Goal: Transaction & Acquisition: Purchase product/service

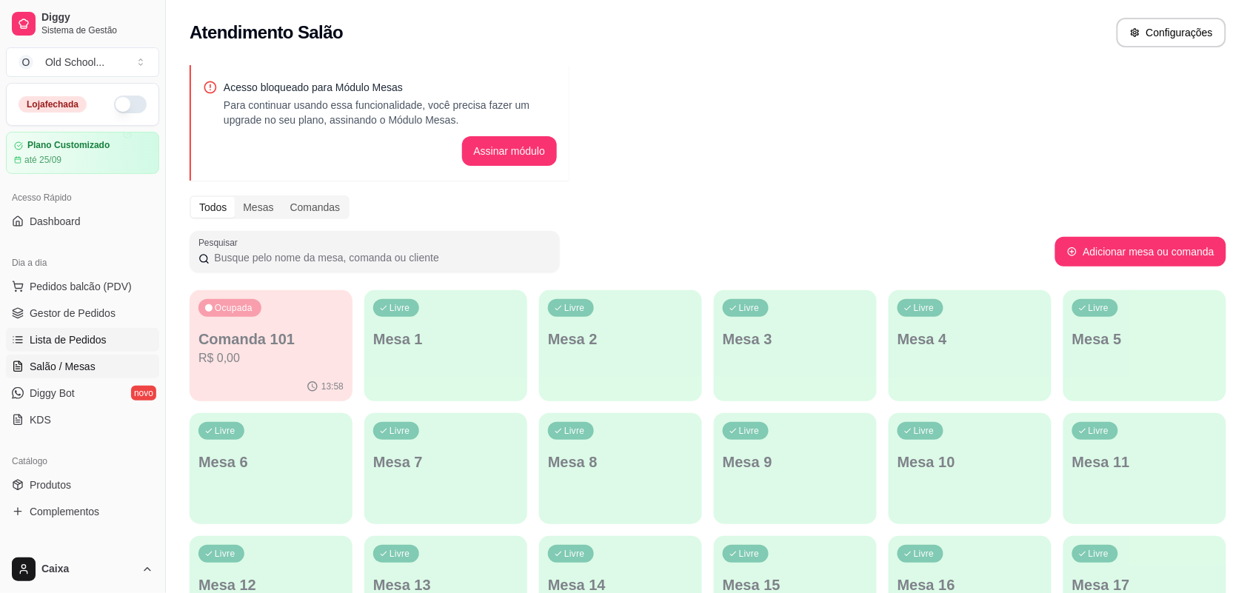
click at [52, 345] on span "Lista de Pedidos" at bounding box center [68, 339] width 77 height 15
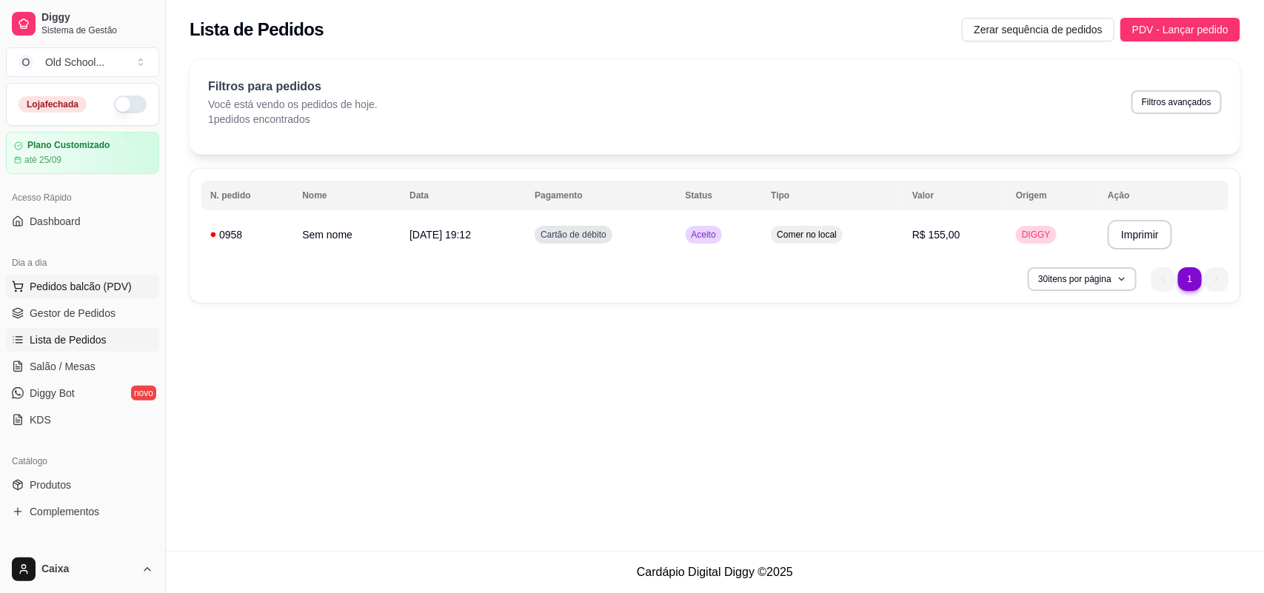
click at [53, 295] on button "Pedidos balcão (PDV)" at bounding box center [82, 287] width 153 height 24
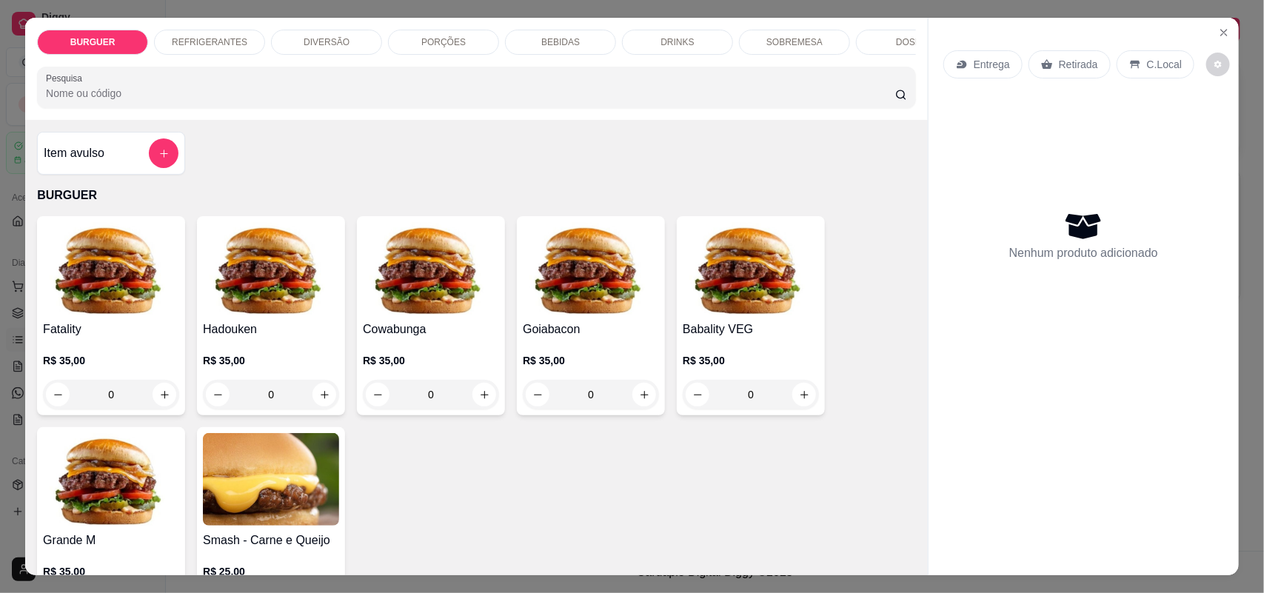
click at [490, 20] on div "BURGUER REFRIGERANTES DIVERSÃO PORÇÕES BEBIDAS DRINKS SOBREMESA DOSES Pesquisa" at bounding box center [476, 69] width 903 height 102
click at [581, 35] on div "BEBIDAS" at bounding box center [560, 42] width 111 height 25
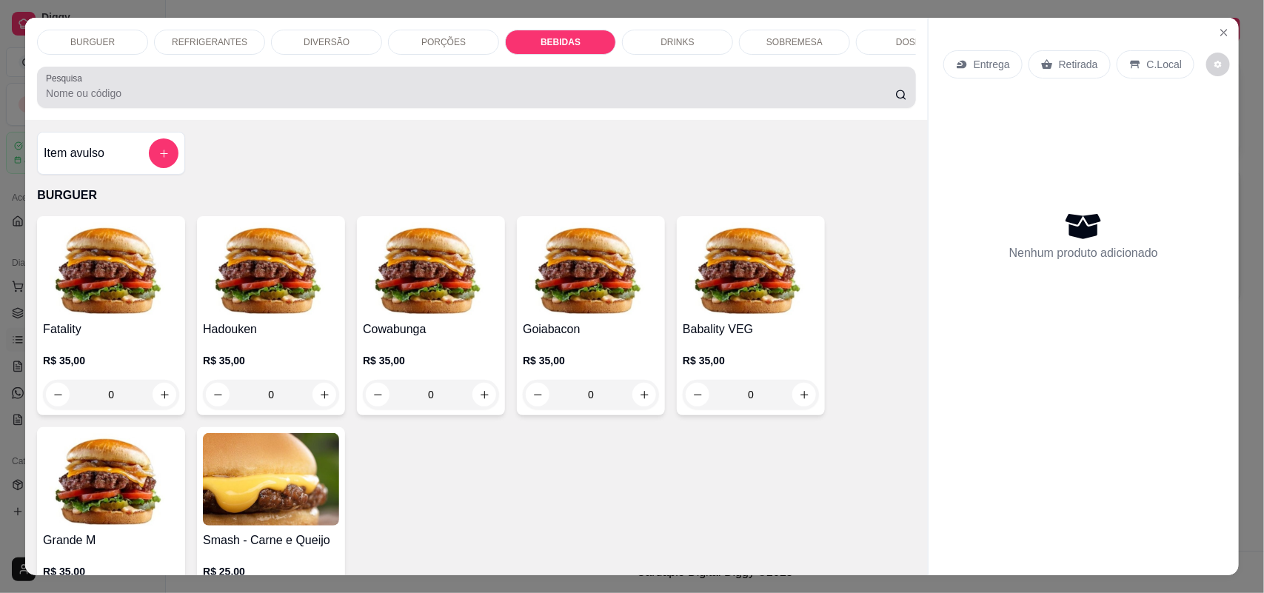
scroll to position [30, 0]
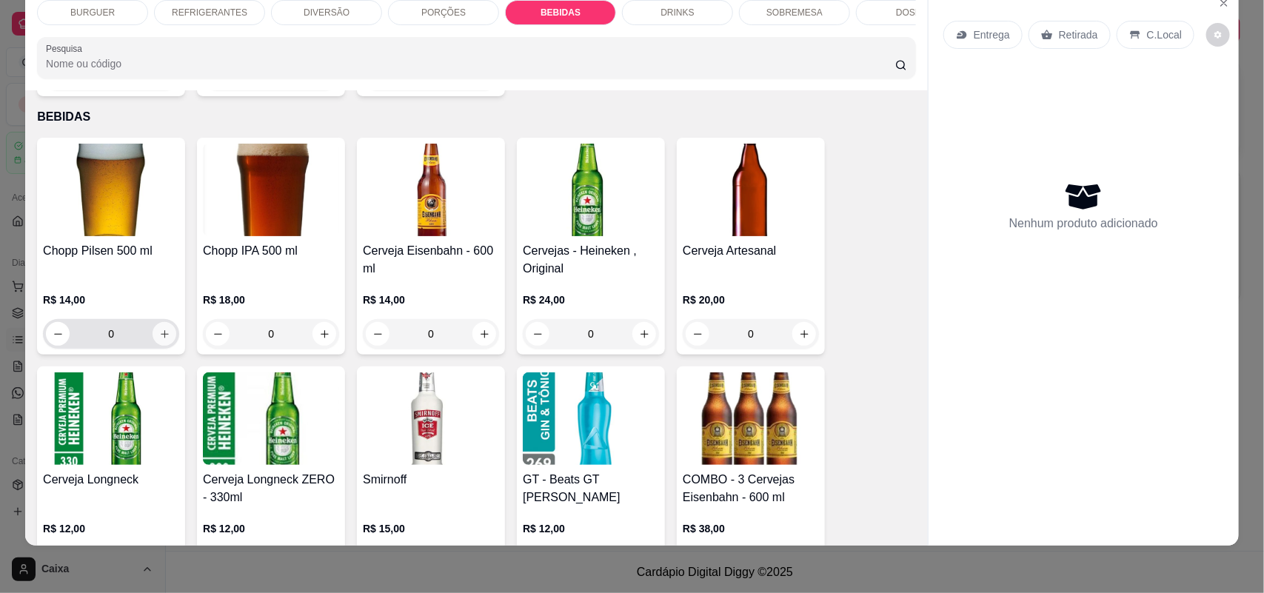
click at [165, 329] on button "increase-product-quantity" at bounding box center [165, 334] width 24 height 24
type input "1"
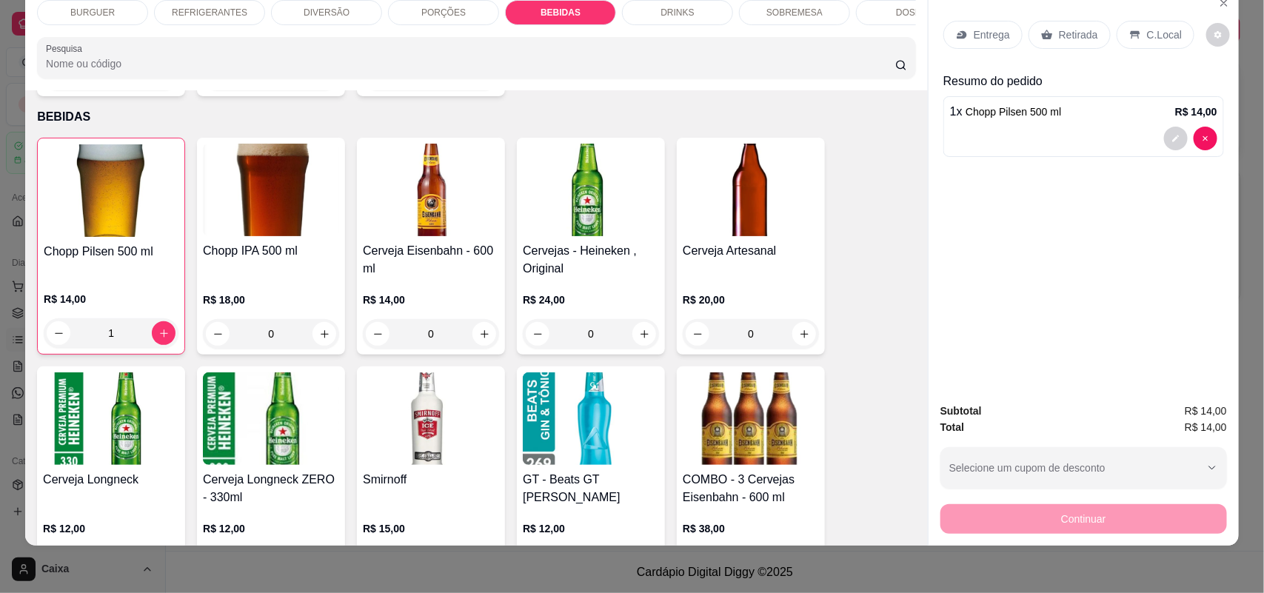
click at [1161, 26] on div "C.Local" at bounding box center [1156, 35] width 78 height 28
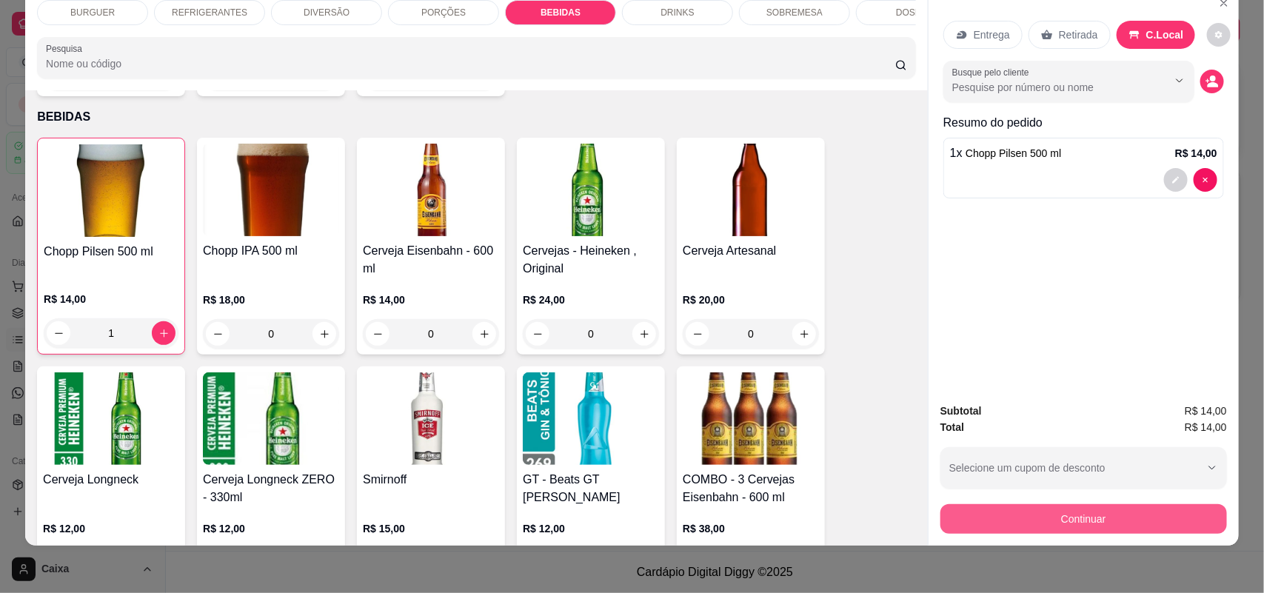
click at [1054, 524] on button "Continuar" at bounding box center [1083, 519] width 287 height 30
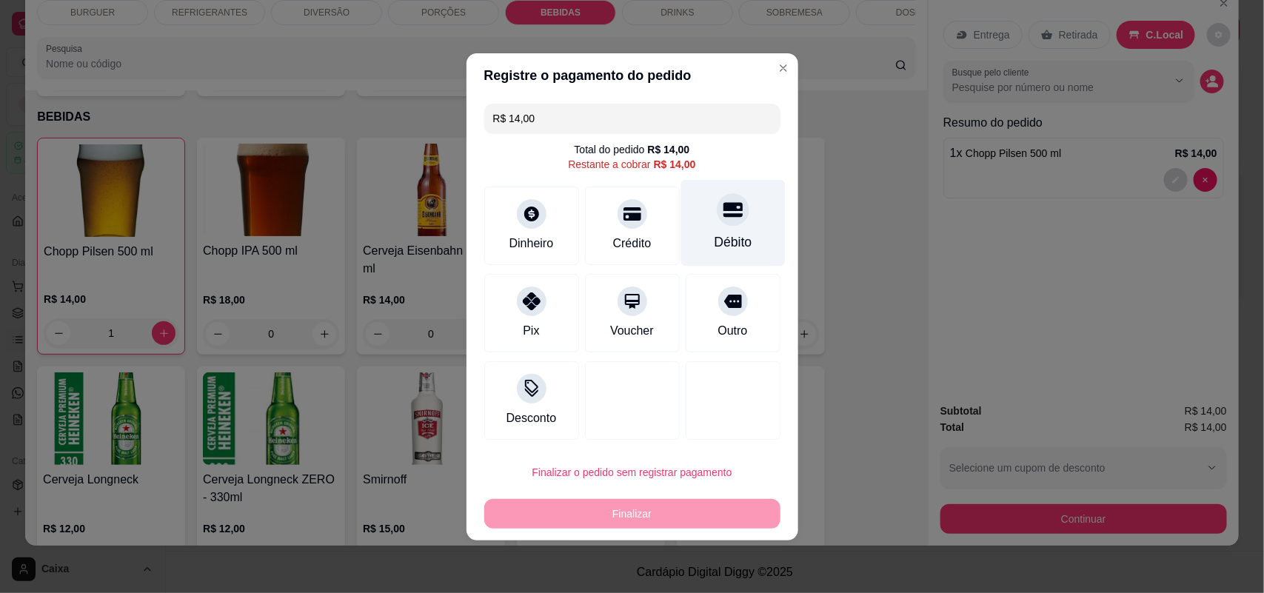
click at [714, 238] on div "Débito" at bounding box center [733, 241] width 38 height 19
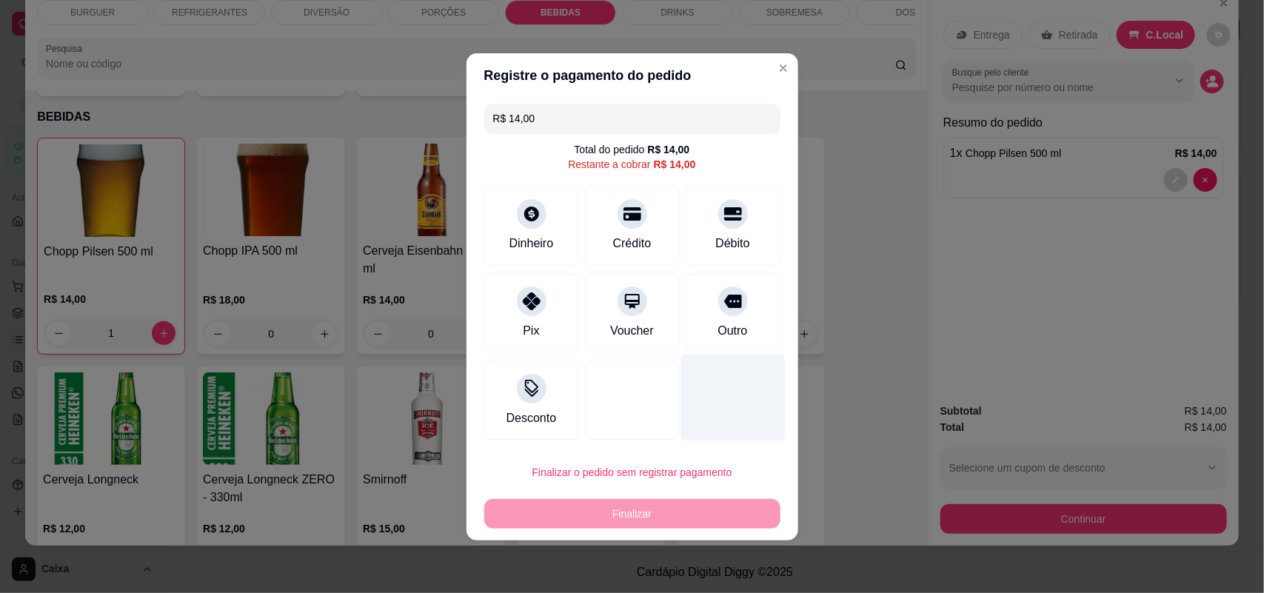
type input "R$ 0,00"
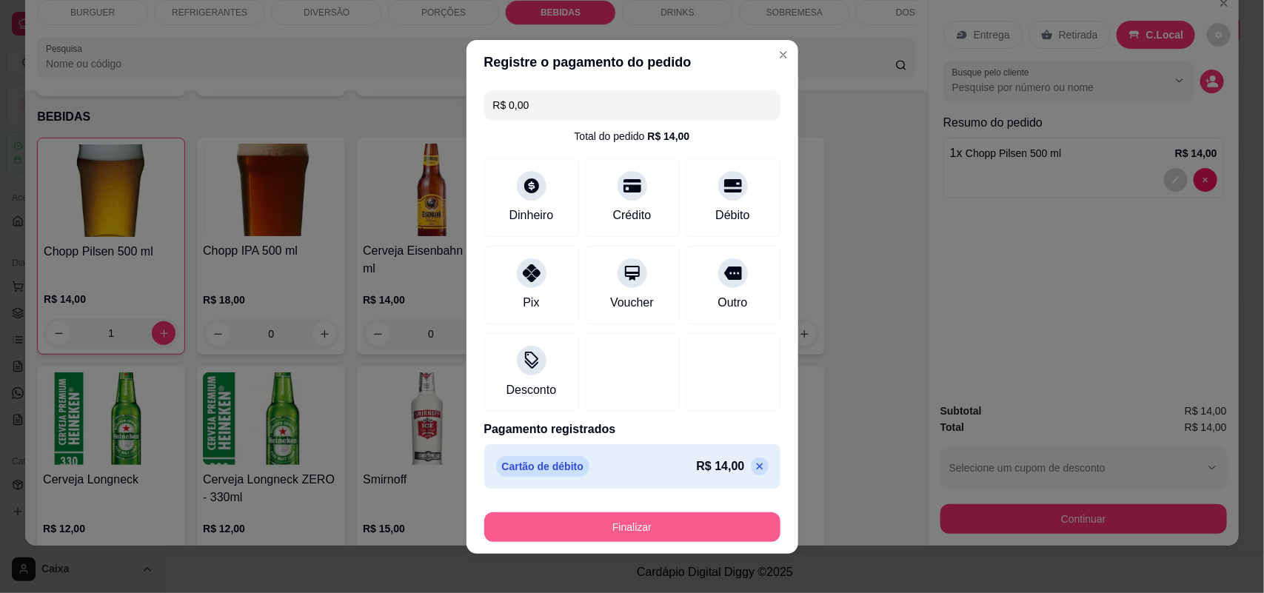
click at [690, 538] on button "Finalizar" at bounding box center [632, 527] width 296 height 30
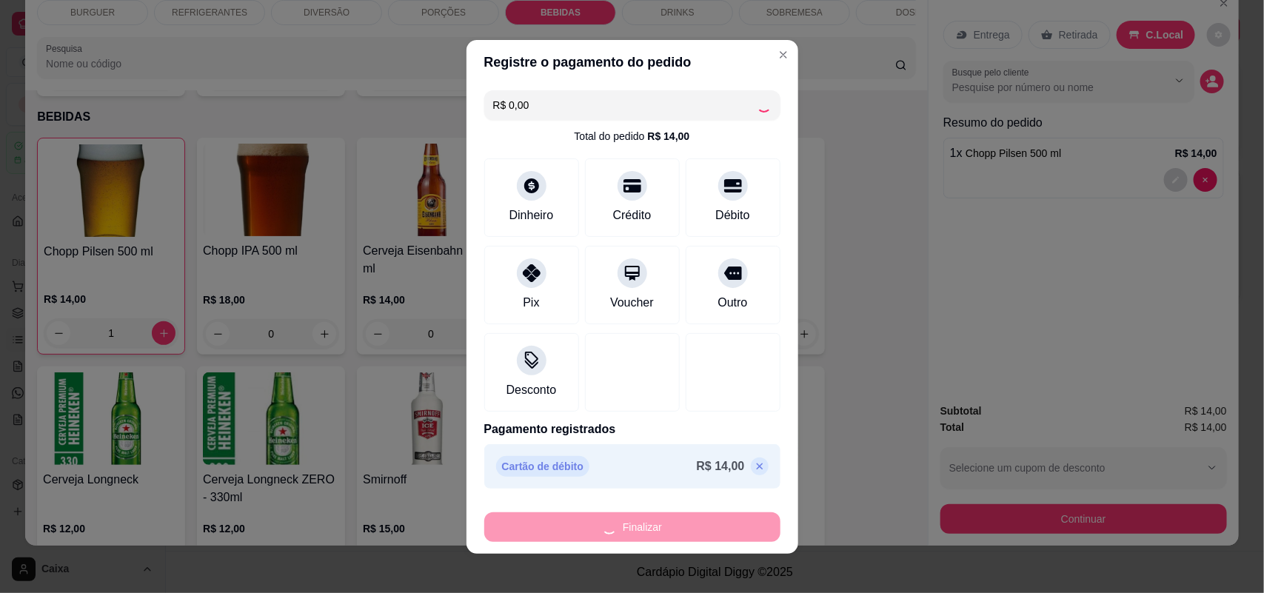
type input "0"
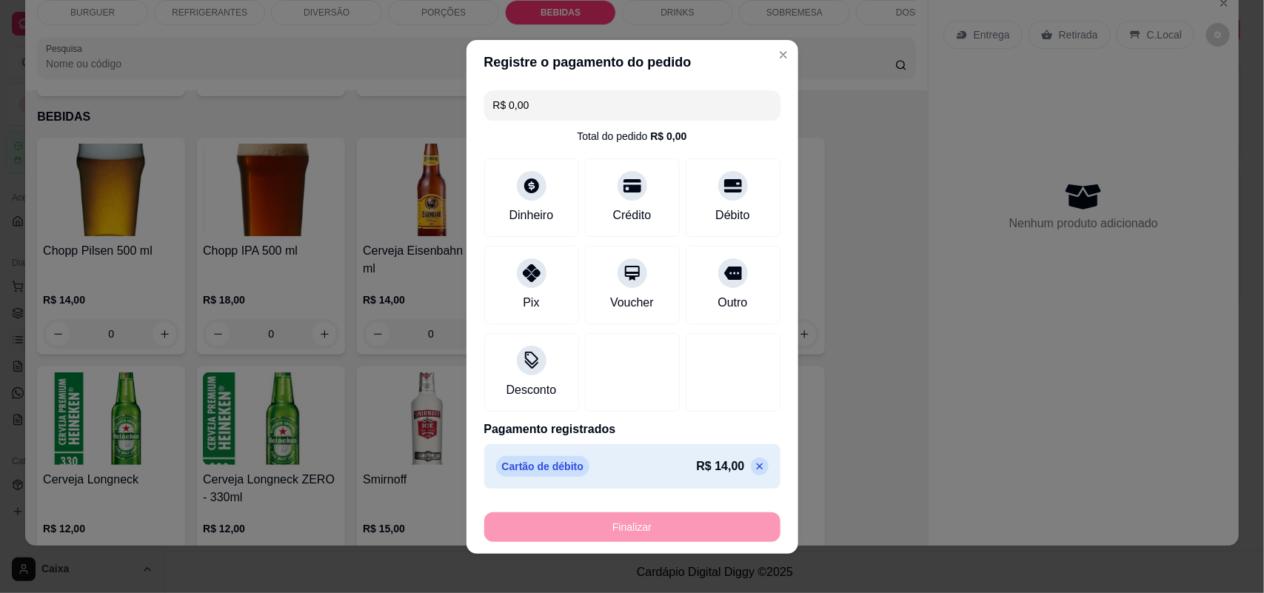
type input "-R$ 14,00"
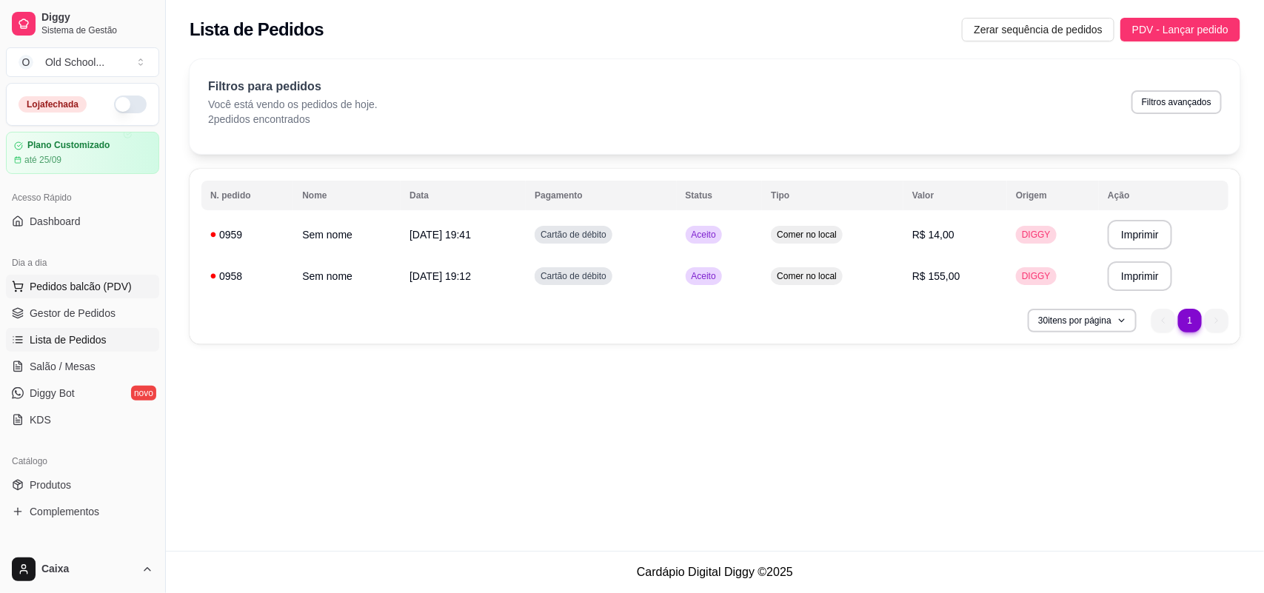
click at [69, 294] on span "Pedidos balcão (PDV)" at bounding box center [81, 286] width 102 height 15
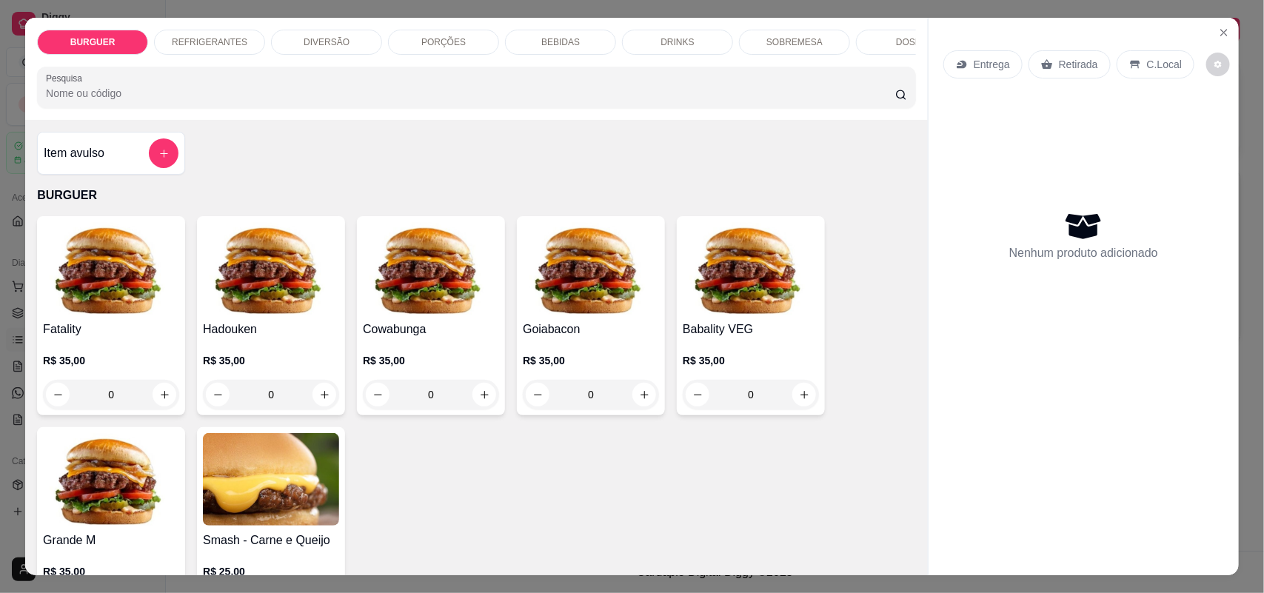
click at [542, 41] on p "BEBIDAS" at bounding box center [560, 42] width 39 height 12
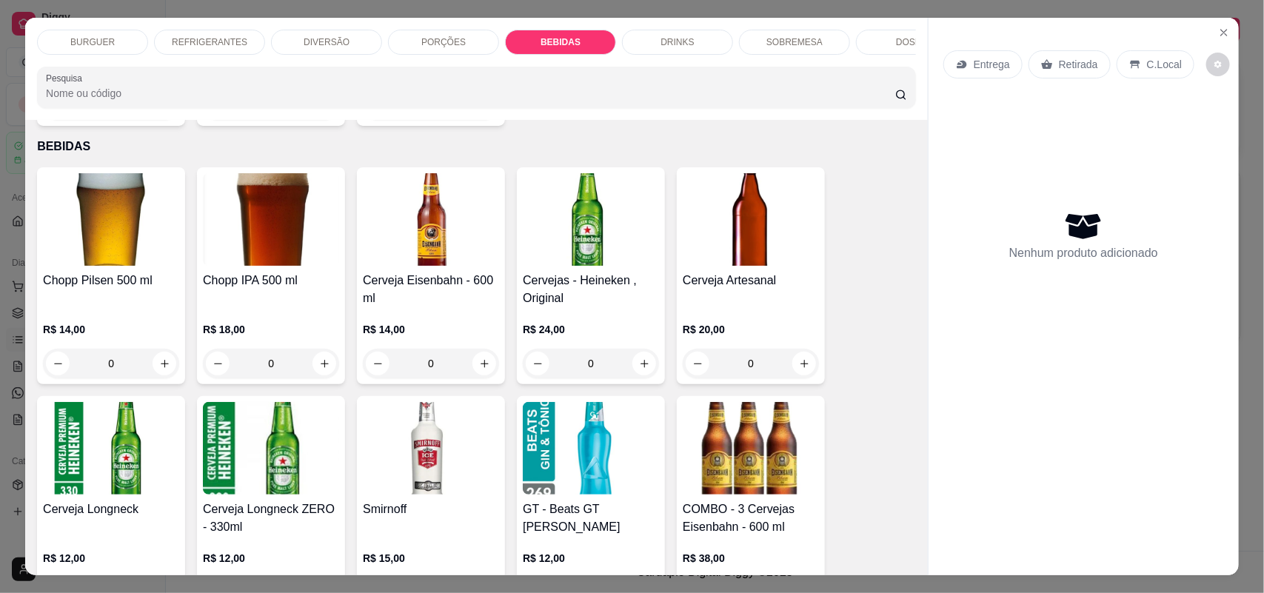
scroll to position [30, 0]
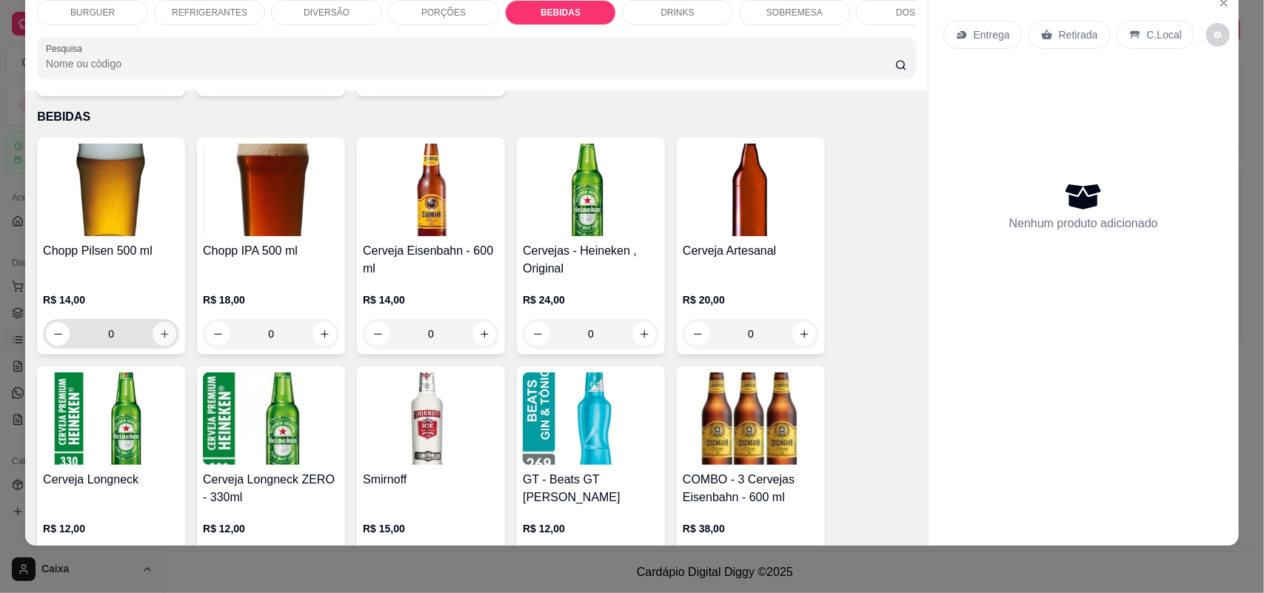
click at [159, 329] on icon "increase-product-quantity" at bounding box center [164, 334] width 11 height 11
type input "1"
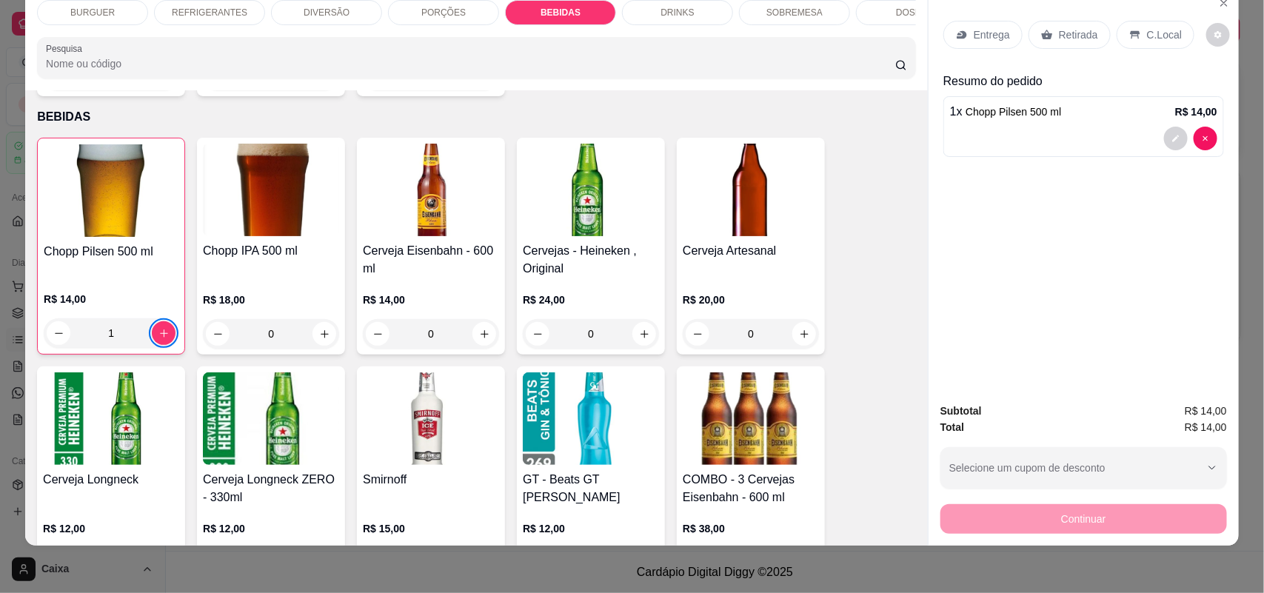
click at [1147, 28] on p "C.Local" at bounding box center [1164, 34] width 35 height 15
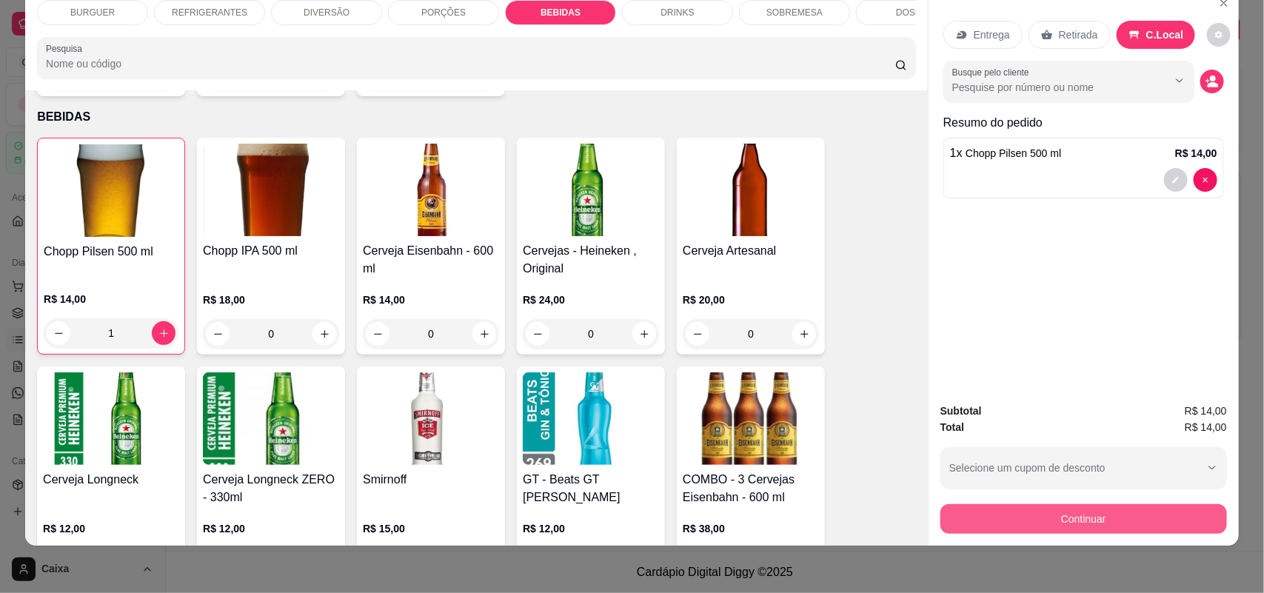
click at [1072, 517] on button "Continuar" at bounding box center [1083, 519] width 287 height 30
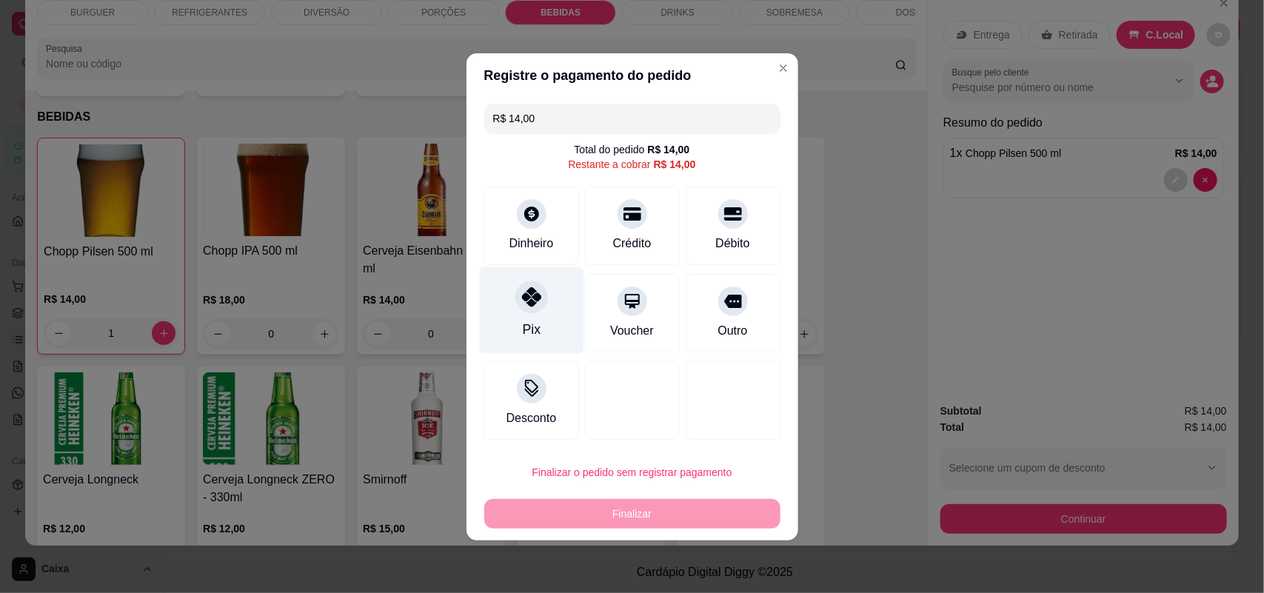
click at [521, 305] on icon at bounding box center [530, 296] width 19 height 19
type input "R$ 0,00"
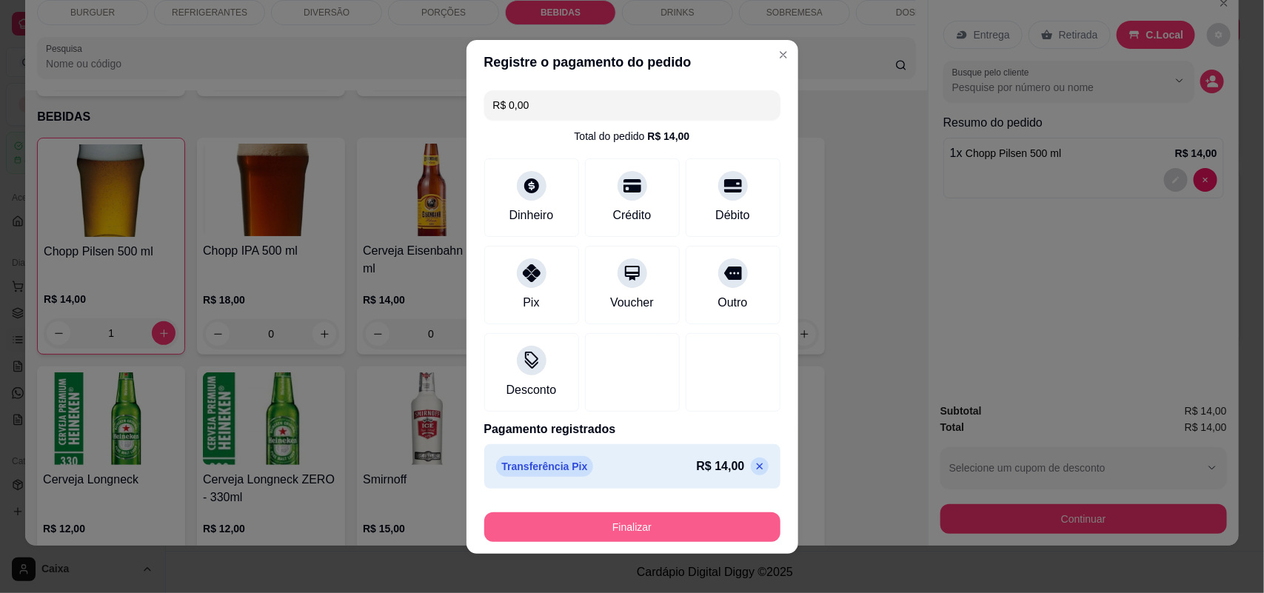
click at [626, 516] on button "Finalizar" at bounding box center [632, 527] width 296 height 30
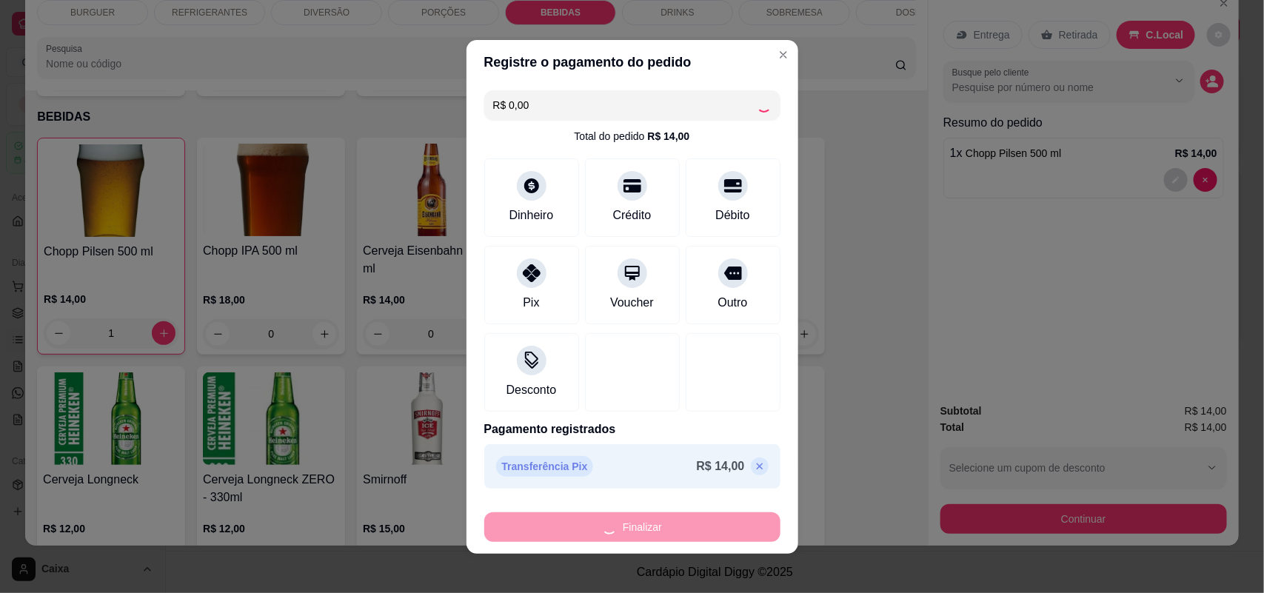
type input "0"
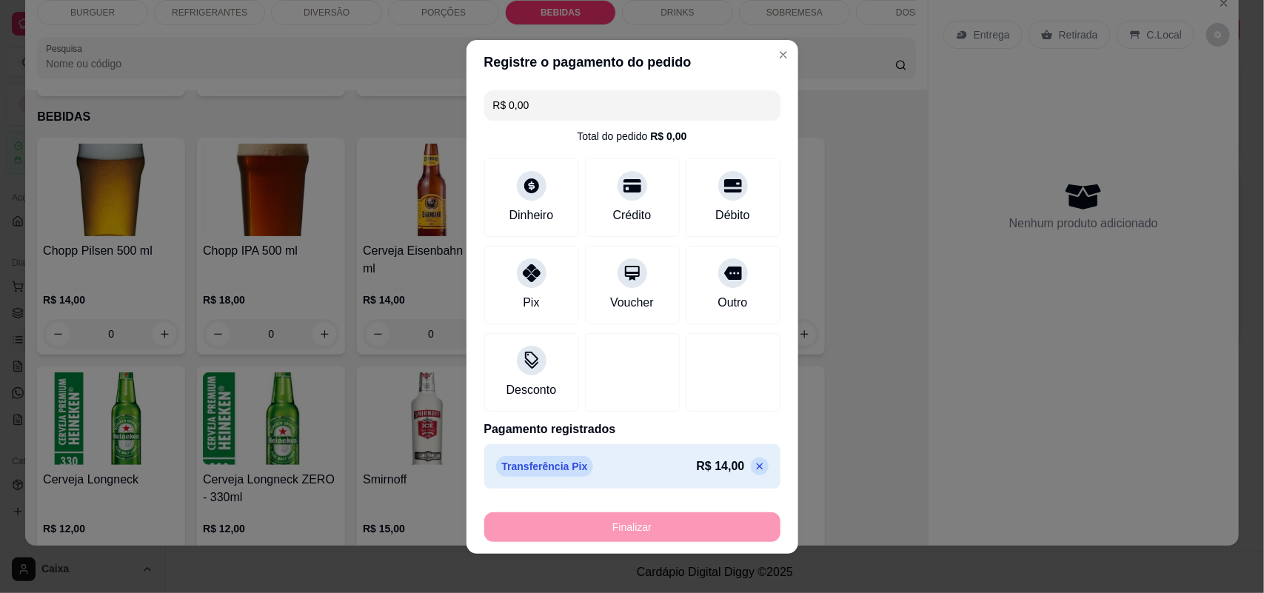
type input "-R$ 14,00"
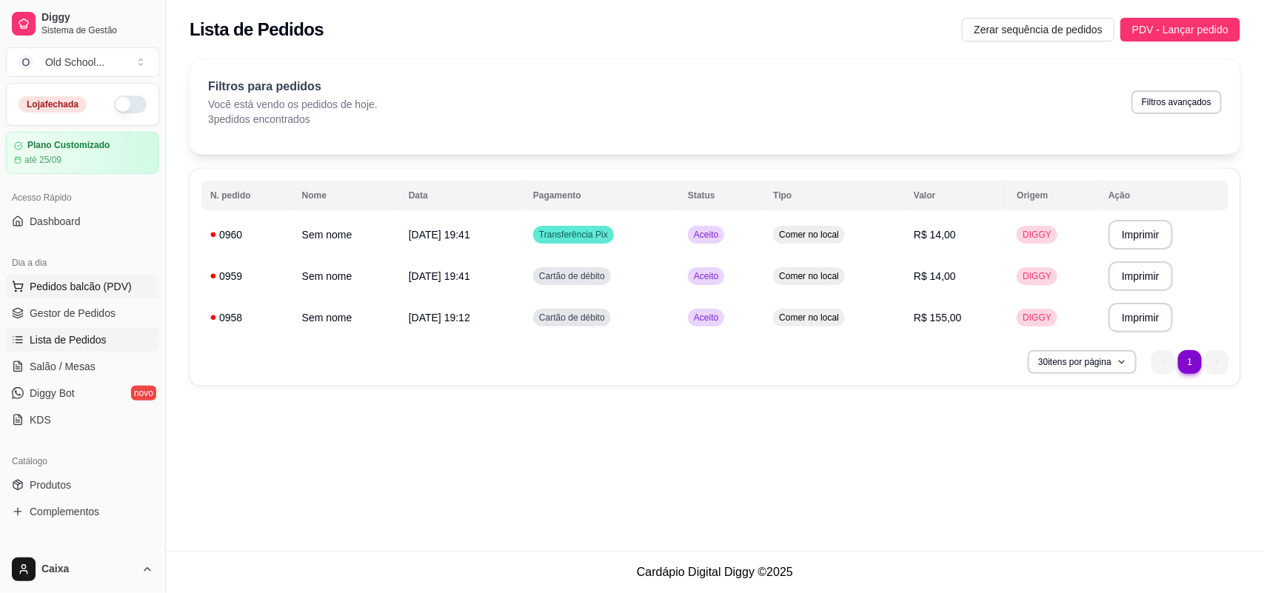
click at [60, 286] on span "Pedidos balcão (PDV)" at bounding box center [81, 286] width 102 height 15
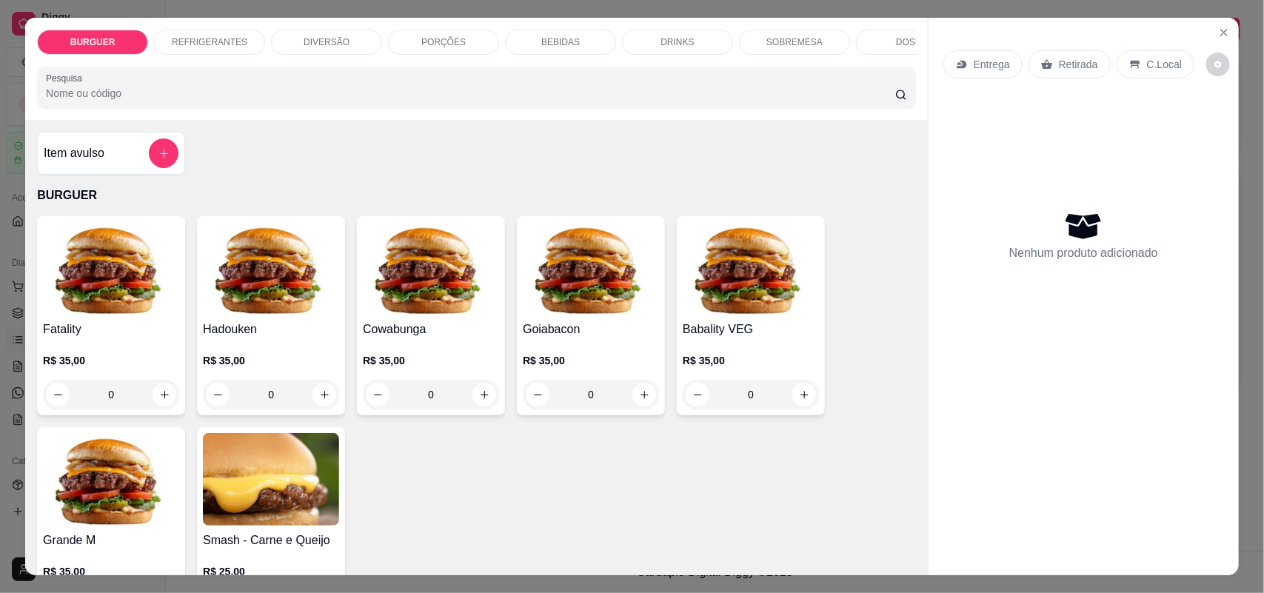
click at [596, 53] on div "BEBIDAS" at bounding box center [560, 42] width 111 height 25
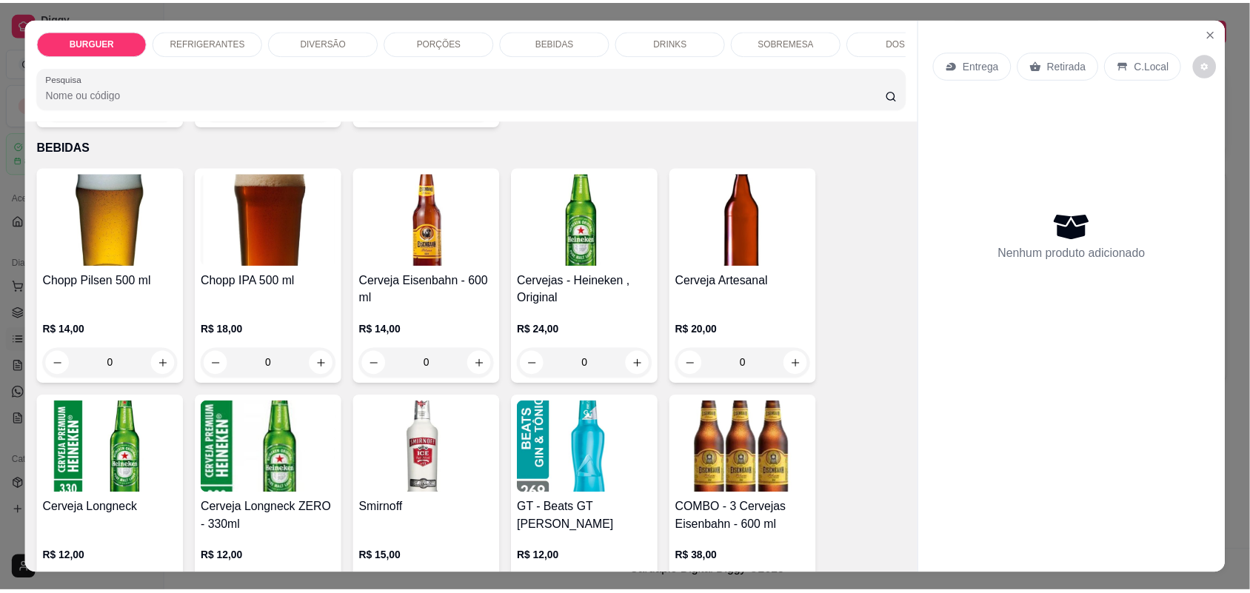
scroll to position [30, 0]
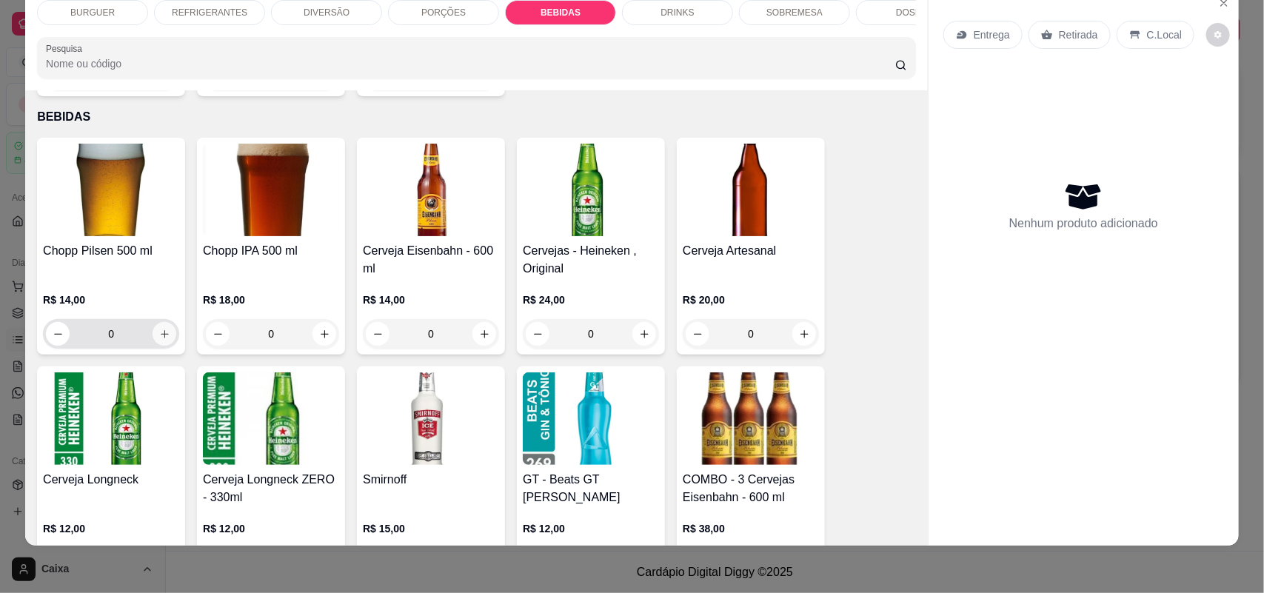
click at [161, 329] on icon "increase-product-quantity" at bounding box center [164, 334] width 11 height 11
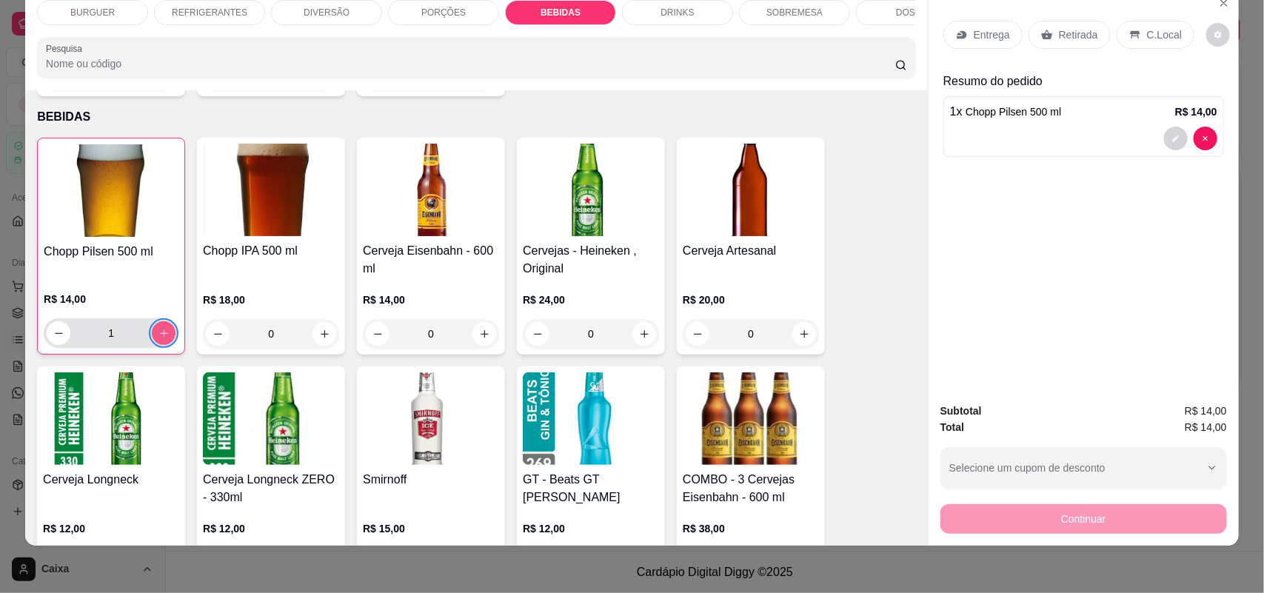
type input "1"
click at [1147, 36] on p "C.Local" at bounding box center [1164, 34] width 35 height 15
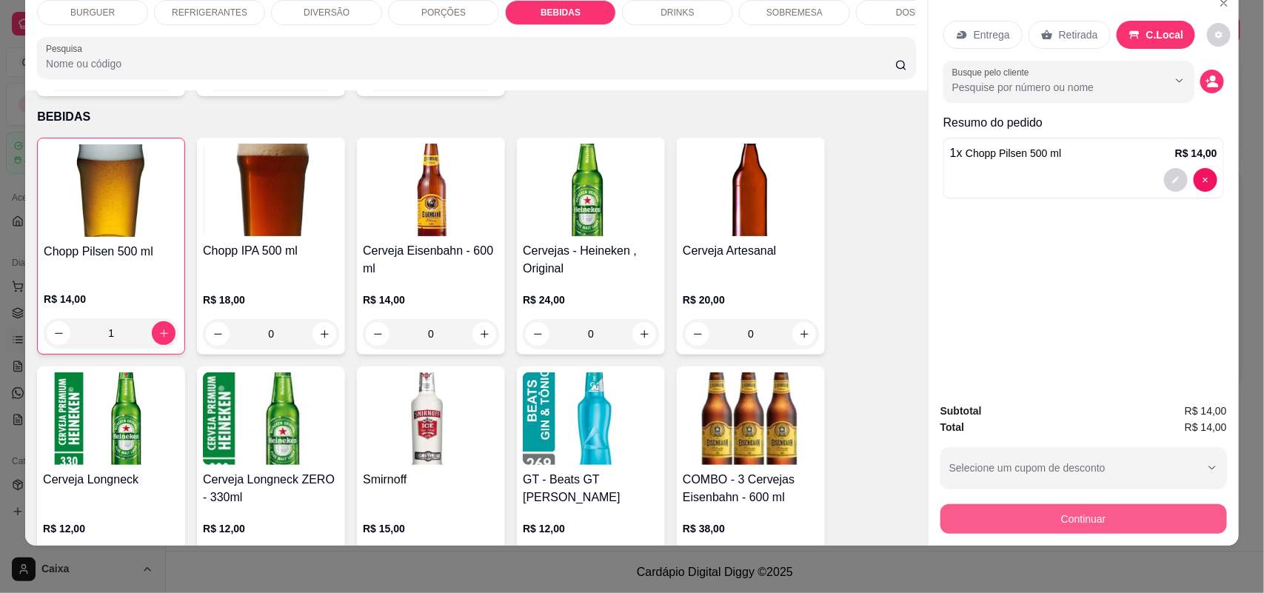
click at [1172, 526] on button "Continuar" at bounding box center [1083, 519] width 287 height 30
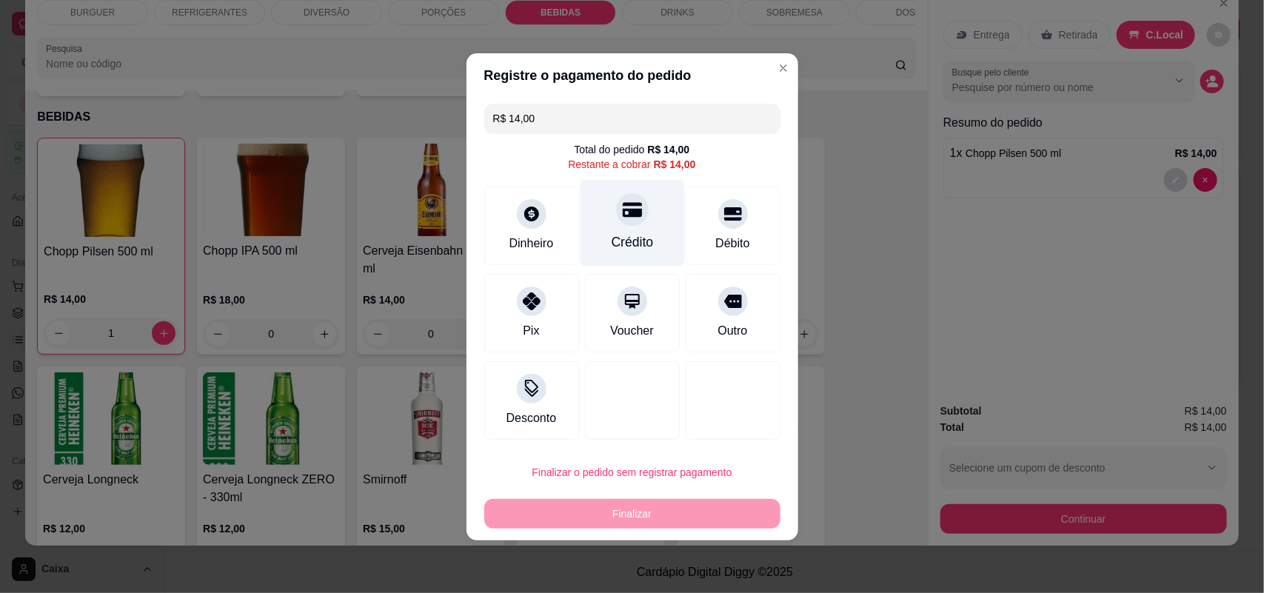
click at [622, 206] on icon at bounding box center [631, 209] width 19 height 19
type input "R$ 0,00"
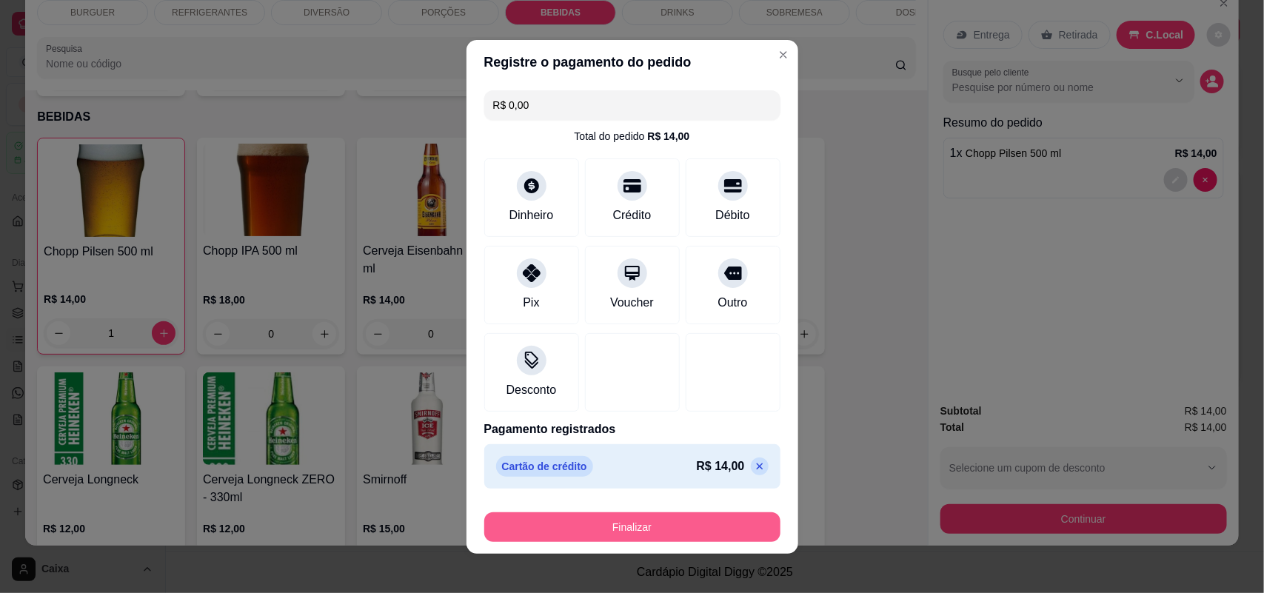
click at [600, 541] on button "Finalizar" at bounding box center [632, 527] width 296 height 30
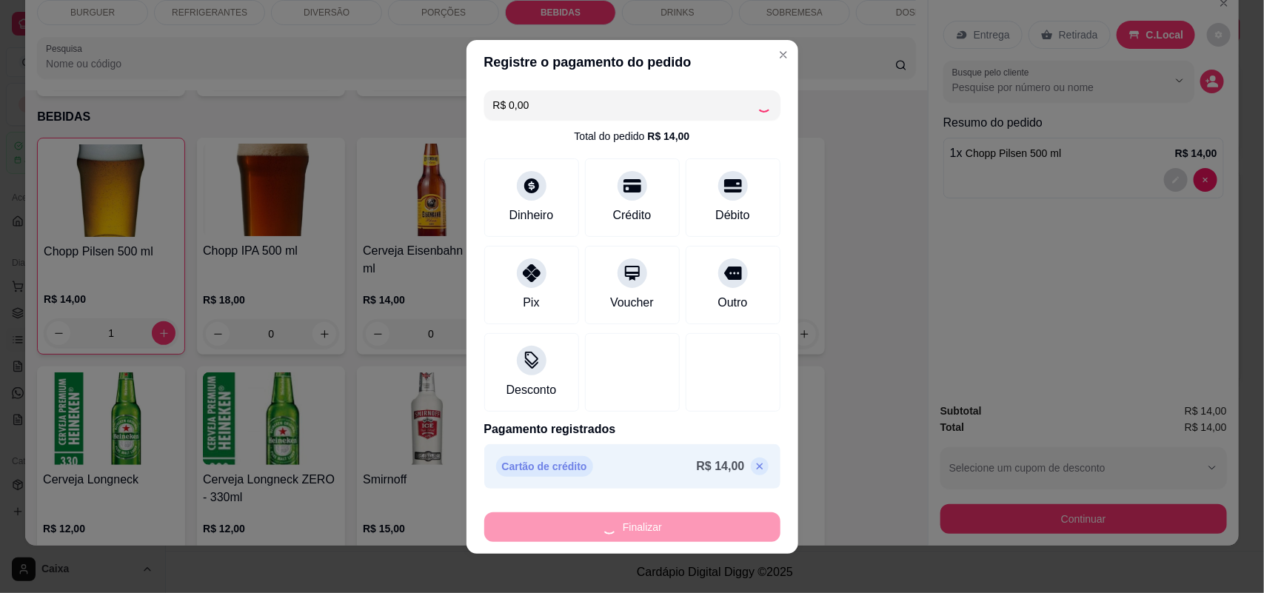
type input "0"
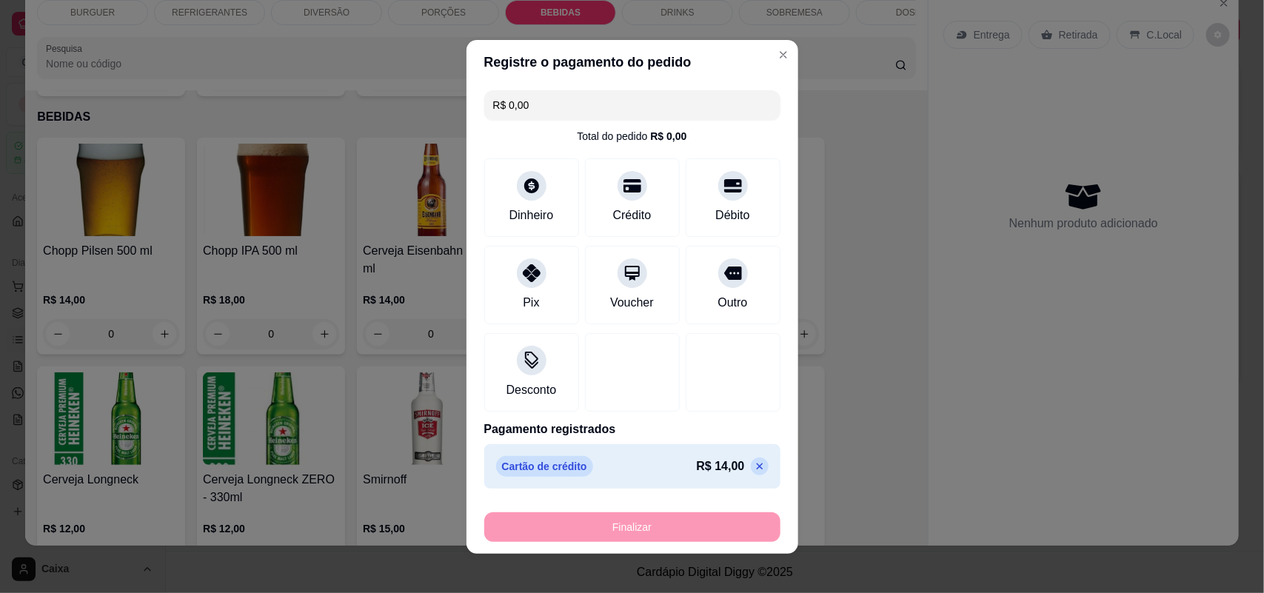
type input "-R$ 14,00"
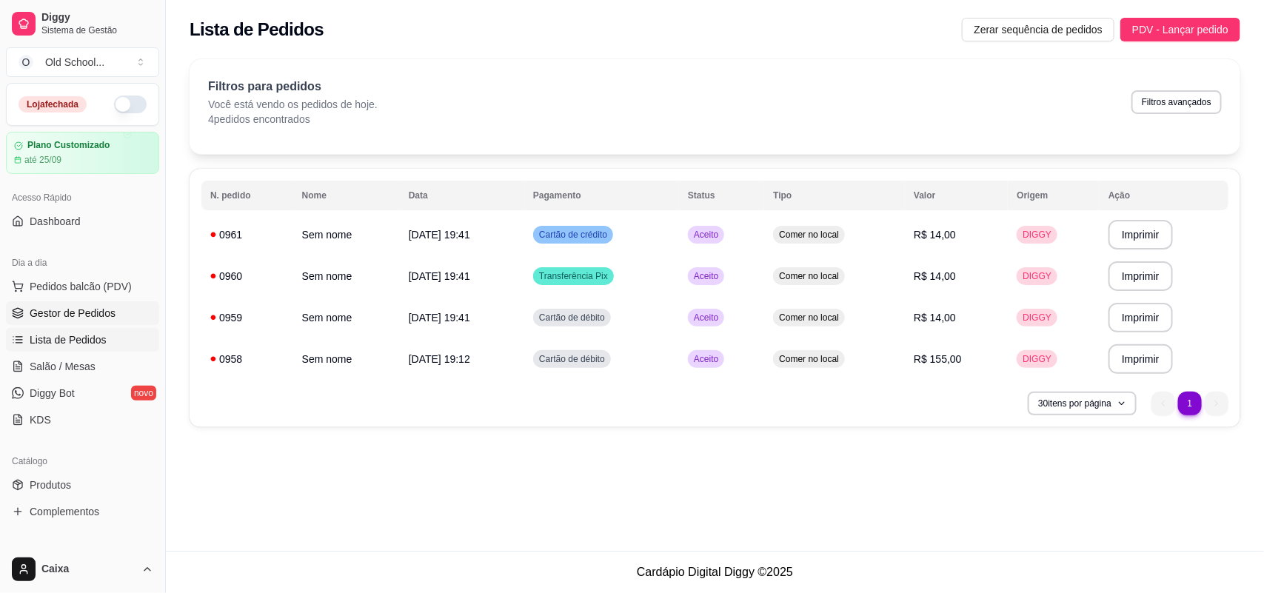
click at [61, 322] on link "Gestor de Pedidos" at bounding box center [82, 313] width 153 height 24
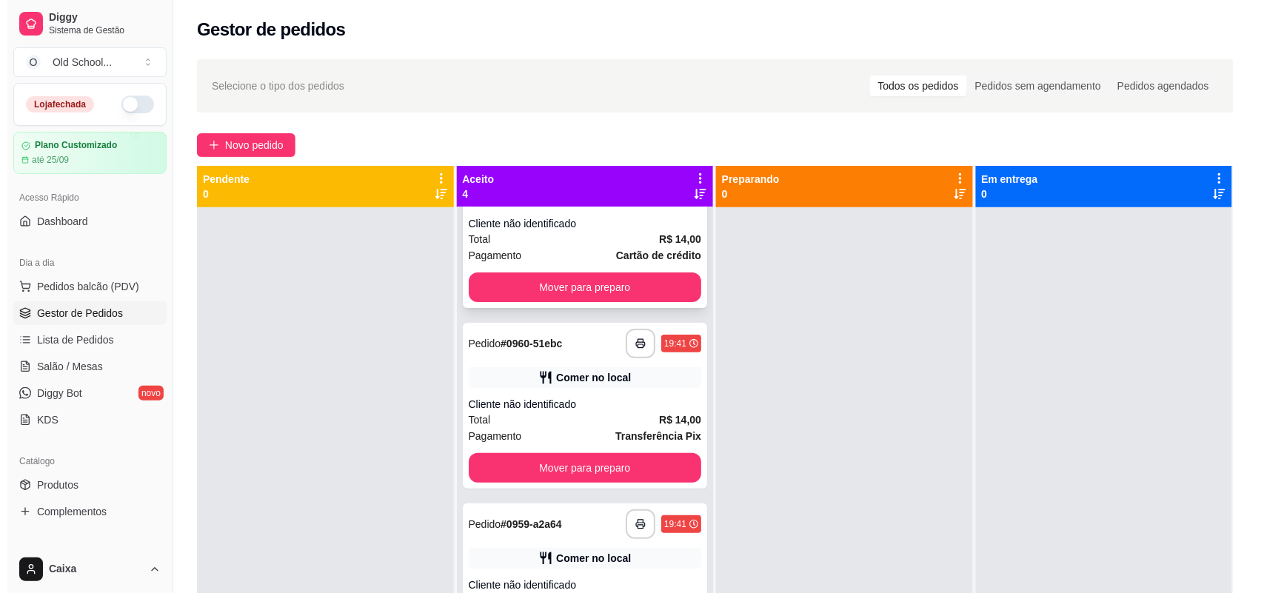
scroll to position [143, 0]
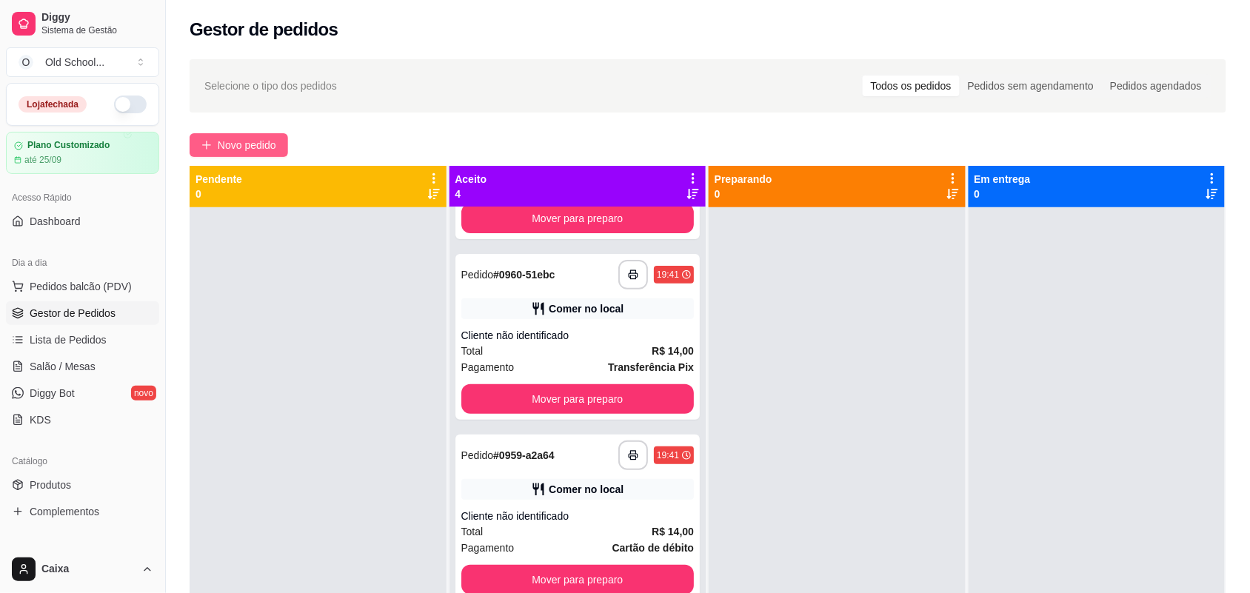
click at [237, 144] on span "Novo pedido" at bounding box center [247, 145] width 58 height 16
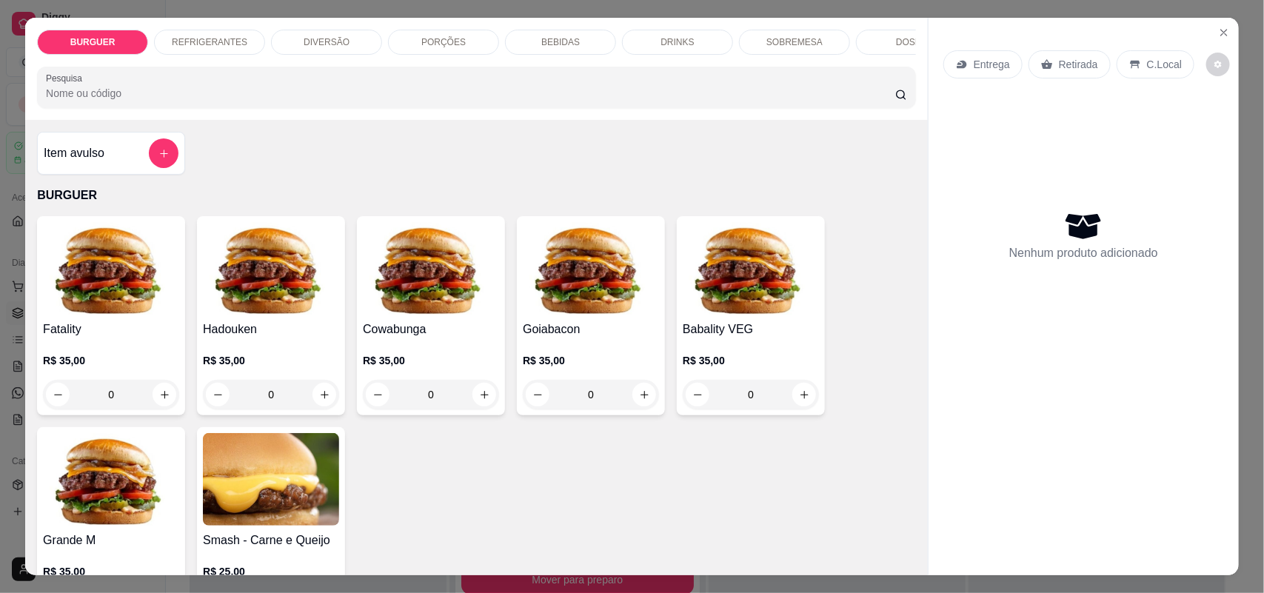
click at [430, 33] on div "PORÇÕES" at bounding box center [443, 42] width 111 height 25
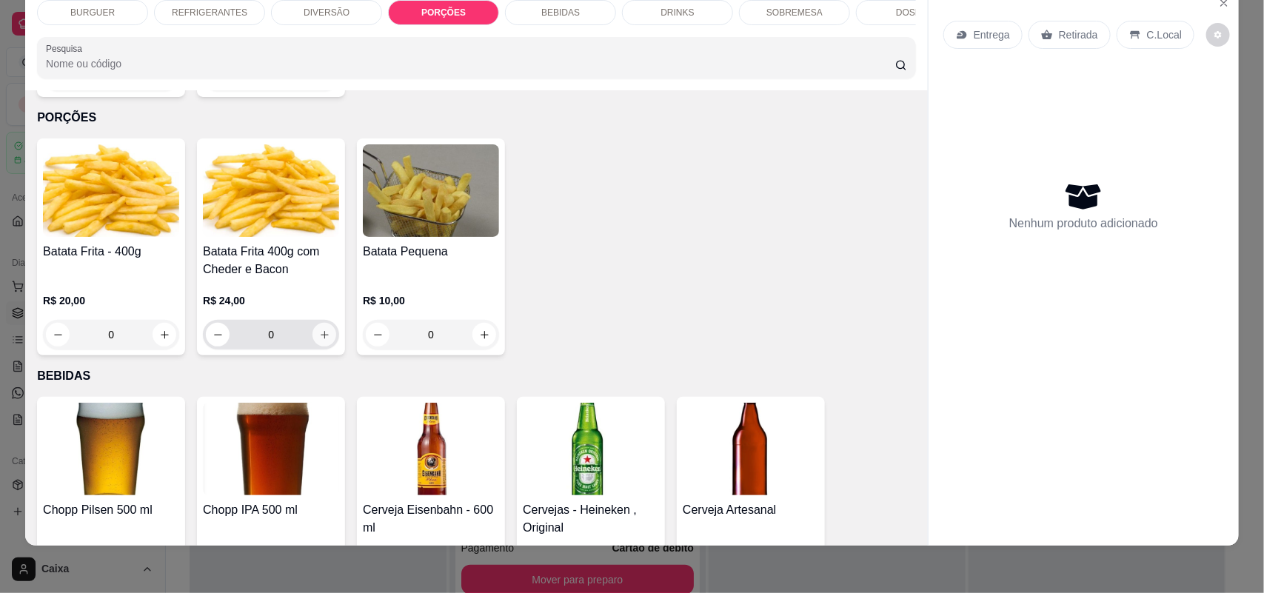
click at [320, 330] on icon "increase-product-quantity" at bounding box center [324, 334] width 11 height 11
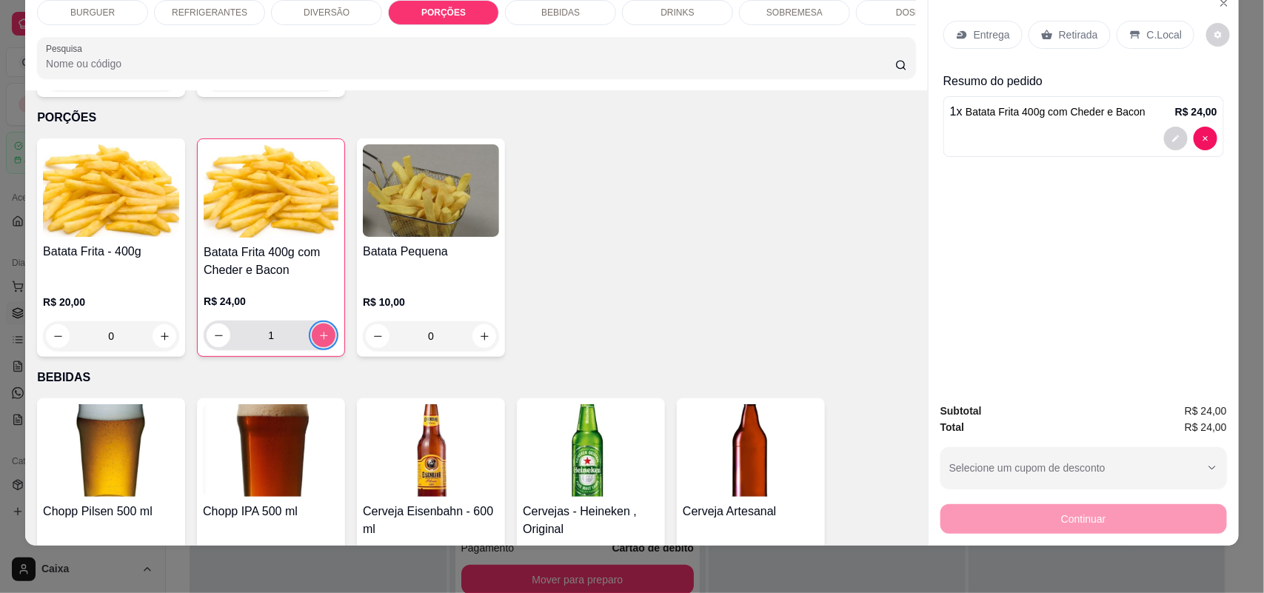
click at [320, 330] on icon "increase-product-quantity" at bounding box center [323, 335] width 11 height 11
type input "2"
click at [315, 16] on p "DIVERSÃO" at bounding box center [327, 13] width 46 height 12
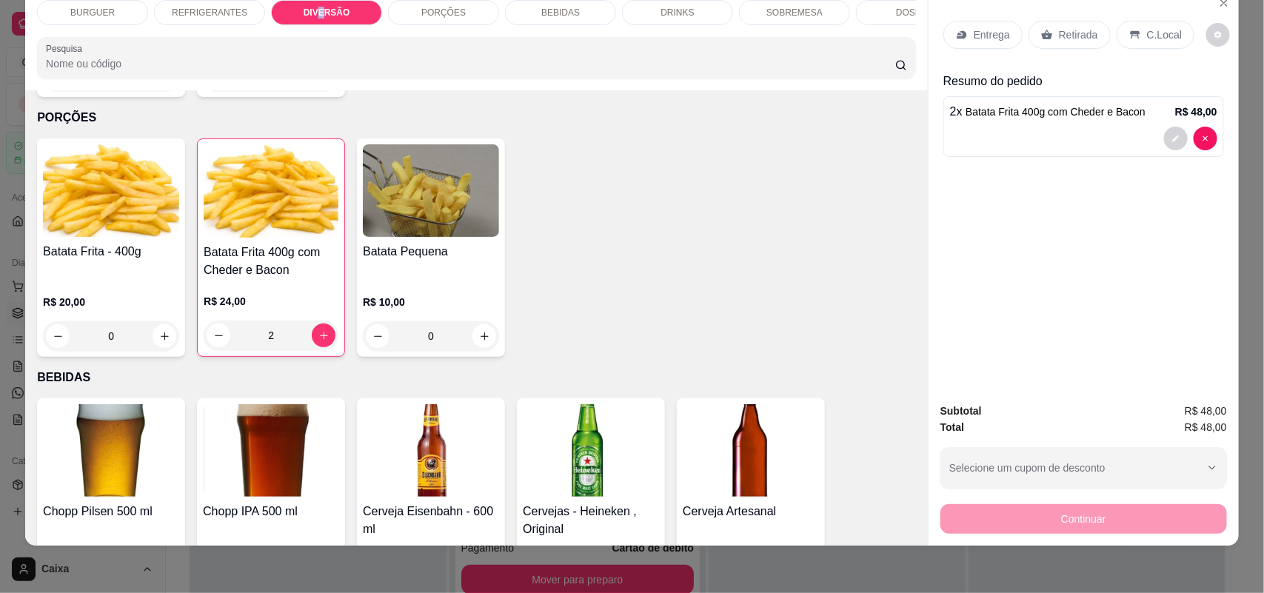
scroll to position [1217, 0]
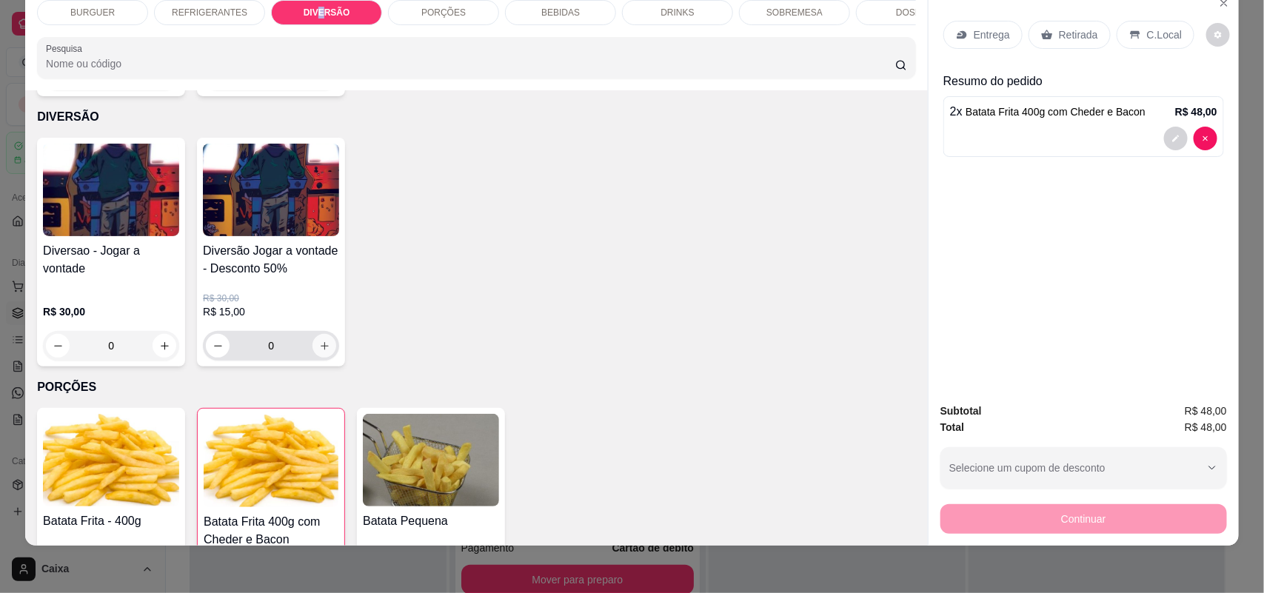
click at [312, 345] on button "increase-product-quantity" at bounding box center [324, 346] width 24 height 24
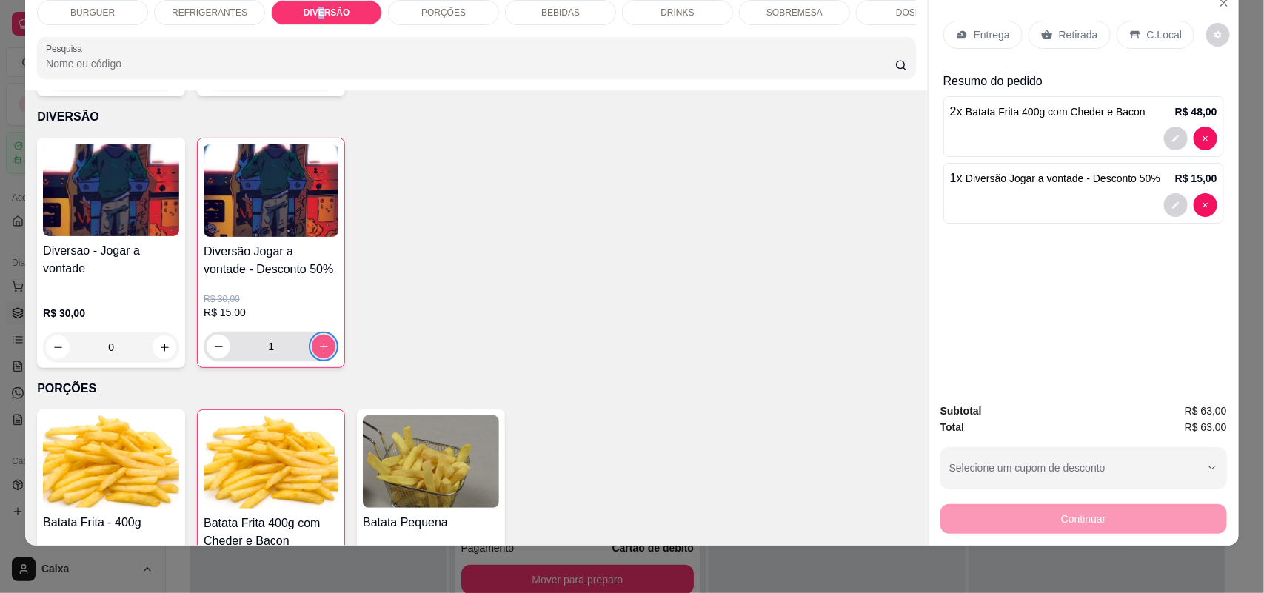
click at [318, 345] on icon "increase-product-quantity" at bounding box center [323, 346] width 11 height 11
type input "3"
click at [190, 16] on p "REFRIGERANTES" at bounding box center [210, 13] width 76 height 12
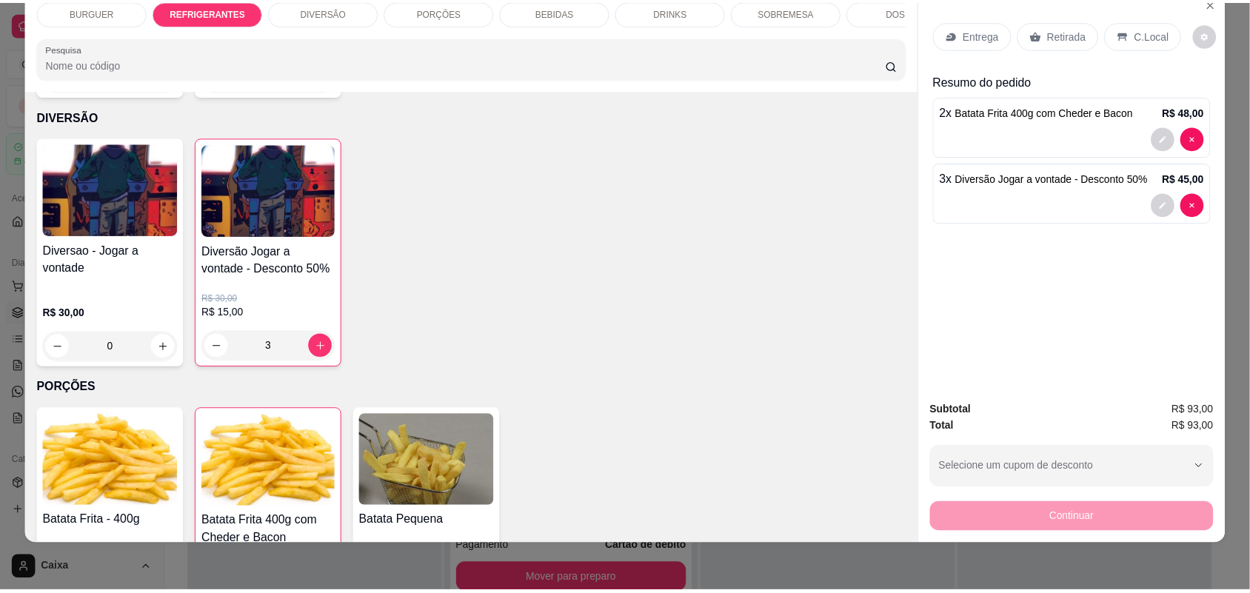
scroll to position [518, 0]
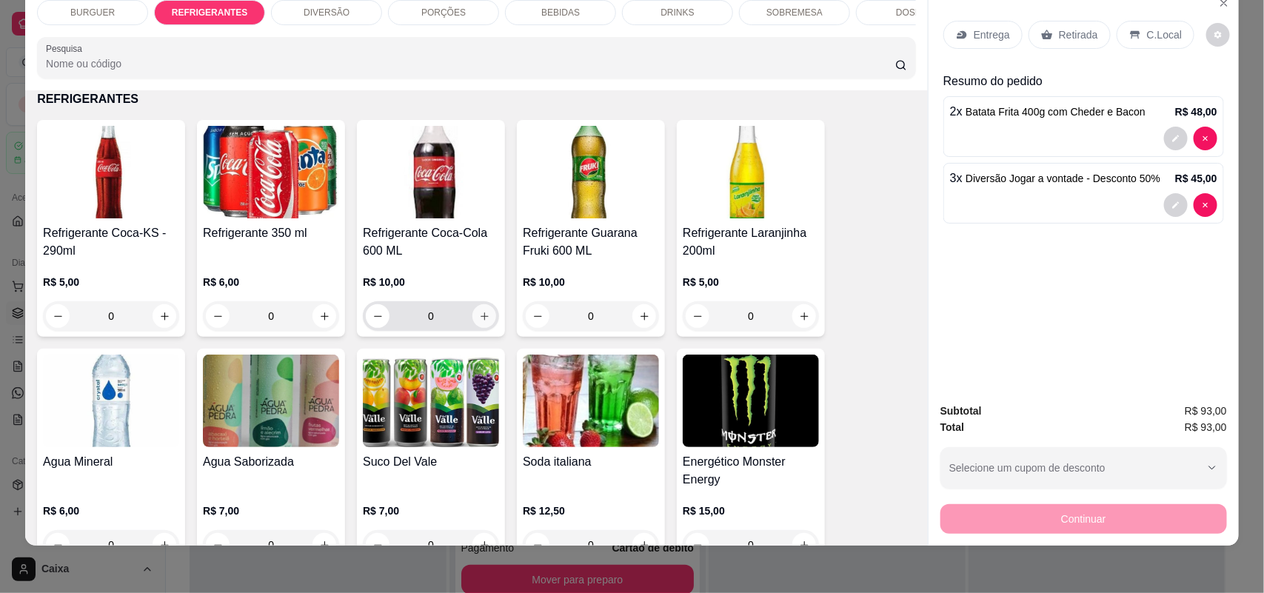
click at [481, 321] on icon "increase-product-quantity" at bounding box center [485, 316] width 8 height 8
type input "1"
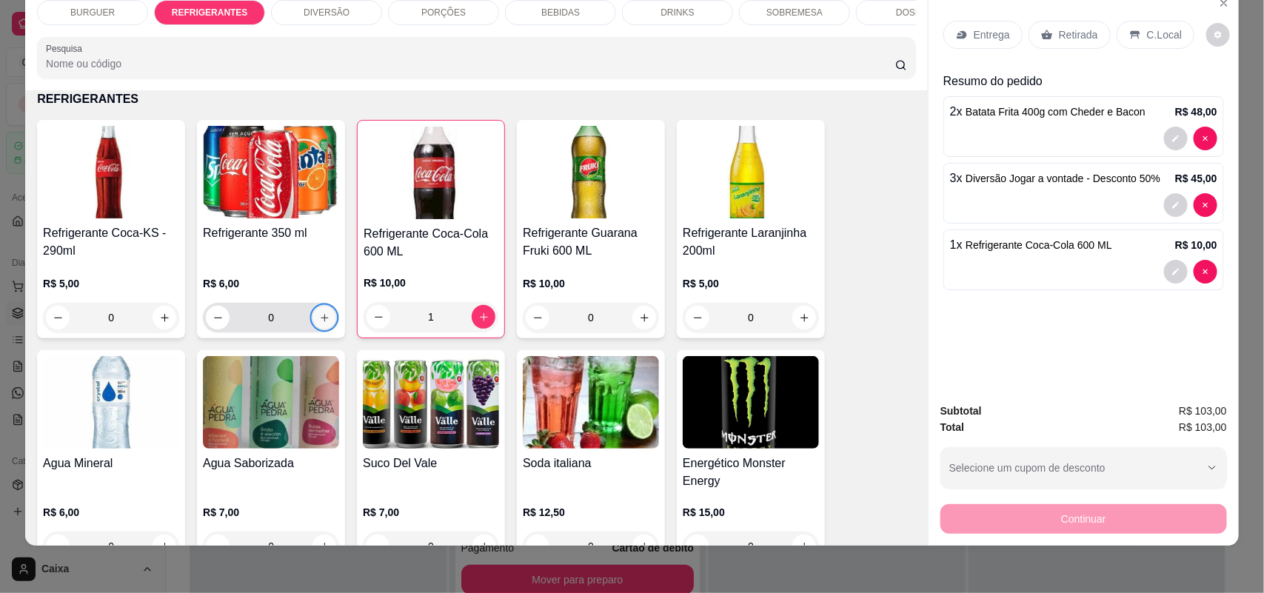
click at [319, 324] on icon "increase-product-quantity" at bounding box center [324, 317] width 11 height 11
type input "1"
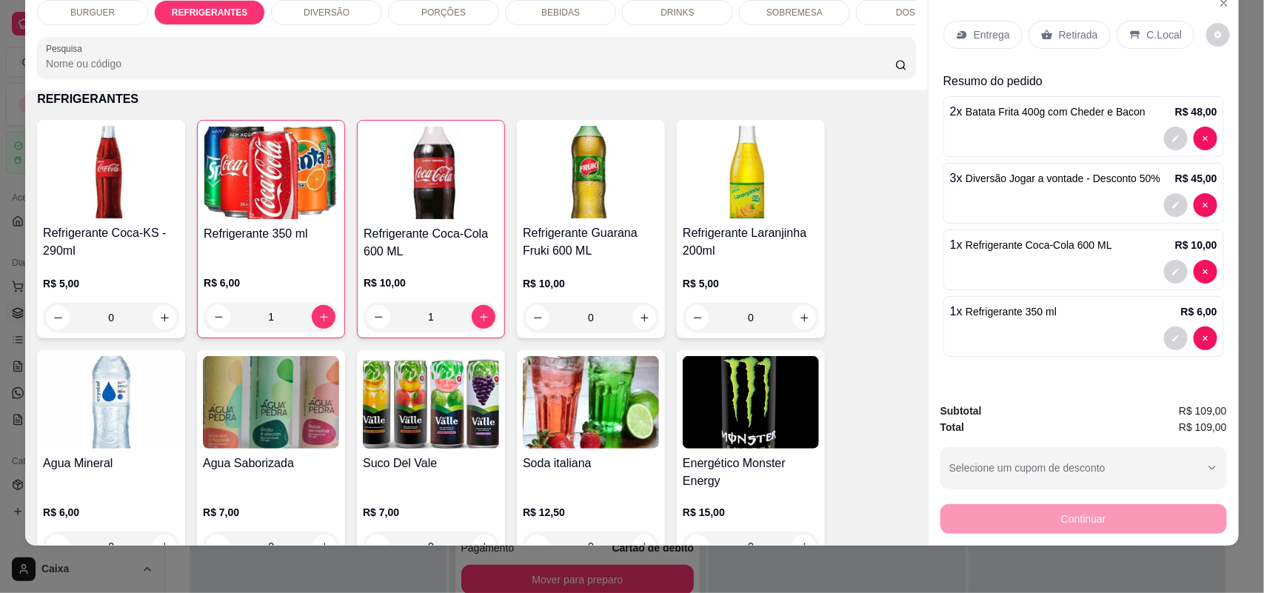
click at [1150, 38] on p "C.Local" at bounding box center [1164, 34] width 35 height 15
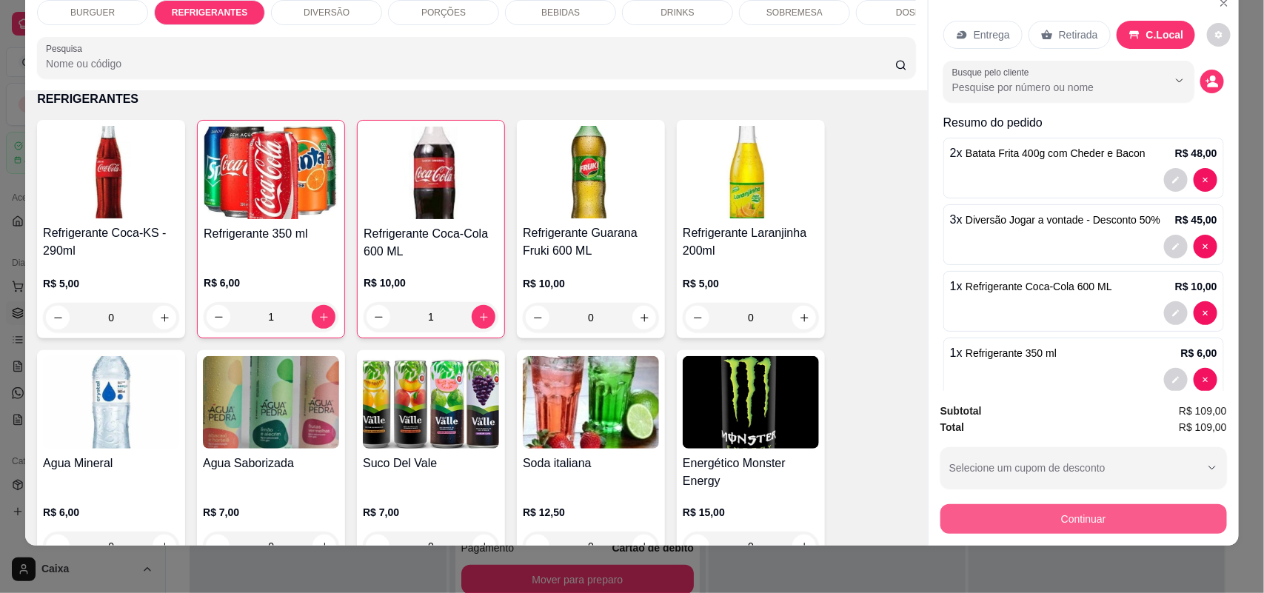
click at [1072, 515] on button "Continuar" at bounding box center [1083, 519] width 287 height 30
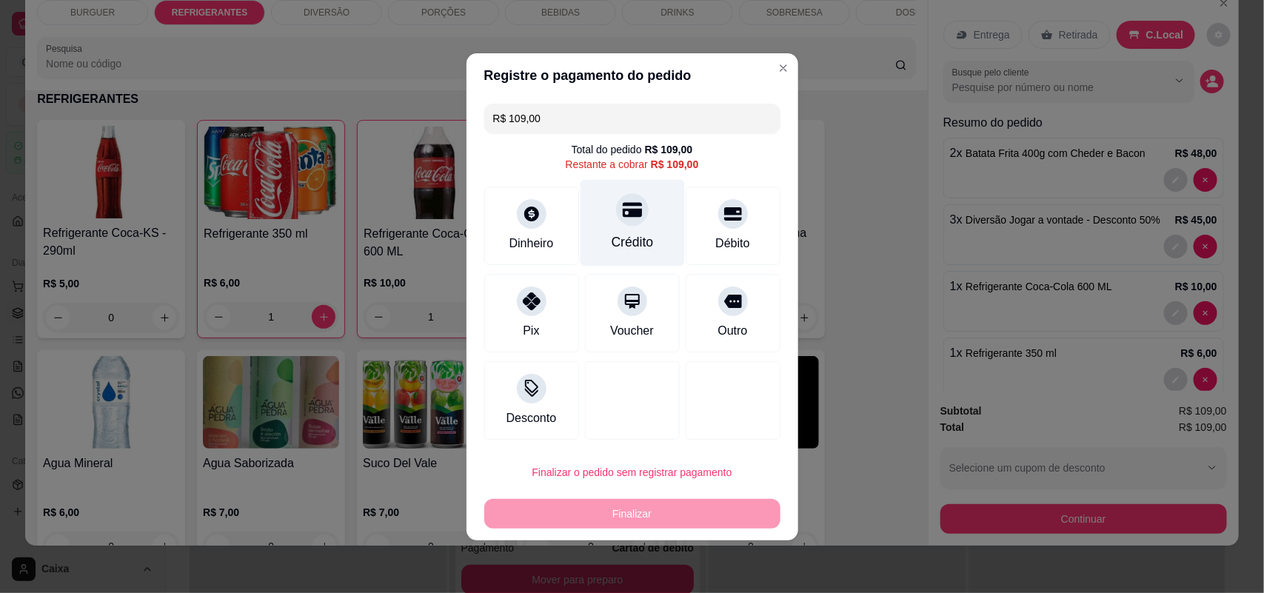
click at [622, 209] on icon at bounding box center [631, 209] width 19 height 15
type input "R$ 0,00"
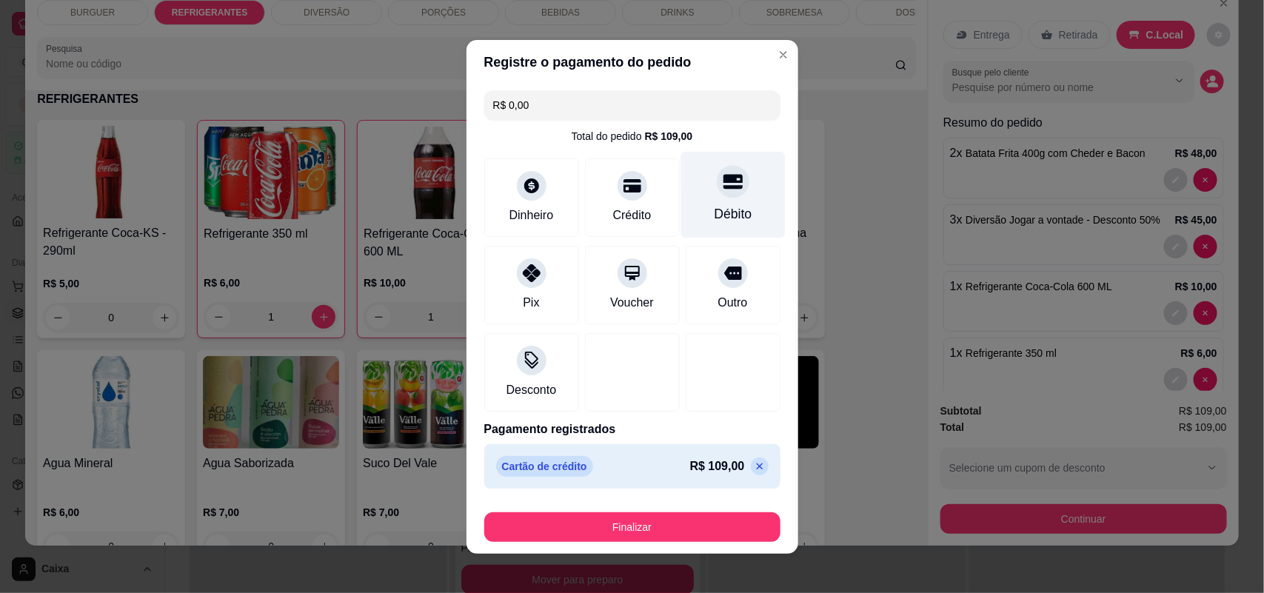
click at [717, 196] on div at bounding box center [733, 181] width 33 height 33
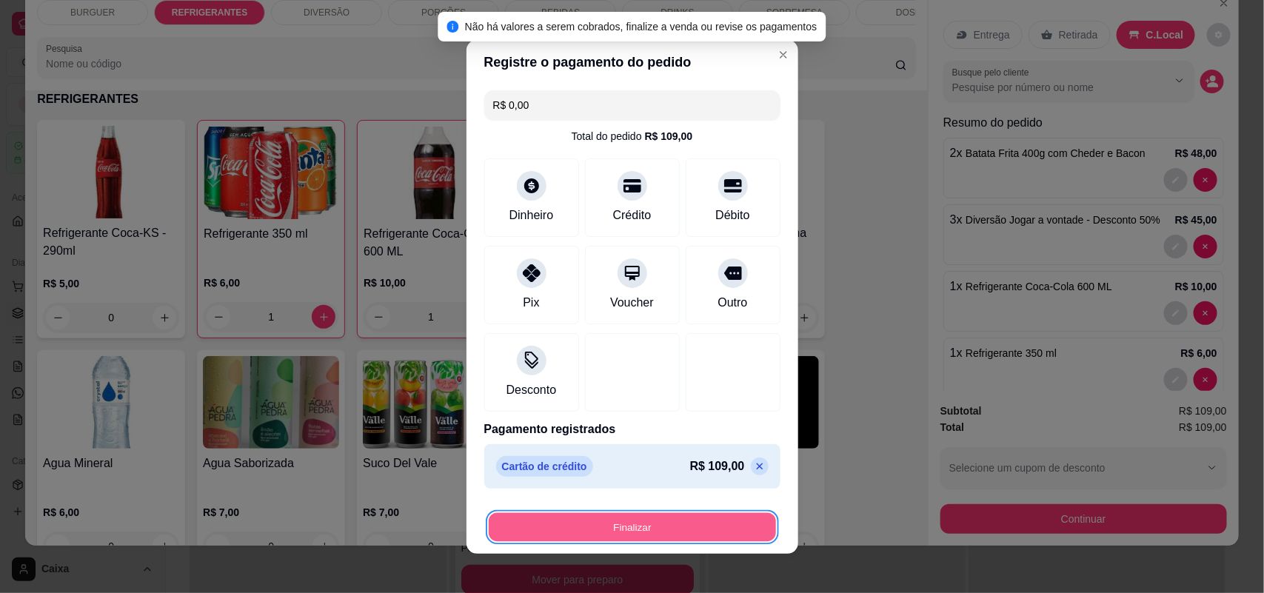
click at [600, 523] on button "Finalizar" at bounding box center [632, 526] width 287 height 29
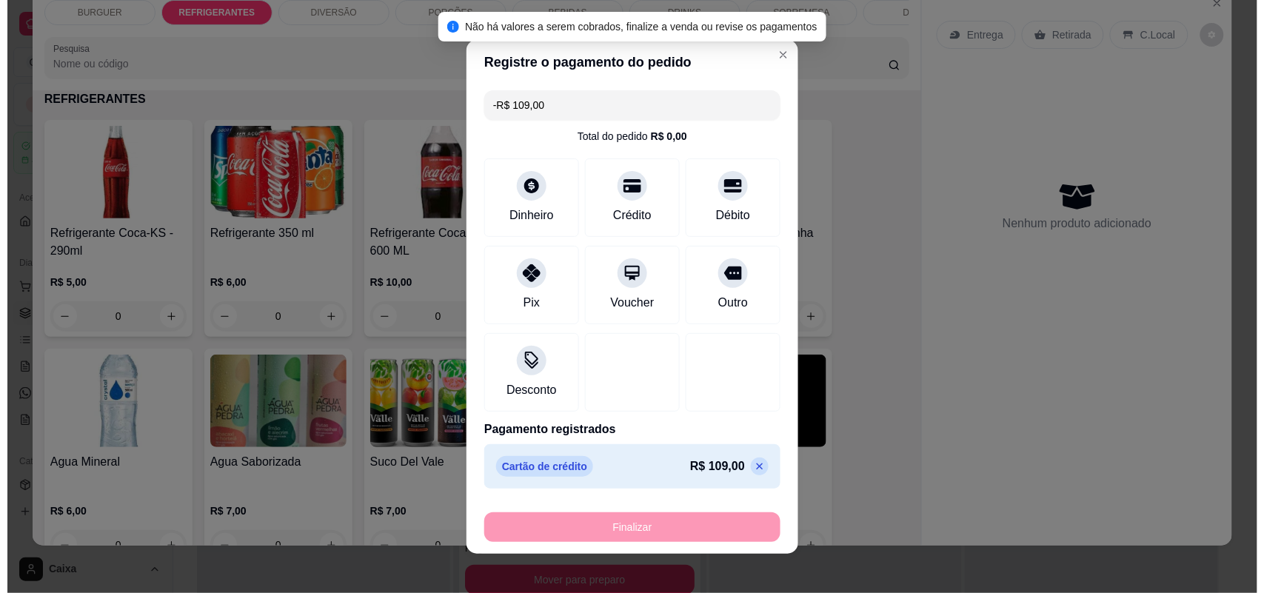
scroll to position [324, 0]
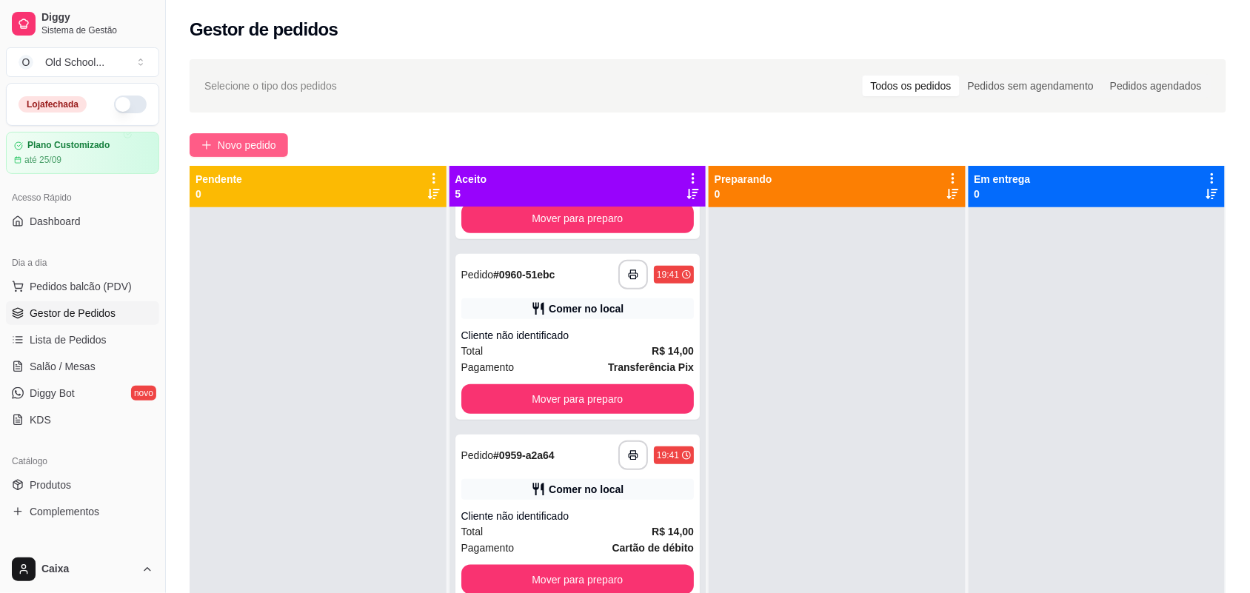
click at [226, 150] on span "Novo pedido" at bounding box center [247, 145] width 58 height 16
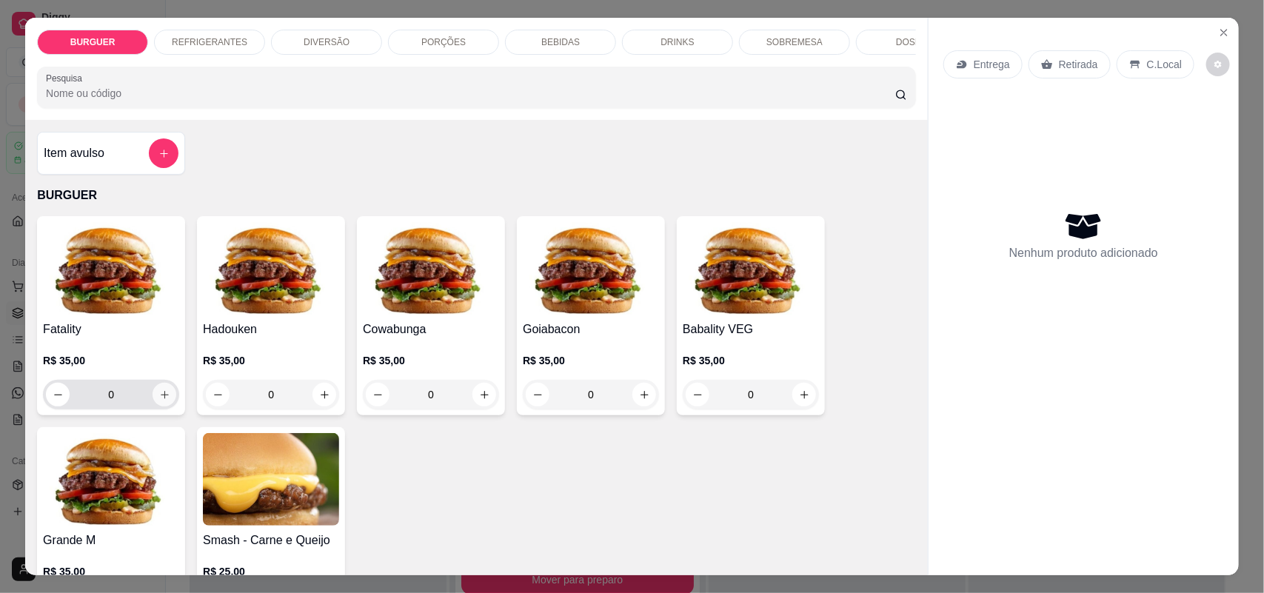
click at [159, 401] on icon "increase-product-quantity" at bounding box center [164, 394] width 11 height 11
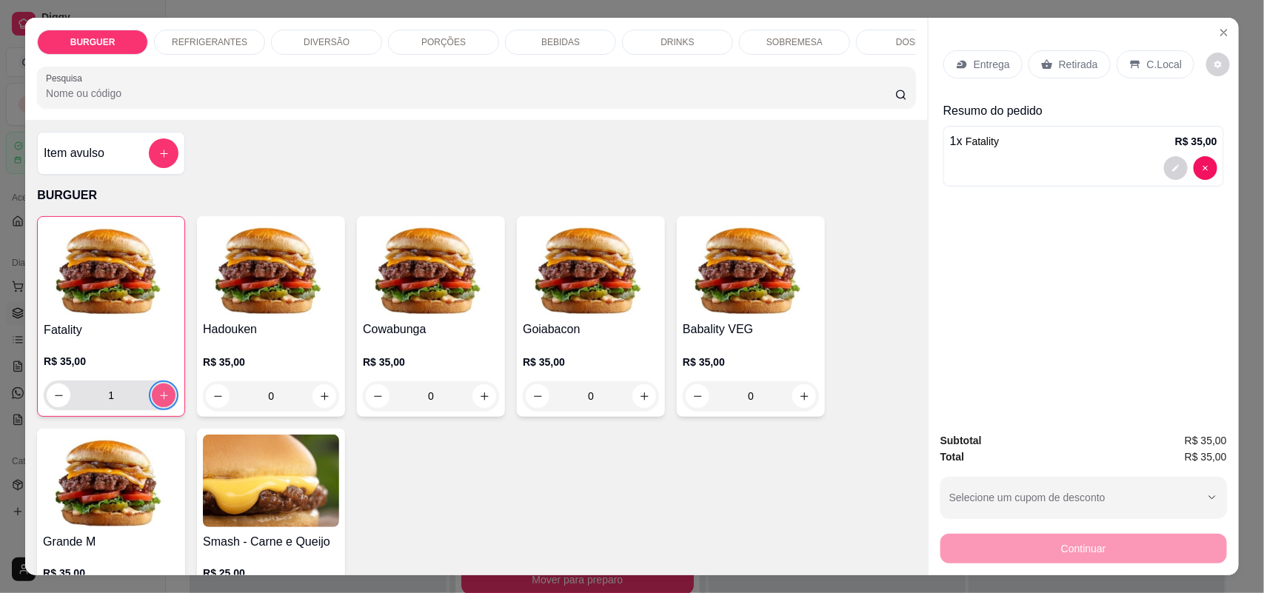
click at [158, 401] on icon "increase-product-quantity" at bounding box center [163, 395] width 11 height 11
type input "3"
click at [83, 36] on p "BURGUER" at bounding box center [92, 42] width 45 height 12
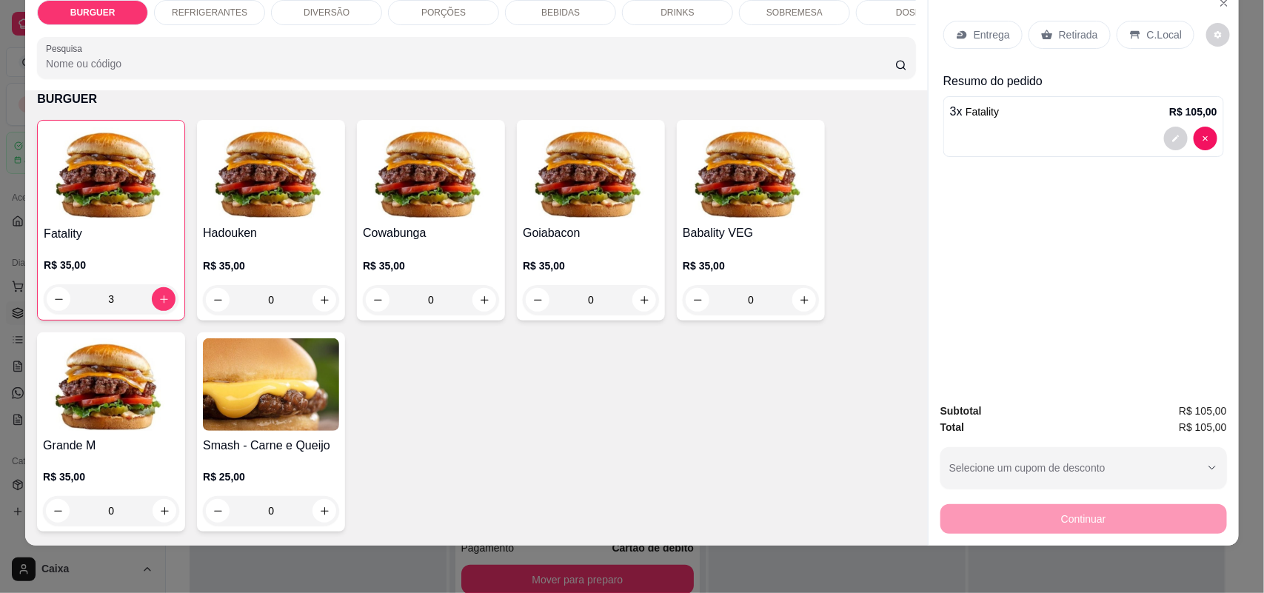
drag, startPoint x: 574, startPoint y: 5, endPoint x: 620, endPoint y: 71, distance: 80.7
click at [574, 12] on div "BEBIDAS" at bounding box center [560, 12] width 111 height 25
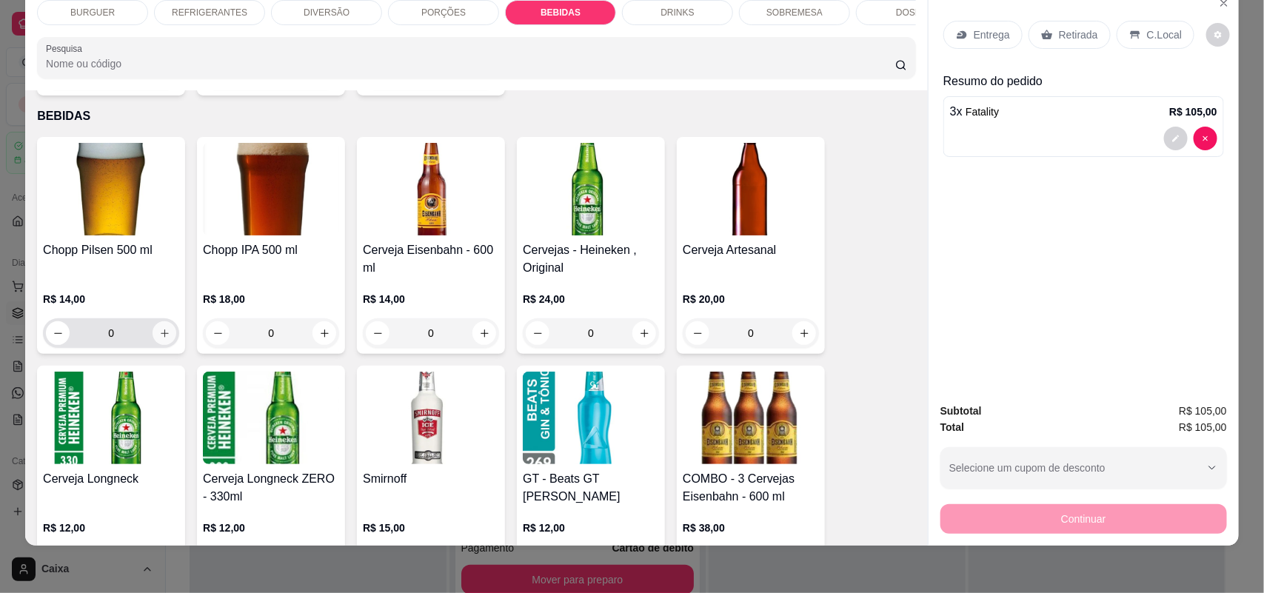
click at [157, 338] on button "increase-product-quantity" at bounding box center [165, 333] width 24 height 24
type input "1"
click at [1147, 31] on p "C.Local" at bounding box center [1164, 34] width 35 height 15
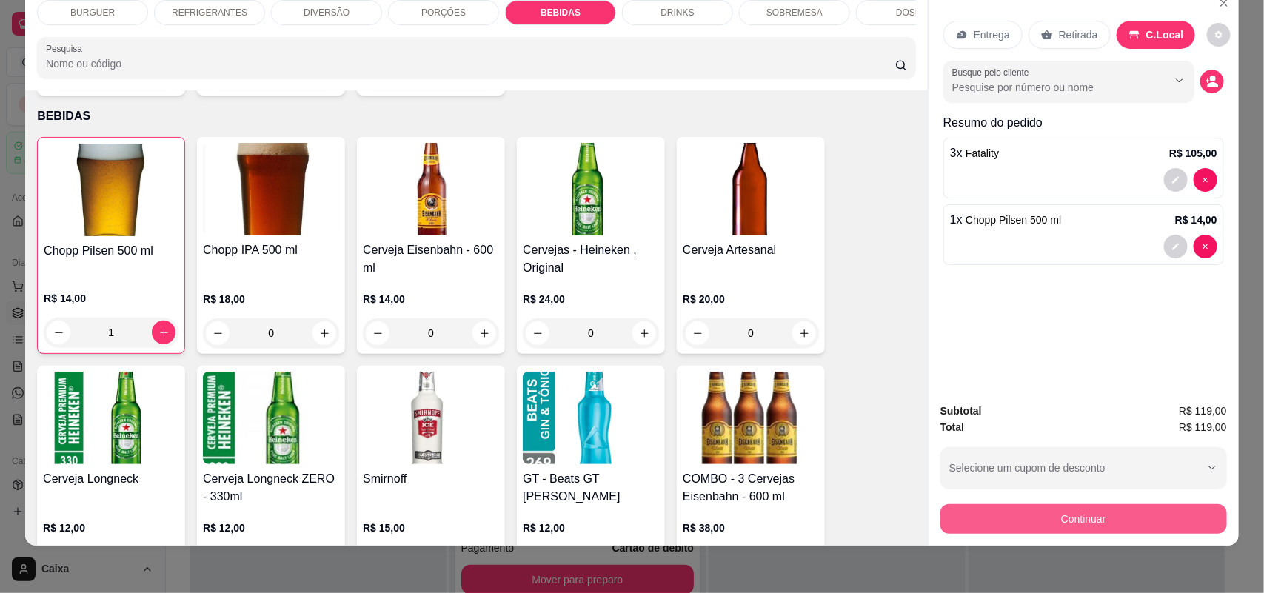
click at [1020, 526] on button "Continuar" at bounding box center [1083, 519] width 287 height 30
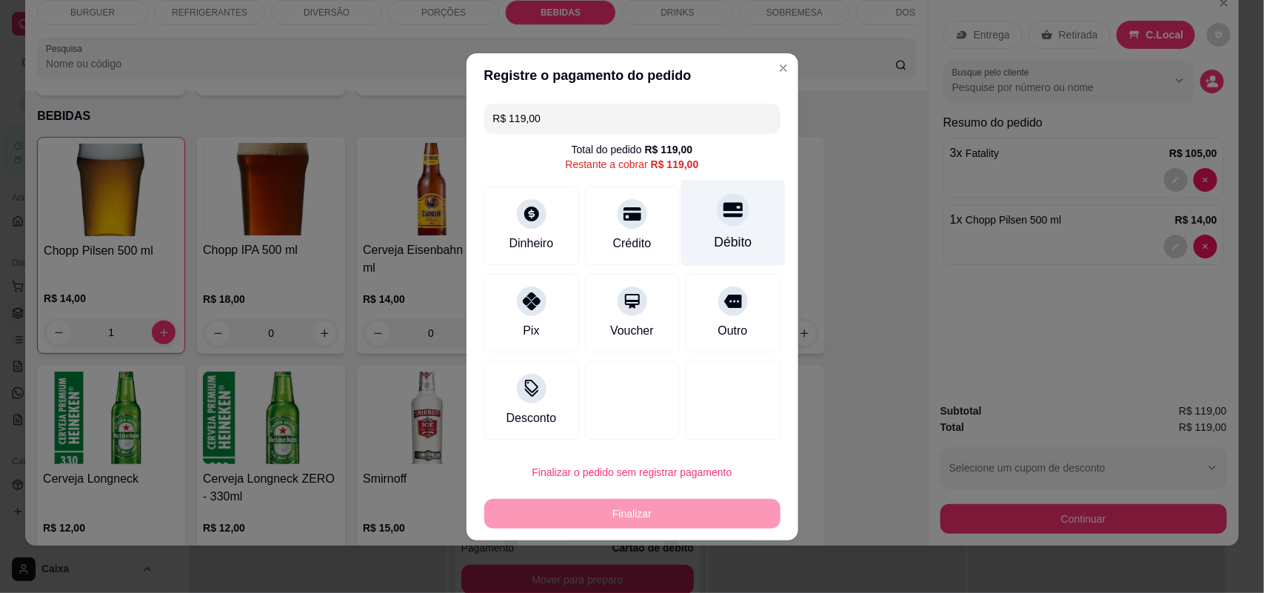
click at [740, 230] on div "Débito" at bounding box center [732, 222] width 104 height 87
type input "R$ 0,00"
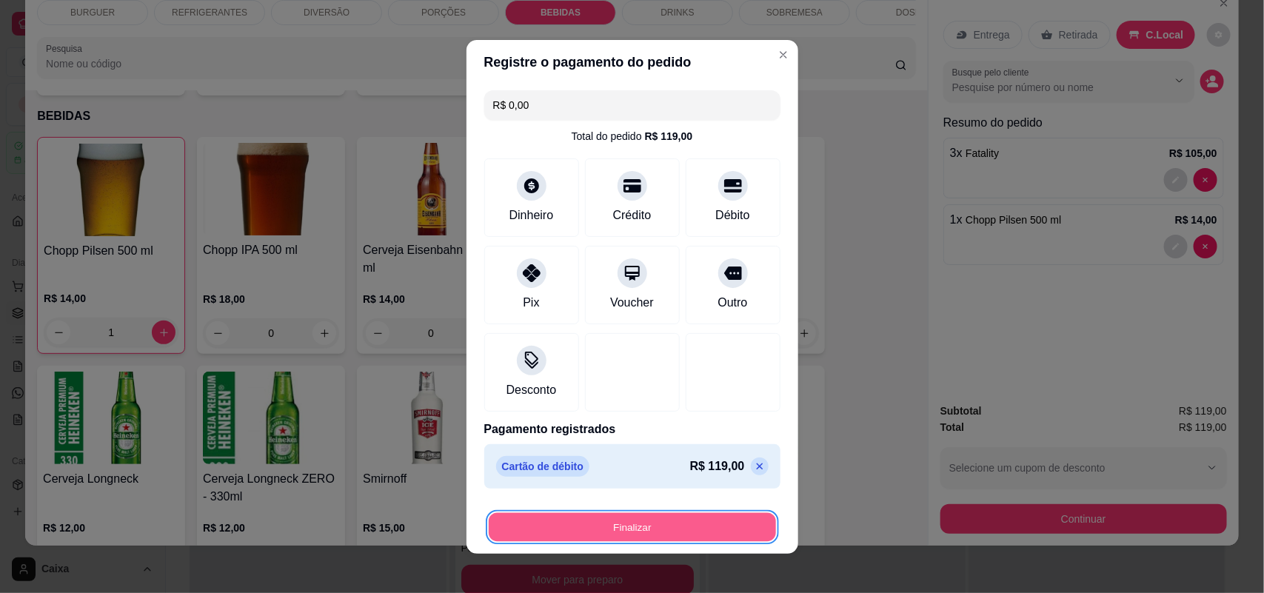
click at [622, 534] on button "Finalizar" at bounding box center [632, 526] width 287 height 29
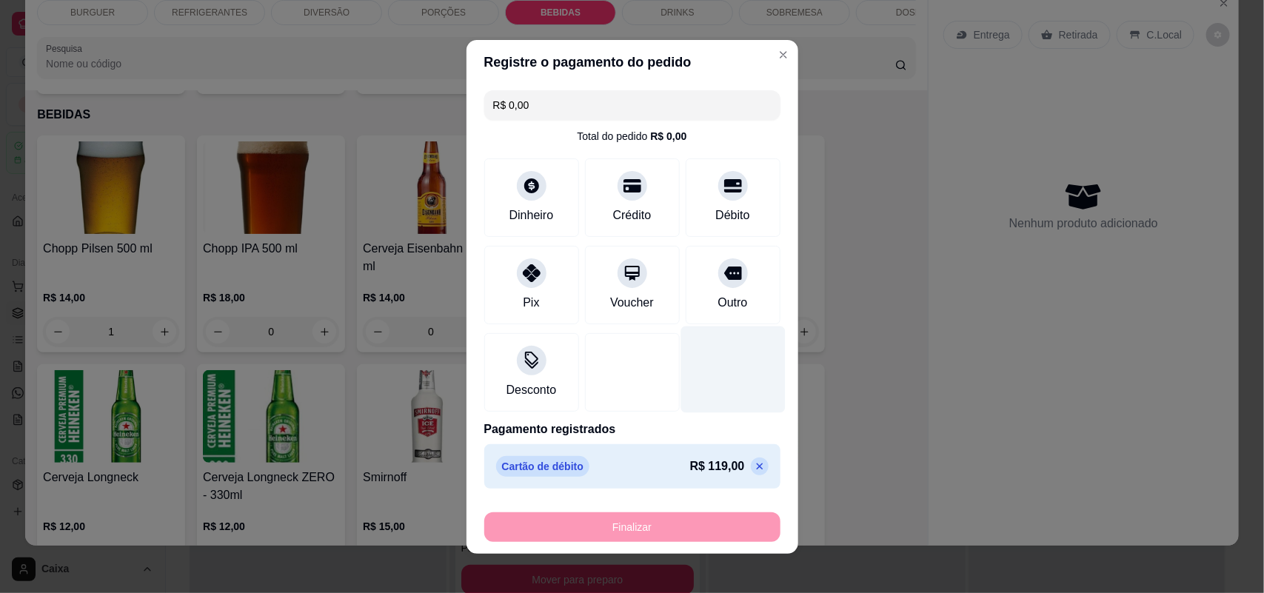
type input "0"
type input "-R$ 119,00"
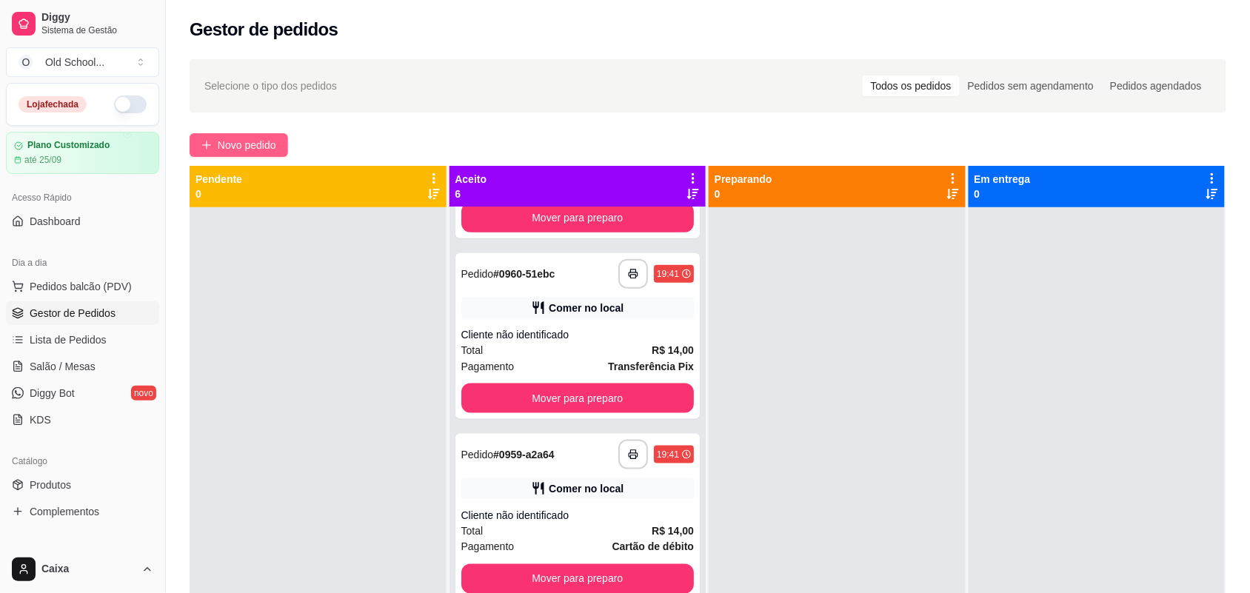
click at [246, 134] on button "Novo pedido" at bounding box center [239, 145] width 98 height 24
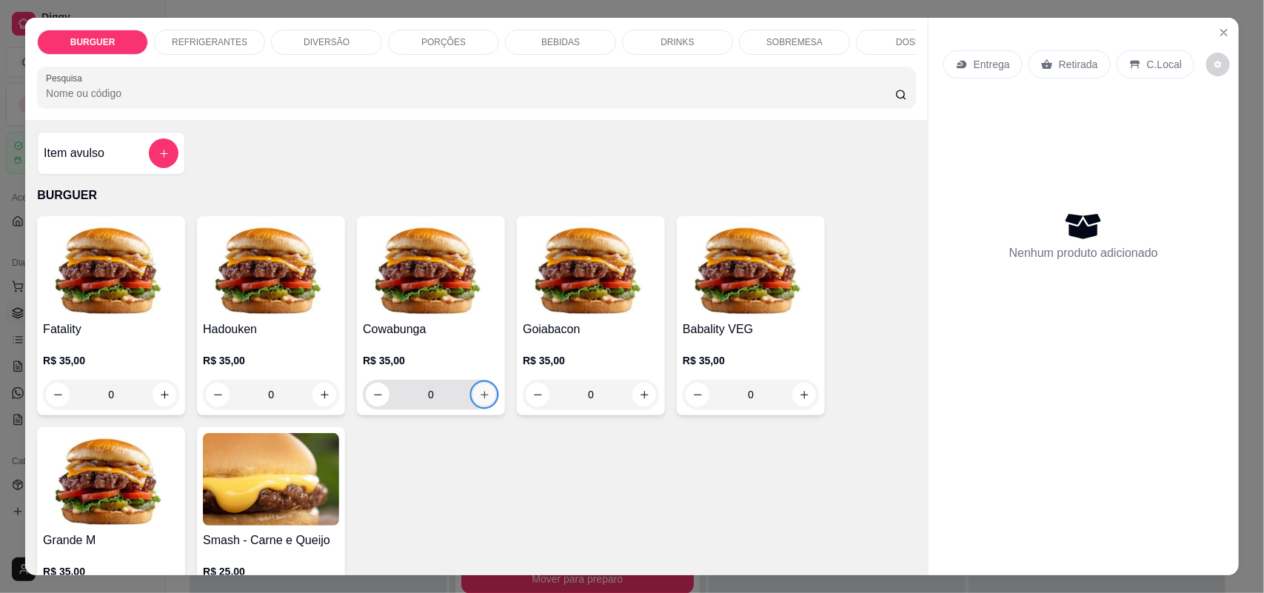
click at [479, 401] on icon "increase-product-quantity" at bounding box center [484, 394] width 11 height 11
type input "1"
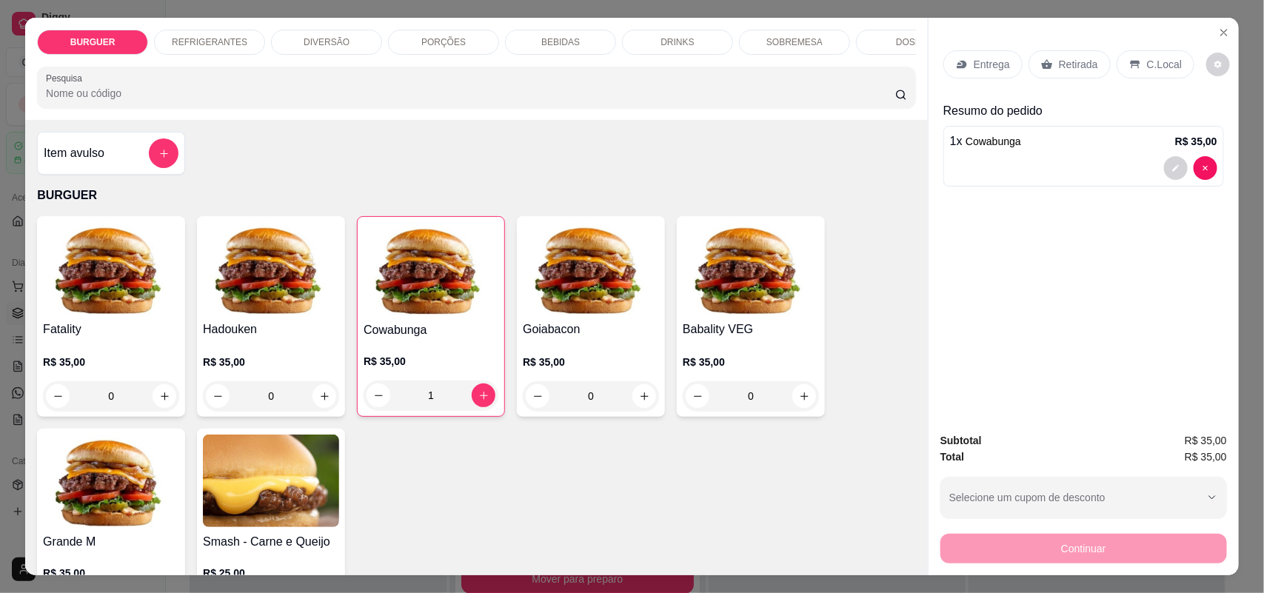
click at [572, 44] on div "BEBIDAS" at bounding box center [560, 42] width 111 height 25
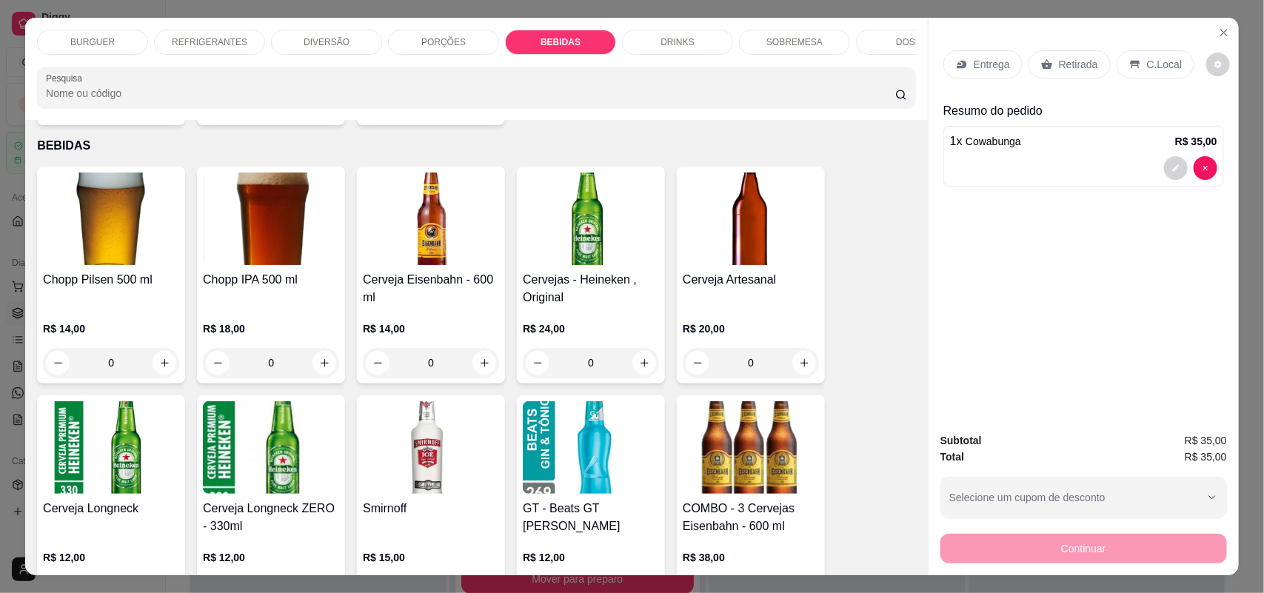
scroll to position [30, 0]
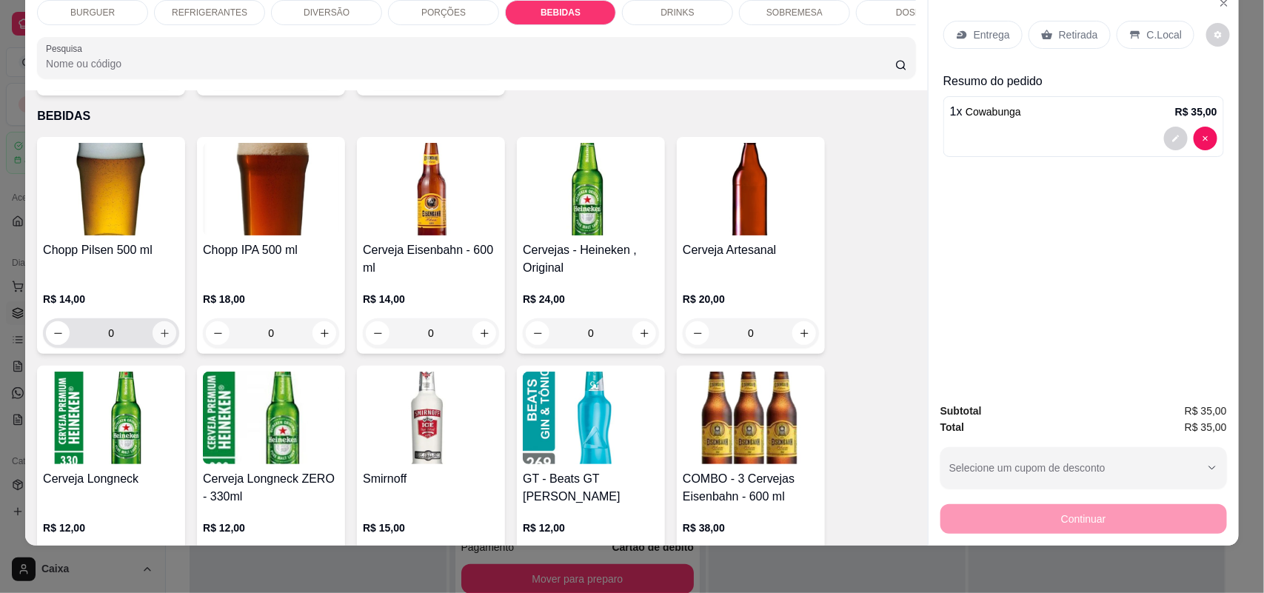
click at [159, 328] on icon "increase-product-quantity" at bounding box center [164, 333] width 11 height 11
type input "1"
click at [180, 10] on p "REFRIGERANTES" at bounding box center [210, 13] width 76 height 12
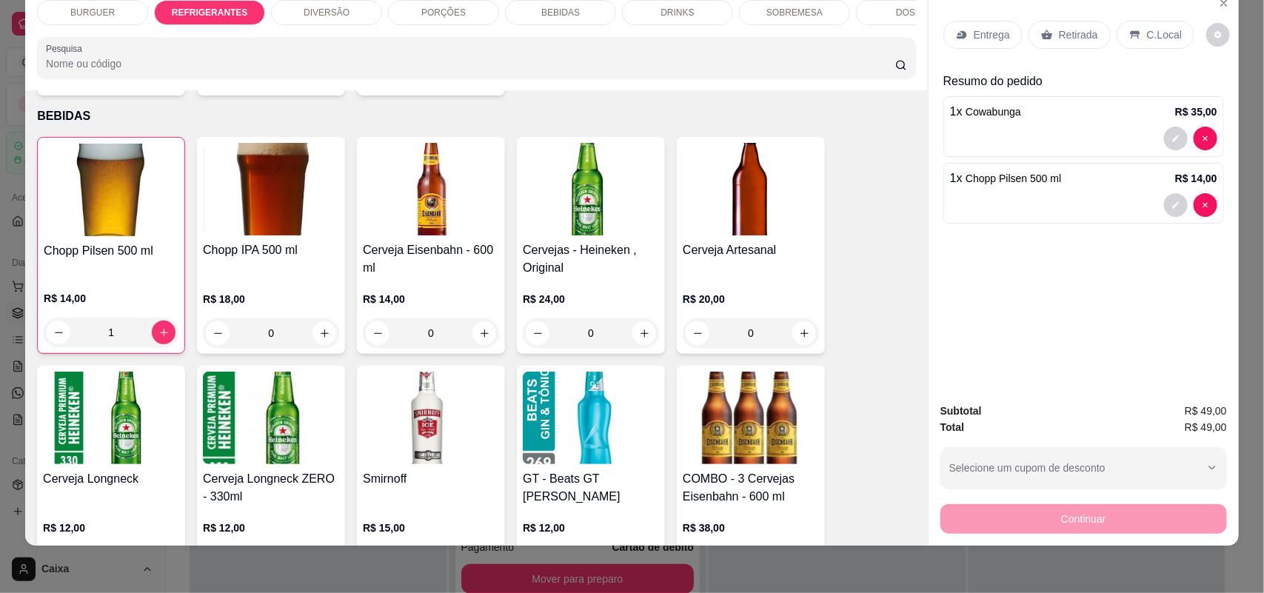
scroll to position [520, 0]
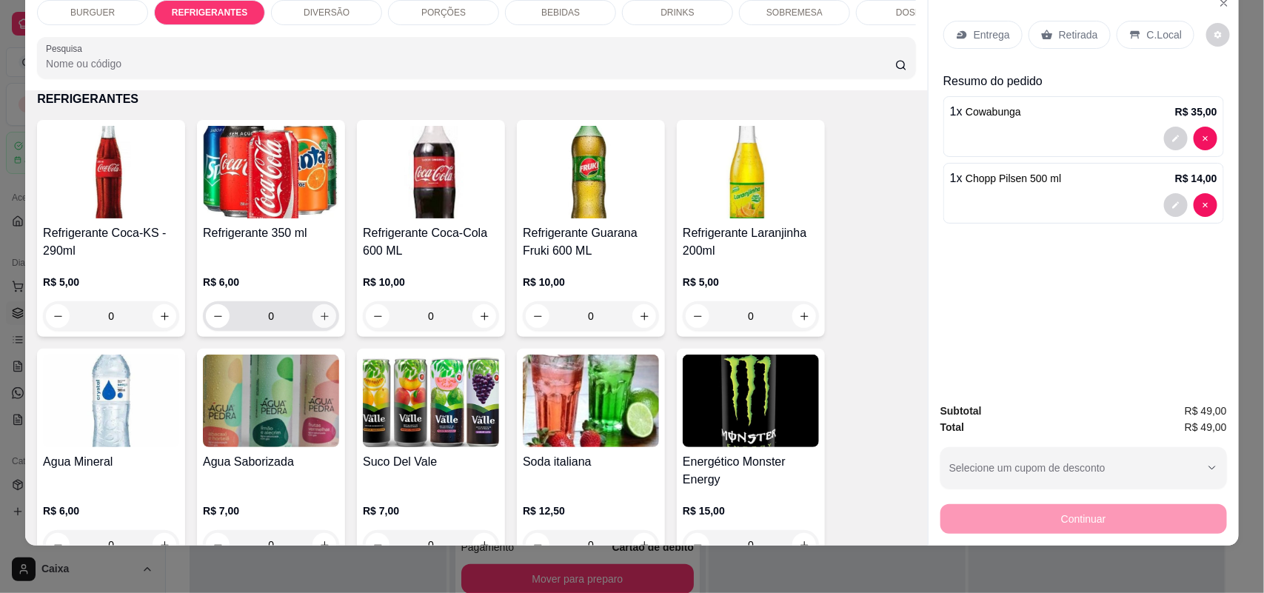
click at [315, 320] on button "increase-product-quantity" at bounding box center [324, 316] width 24 height 24
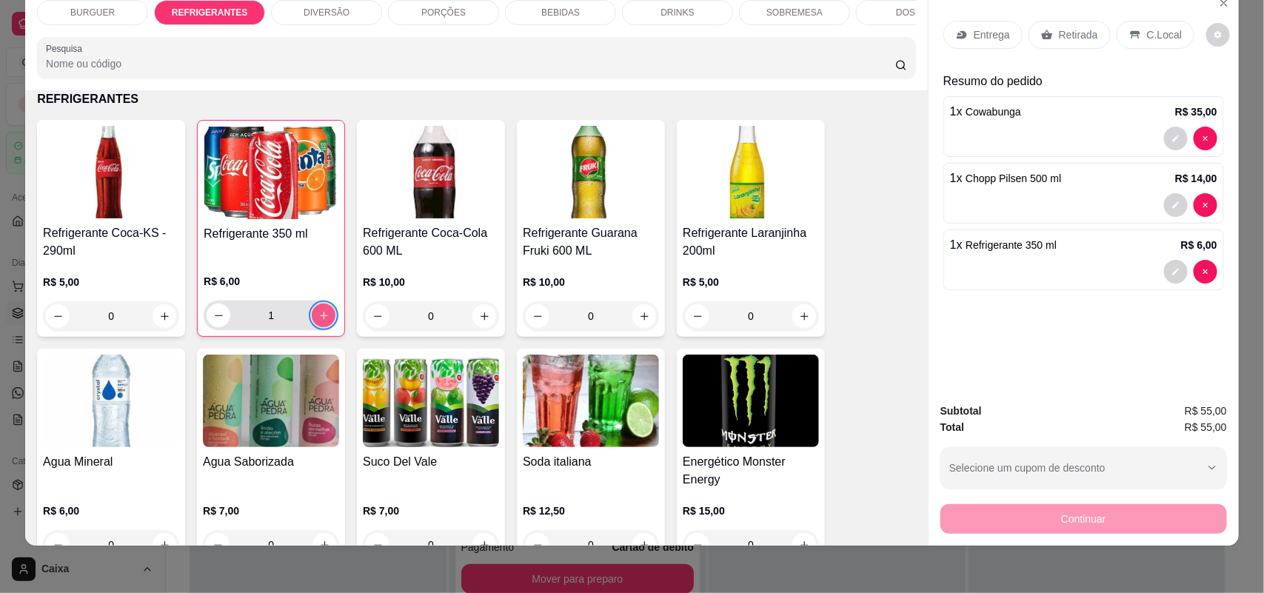
type input "1"
click at [1130, 31] on icon at bounding box center [1135, 35] width 10 height 8
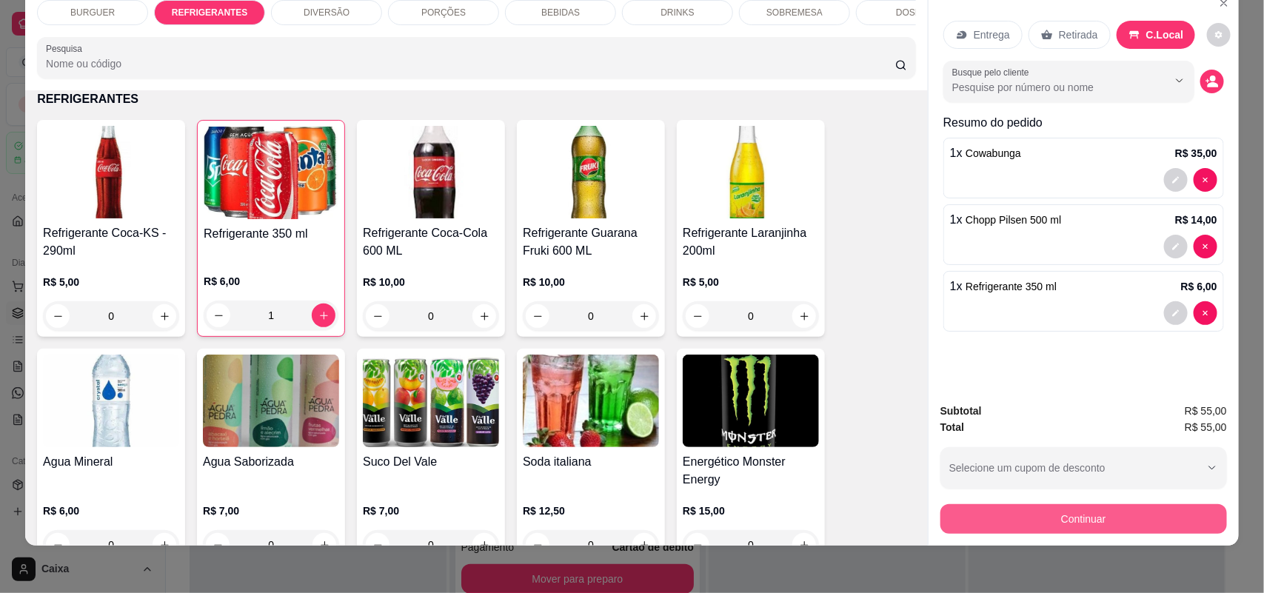
click at [1019, 512] on button "Continuar" at bounding box center [1083, 519] width 287 height 30
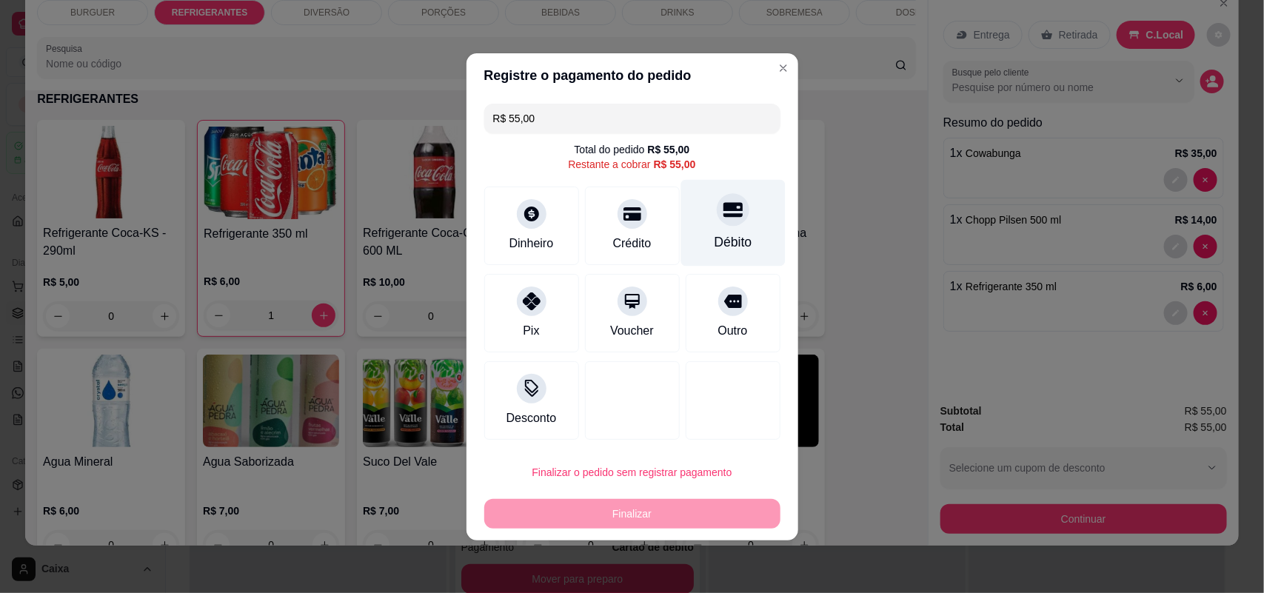
click at [715, 233] on div "Débito" at bounding box center [733, 241] width 38 height 19
type input "R$ 0,00"
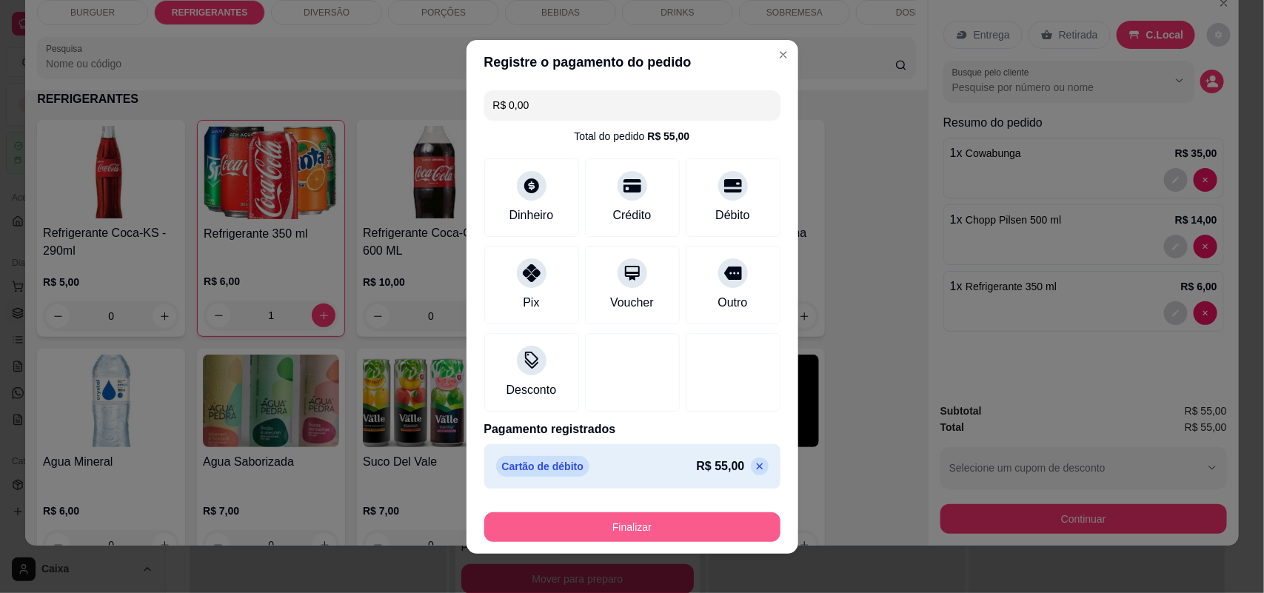
click at [633, 515] on button "Finalizar" at bounding box center [632, 527] width 296 height 30
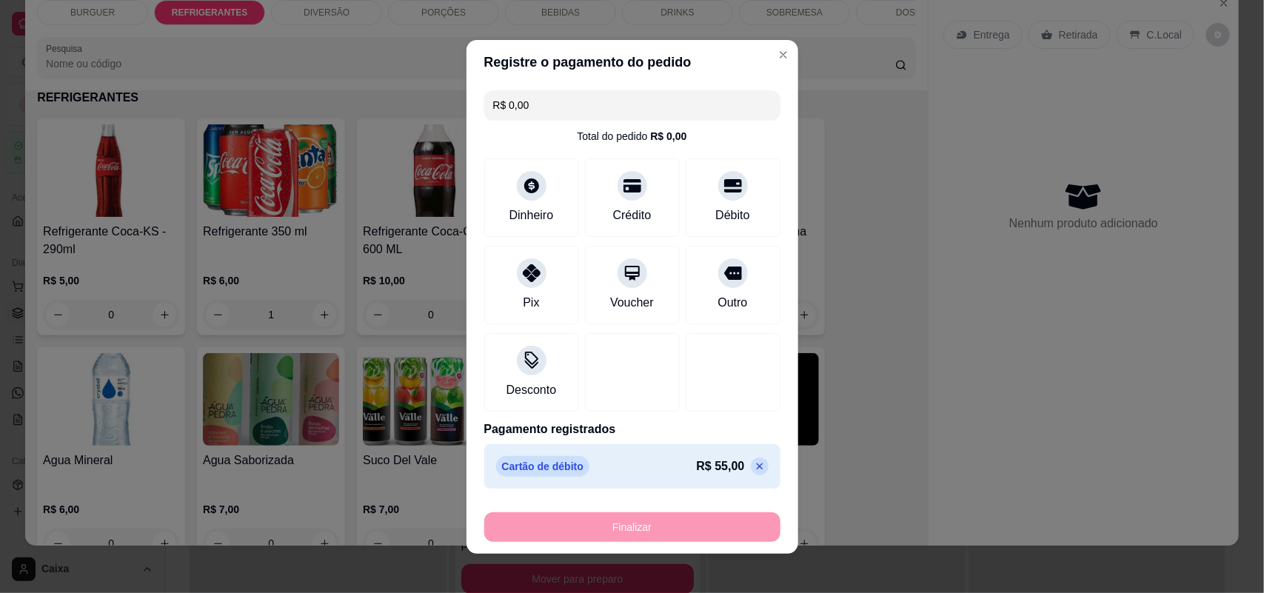
type input "0"
type input "-R$ 55,00"
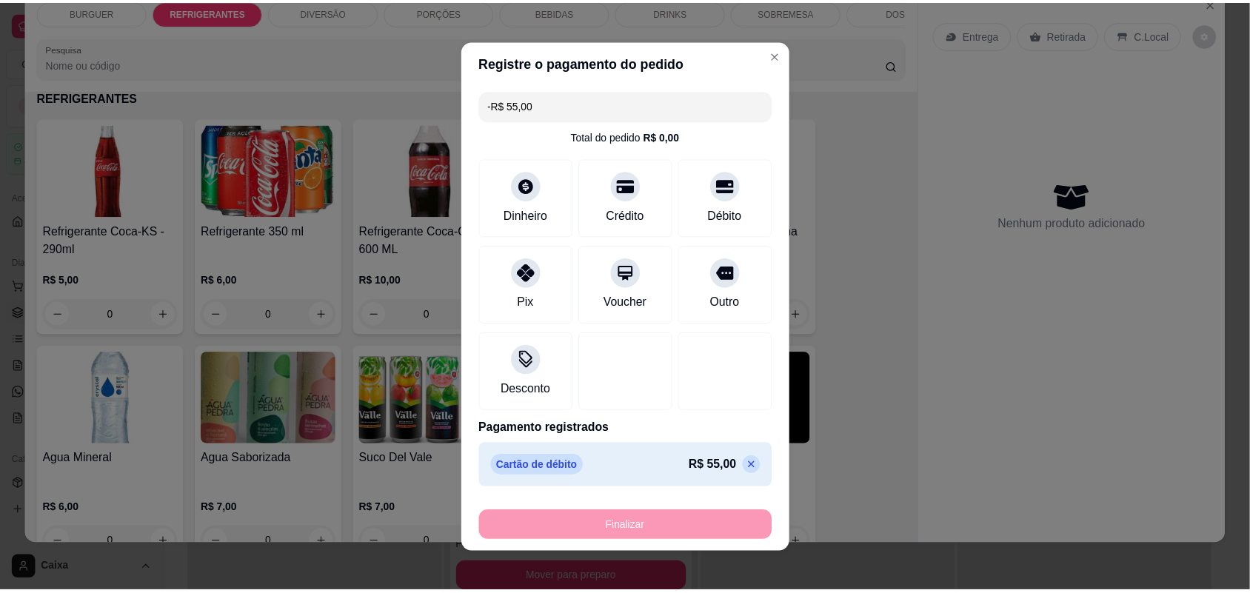
scroll to position [518, 0]
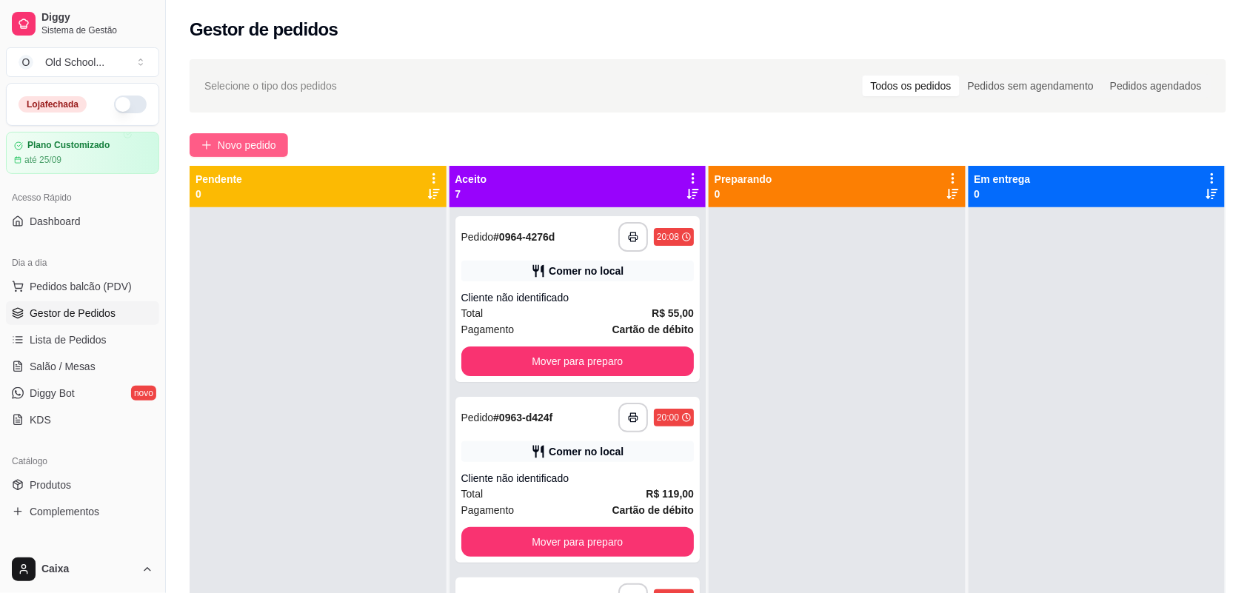
click at [268, 141] on span "Novo pedido" at bounding box center [247, 145] width 58 height 16
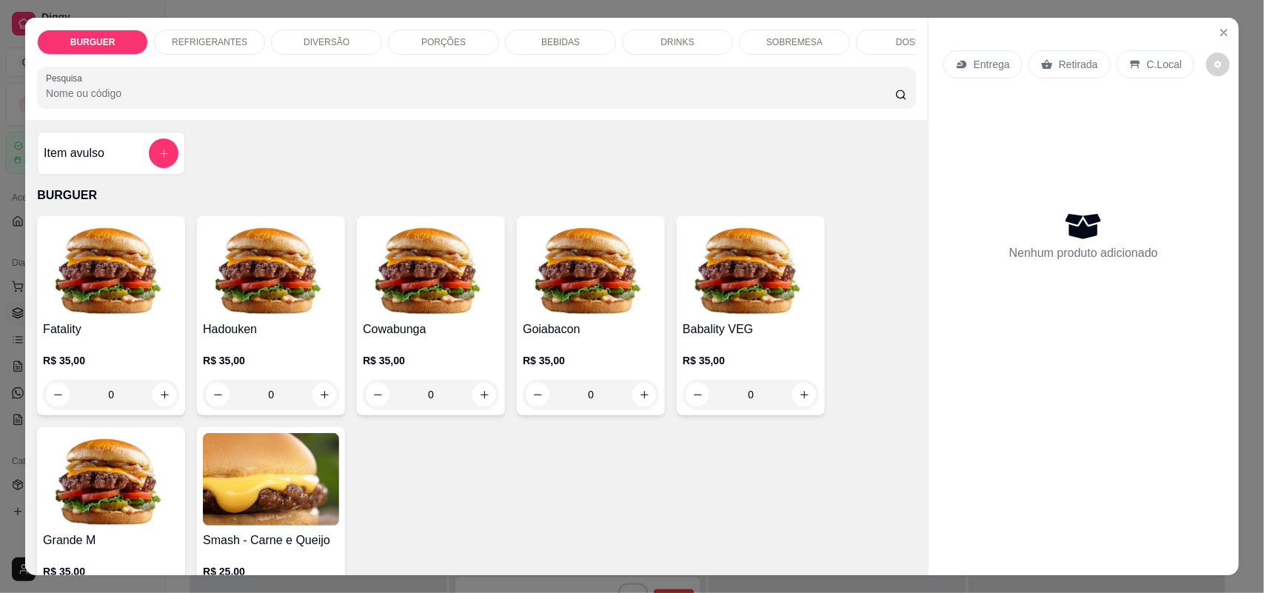
click at [326, 39] on p "DIVERSÃO" at bounding box center [327, 42] width 46 height 12
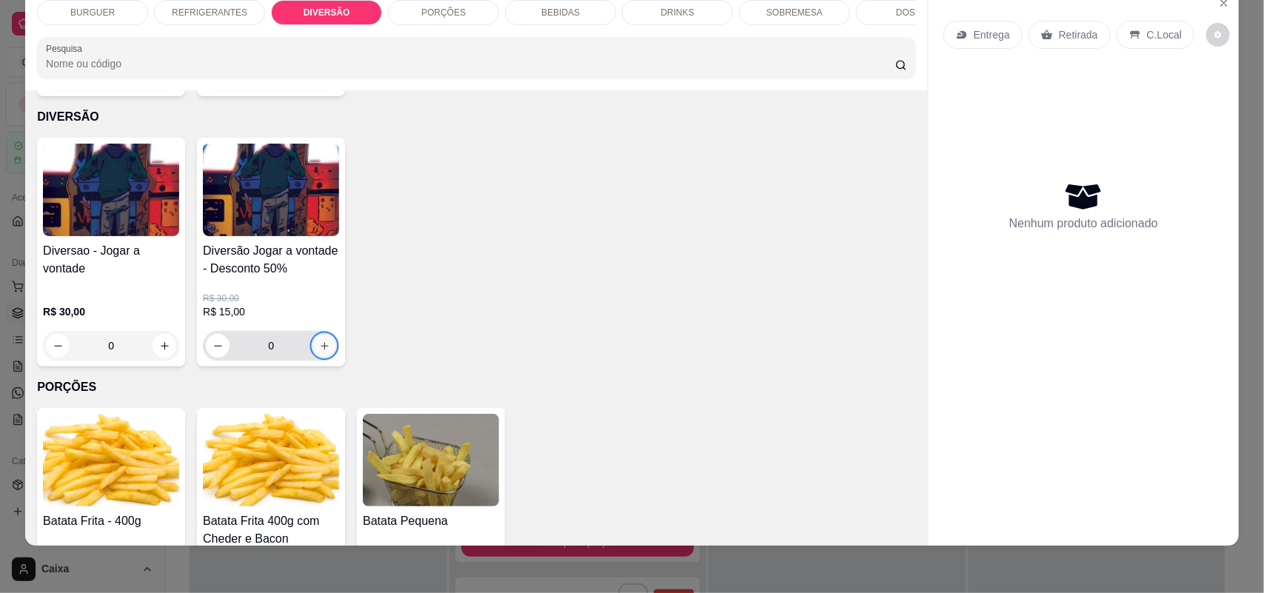
click at [321, 343] on icon "increase-product-quantity" at bounding box center [324, 345] width 7 height 7
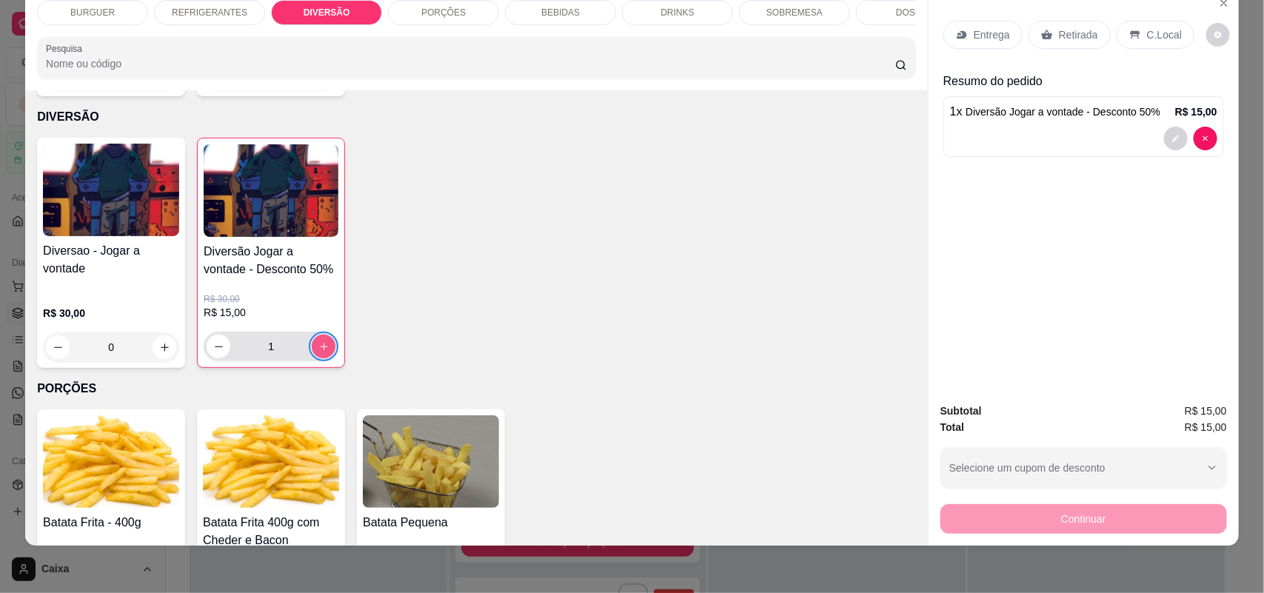
click at [318, 343] on icon "increase-product-quantity" at bounding box center [323, 346] width 11 height 11
type input "3"
click at [546, 4] on div "BEBIDAS" at bounding box center [560, 12] width 111 height 25
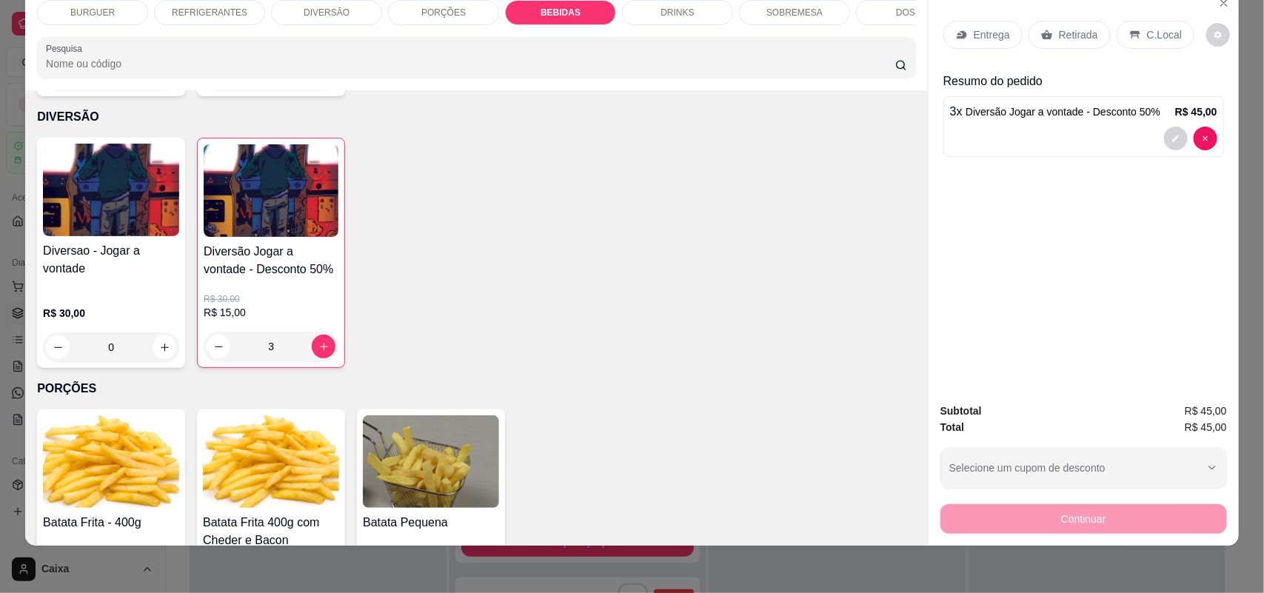
scroll to position [1747, 0]
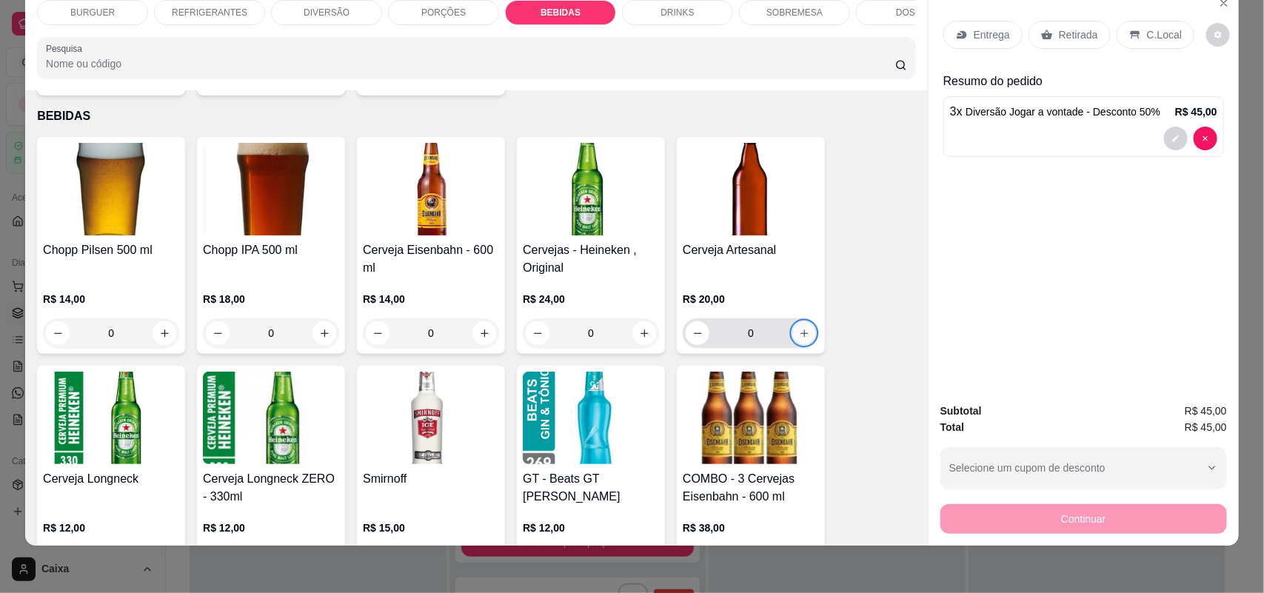
click at [799, 330] on icon "increase-product-quantity" at bounding box center [804, 333] width 11 height 11
click at [798, 330] on icon "increase-product-quantity" at bounding box center [803, 332] width 11 height 11
type input "2"
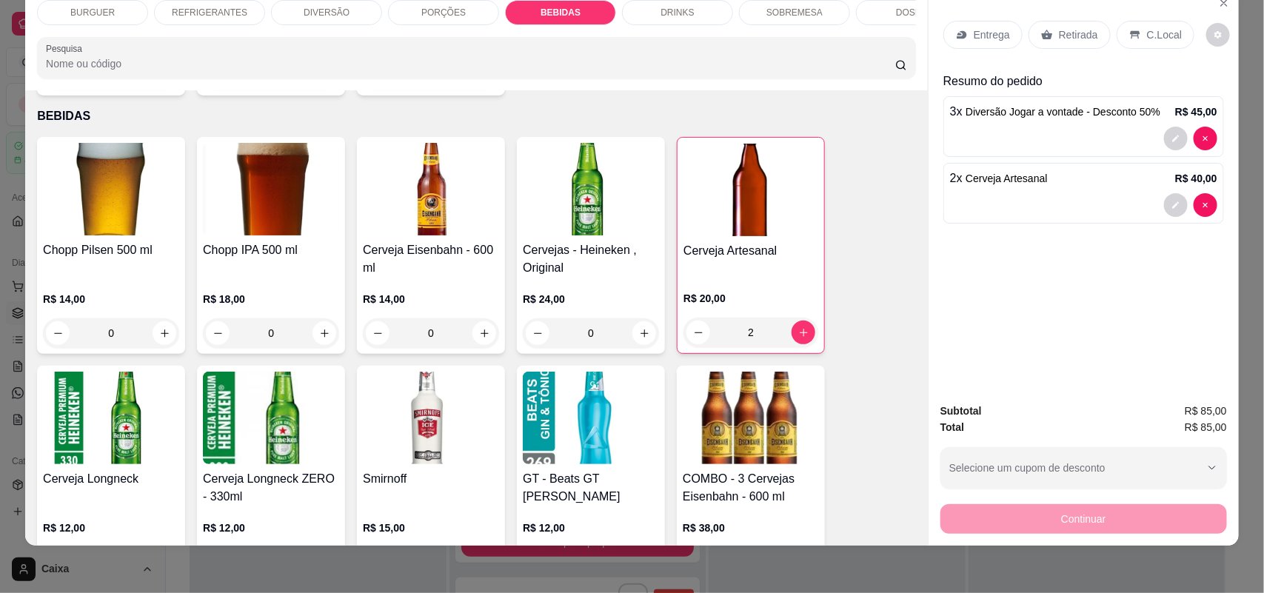
click at [85, 13] on p "BURGUER" at bounding box center [92, 13] width 44 height 12
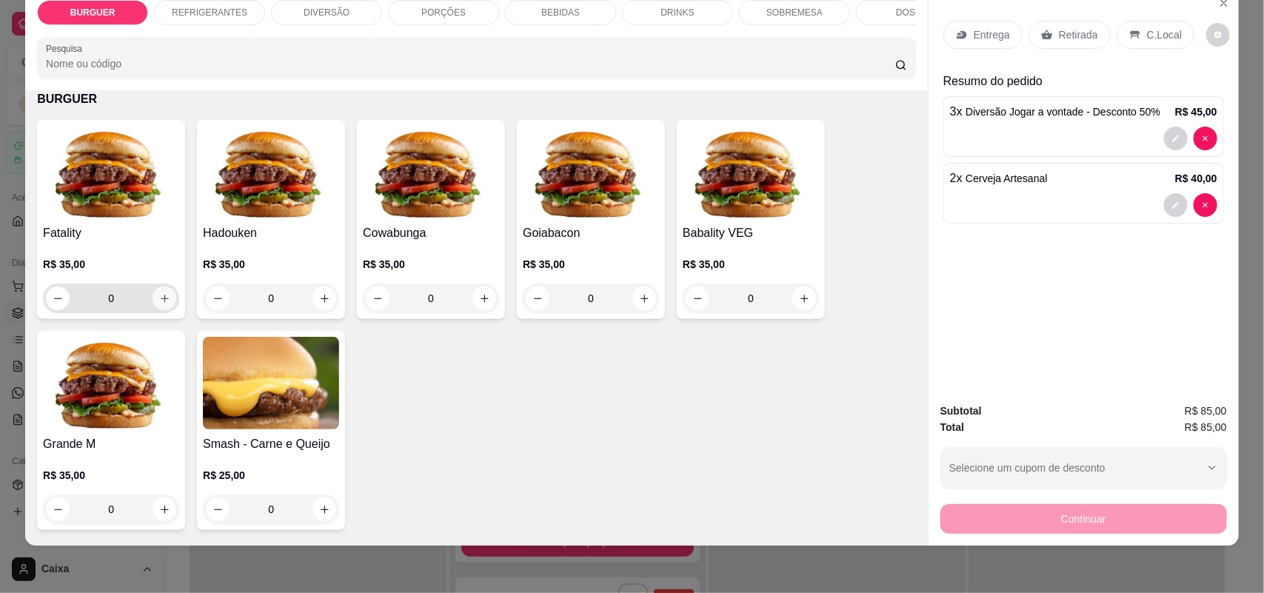
click at [153, 310] on button "increase-product-quantity" at bounding box center [165, 299] width 24 height 24
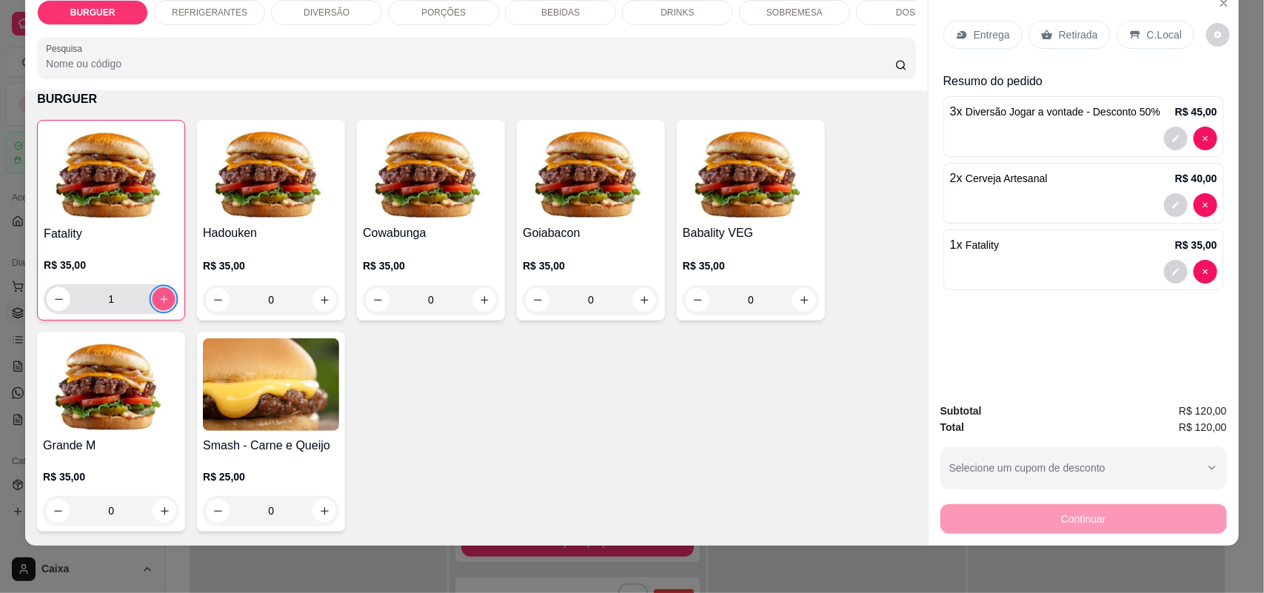
click at [157, 306] on button "increase-product-quantity" at bounding box center [164, 299] width 23 height 23
click at [158, 305] on icon "increase-product-quantity" at bounding box center [163, 299] width 11 height 11
type input "3"
click at [1151, 34] on p "C.Local" at bounding box center [1164, 34] width 35 height 15
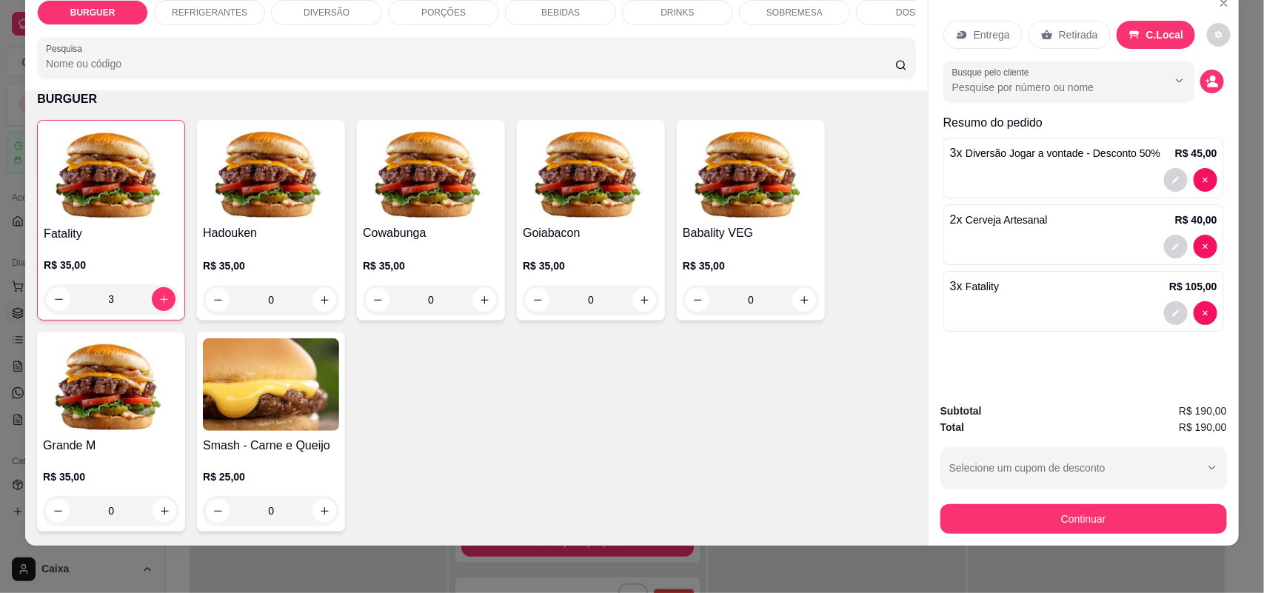
click at [1072, 489] on div "Subtotal R$ 190,00 Total R$ 190,00 Selecione um cupom de desconto SANPATRICKS S…" at bounding box center [1083, 468] width 287 height 131
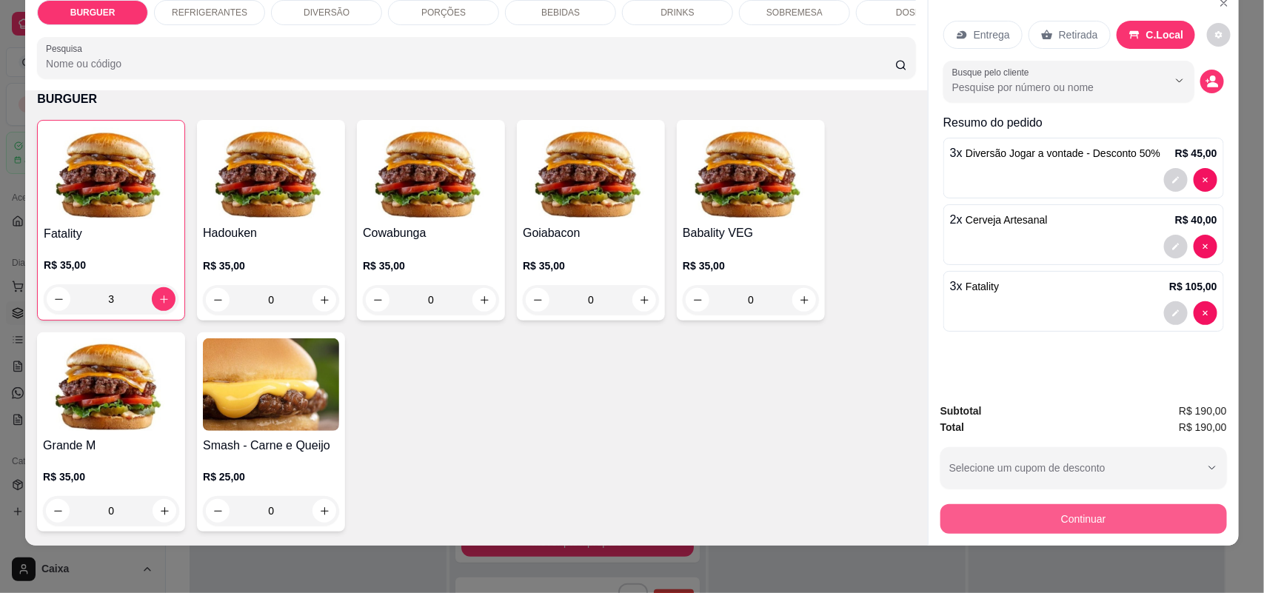
click at [1074, 521] on button "Continuar" at bounding box center [1083, 519] width 287 height 30
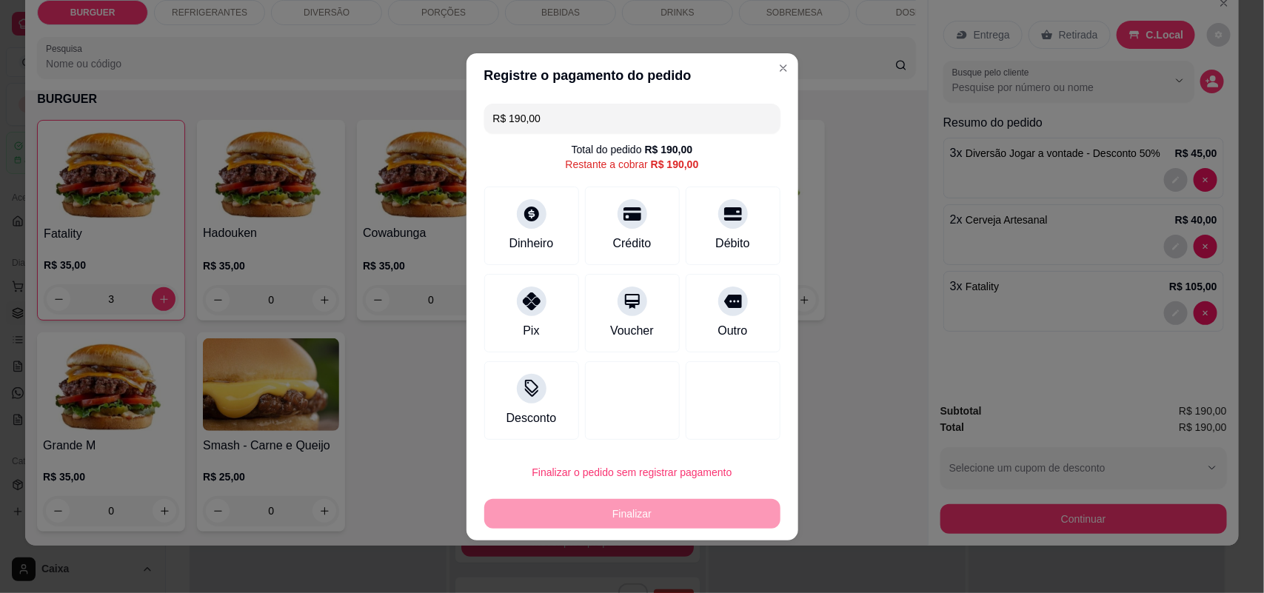
click at [729, 157] on div "Total do pedido R$ 190,00 Restante a cobrar R$ 190,00" at bounding box center [632, 157] width 296 height 30
click at [627, 227] on div "Crédito" at bounding box center [632, 222] width 104 height 87
type input "R$ 0,00"
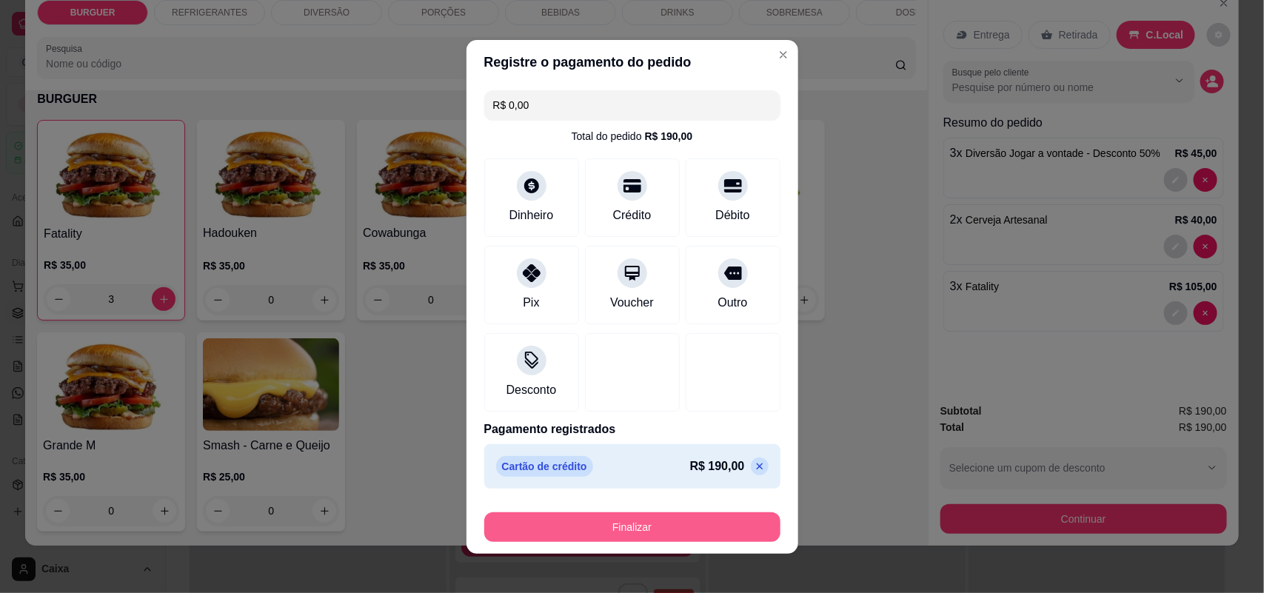
click at [646, 526] on button "Finalizar" at bounding box center [632, 527] width 296 height 30
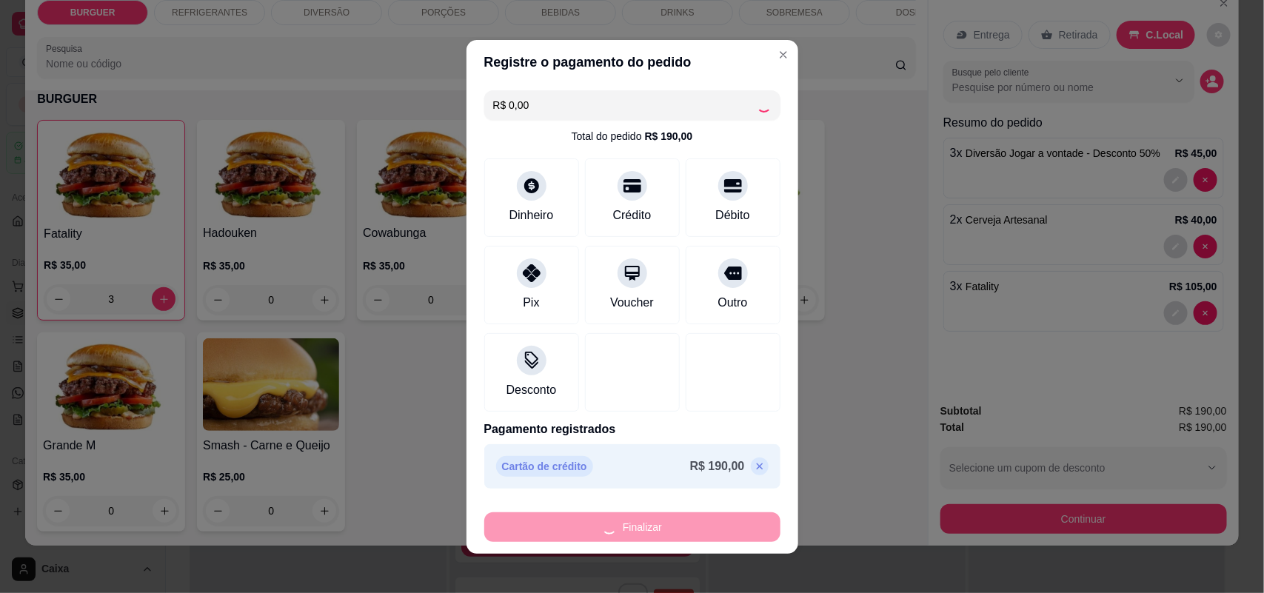
type input "0"
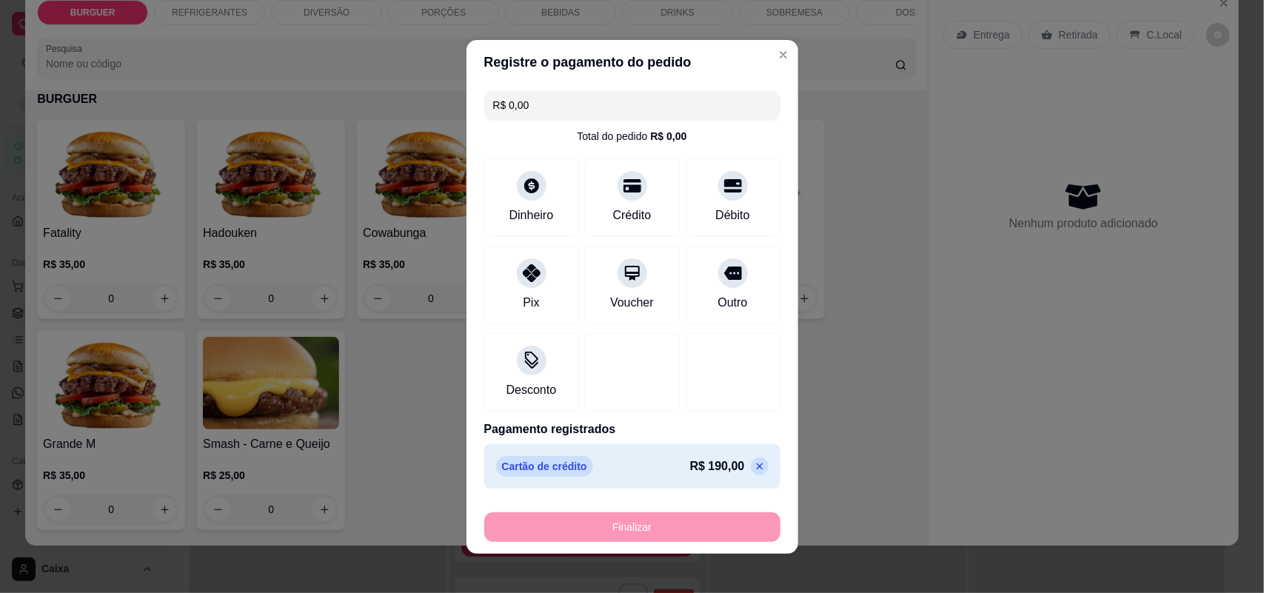
type input "-R$ 190,00"
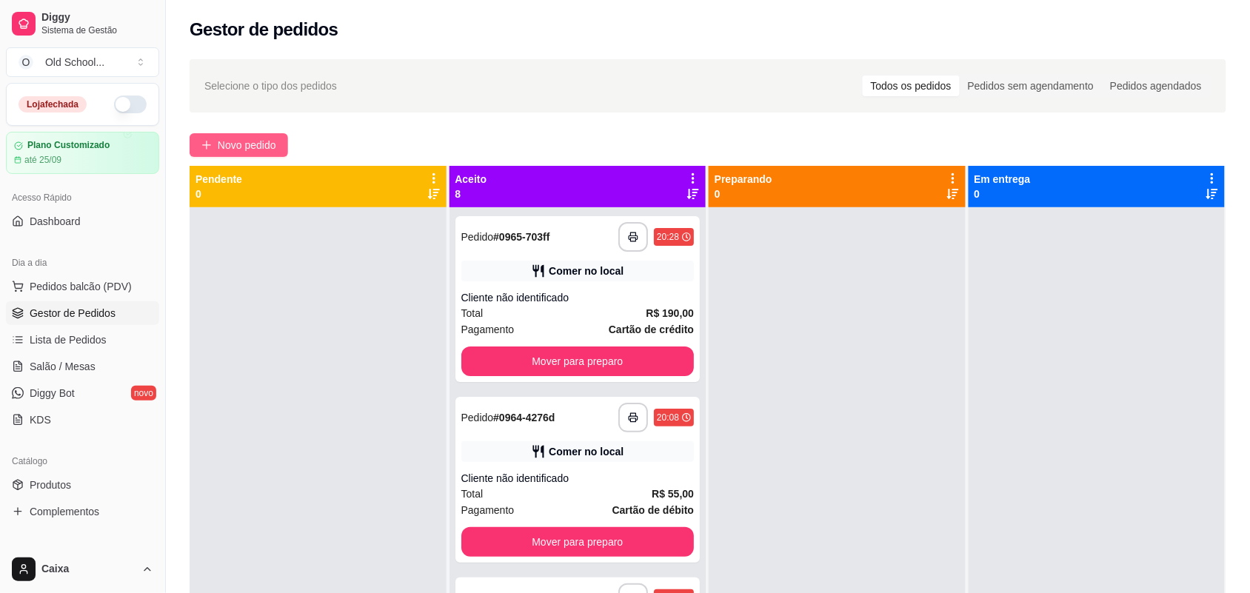
click at [237, 138] on span "Novo pedido" at bounding box center [247, 145] width 58 height 16
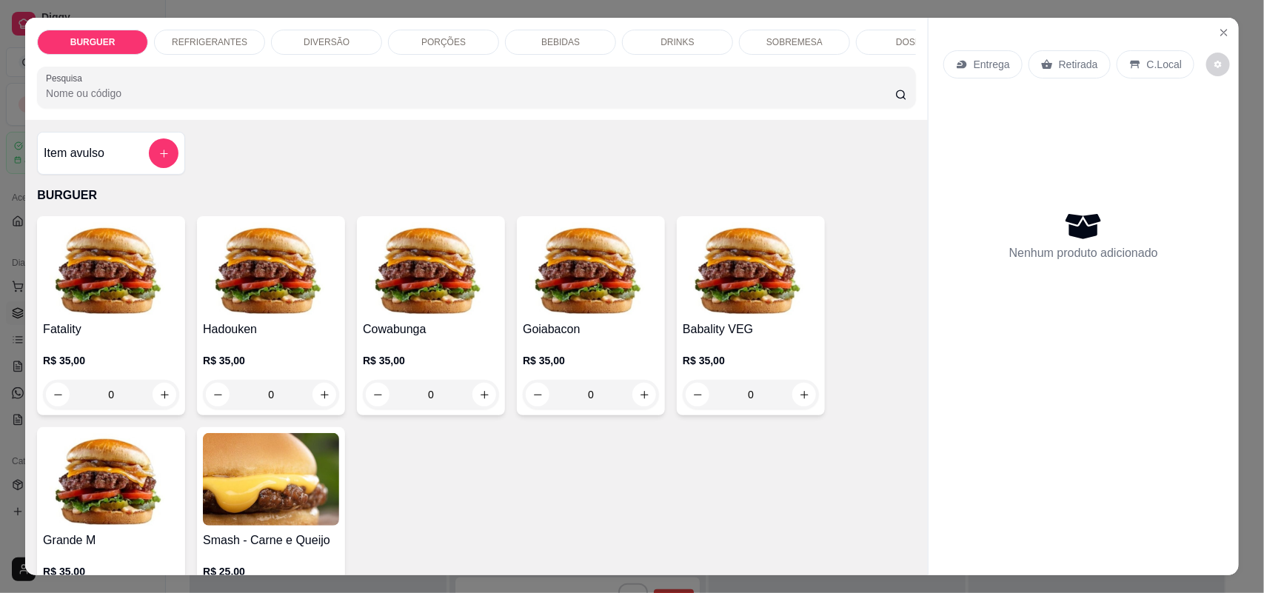
click at [384, 24] on div "BURGUER REFRIGERANTES DIVERSÃO PORÇÕES BEBIDAS DRINKS SOBREMESA DOSES Pesquisa" at bounding box center [476, 69] width 903 height 102
click at [320, 53] on div "DIVERSÃO" at bounding box center [326, 42] width 111 height 25
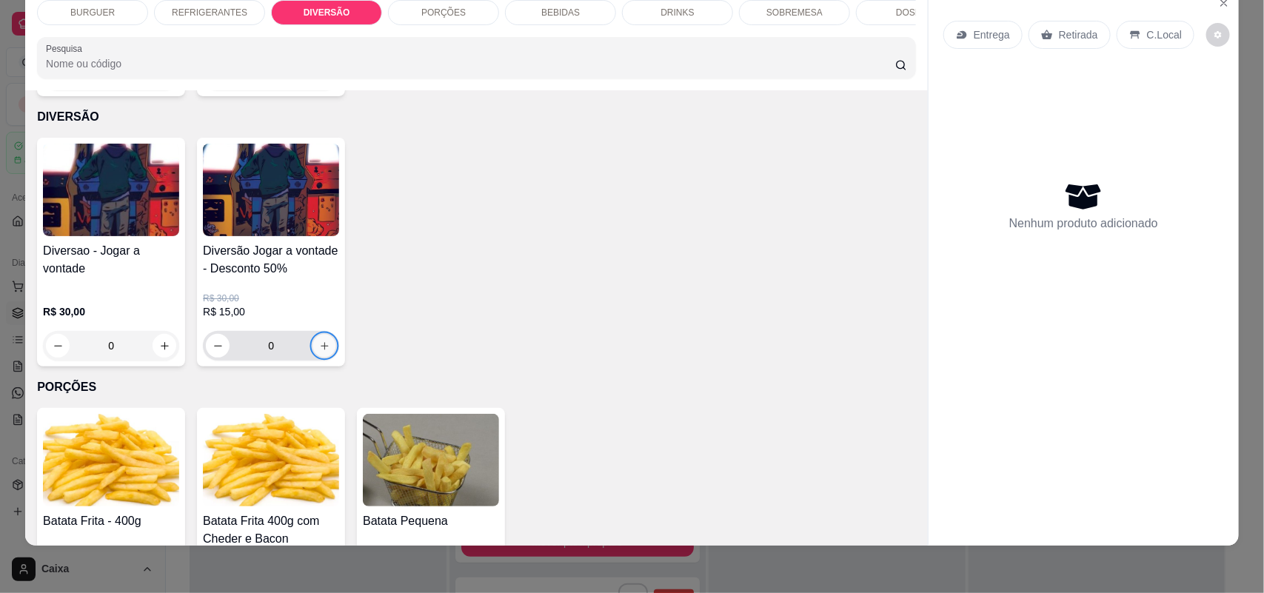
click at [319, 342] on icon "increase-product-quantity" at bounding box center [324, 346] width 11 height 11
type input "1"
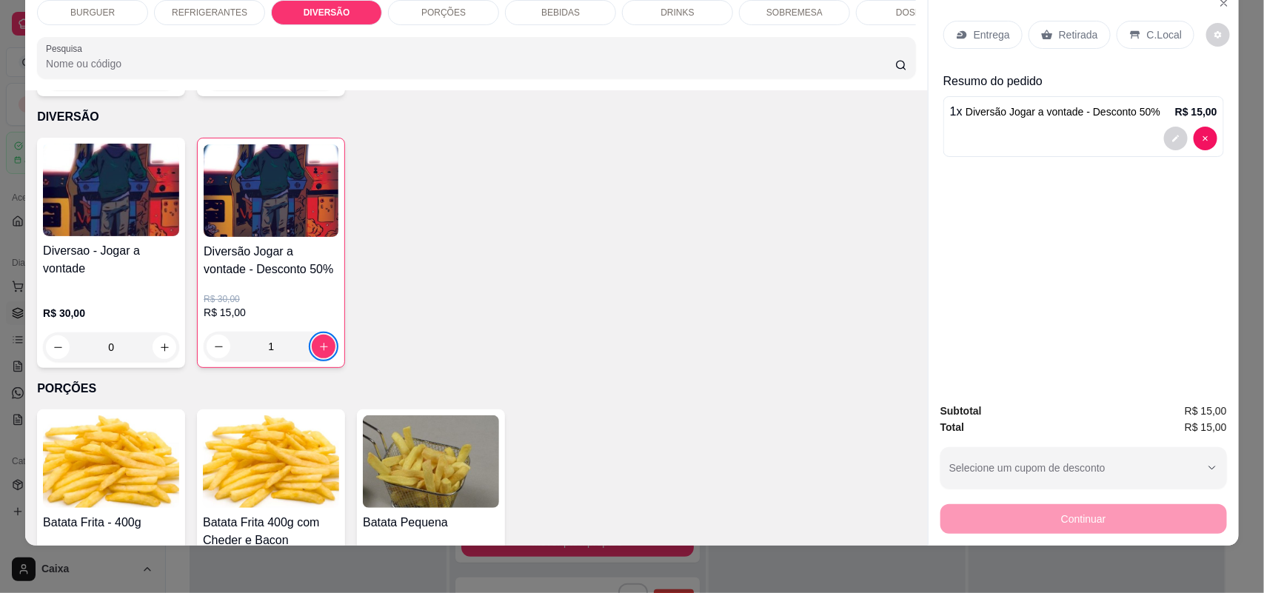
click at [98, 16] on p "BURGUER" at bounding box center [92, 13] width 44 height 12
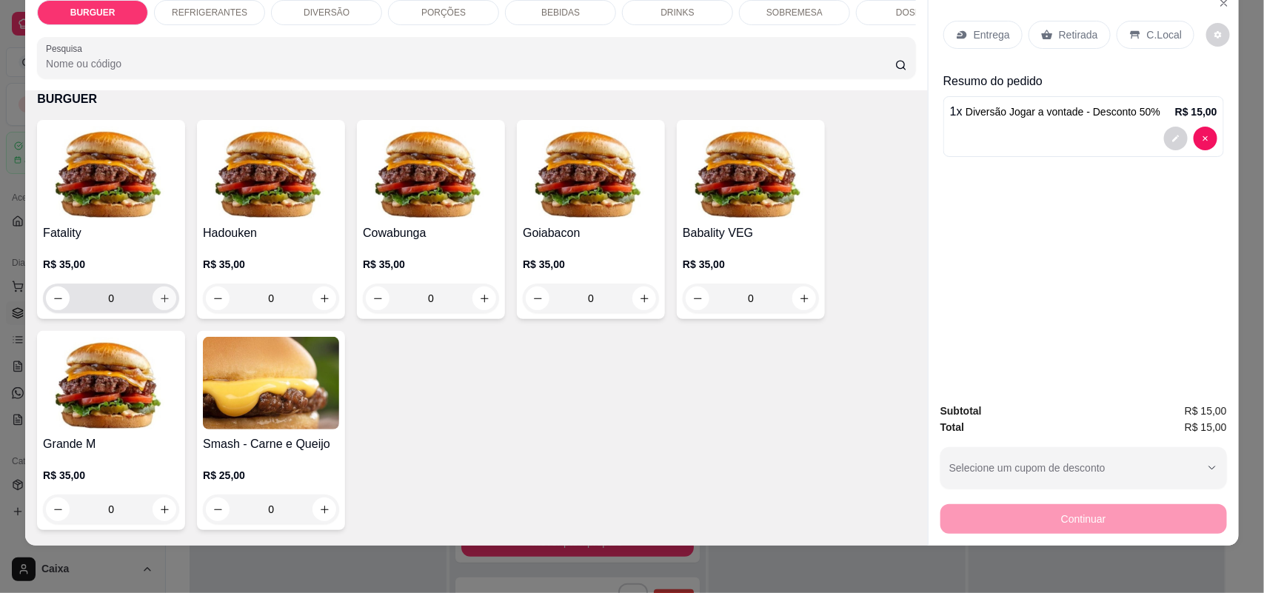
click at [159, 304] on icon "increase-product-quantity" at bounding box center [164, 298] width 11 height 11
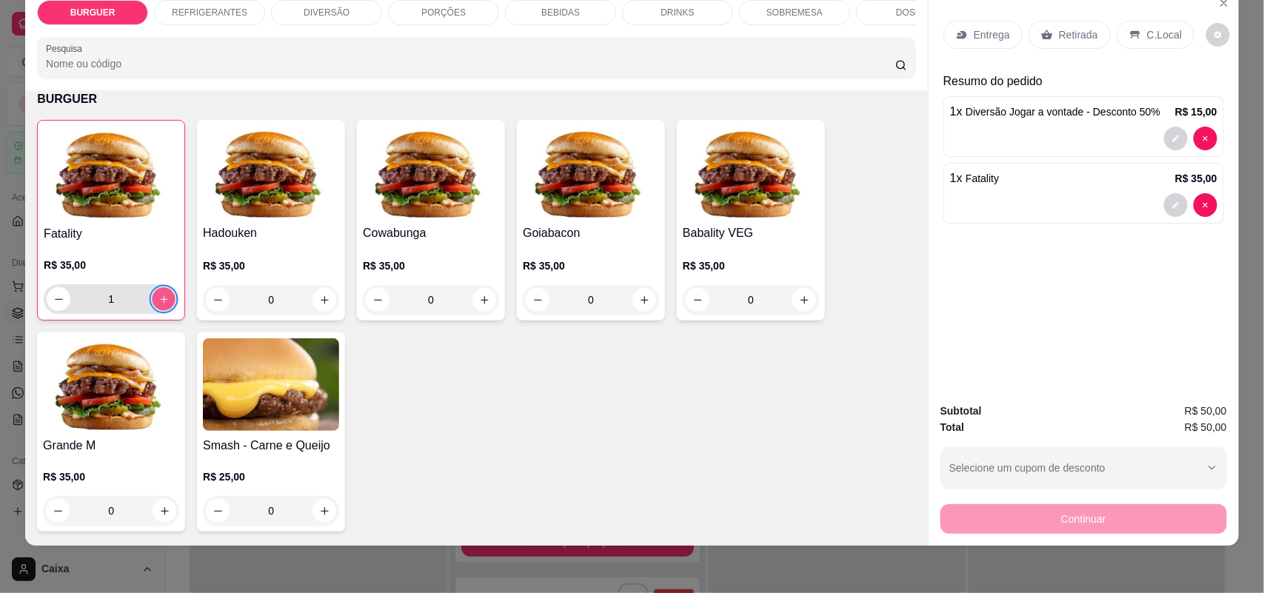
click at [161, 311] on button "increase-product-quantity" at bounding box center [164, 299] width 23 height 23
type input "2"
click at [435, 5] on div "PORÇÕES" at bounding box center [443, 12] width 111 height 25
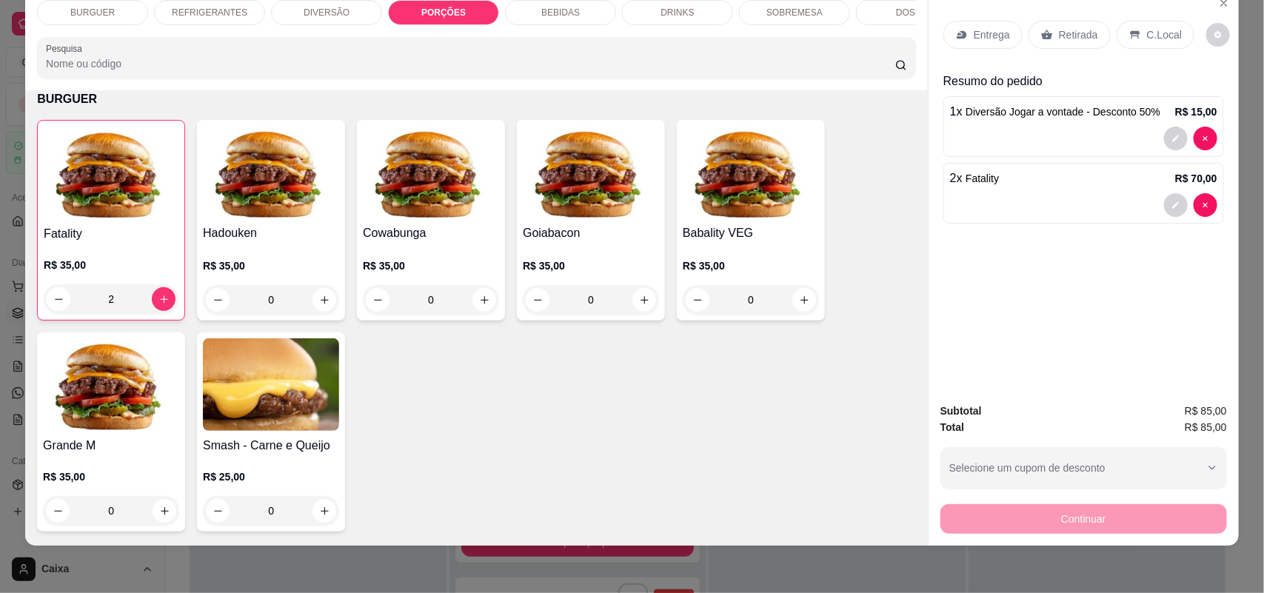
scroll to position [1490, 0]
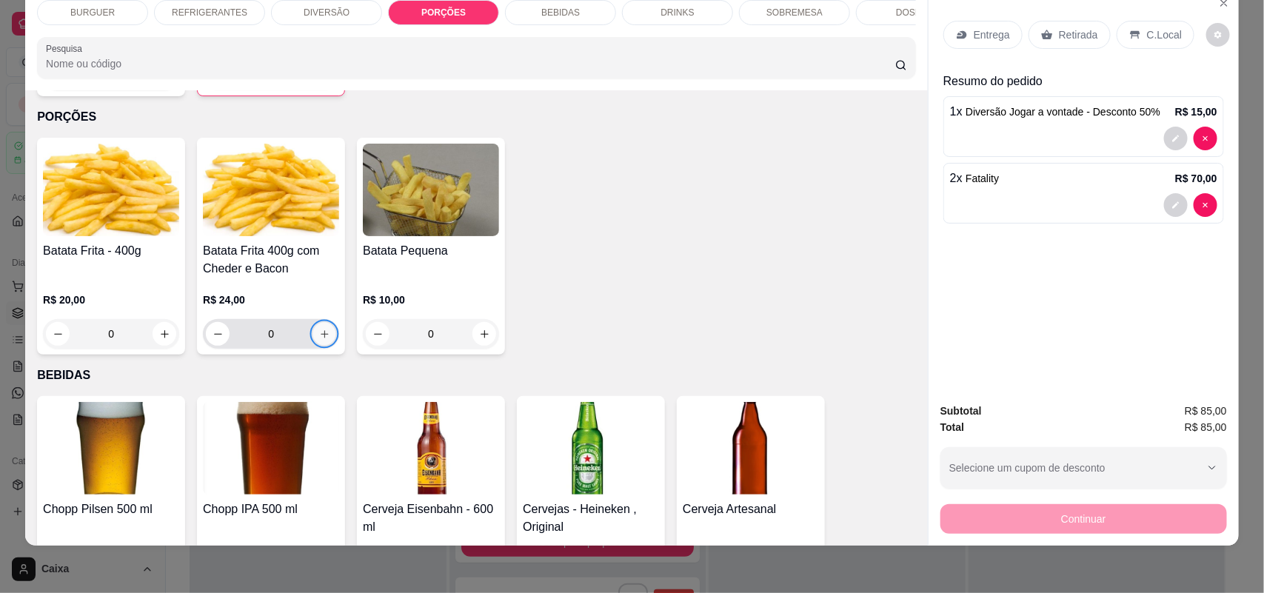
click at [319, 329] on icon "increase-product-quantity" at bounding box center [324, 334] width 11 height 11
type input "1"
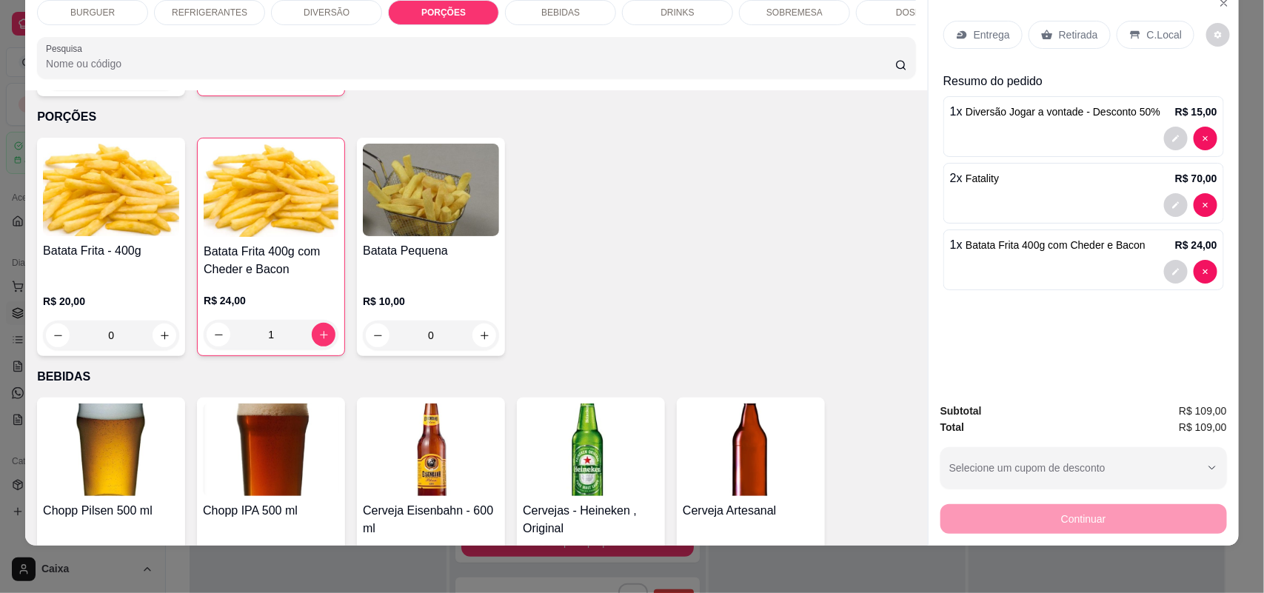
click at [183, 16] on p "REFRIGERANTES" at bounding box center [210, 13] width 76 height 12
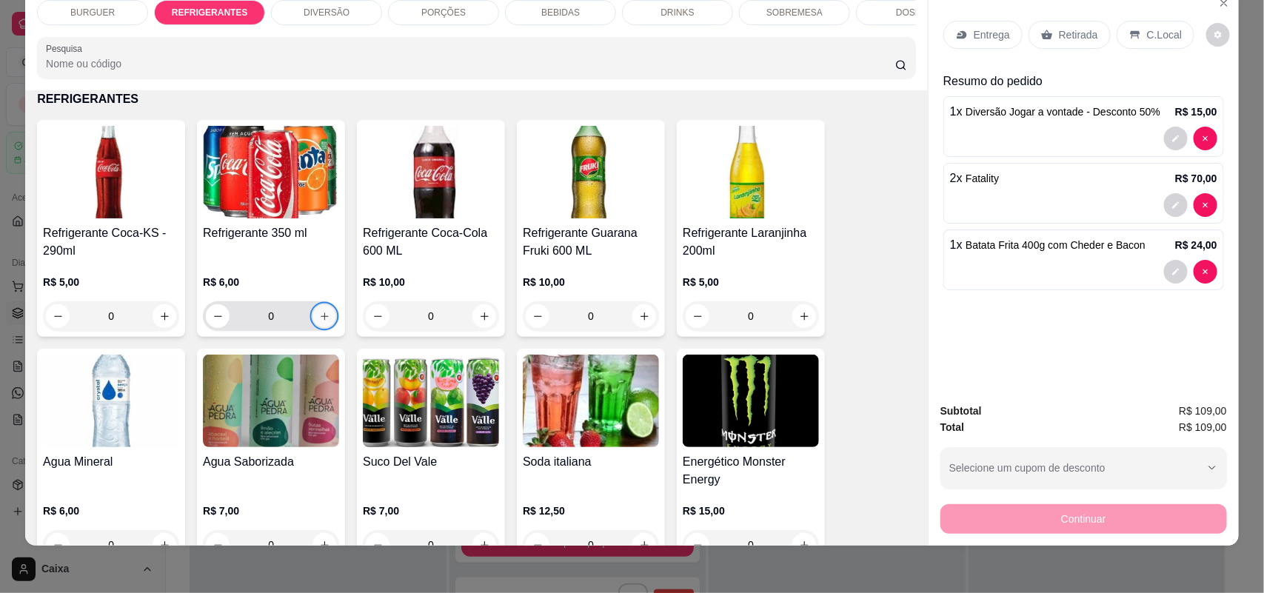
click at [313, 328] on button "increase-product-quantity" at bounding box center [324, 316] width 23 height 23
type input "1"
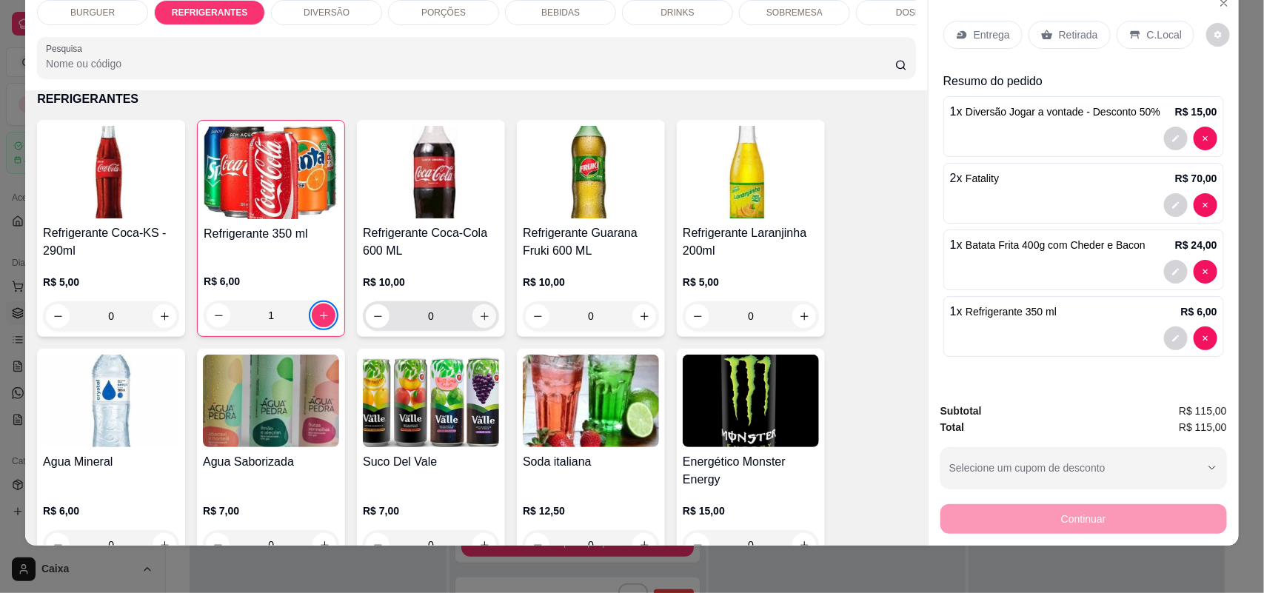
click at [485, 328] on button "increase-product-quantity" at bounding box center [484, 316] width 24 height 24
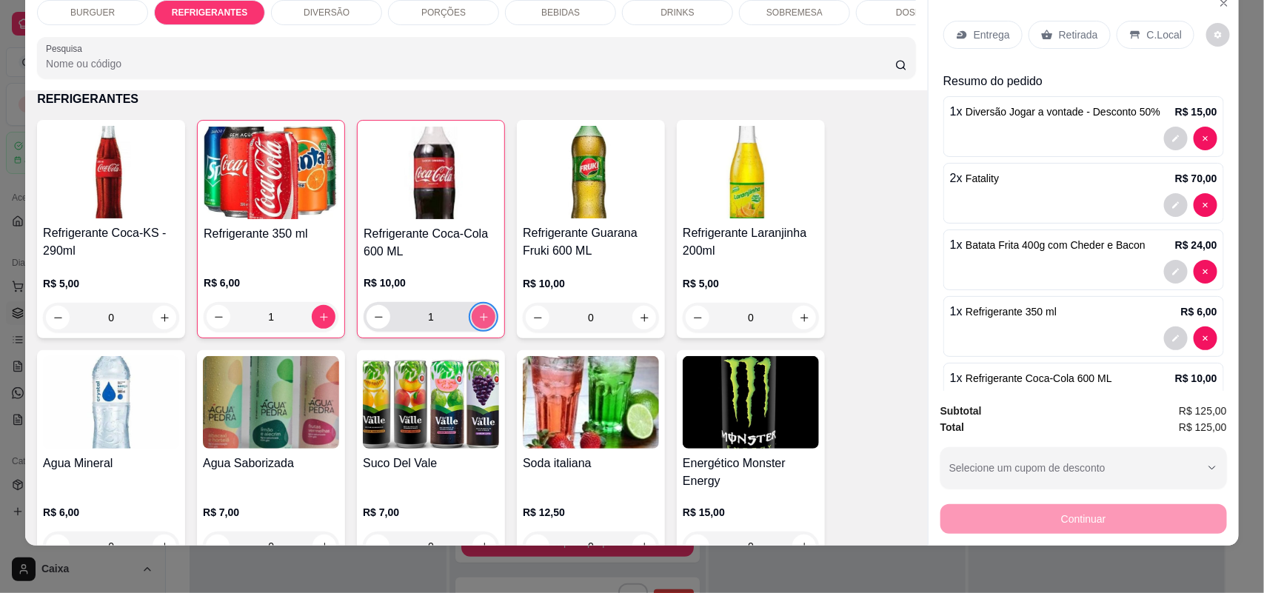
type input "1"
click at [1147, 33] on p "C.Local" at bounding box center [1164, 34] width 35 height 15
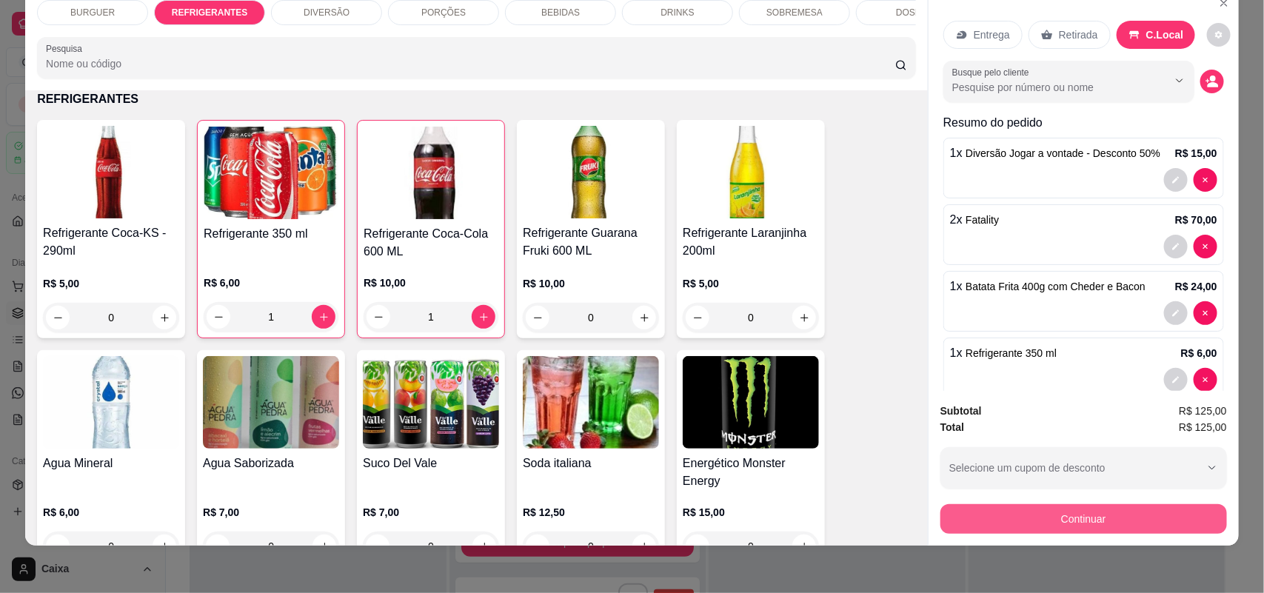
click at [1087, 511] on button "Continuar" at bounding box center [1083, 519] width 287 height 30
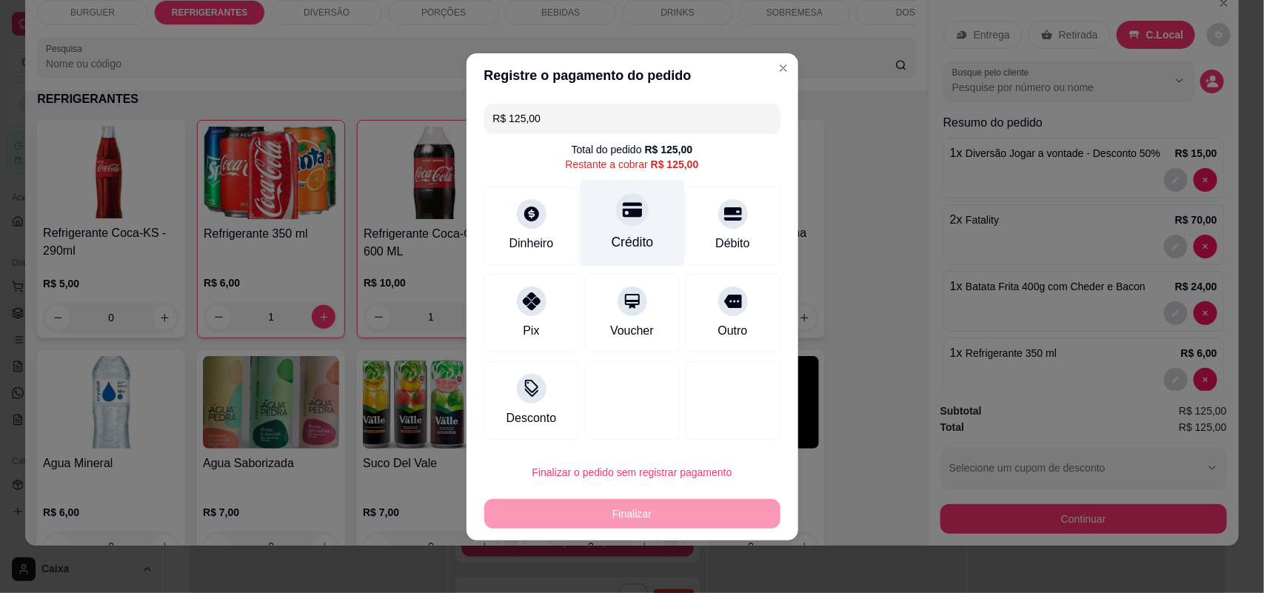
click at [627, 215] on icon at bounding box center [631, 209] width 19 height 15
type input "R$ 0,00"
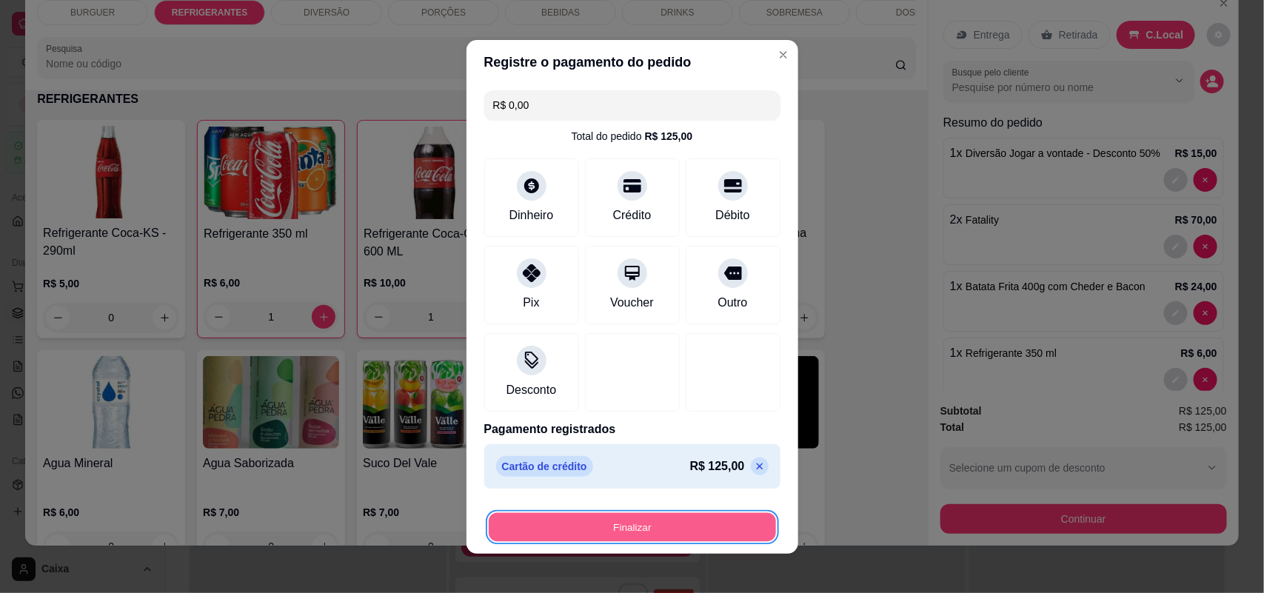
click at [632, 534] on button "Finalizar" at bounding box center [632, 526] width 287 height 29
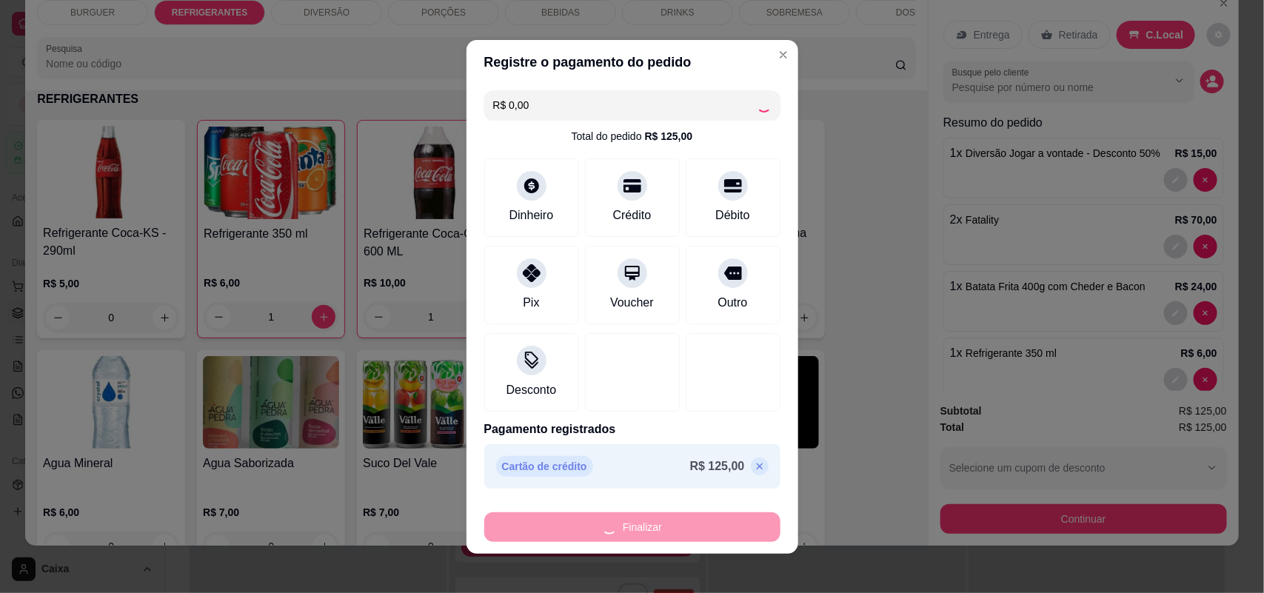
type input "0"
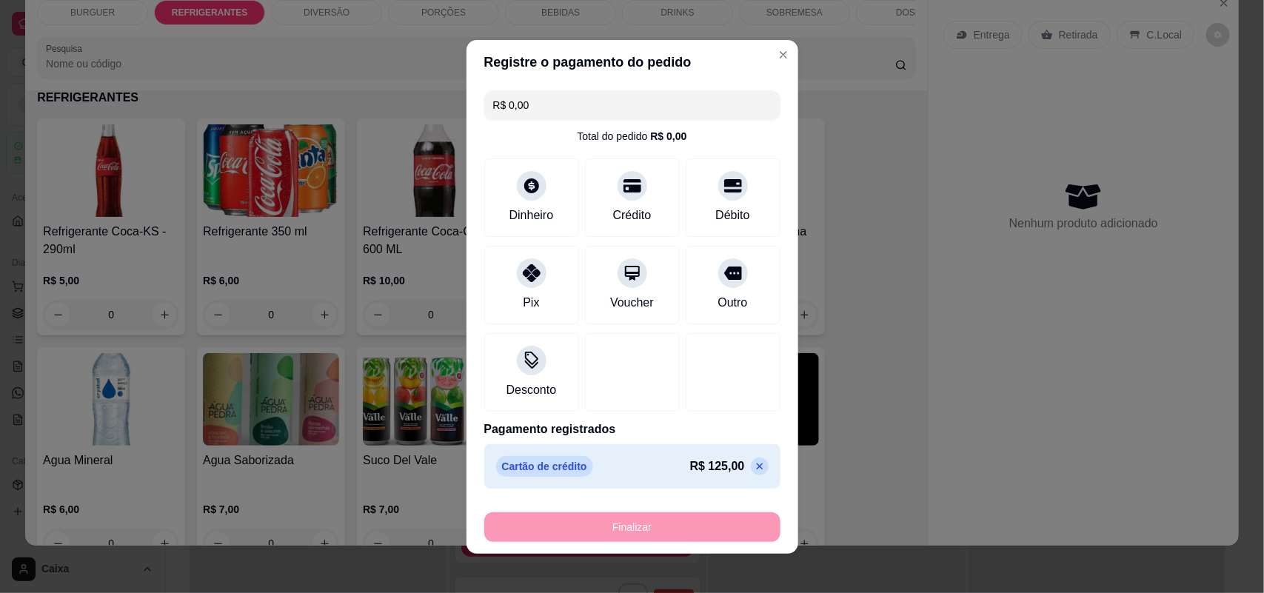
type input "-R$ 125,00"
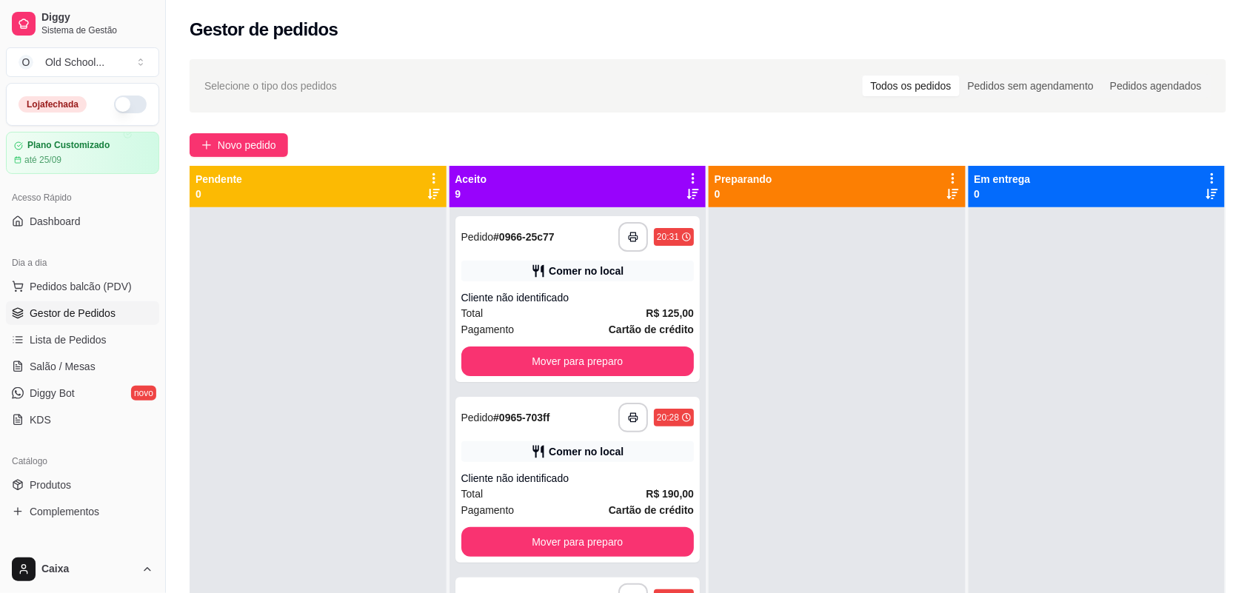
click at [267, 161] on div "**********" at bounding box center [708, 413] width 1084 height 726
click at [264, 149] on span "Novo pedido" at bounding box center [247, 145] width 58 height 16
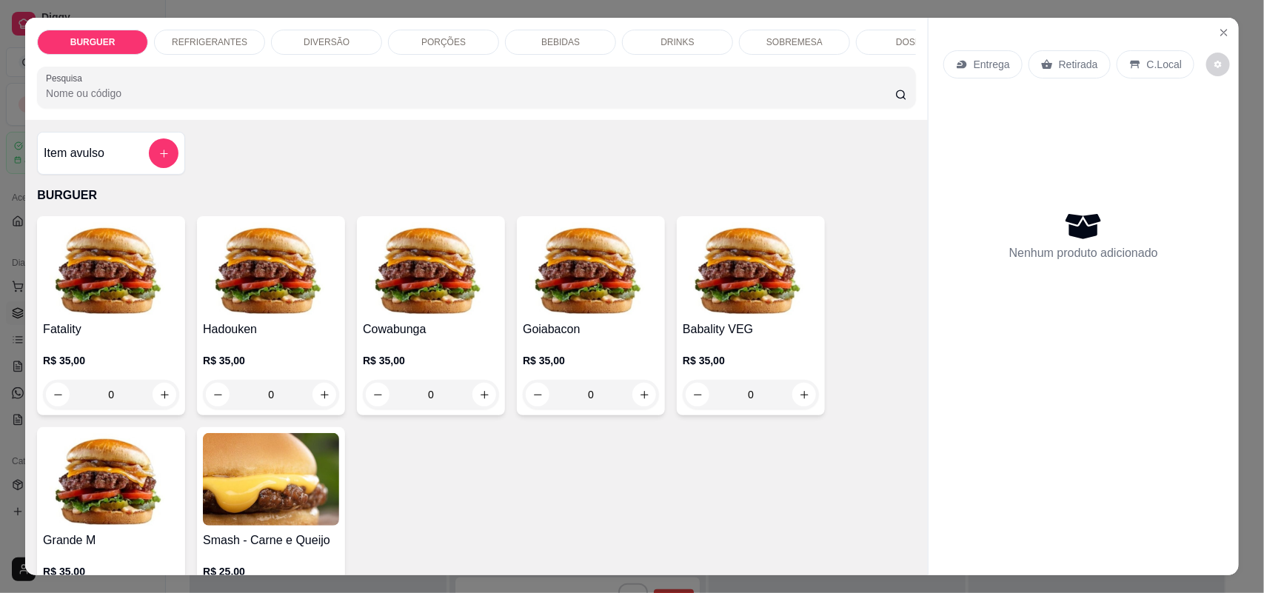
click at [656, 50] on div "DRINKS" at bounding box center [677, 42] width 111 height 25
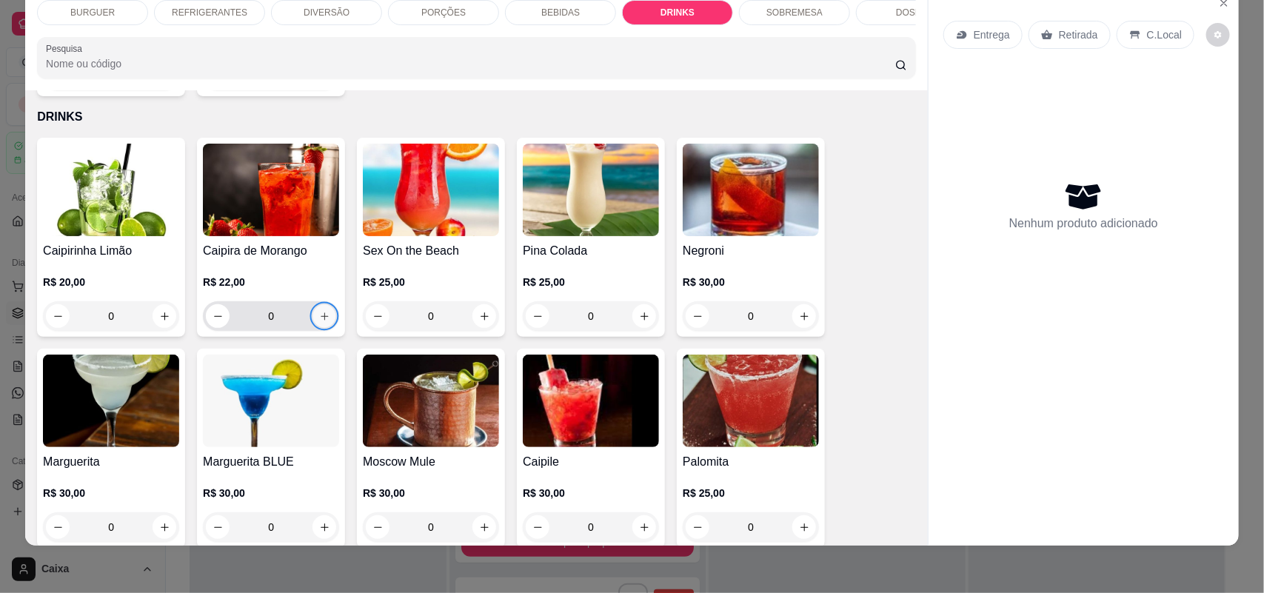
click at [319, 311] on icon "increase-product-quantity" at bounding box center [324, 316] width 11 height 11
type input "1"
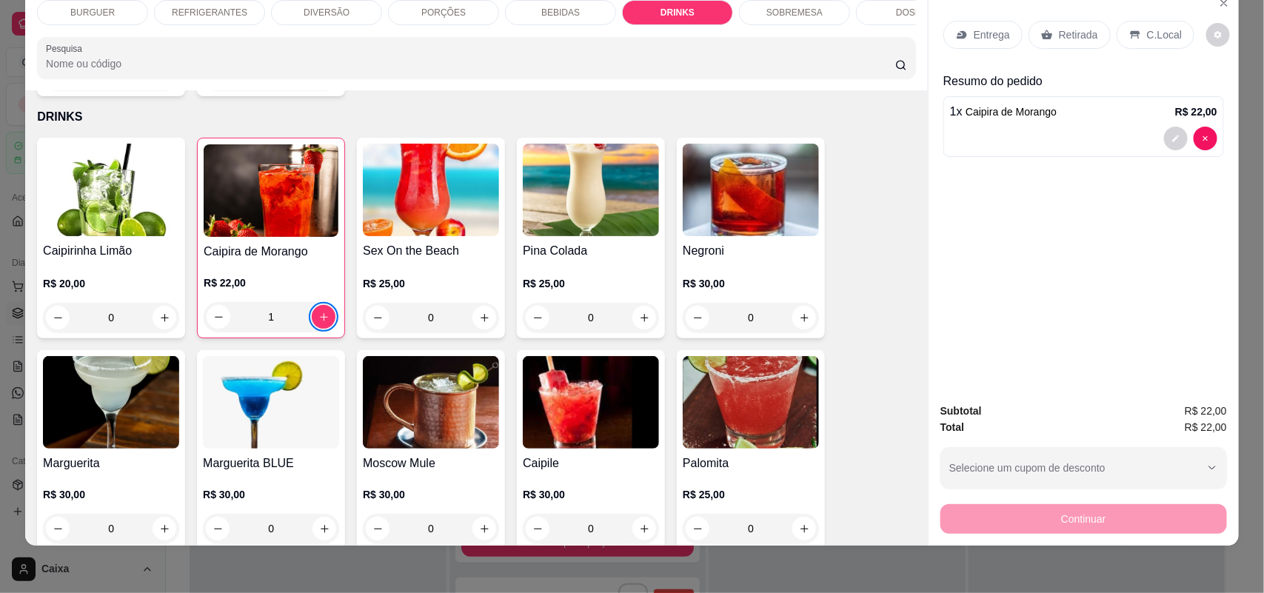
click at [438, 16] on p "PORÇÕES" at bounding box center [443, 13] width 44 height 12
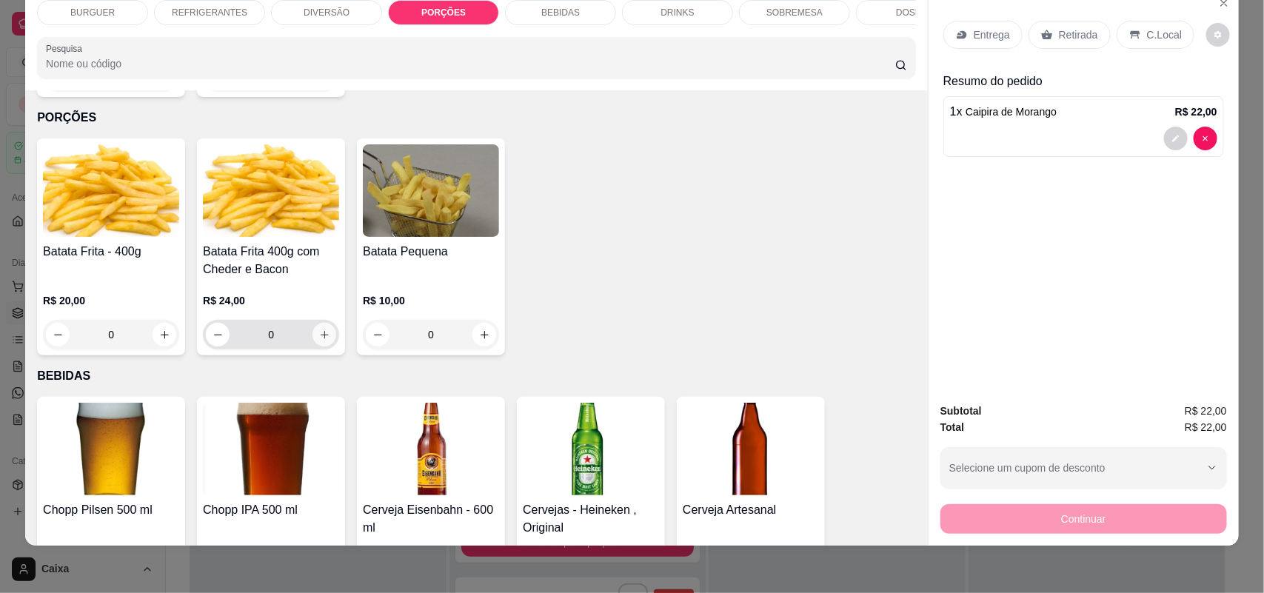
click at [321, 329] on icon "increase-product-quantity" at bounding box center [324, 334] width 11 height 11
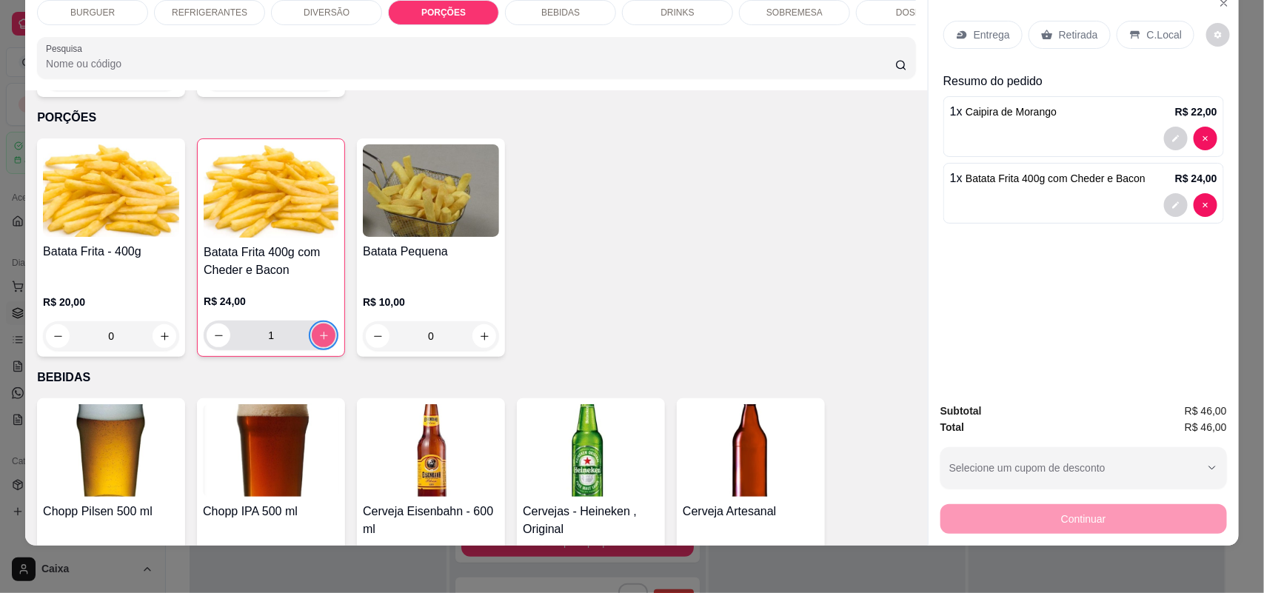
type input "1"
click at [1148, 28] on p "C.Local" at bounding box center [1164, 34] width 35 height 15
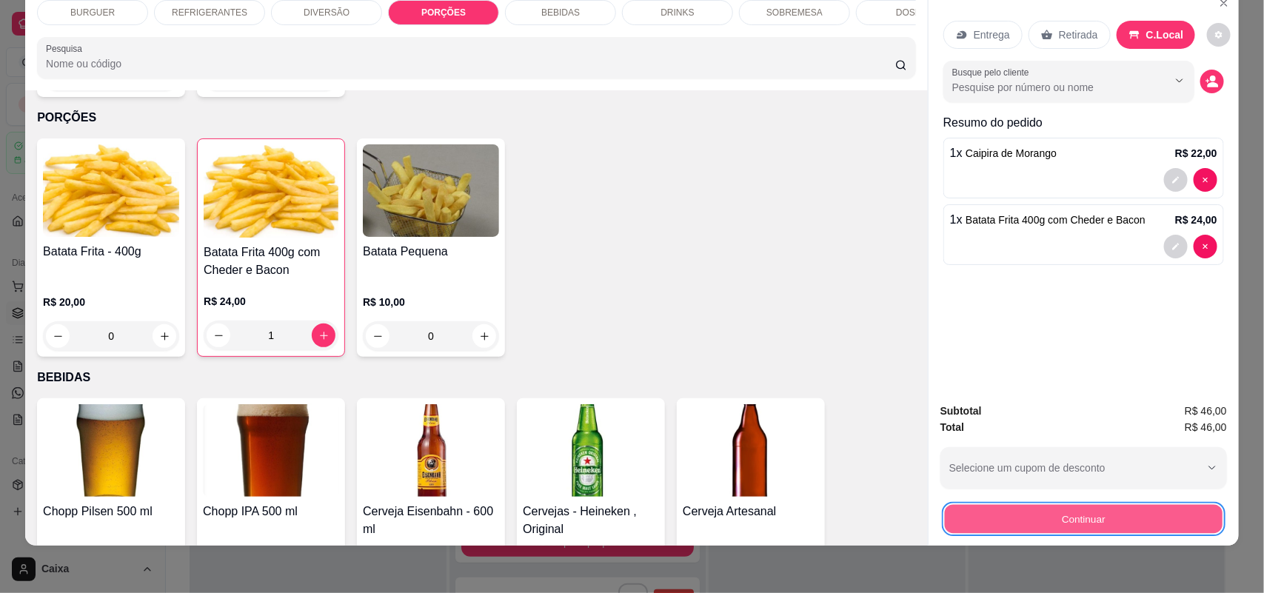
click at [1083, 515] on button "Continuar" at bounding box center [1084, 519] width 278 height 29
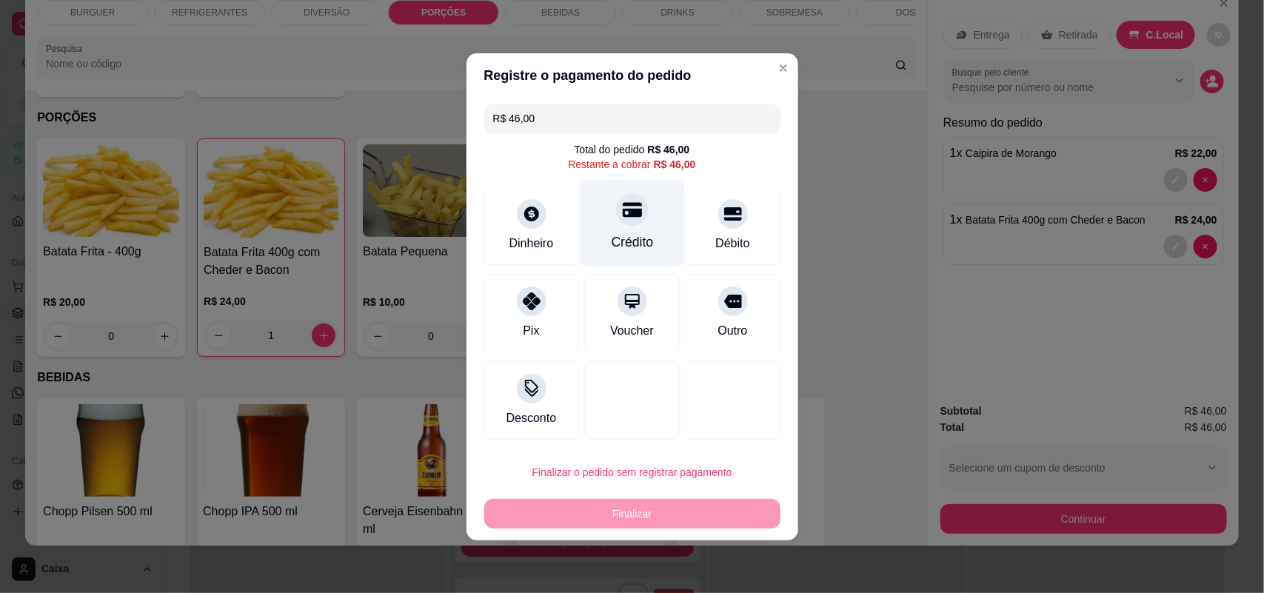
click at [616, 222] on div at bounding box center [632, 209] width 33 height 33
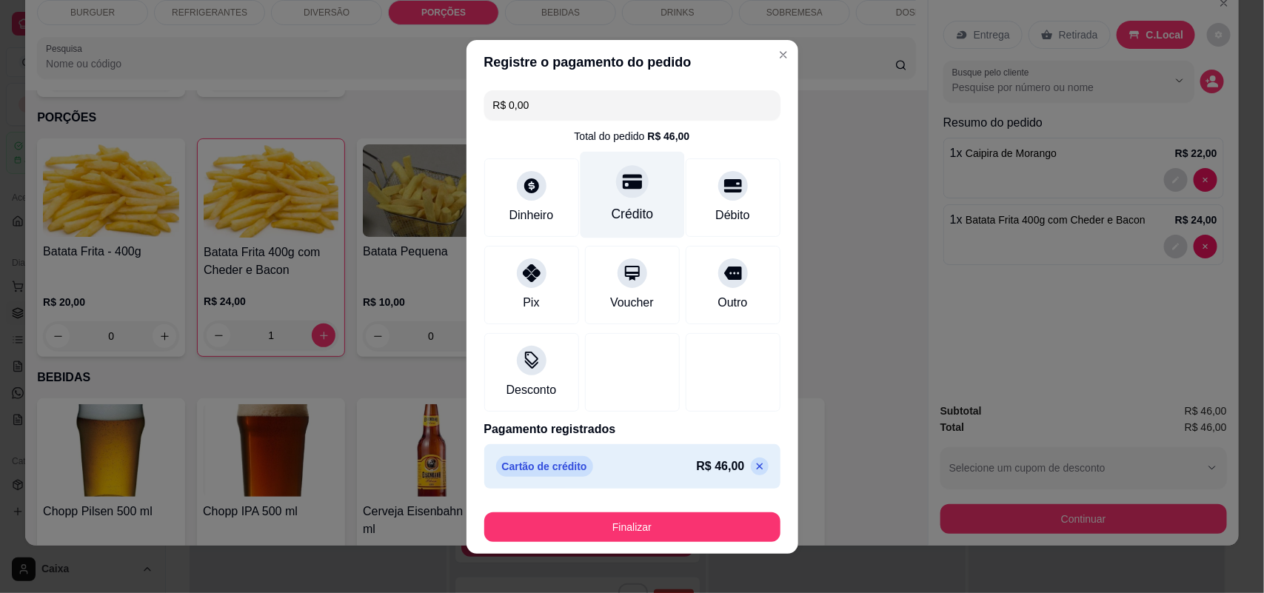
type input "R$ 0,00"
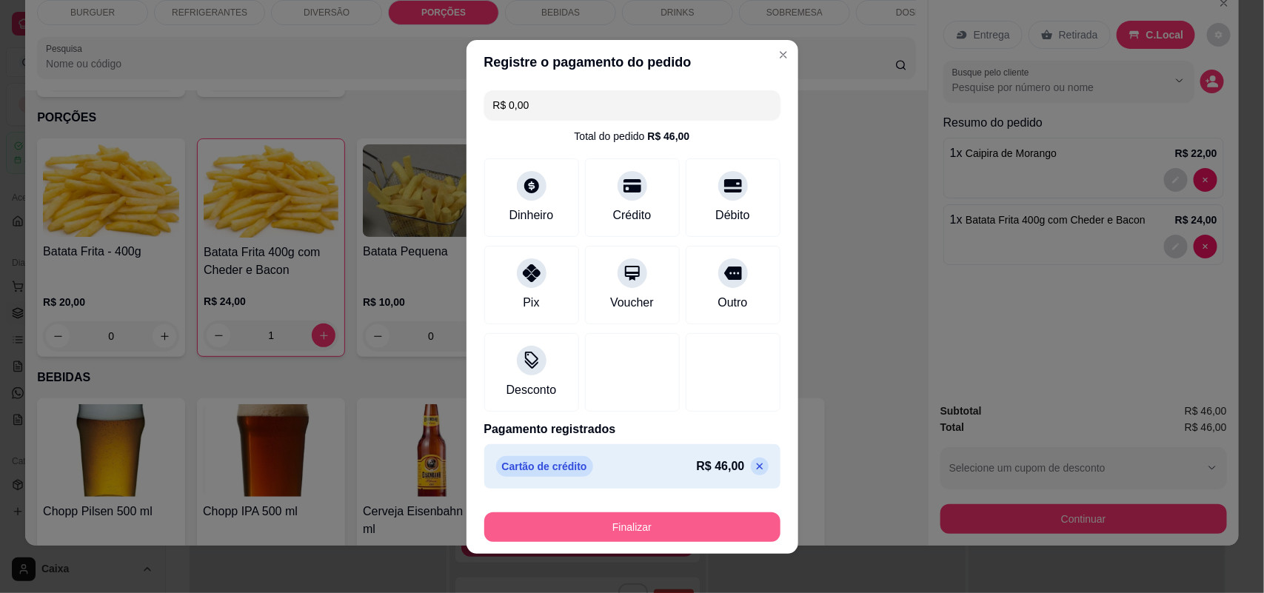
click at [649, 533] on button "Finalizar" at bounding box center [632, 527] width 296 height 30
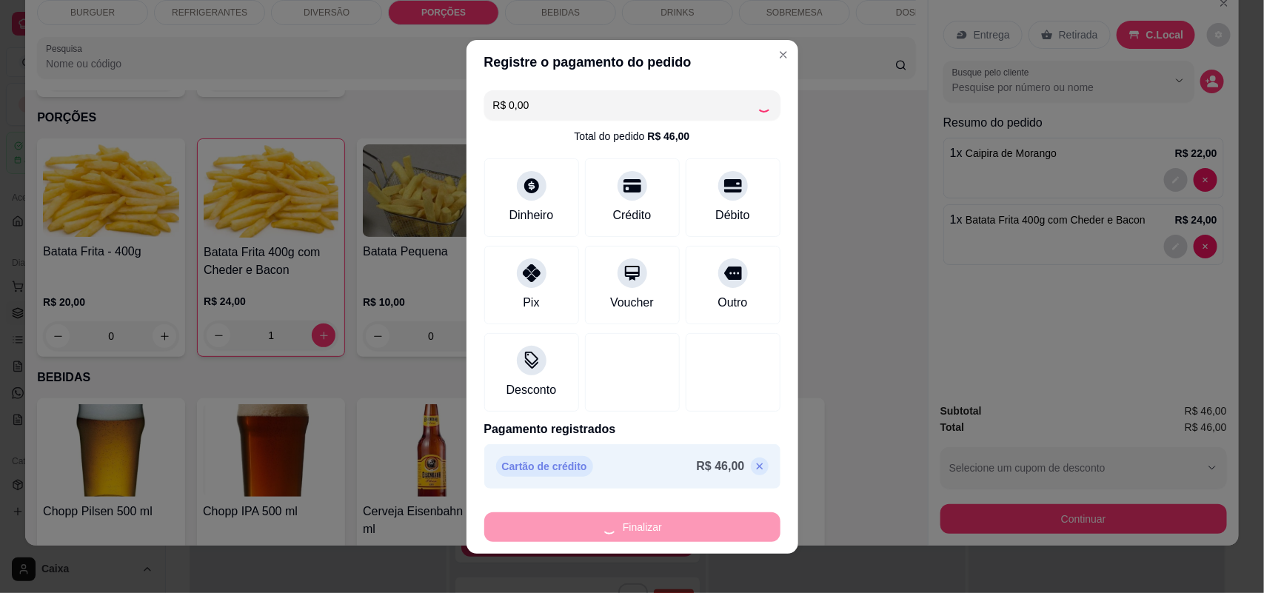
type input "0"
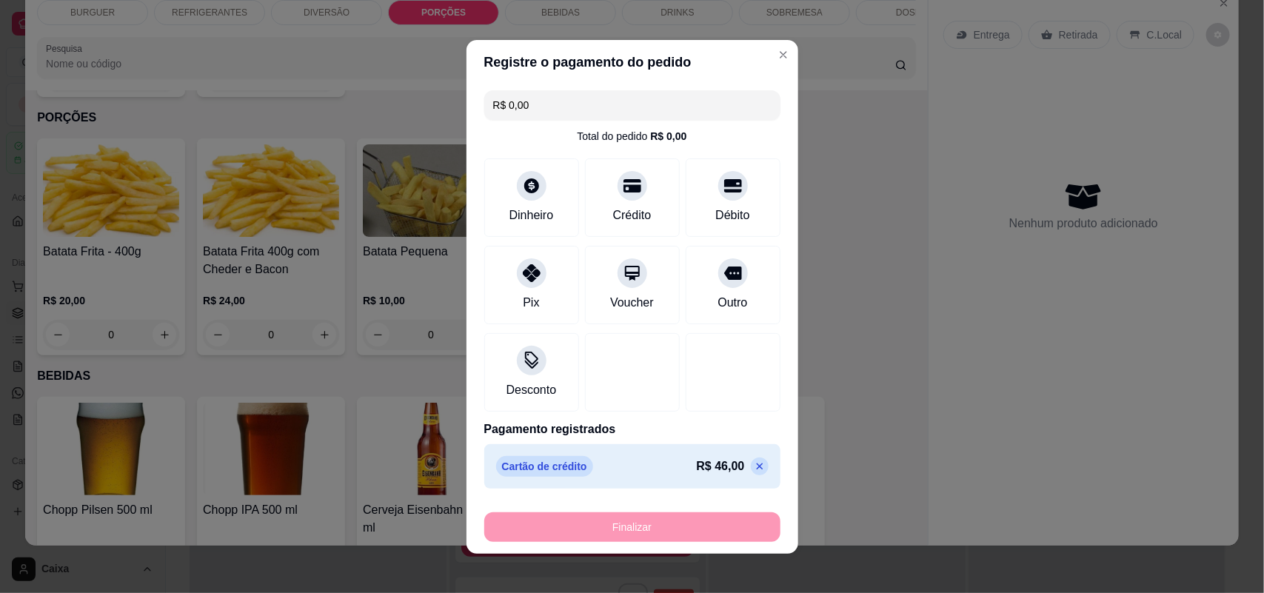
type input "-R$ 46,00"
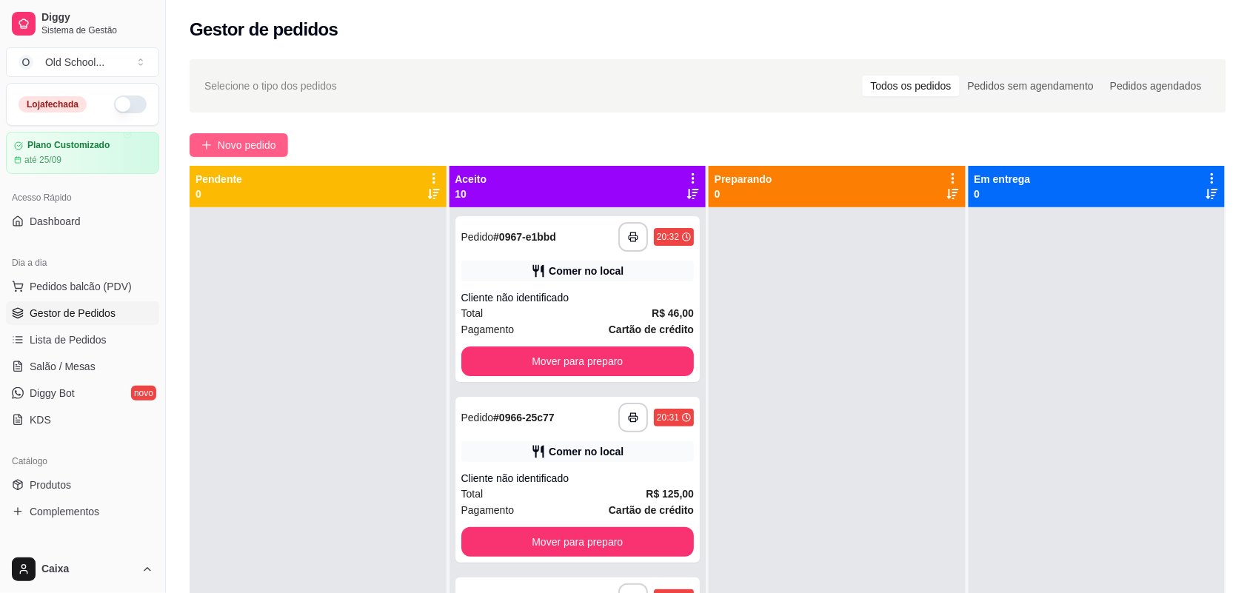
click at [223, 138] on span "Novo pedido" at bounding box center [247, 145] width 58 height 16
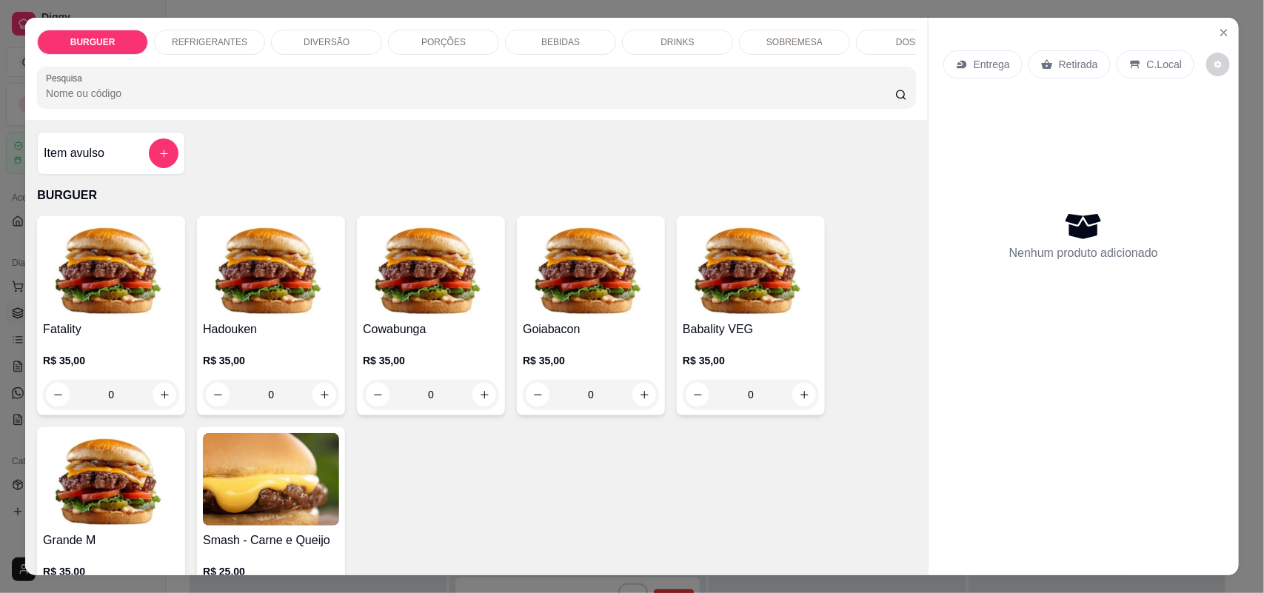
click at [209, 41] on p "REFRIGERANTES" at bounding box center [210, 42] width 76 height 12
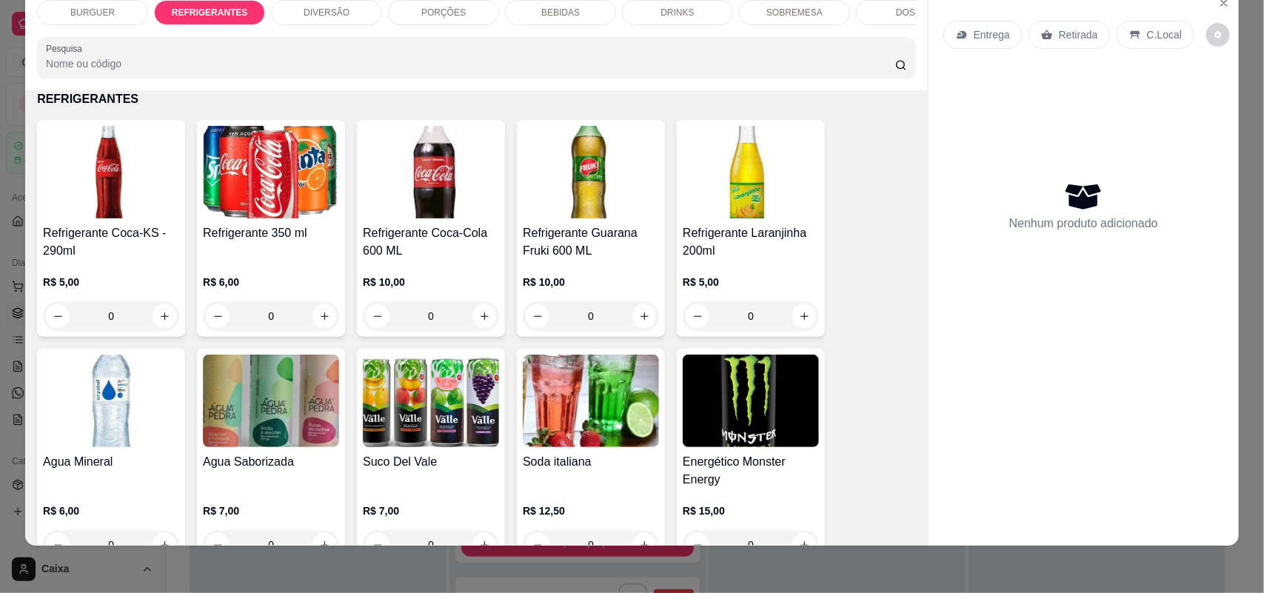
click at [461, 11] on div "PORÇÕES" at bounding box center [443, 12] width 111 height 25
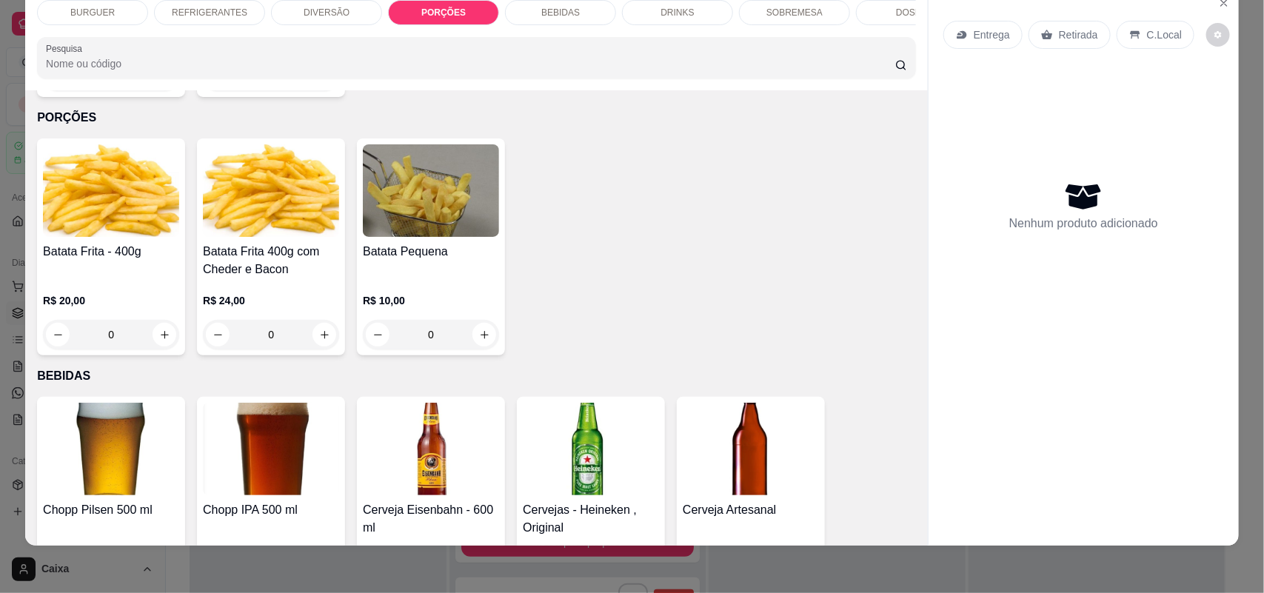
click at [556, 13] on p "BEBIDAS" at bounding box center [560, 13] width 39 height 12
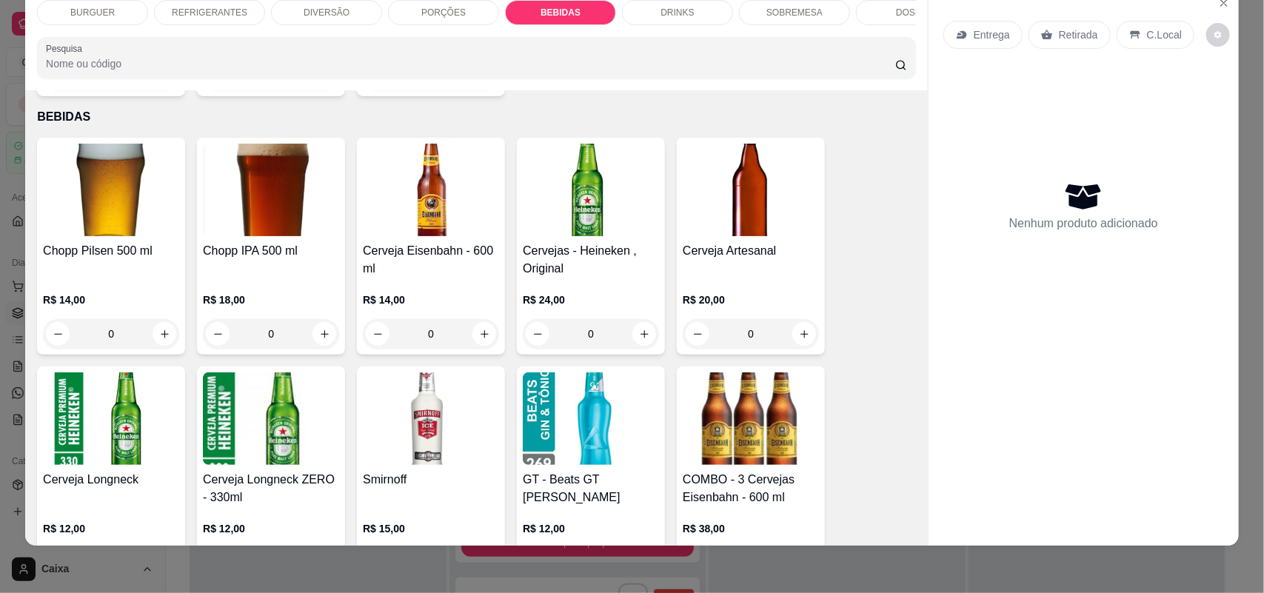
click at [87, 20] on div "BURGUER" at bounding box center [92, 12] width 111 height 25
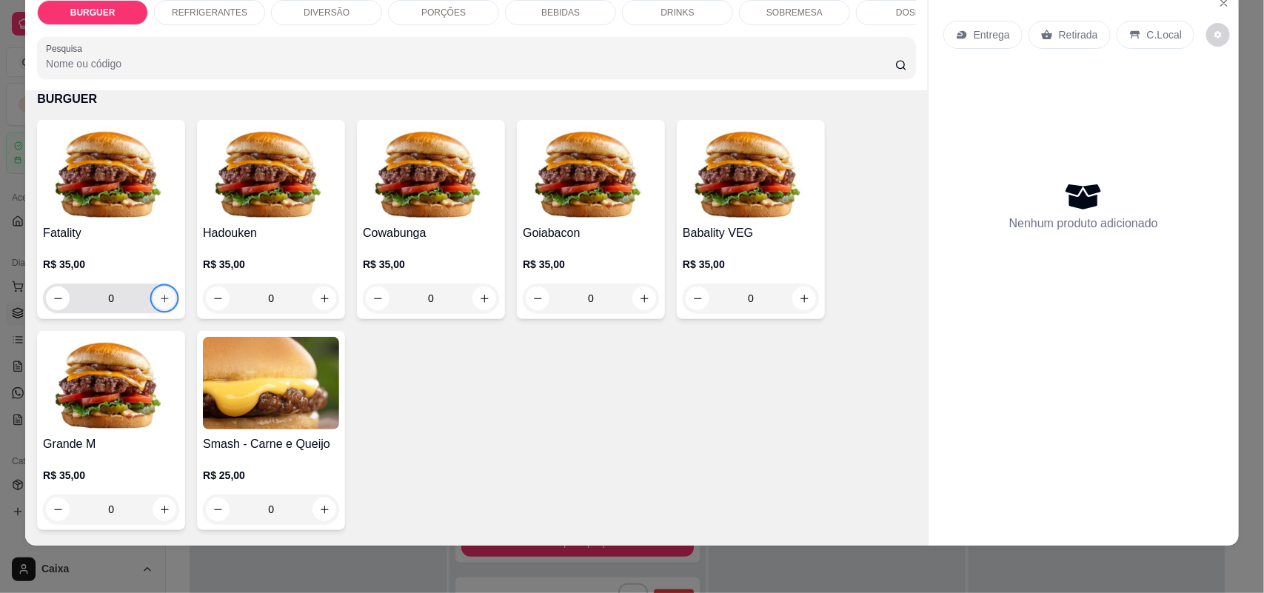
click at [161, 305] on button "increase-product-quantity" at bounding box center [164, 298] width 23 height 23
type input "1"
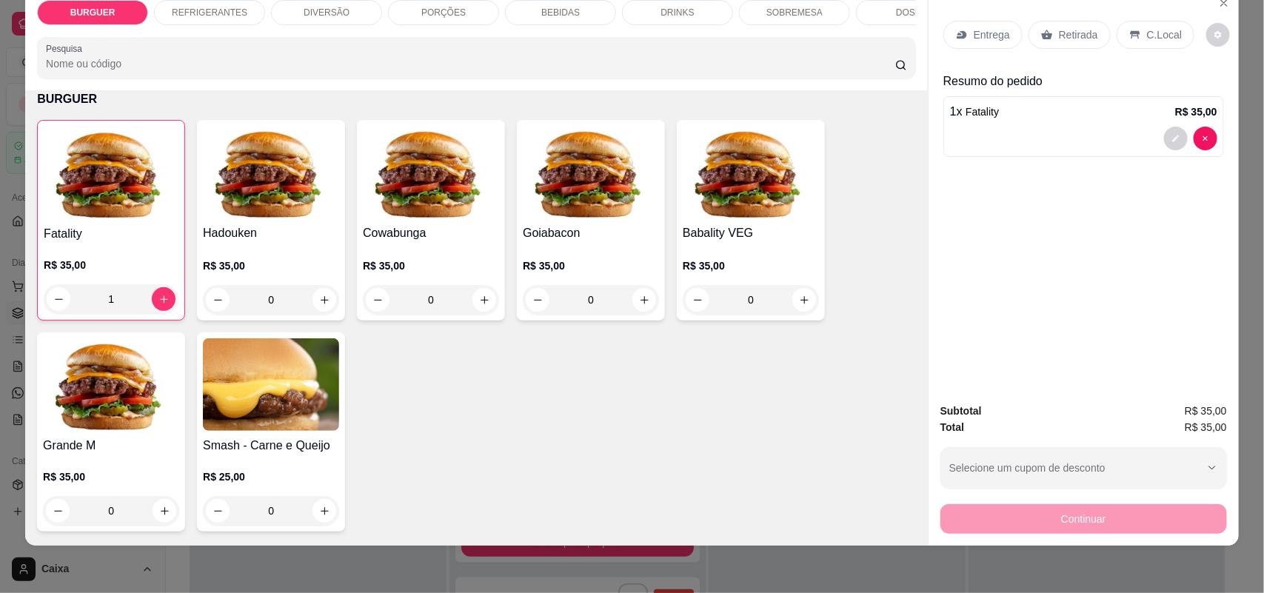
click at [189, 5] on div "REFRIGERANTES" at bounding box center [209, 12] width 111 height 25
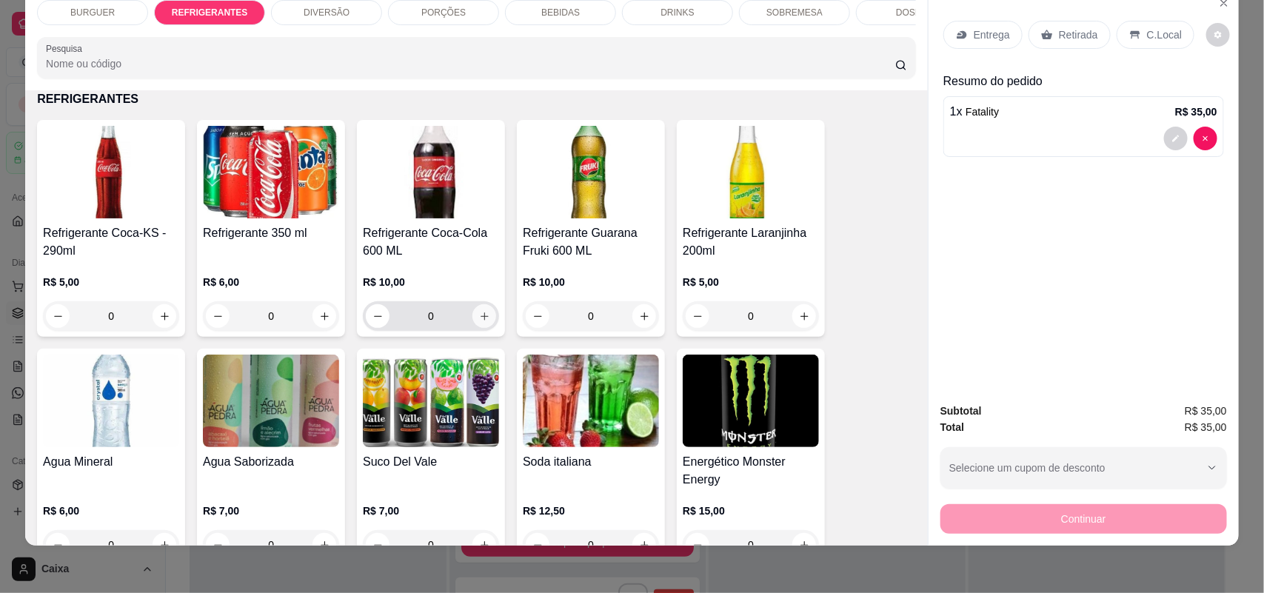
click at [482, 322] on icon "increase-product-quantity" at bounding box center [484, 316] width 11 height 11
type input "1"
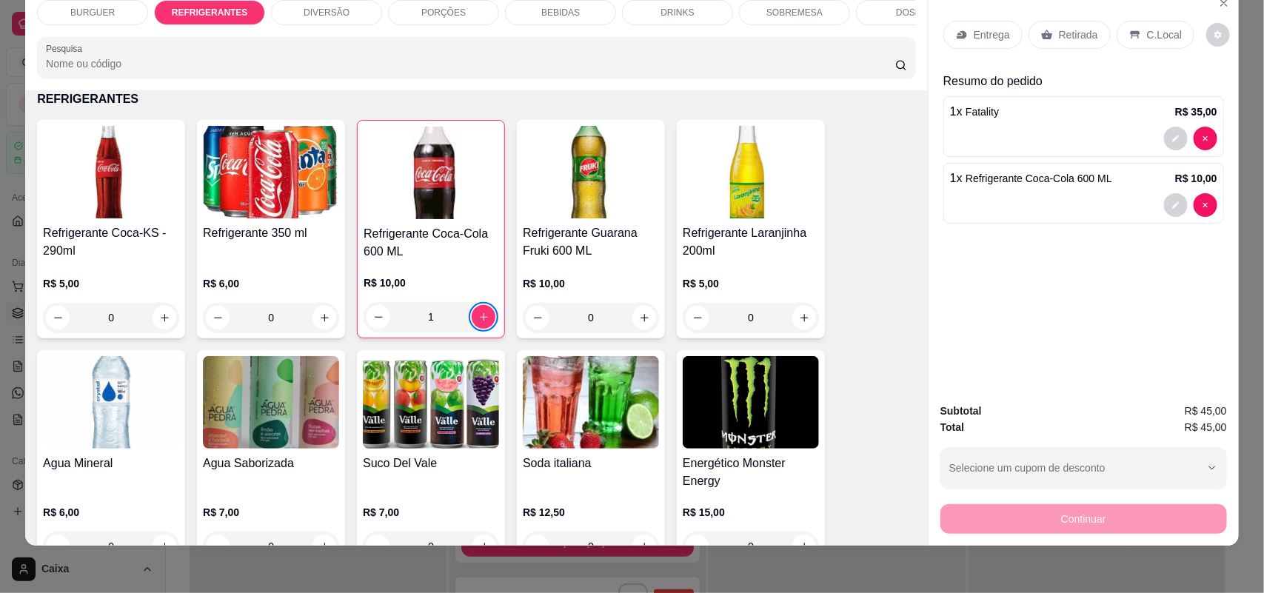
scroll to position [427, 0]
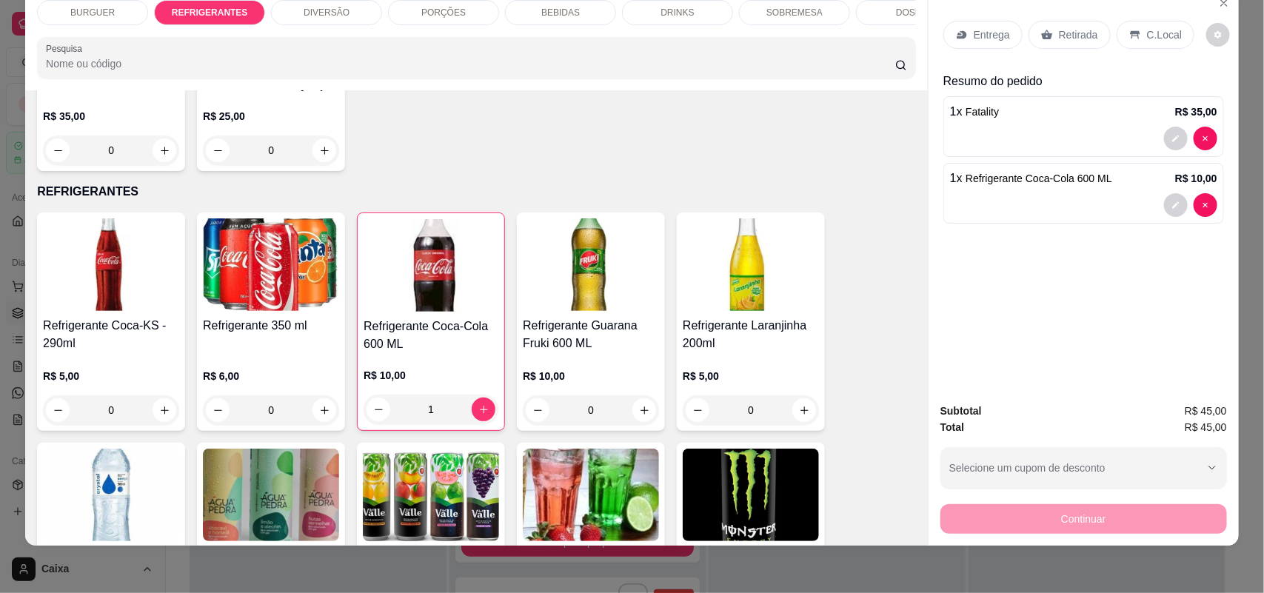
click at [324, 9] on p "DIVERSÃO" at bounding box center [327, 13] width 46 height 12
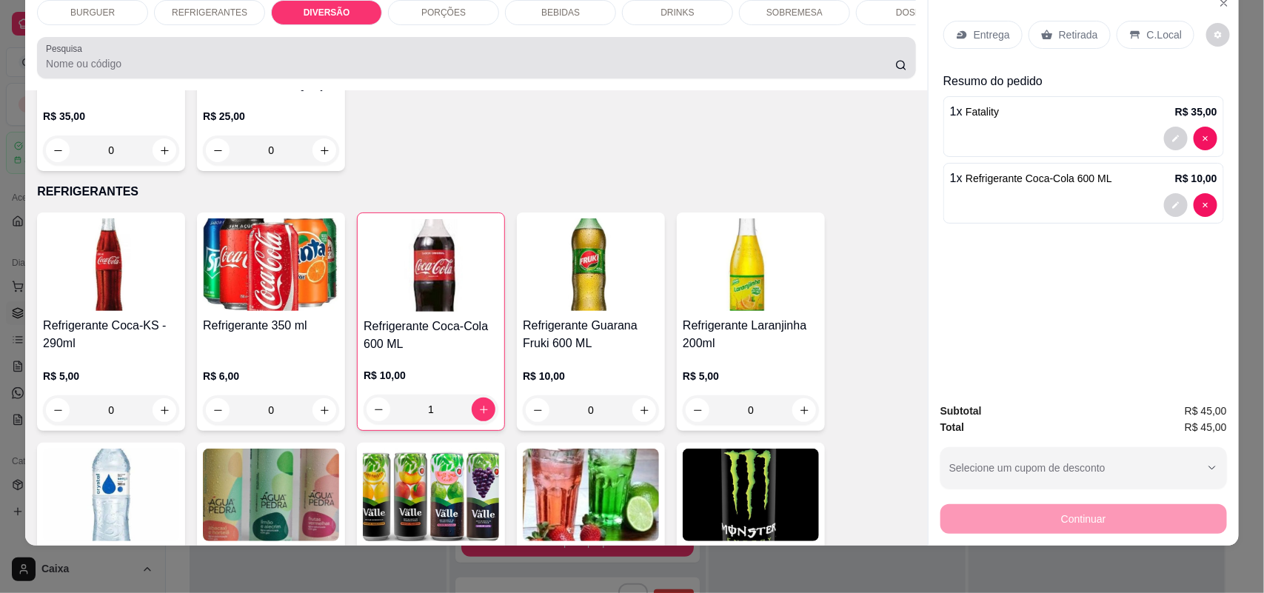
scroll to position [1220, 0]
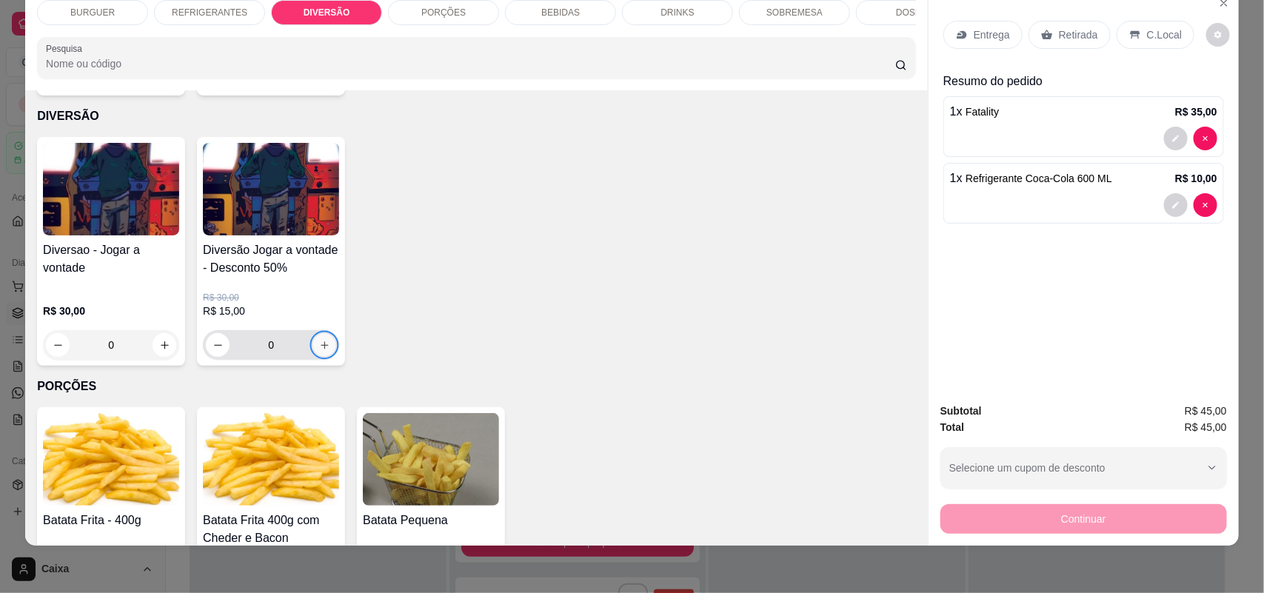
click at [313, 334] on button "increase-product-quantity" at bounding box center [324, 345] width 23 height 23
type input "1"
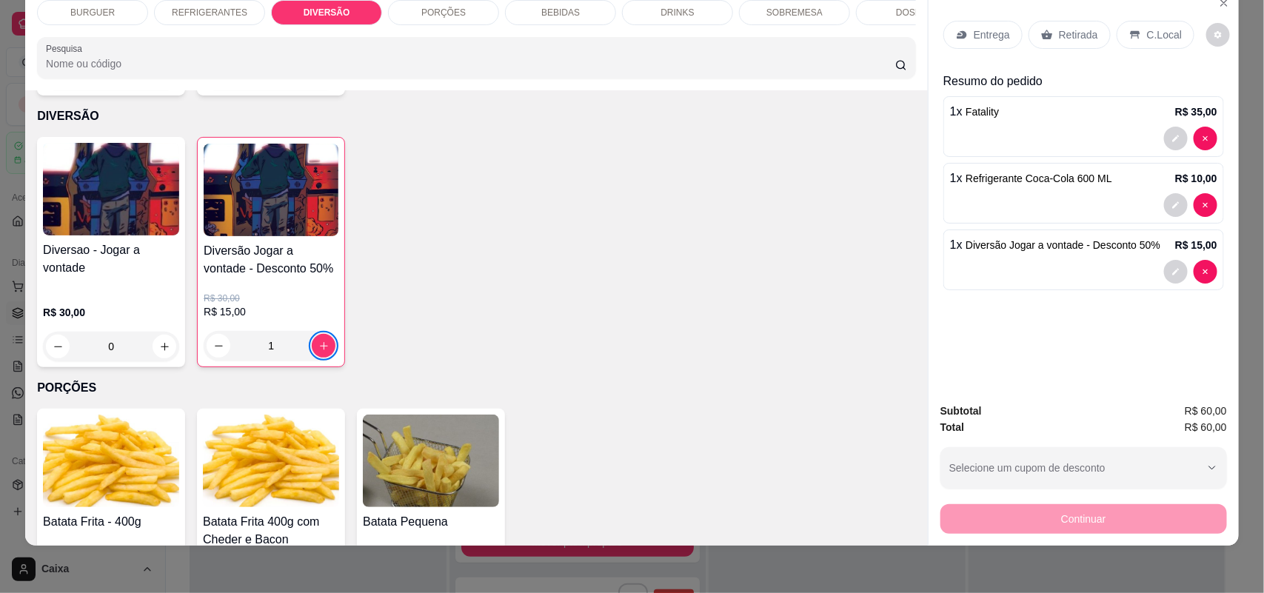
click at [91, 13] on p "BURGUER" at bounding box center [92, 13] width 44 height 12
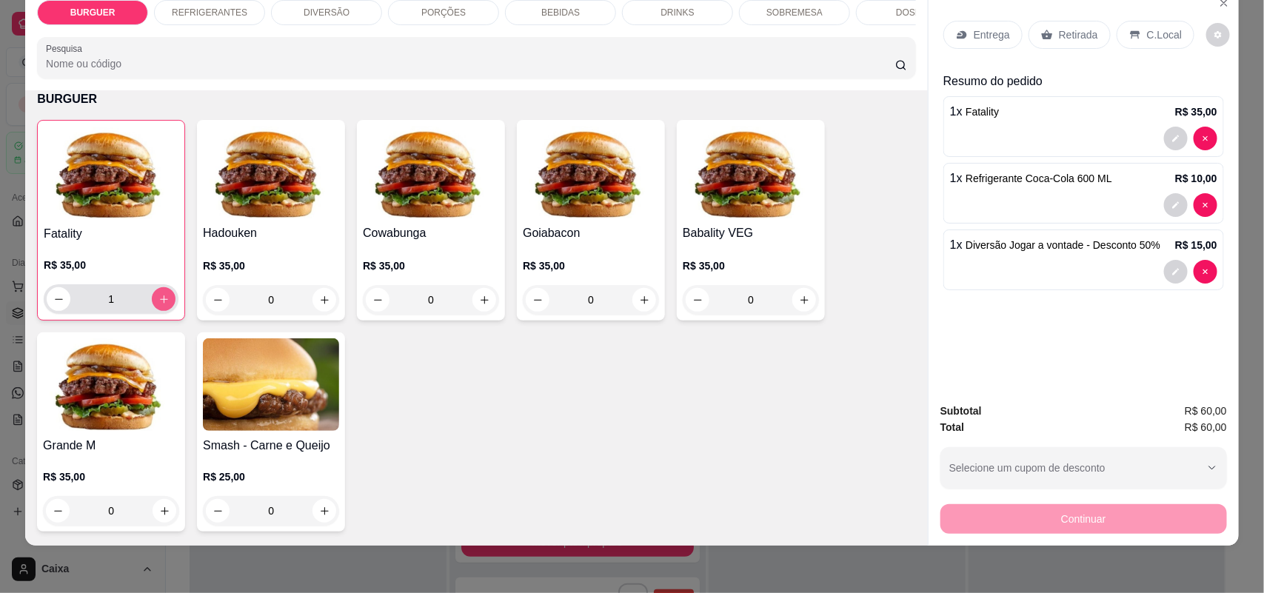
click at [153, 311] on button "increase-product-quantity" at bounding box center [164, 299] width 24 height 24
type input "2"
click at [211, 19] on div "REFRIGERANTES" at bounding box center [209, 12] width 111 height 25
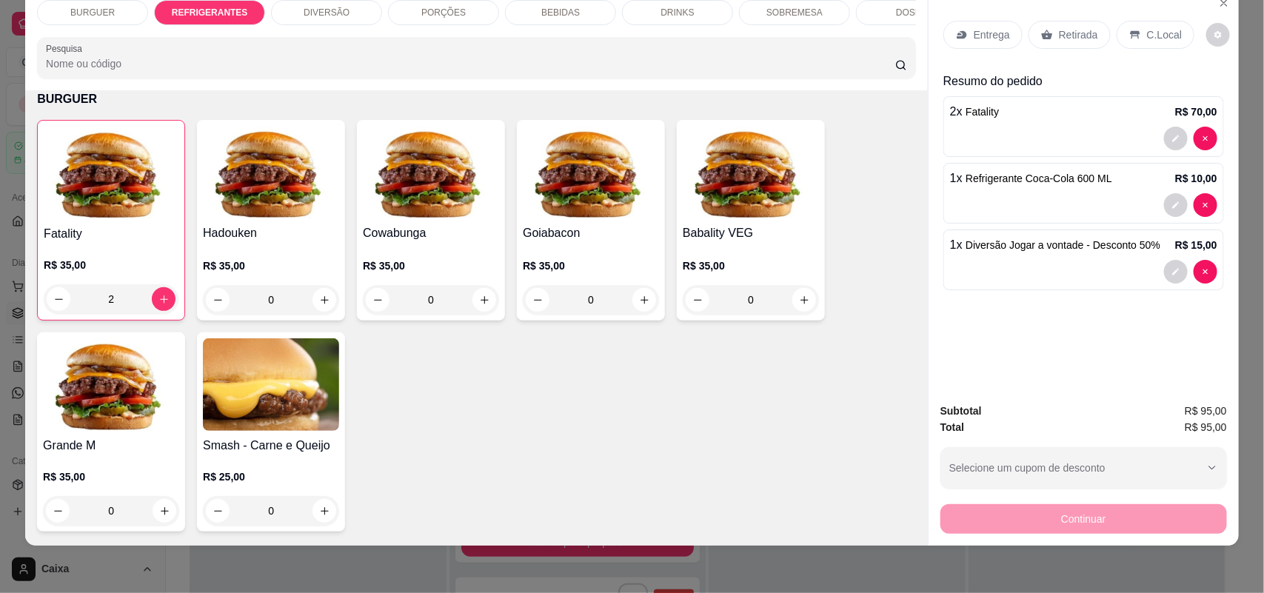
scroll to position [520, 0]
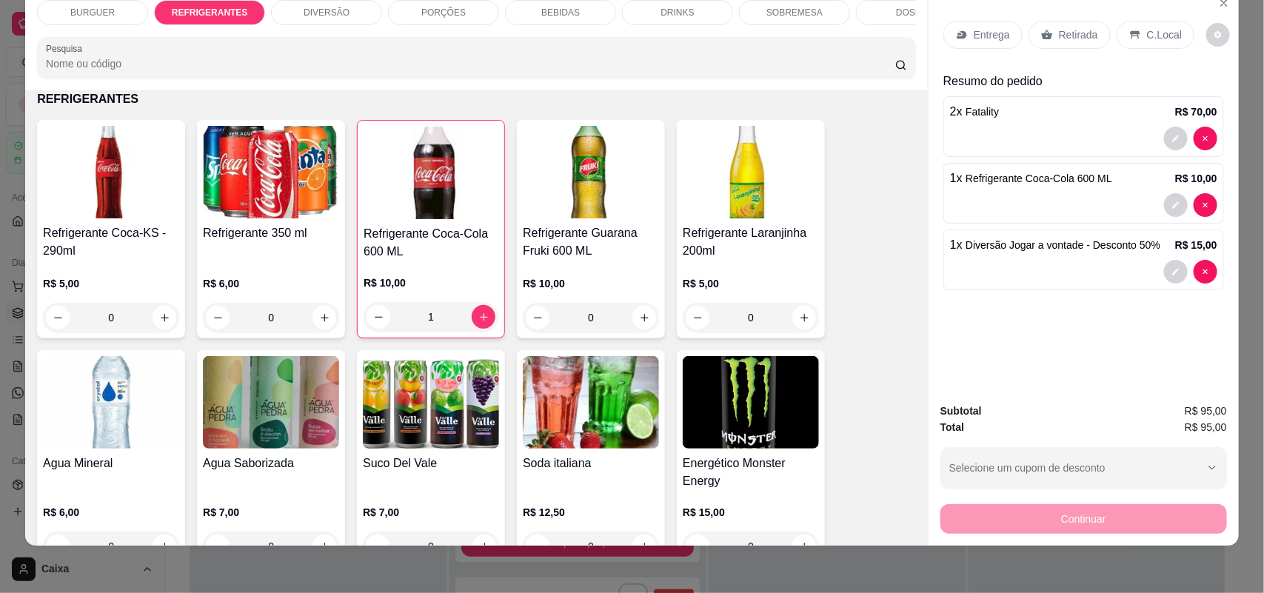
click at [316, 7] on p "DIVERSÃO" at bounding box center [327, 13] width 46 height 12
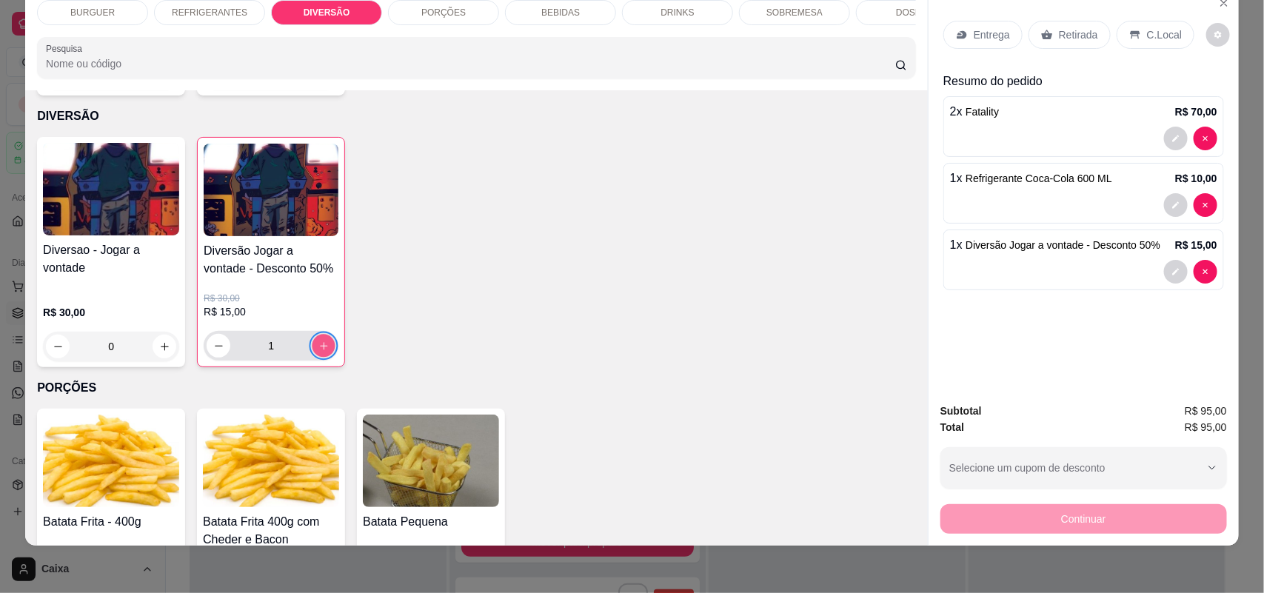
click at [318, 341] on icon "increase-product-quantity" at bounding box center [323, 346] width 11 height 11
type input "2"
click at [1135, 41] on div "C.Local" at bounding box center [1156, 35] width 78 height 28
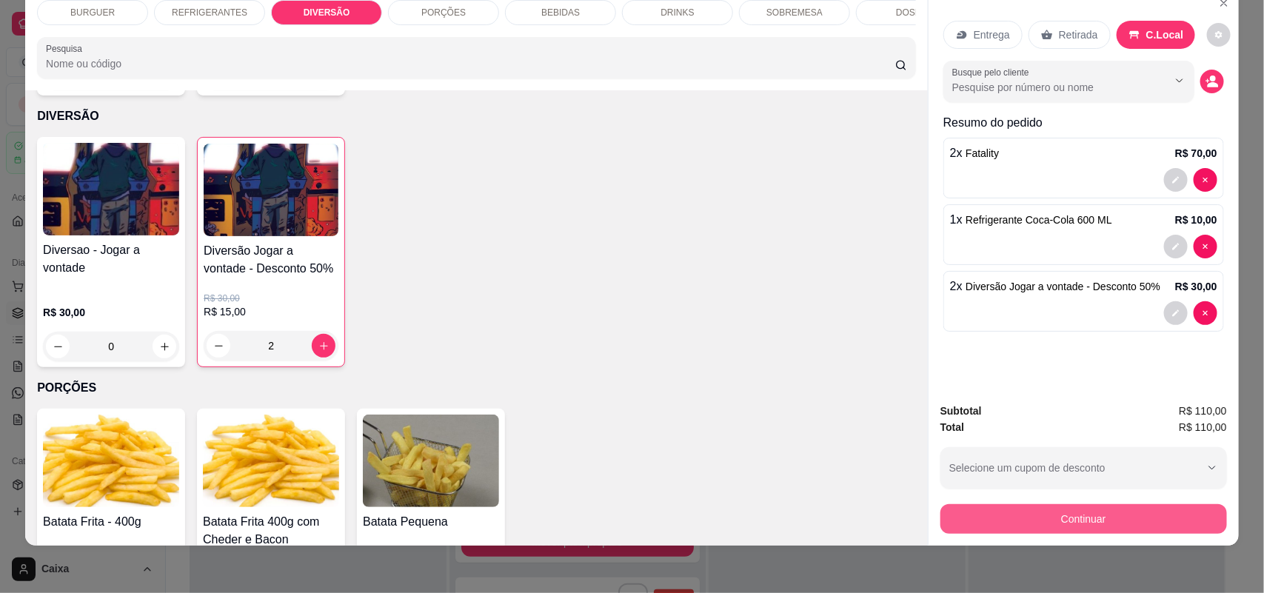
click at [1030, 501] on div "Continuar" at bounding box center [1083, 517] width 287 height 33
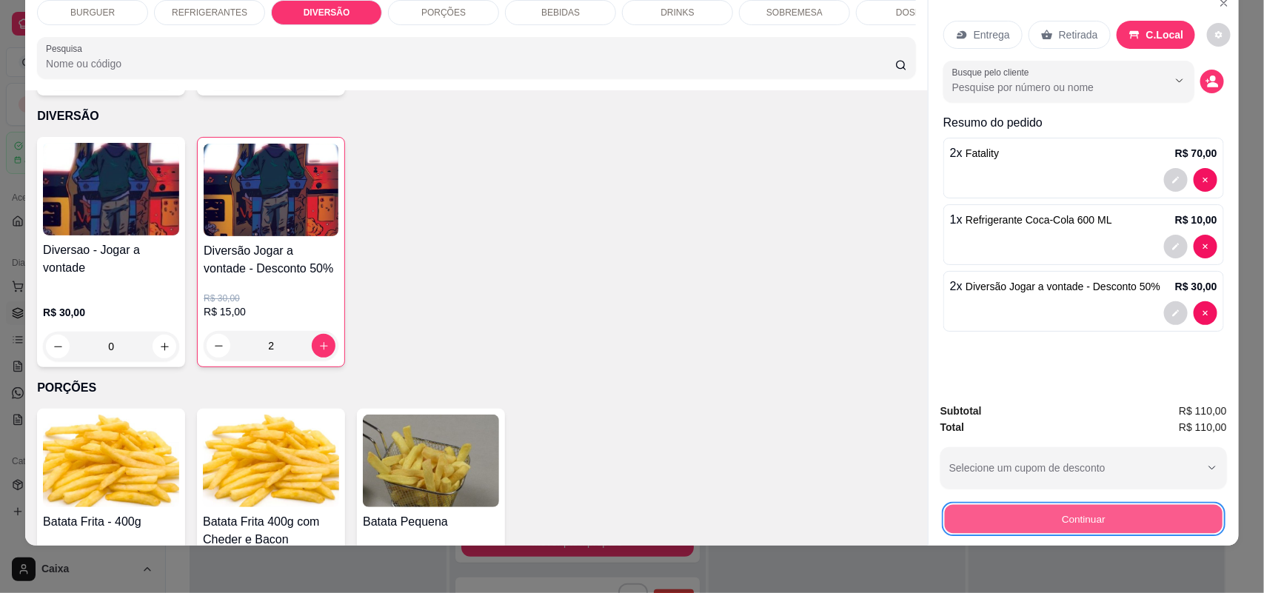
click at [1034, 526] on button "Continuar" at bounding box center [1084, 519] width 278 height 29
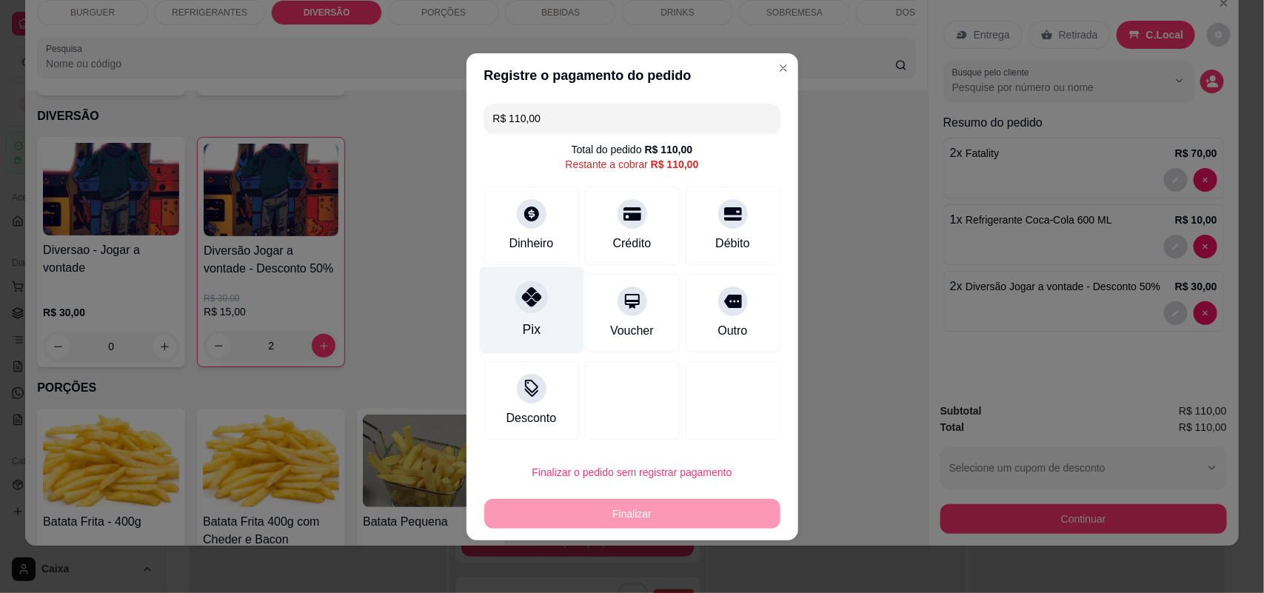
click at [505, 316] on div "Pix" at bounding box center [531, 310] width 104 height 87
type input "R$ 0,00"
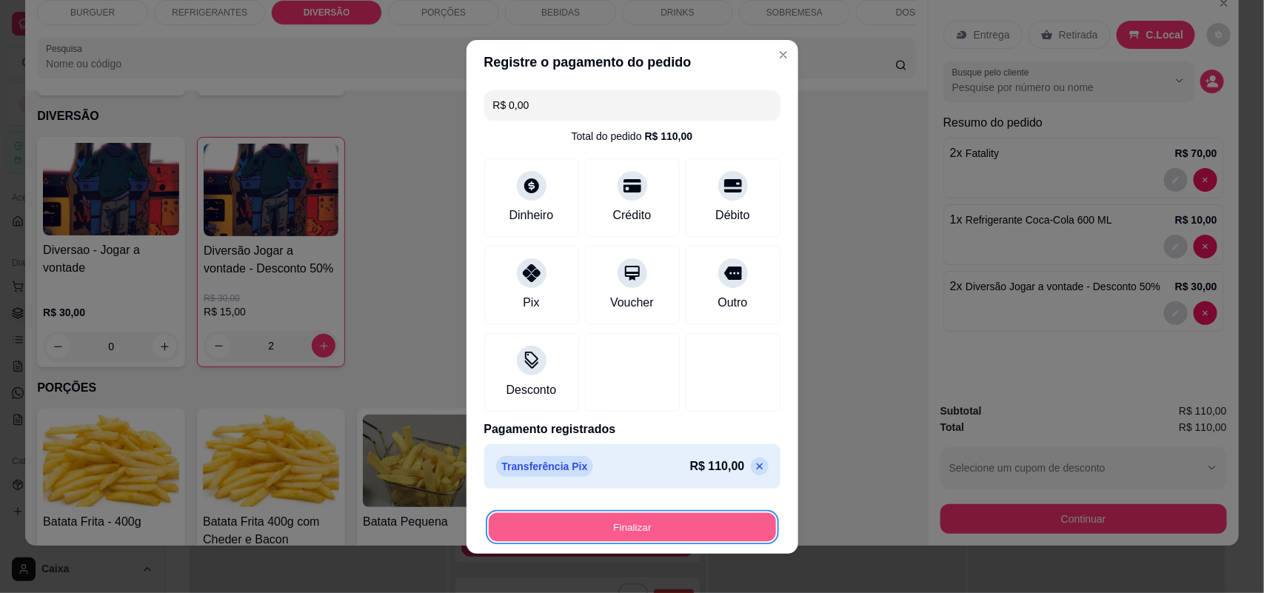
click at [626, 517] on button "Finalizar" at bounding box center [632, 526] width 287 height 29
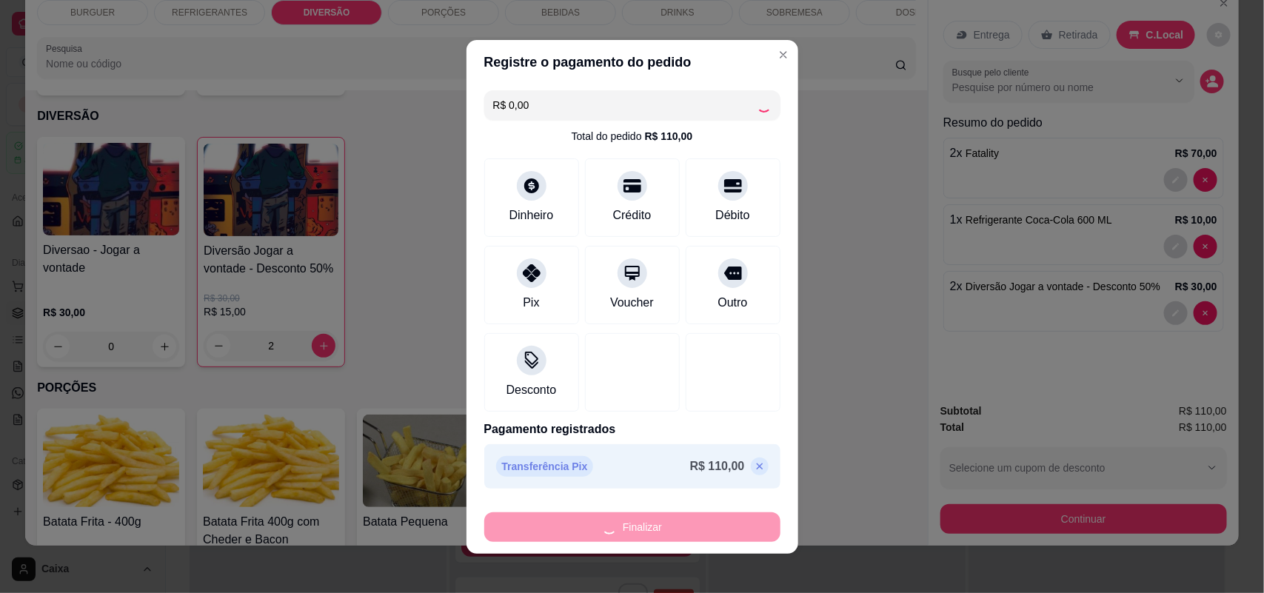
type input "0"
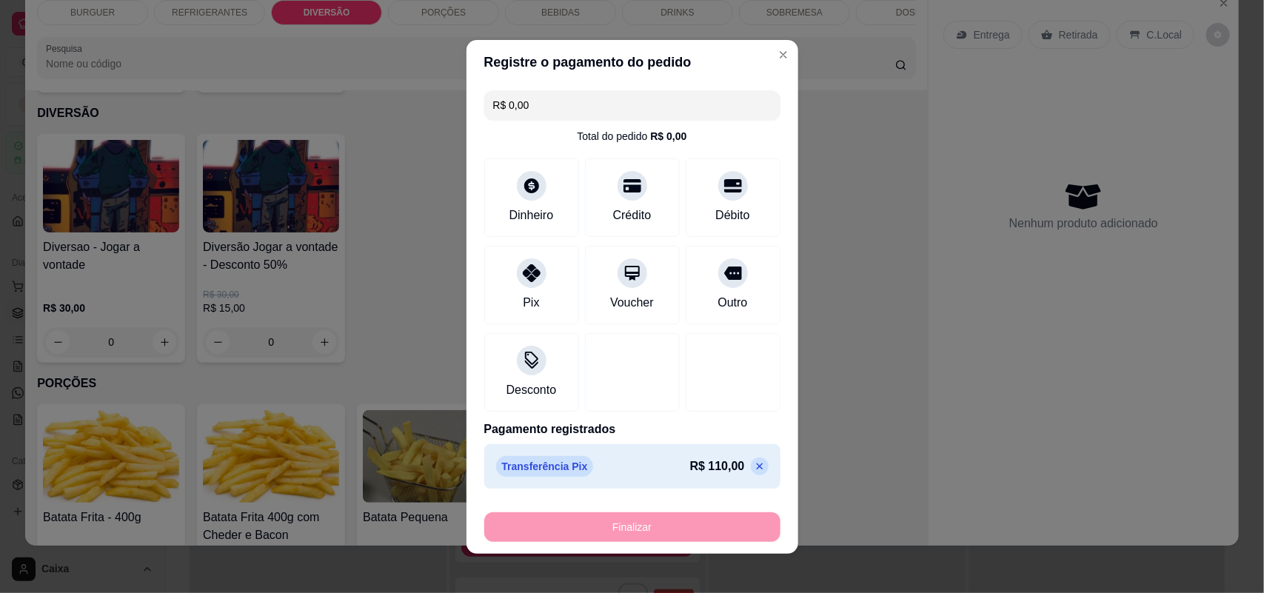
type input "-R$ 110,00"
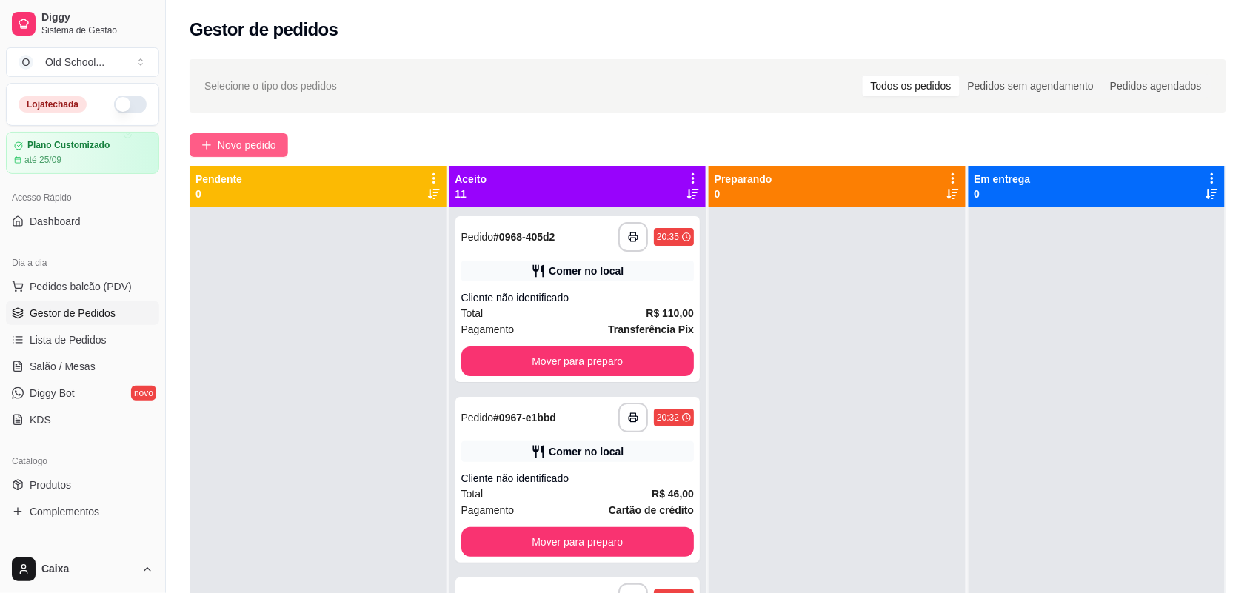
click at [275, 153] on button "Novo pedido" at bounding box center [239, 145] width 98 height 24
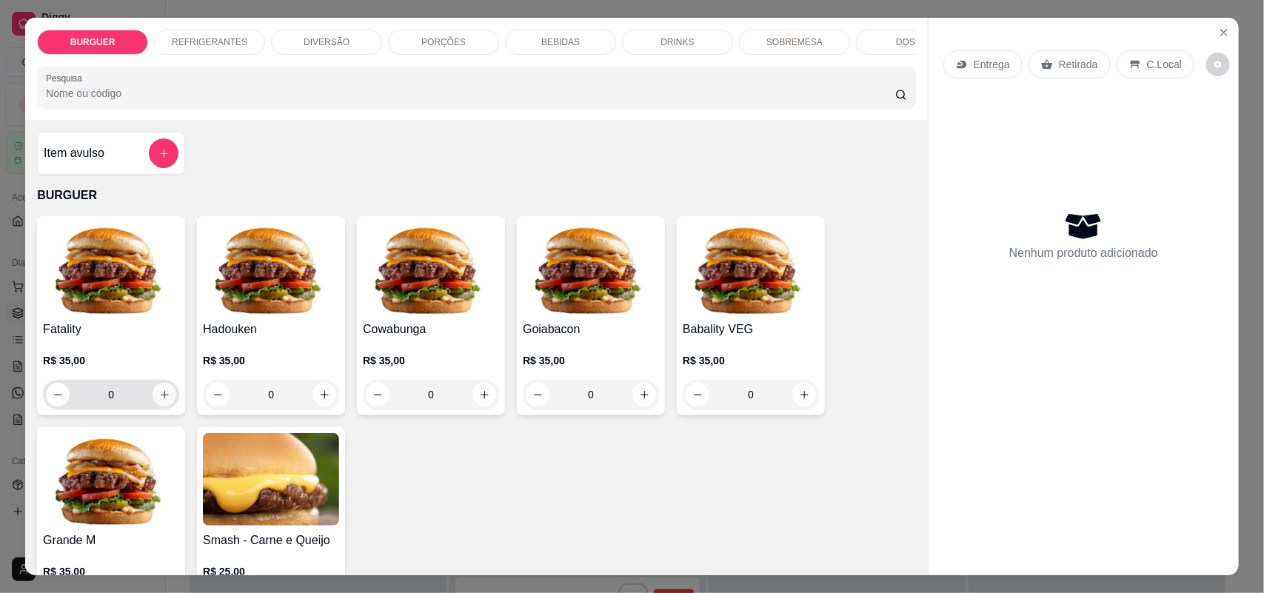
click at [161, 399] on icon "increase-product-quantity" at bounding box center [165, 395] width 8 height 8
type input "1"
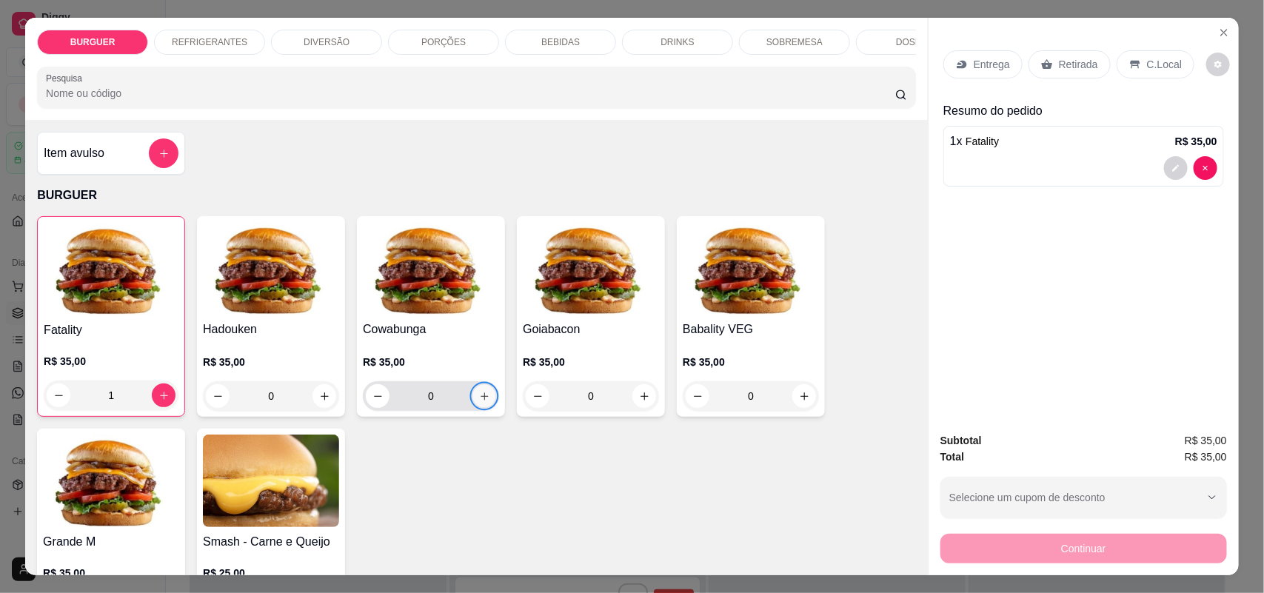
click at [486, 408] on button "increase-product-quantity" at bounding box center [484, 396] width 23 height 23
type input "1"
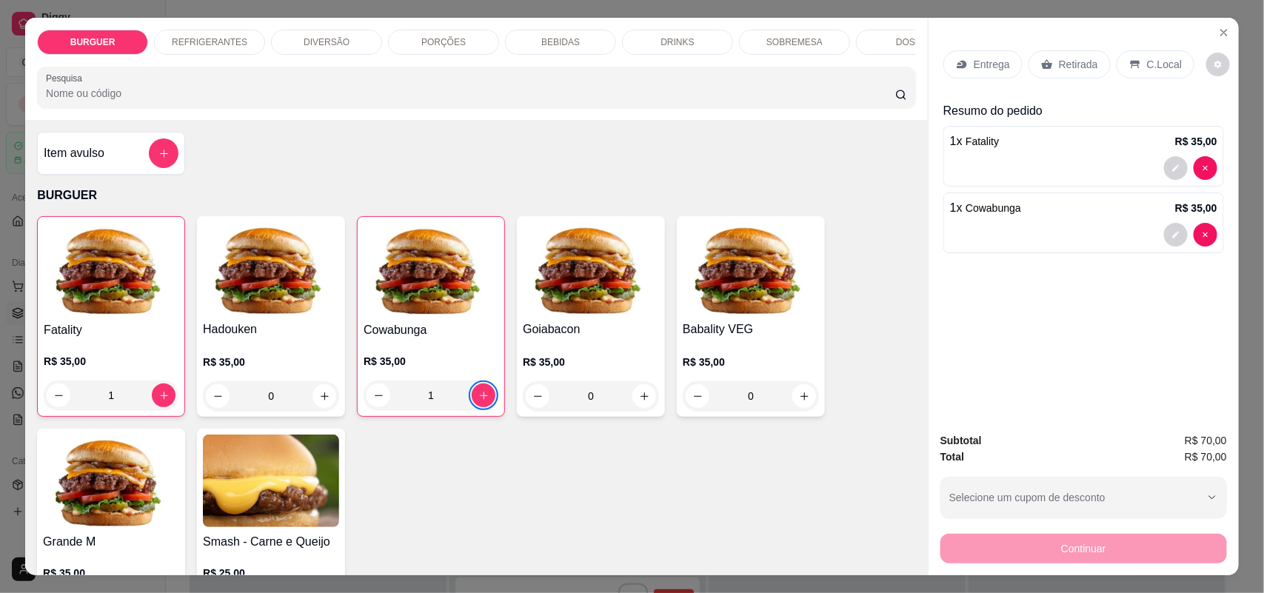
click at [182, 402] on div "Fatality R$ 35,00 1 Hadouken R$ 35,00 0 Cowabunga R$ 35,00 1 Goiabacon R$ 35,00…" at bounding box center [476, 422] width 879 height 412
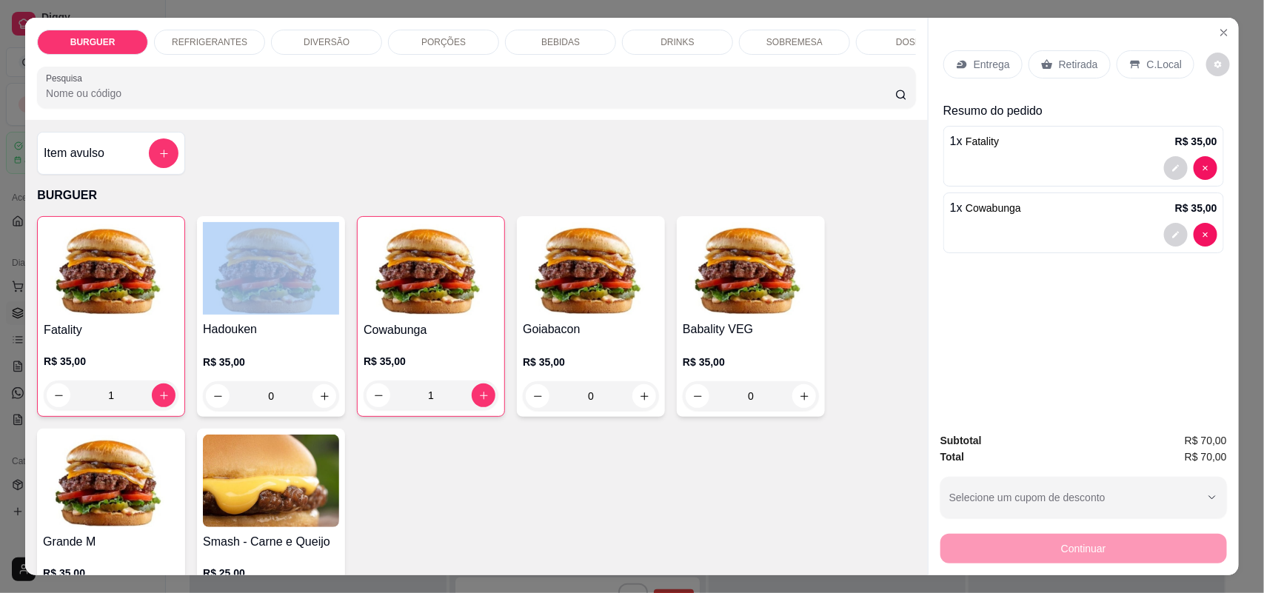
click at [182, 402] on div "Fatality R$ 35,00 1 Hadouken R$ 35,00 0 Cowabunga R$ 35,00 1 Goiabacon R$ 35,00…" at bounding box center [476, 422] width 879 height 412
click at [158, 398] on button "increase-product-quantity" at bounding box center [164, 396] width 24 height 24
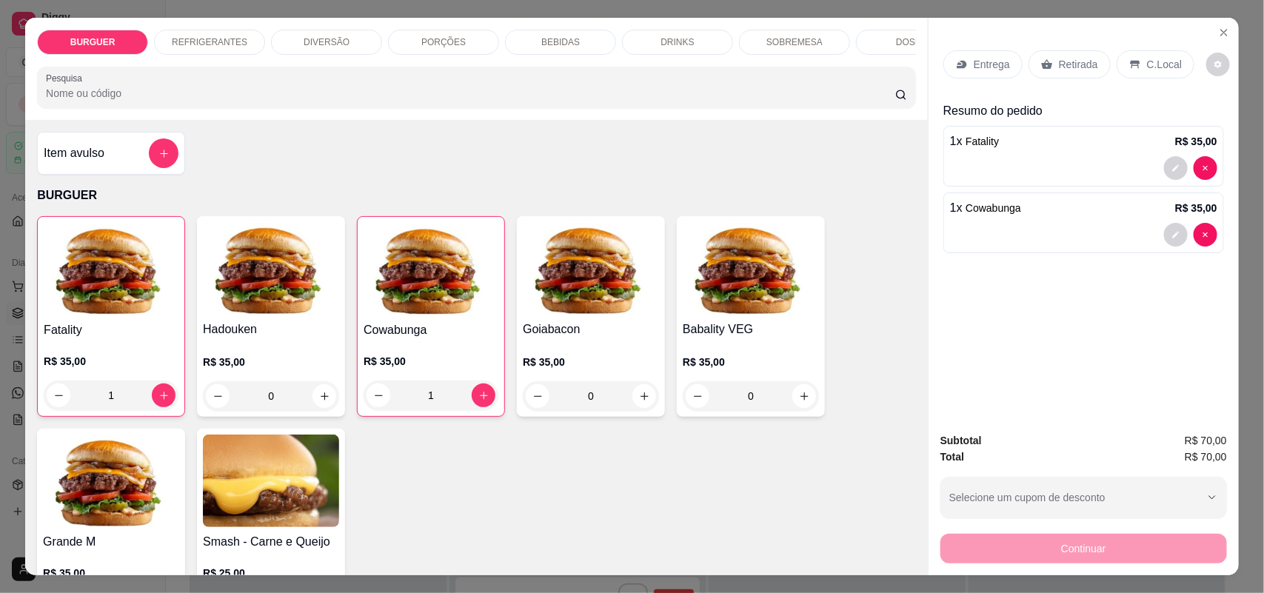
click at [264, 176] on div "Item avulso BURGUER Fatality R$ 35,00 1 Hadouken R$ 35,00 0 Cowabunga R$ 35,00 …" at bounding box center [476, 347] width 903 height 455
click at [153, 407] on button "increase-product-quantity" at bounding box center [164, 395] width 23 height 23
click at [152, 407] on button "increase-product-quantity" at bounding box center [164, 396] width 24 height 24
click at [153, 407] on button "increase-product-quantity" at bounding box center [164, 395] width 23 height 23
type input "4"
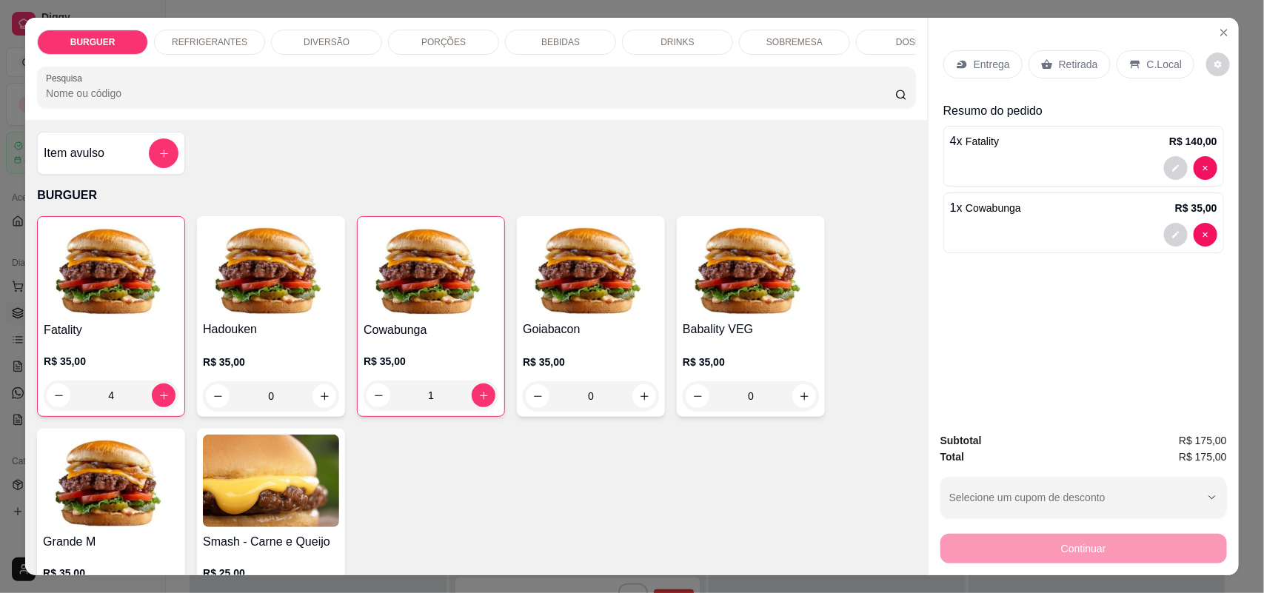
click at [1147, 65] on p "C.Local" at bounding box center [1164, 64] width 35 height 15
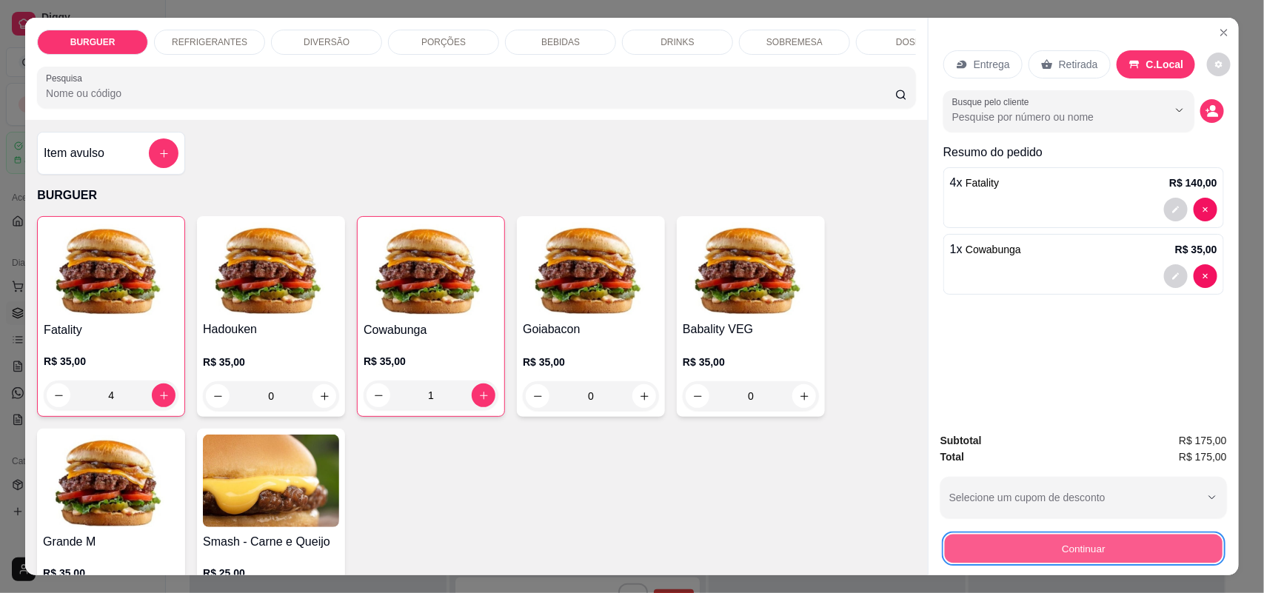
click at [1093, 542] on button "Continuar" at bounding box center [1084, 549] width 278 height 29
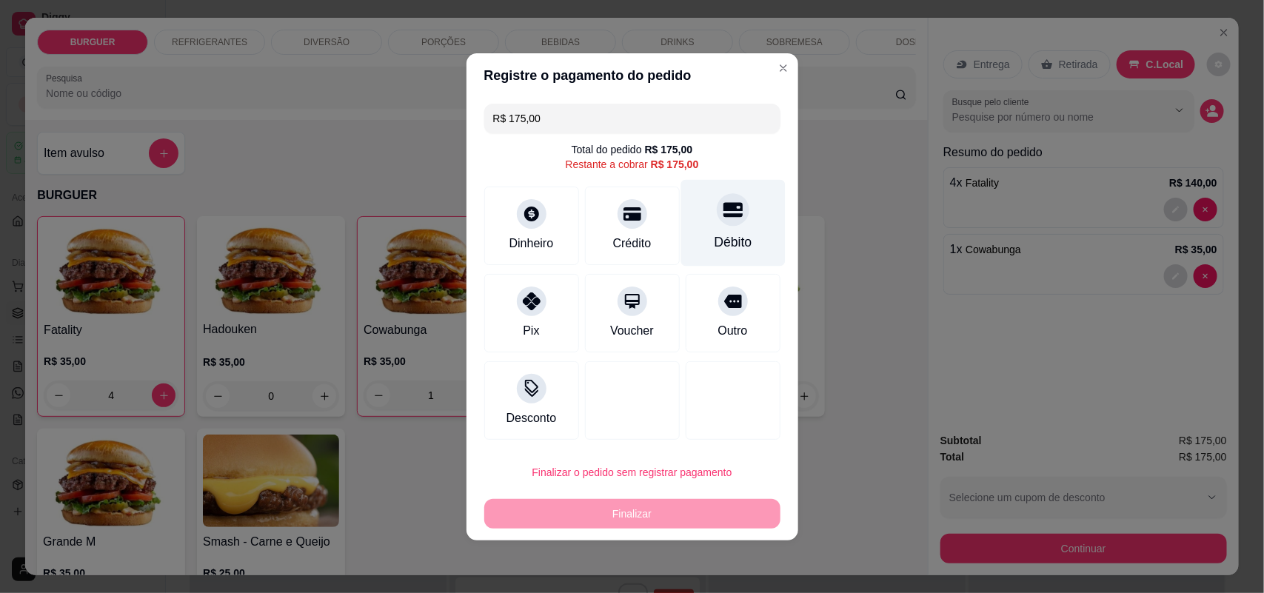
click at [723, 210] on icon at bounding box center [732, 209] width 19 height 15
type input "R$ 0,00"
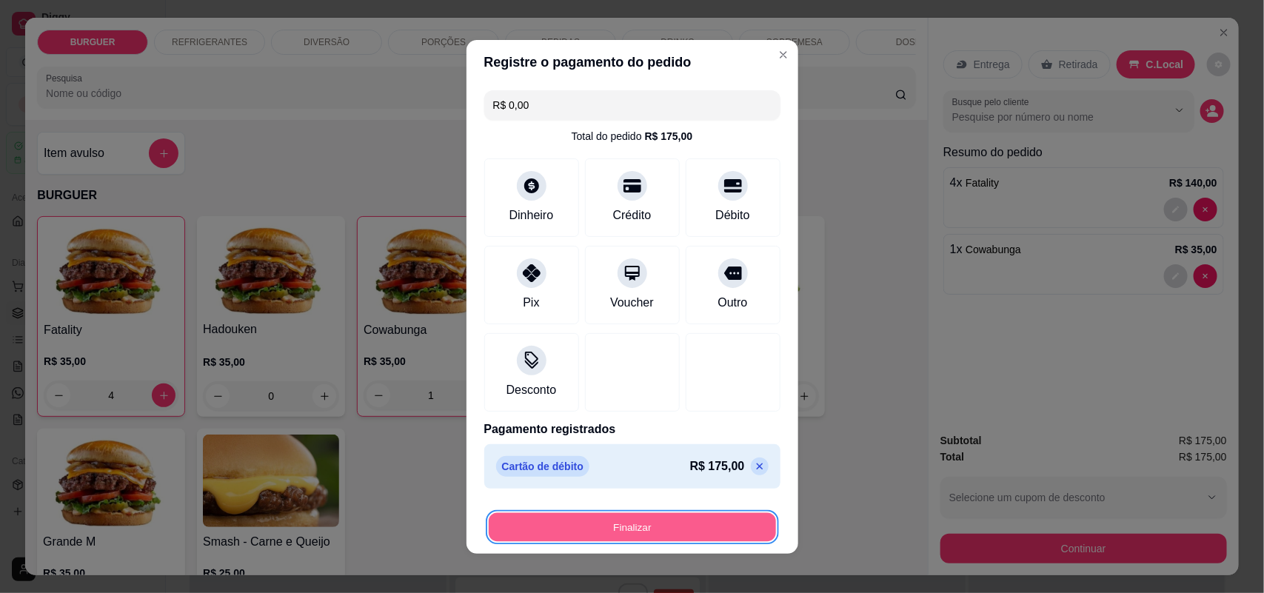
click at [606, 520] on button "Finalizar" at bounding box center [632, 526] width 287 height 29
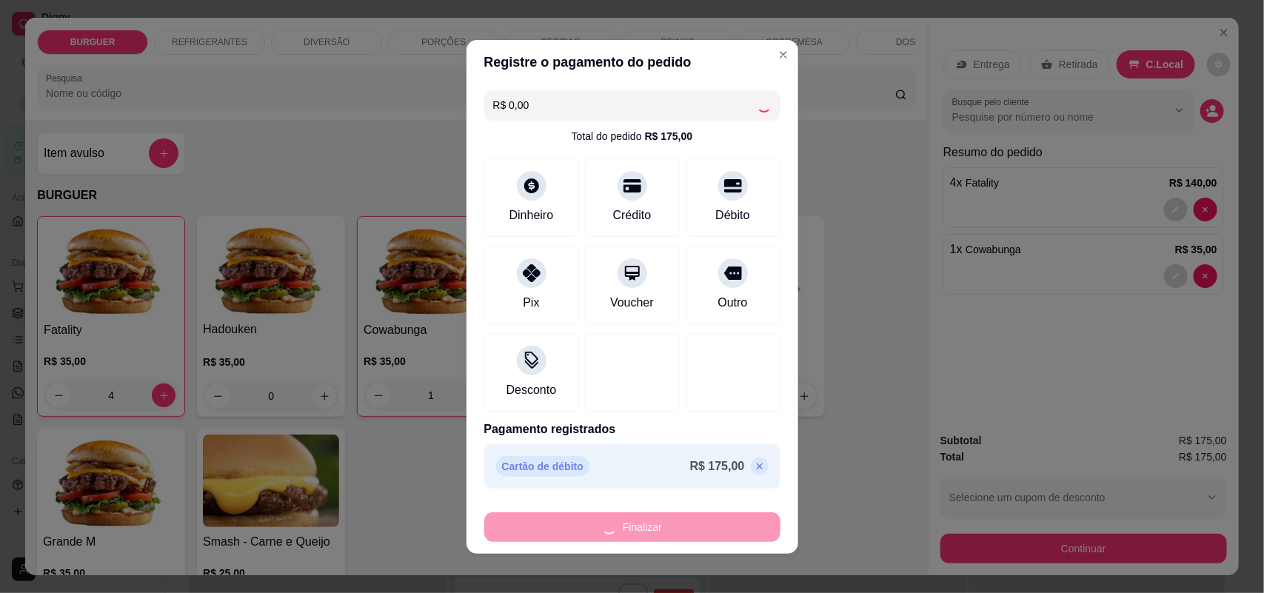
type input "0"
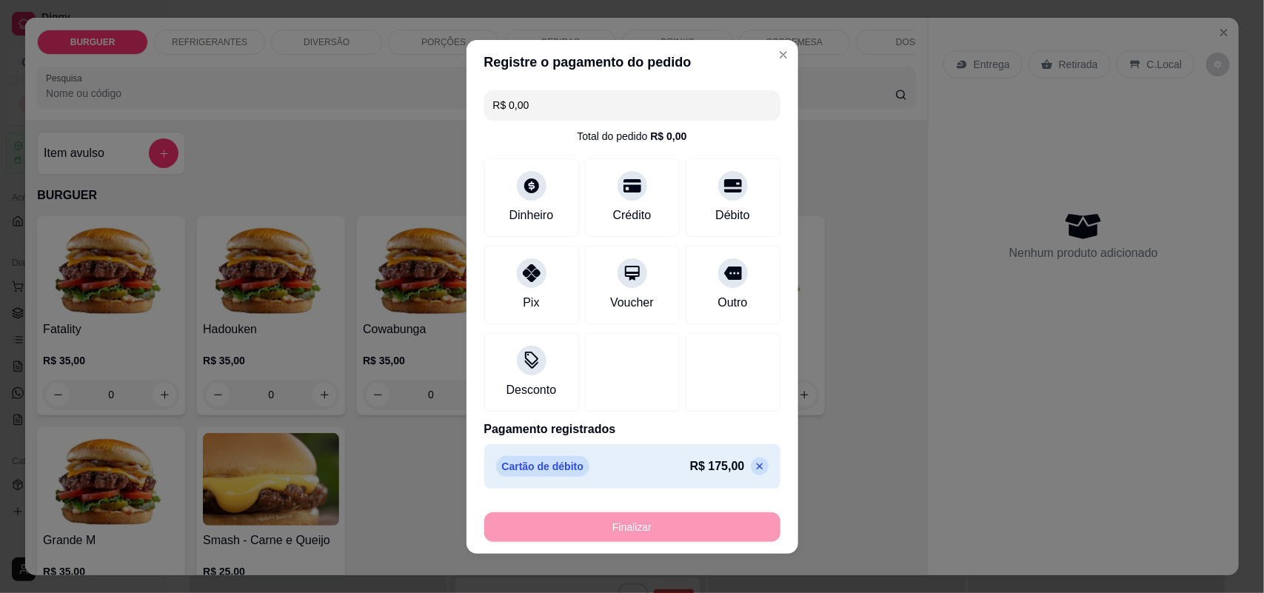
type input "-R$ 175,00"
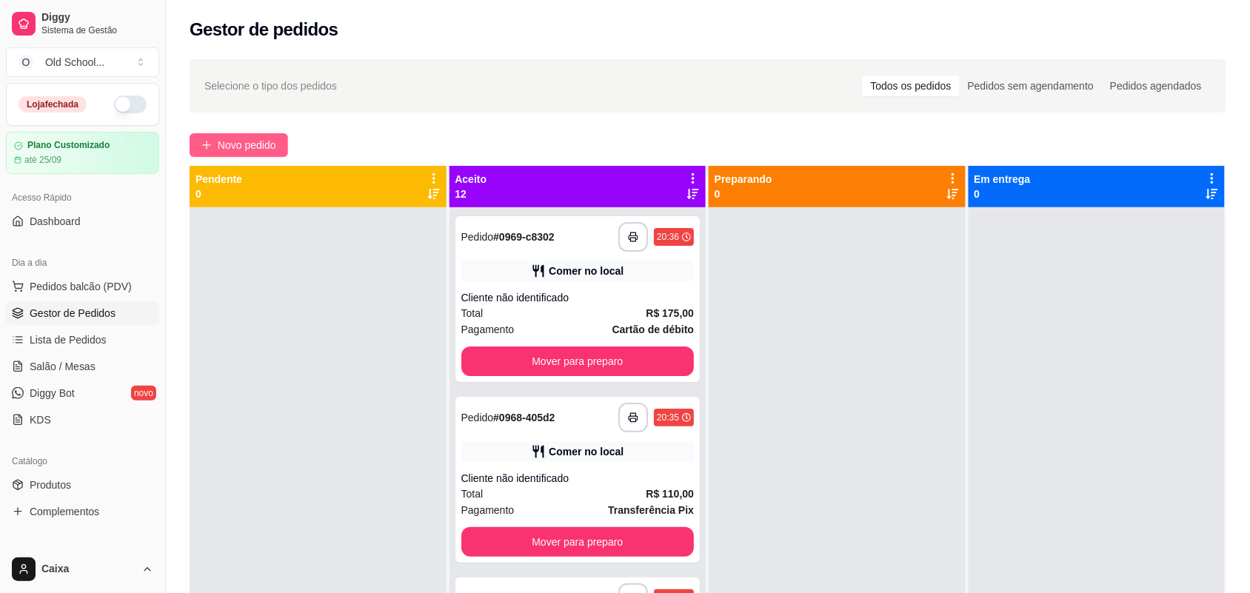
click at [215, 138] on button "Novo pedido" at bounding box center [239, 145] width 98 height 24
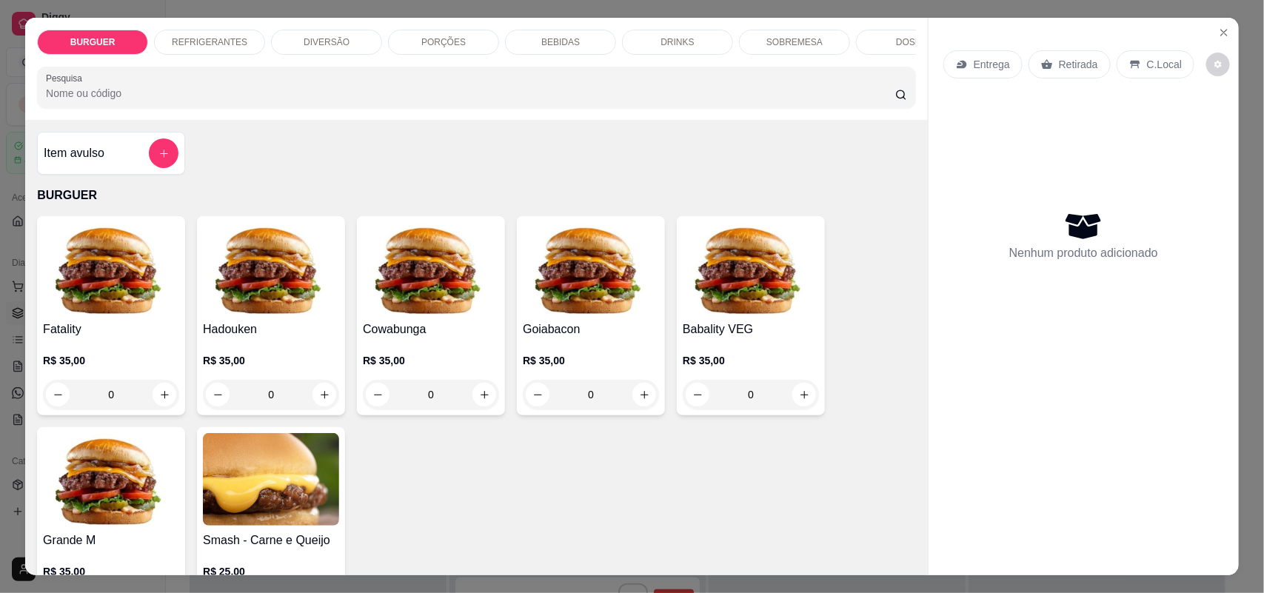
click at [568, 47] on p "BEBIDAS" at bounding box center [560, 42] width 39 height 12
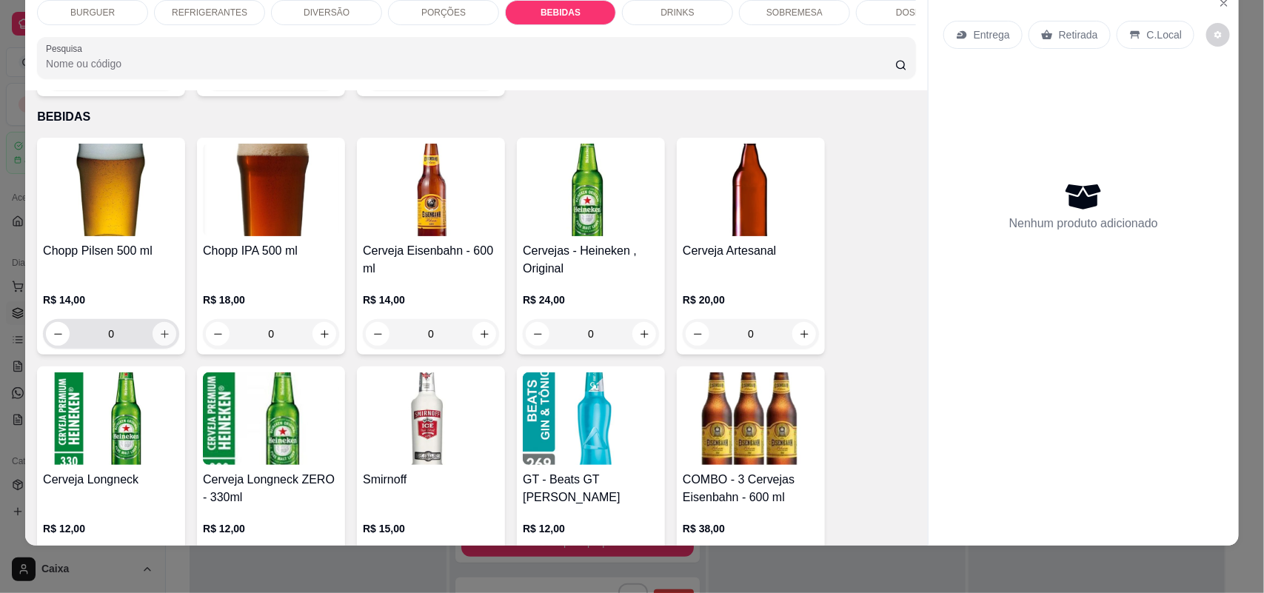
click at [159, 330] on icon "increase-product-quantity" at bounding box center [164, 334] width 11 height 11
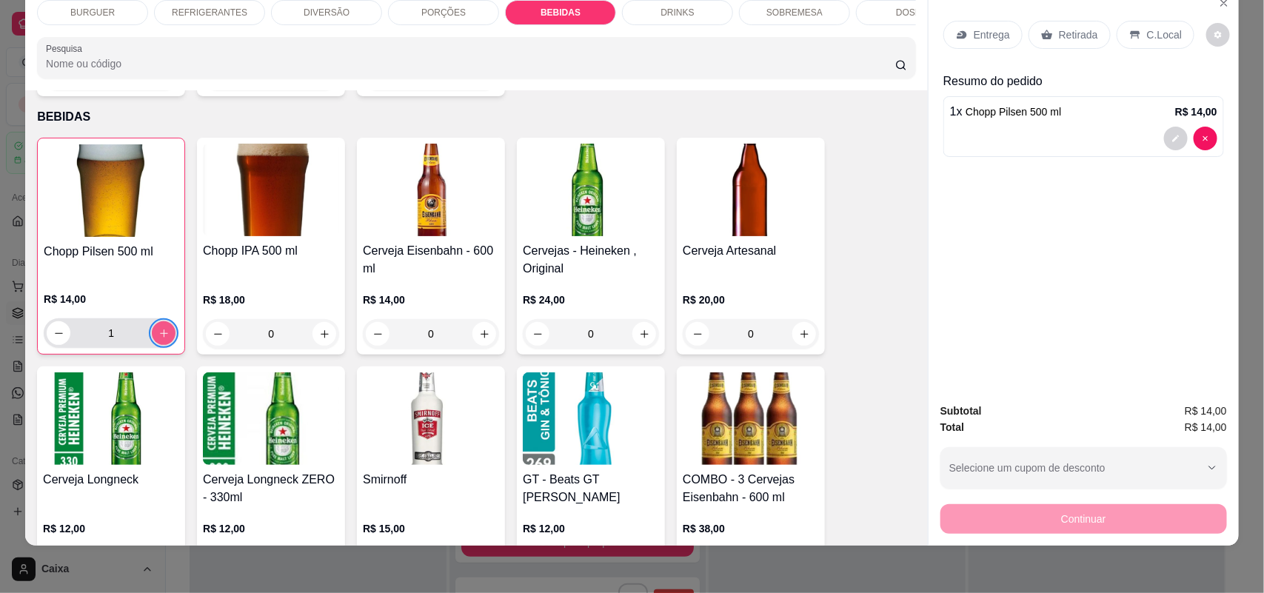
type input "1"
click at [1128, 48] on div "C.Local" at bounding box center [1156, 35] width 78 height 28
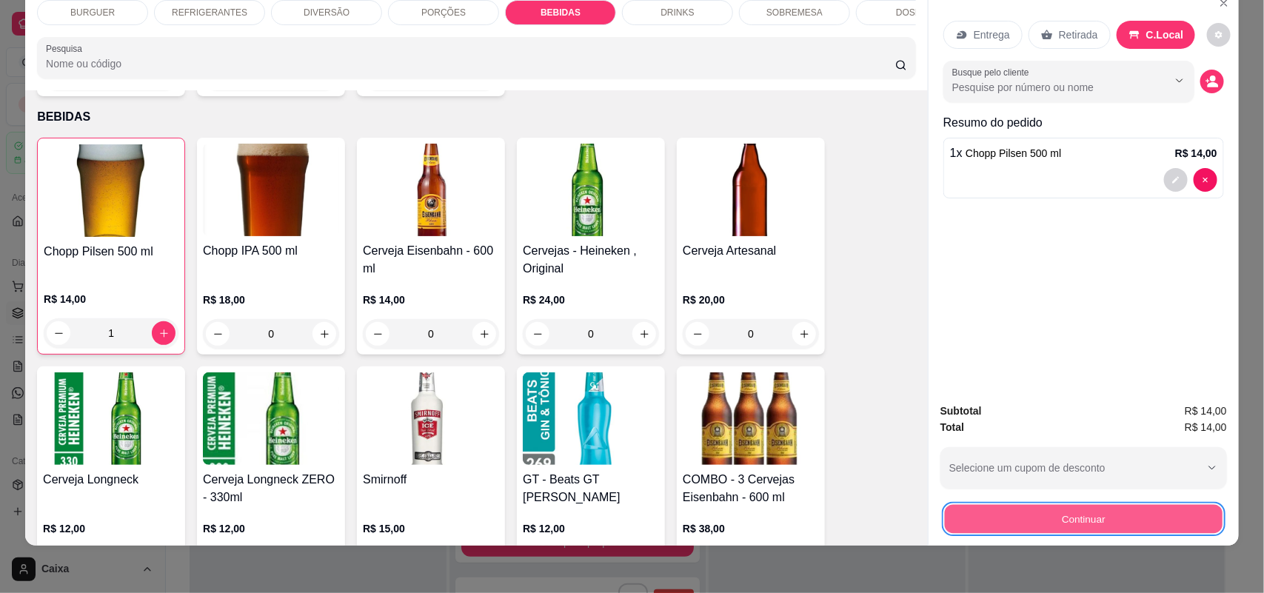
click at [1083, 513] on button "Continuar" at bounding box center [1084, 519] width 278 height 29
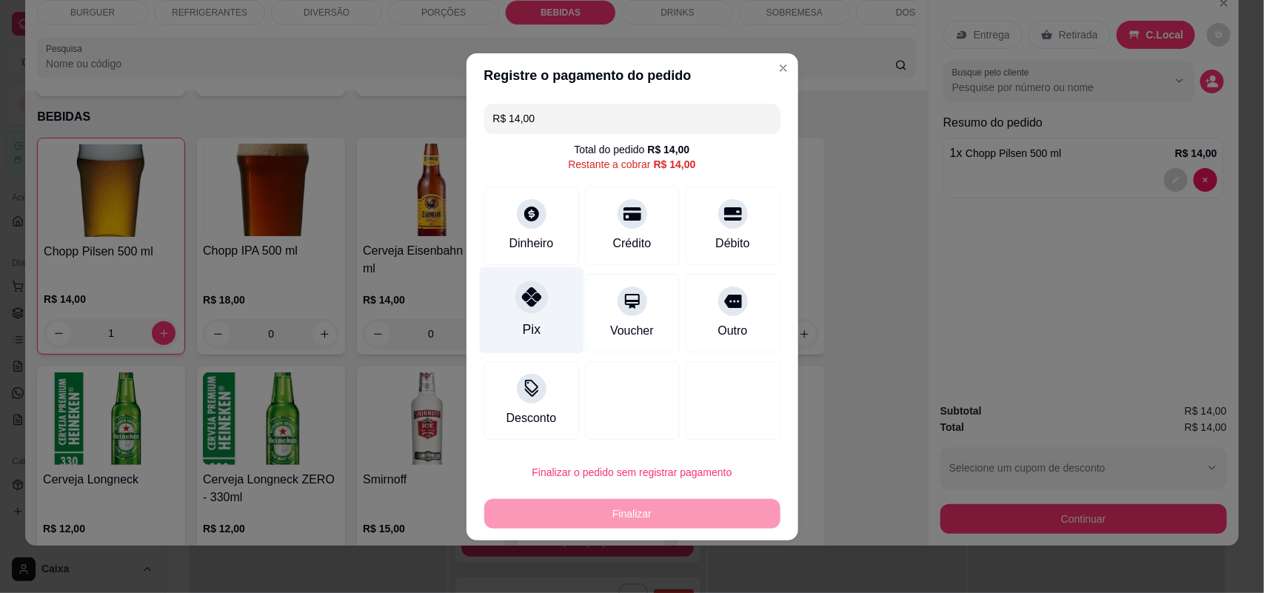
click at [515, 315] on div "Pix" at bounding box center [531, 310] width 104 height 87
type input "R$ 0,00"
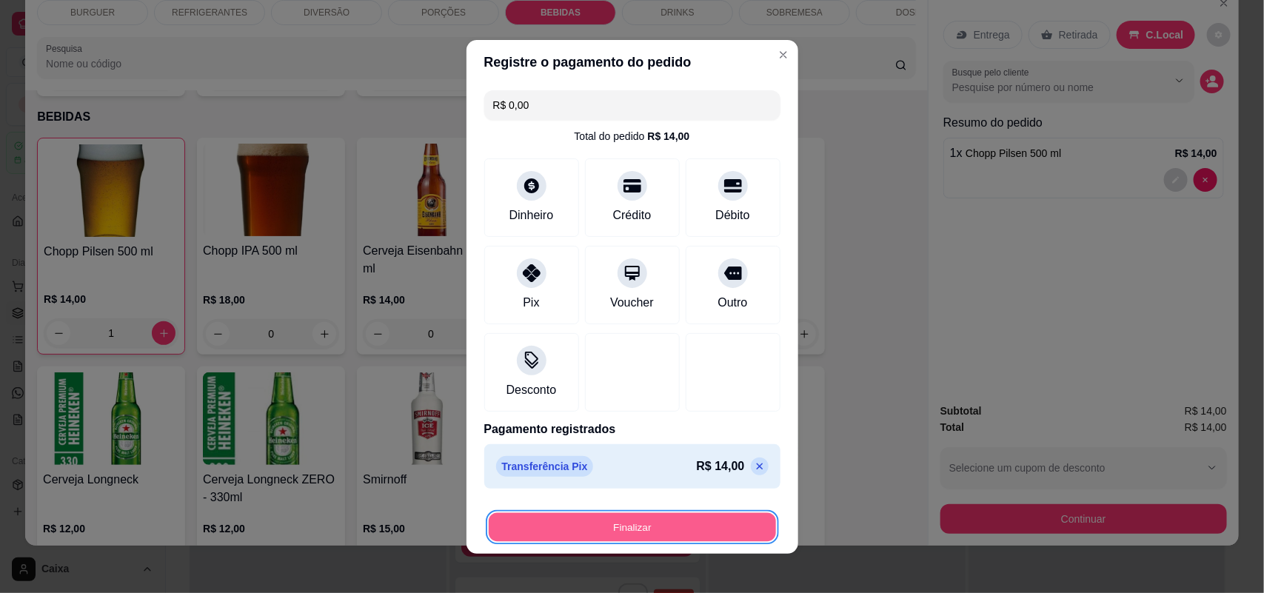
click at [691, 519] on button "Finalizar" at bounding box center [632, 526] width 287 height 29
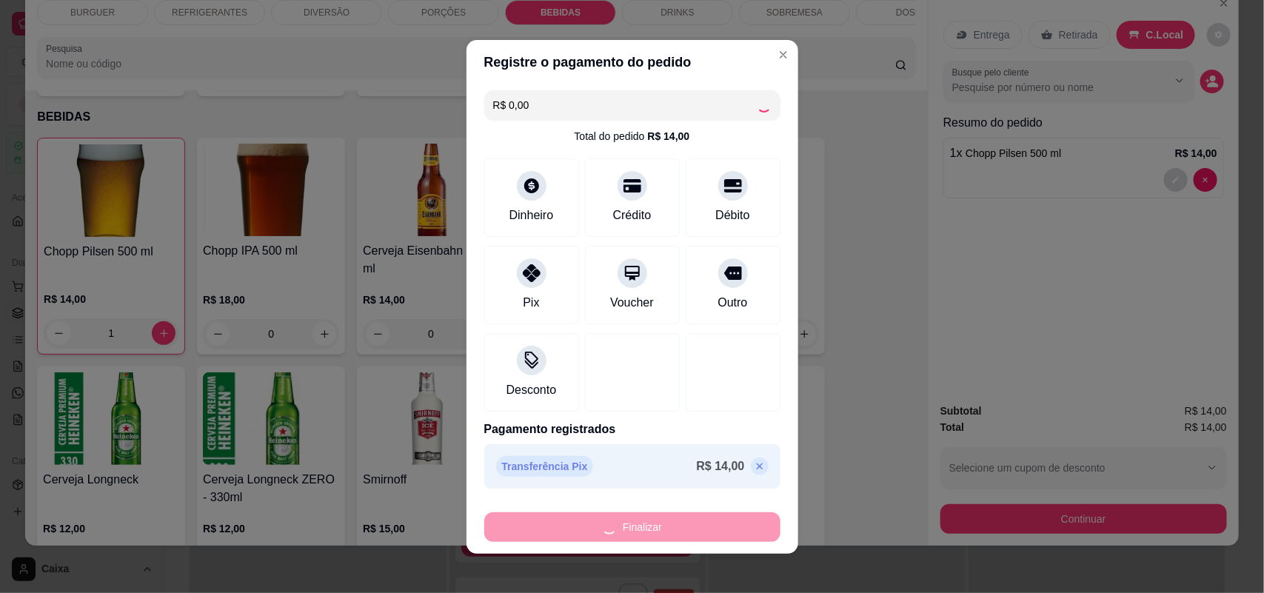
type input "0"
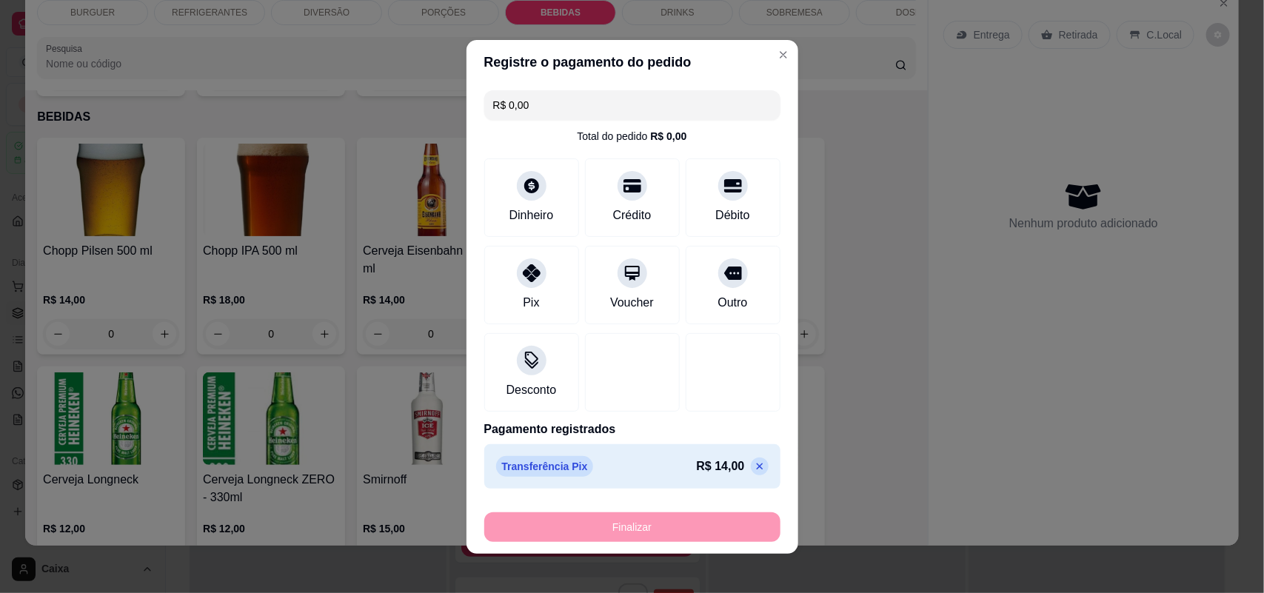
type input "-R$ 14,00"
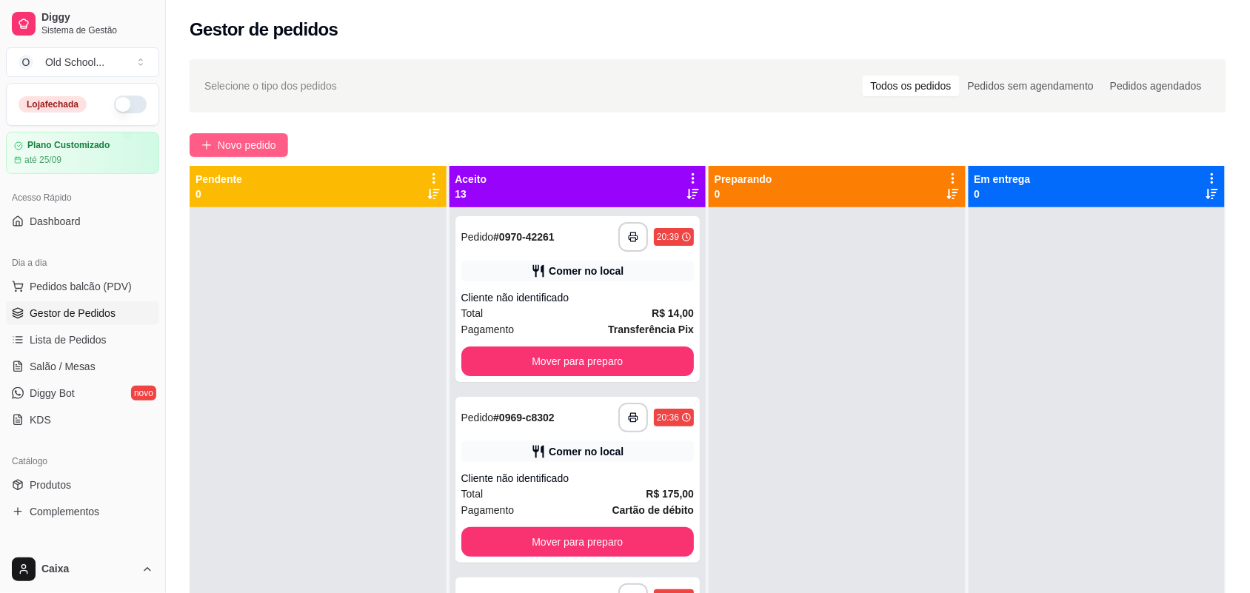
click at [227, 149] on span "Novo pedido" at bounding box center [247, 145] width 58 height 16
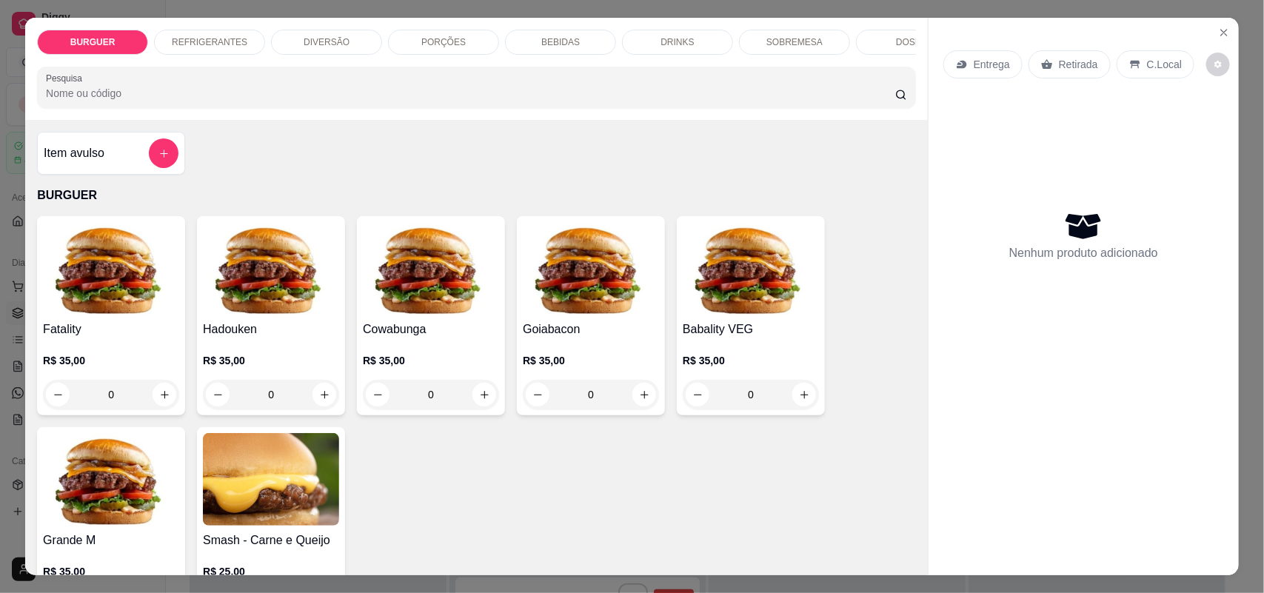
click at [554, 43] on p "BEBIDAS" at bounding box center [560, 42] width 39 height 12
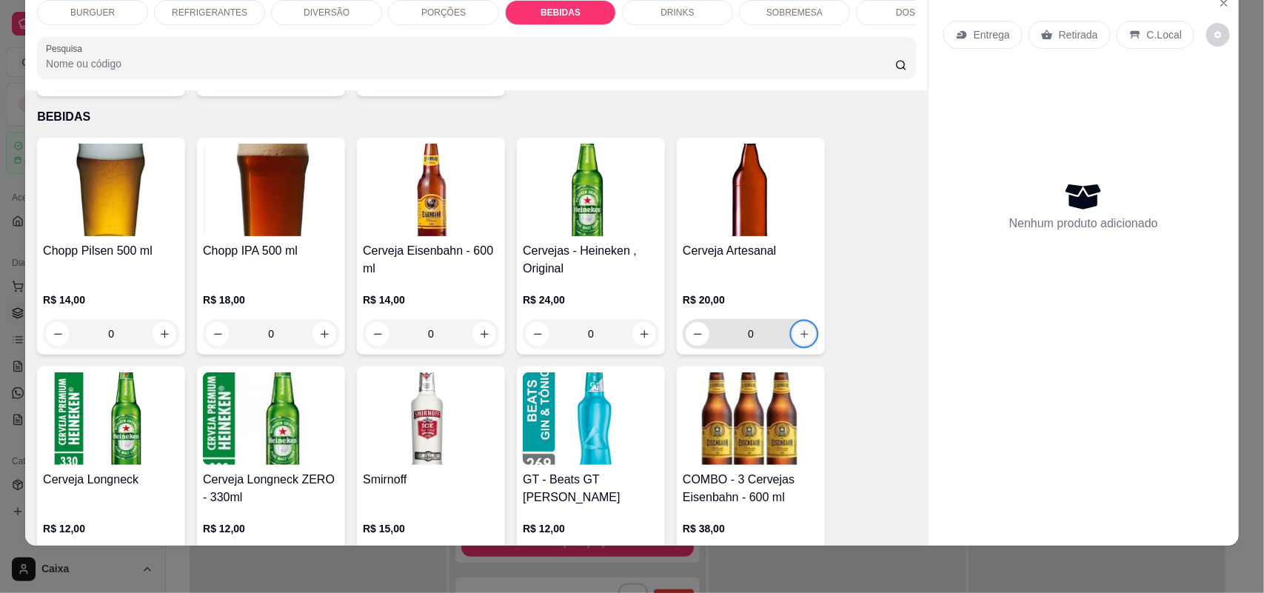
click at [801, 329] on icon "increase-product-quantity" at bounding box center [804, 334] width 11 height 11
type input "1"
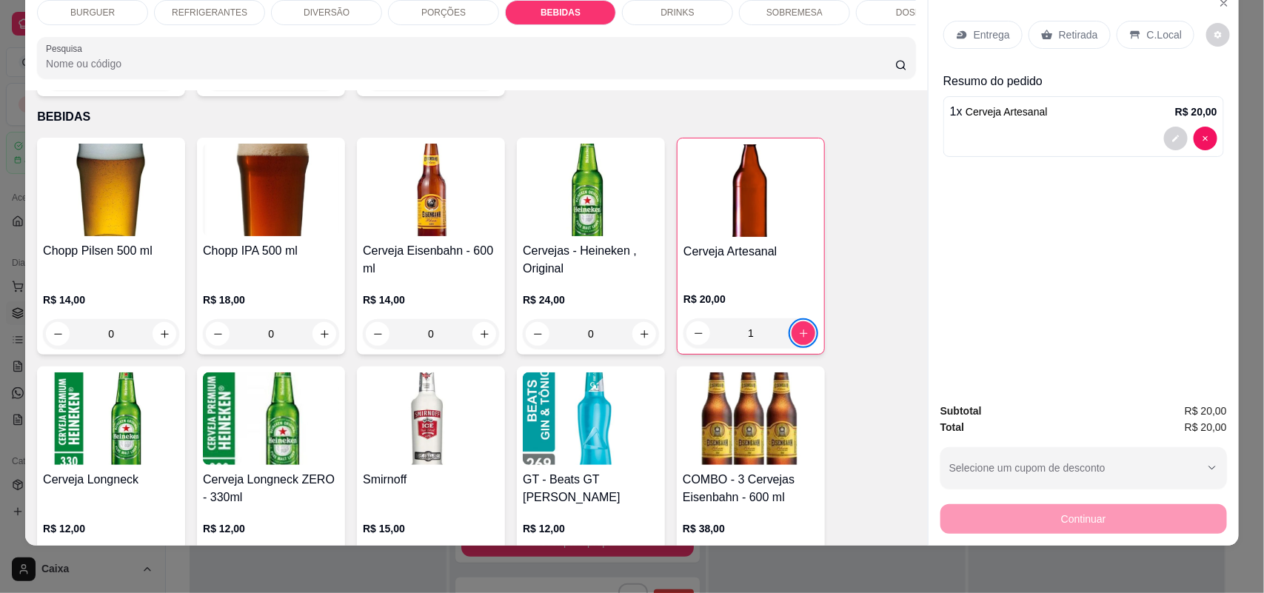
click at [1168, 41] on p "C.Local" at bounding box center [1164, 34] width 35 height 15
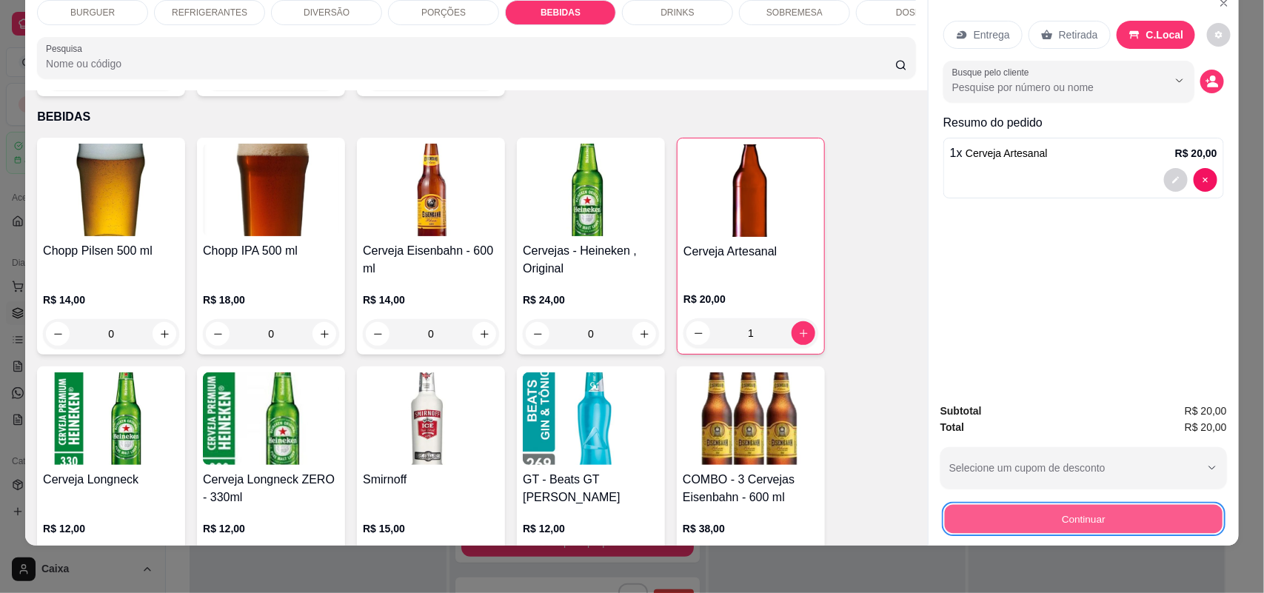
click at [1065, 512] on button "Continuar" at bounding box center [1084, 519] width 278 height 29
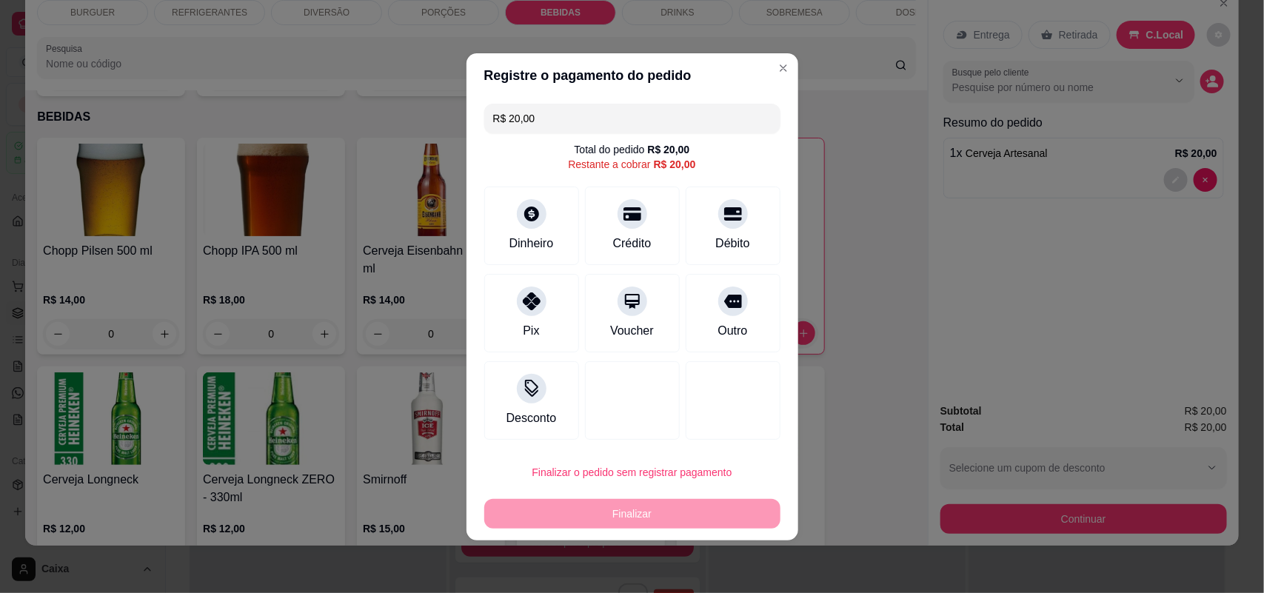
click at [635, 227] on div "Crédito" at bounding box center [632, 226] width 95 height 78
type input "R$ 0,00"
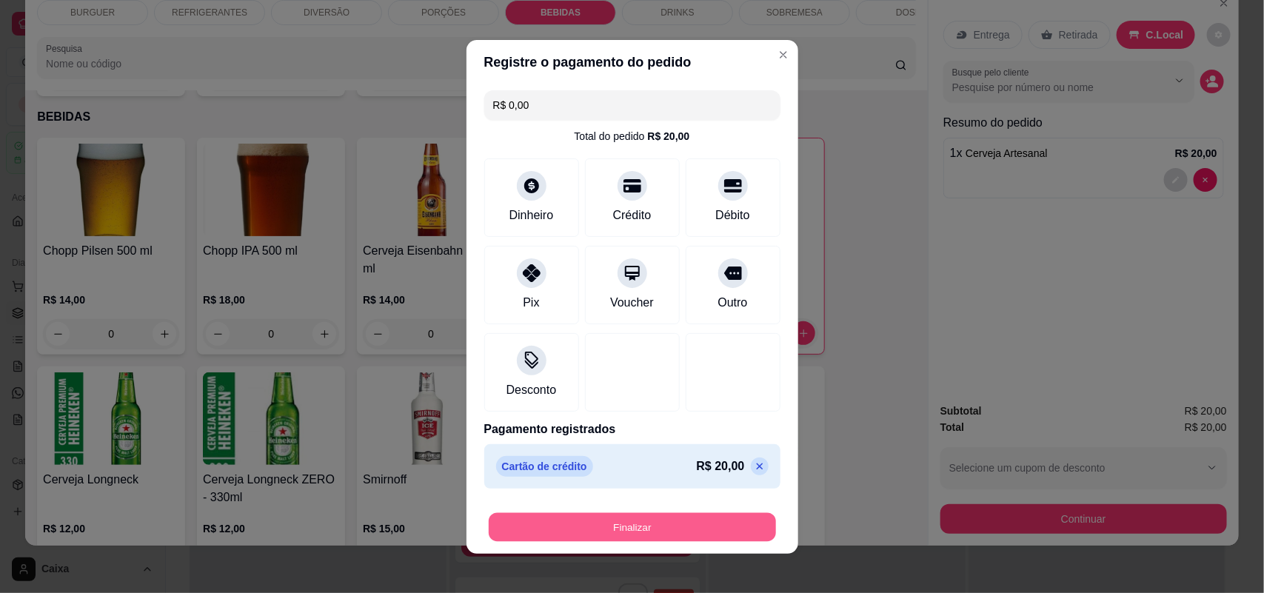
click at [677, 528] on button "Finalizar" at bounding box center [632, 526] width 287 height 29
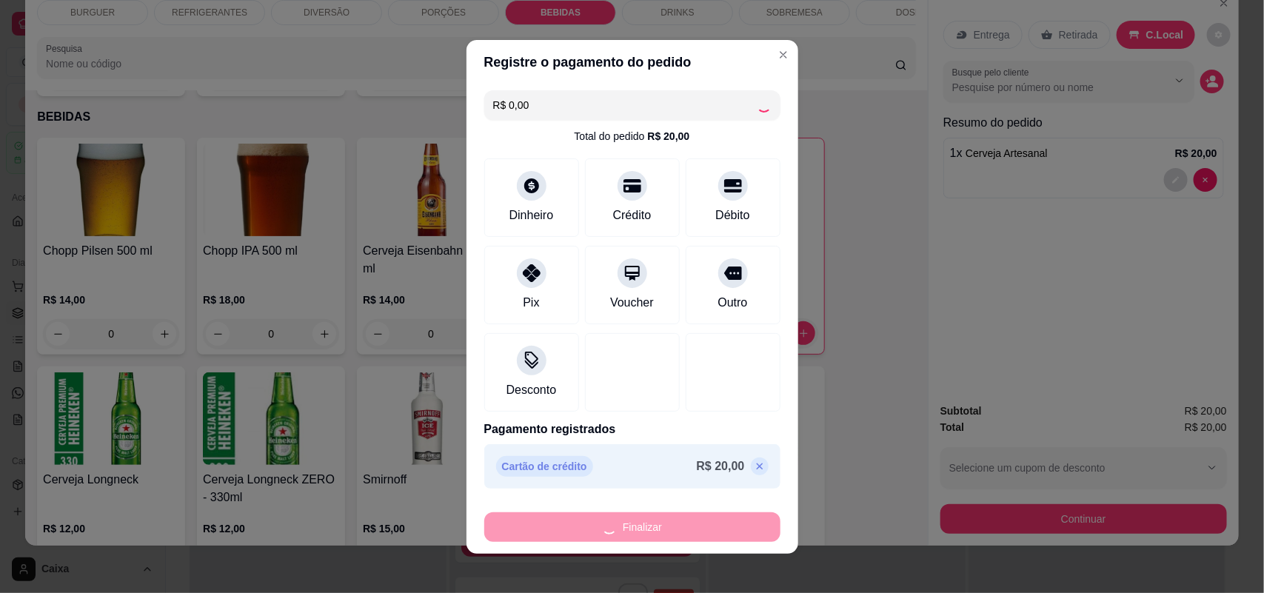
type input "0"
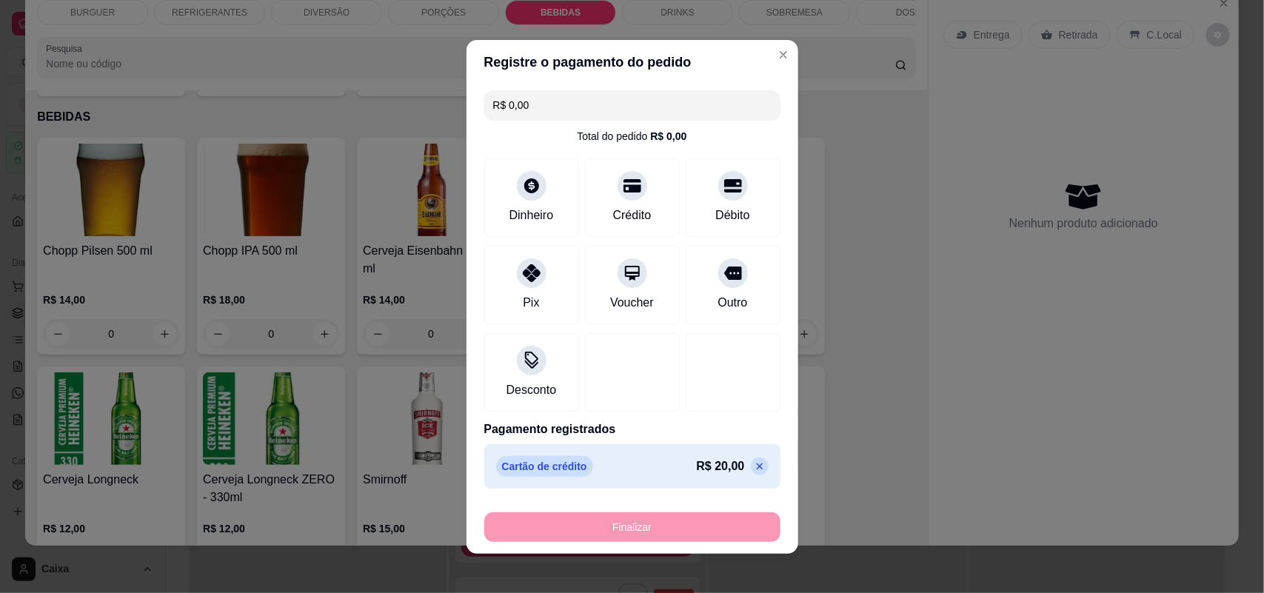
type input "-R$ 20,00"
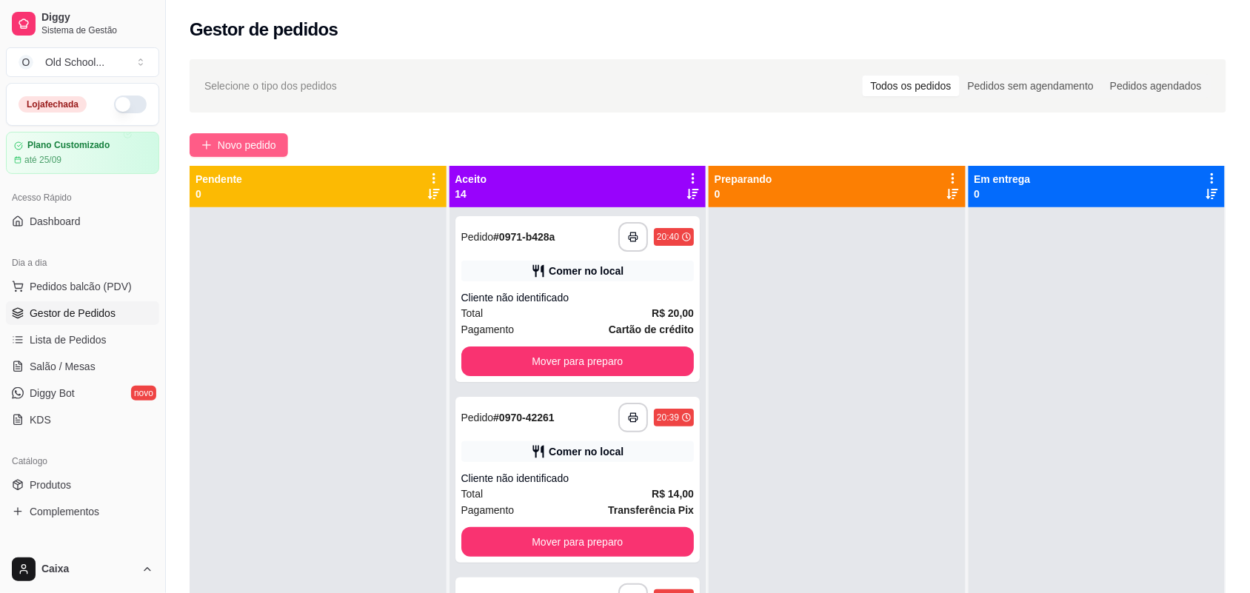
click at [228, 133] on button "Novo pedido" at bounding box center [239, 145] width 98 height 24
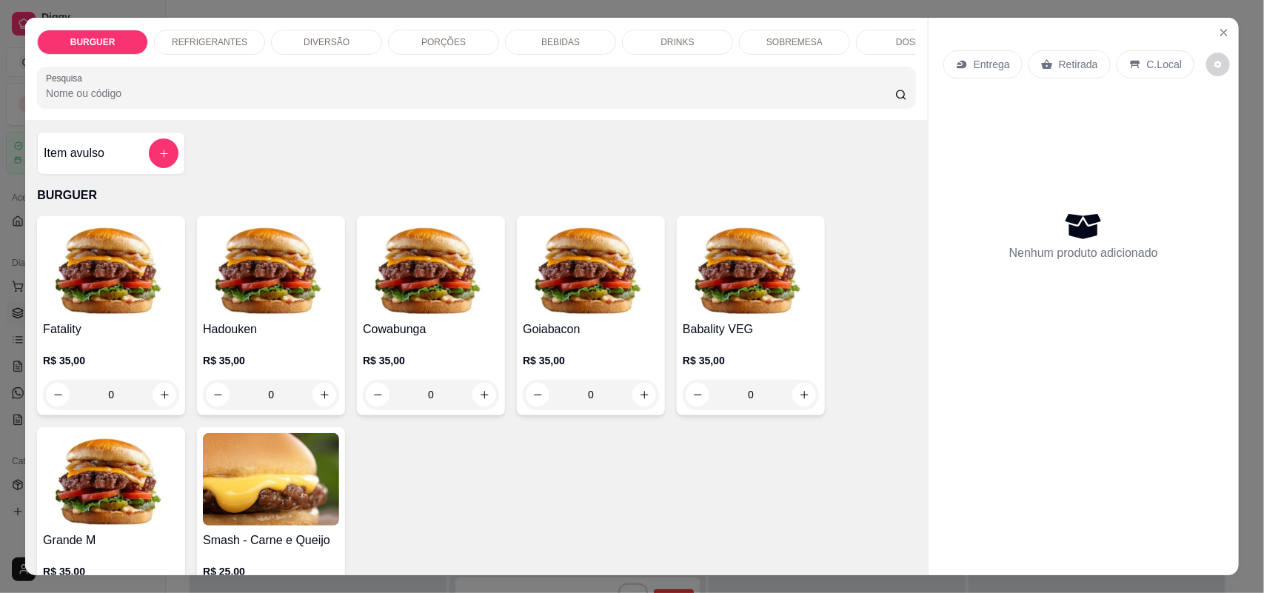
click at [533, 38] on div "BEBIDAS" at bounding box center [560, 42] width 111 height 25
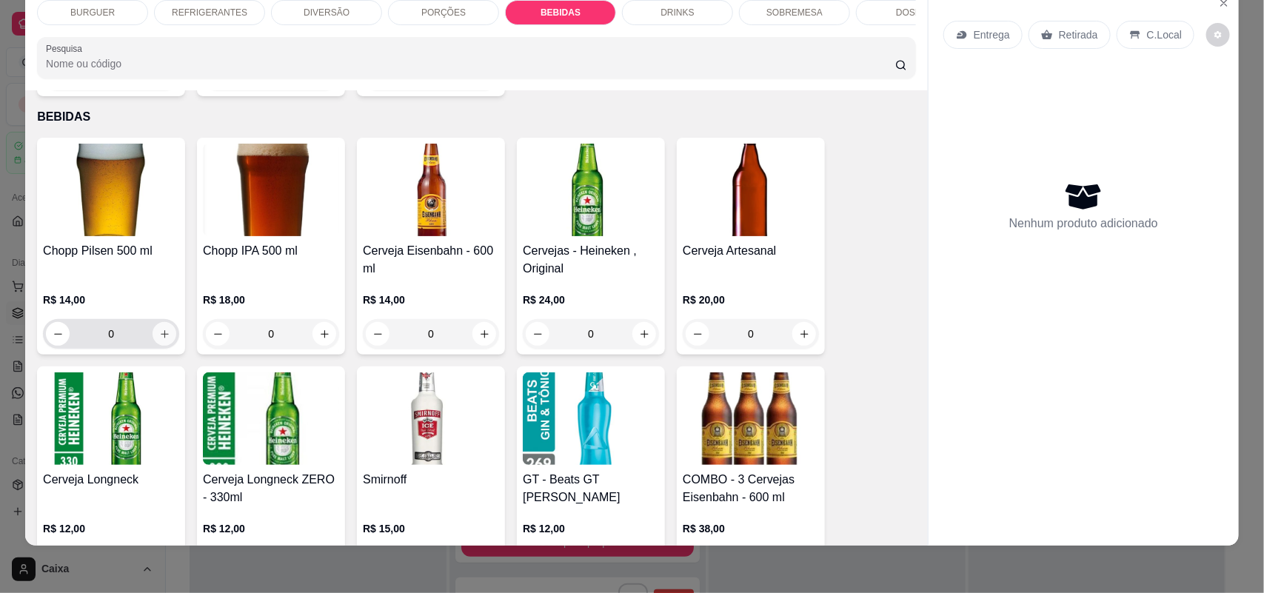
click at [153, 324] on button "increase-product-quantity" at bounding box center [165, 334] width 24 height 24
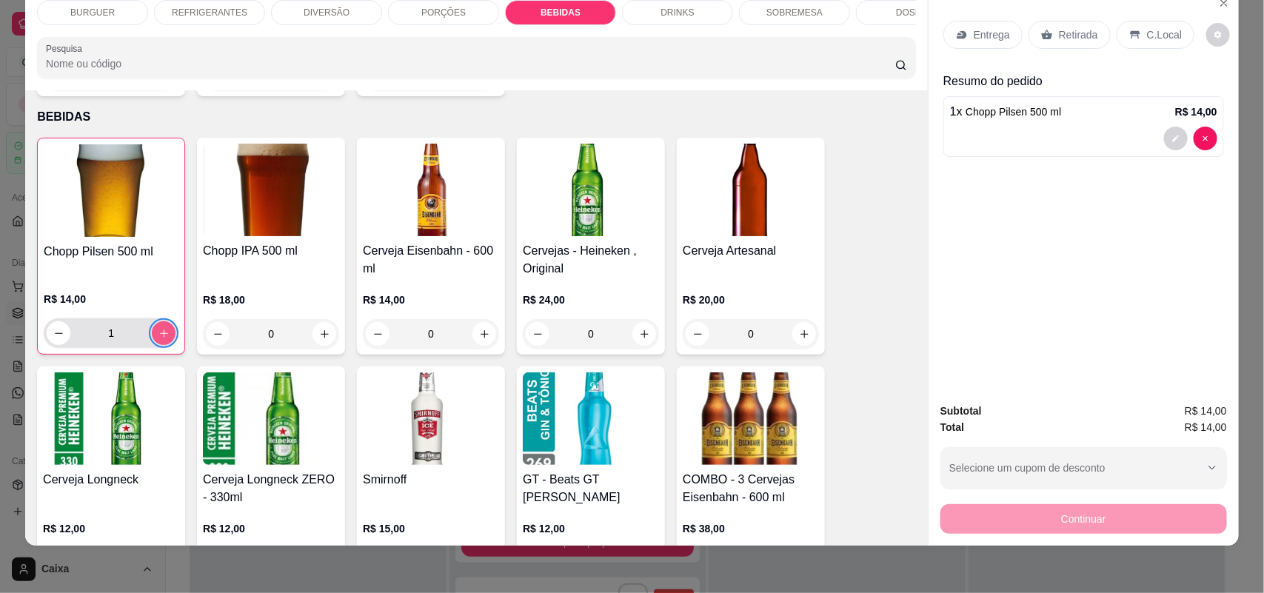
type input "1"
click at [1147, 39] on p "C.Local" at bounding box center [1164, 34] width 35 height 15
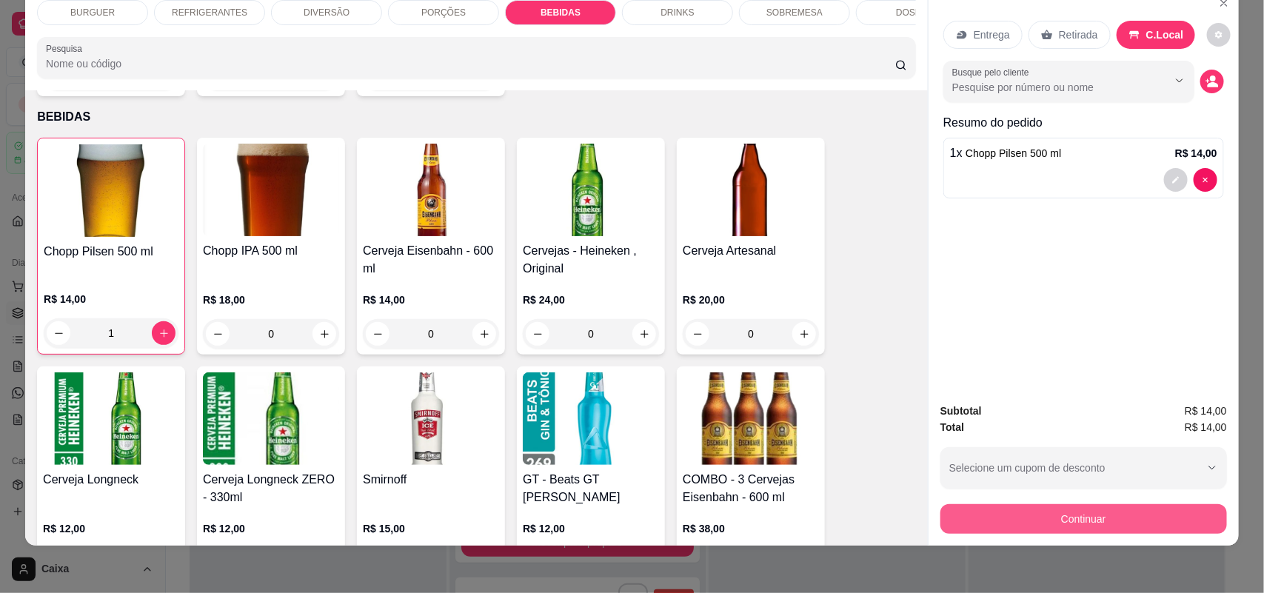
click at [1082, 524] on button "Continuar" at bounding box center [1083, 519] width 287 height 30
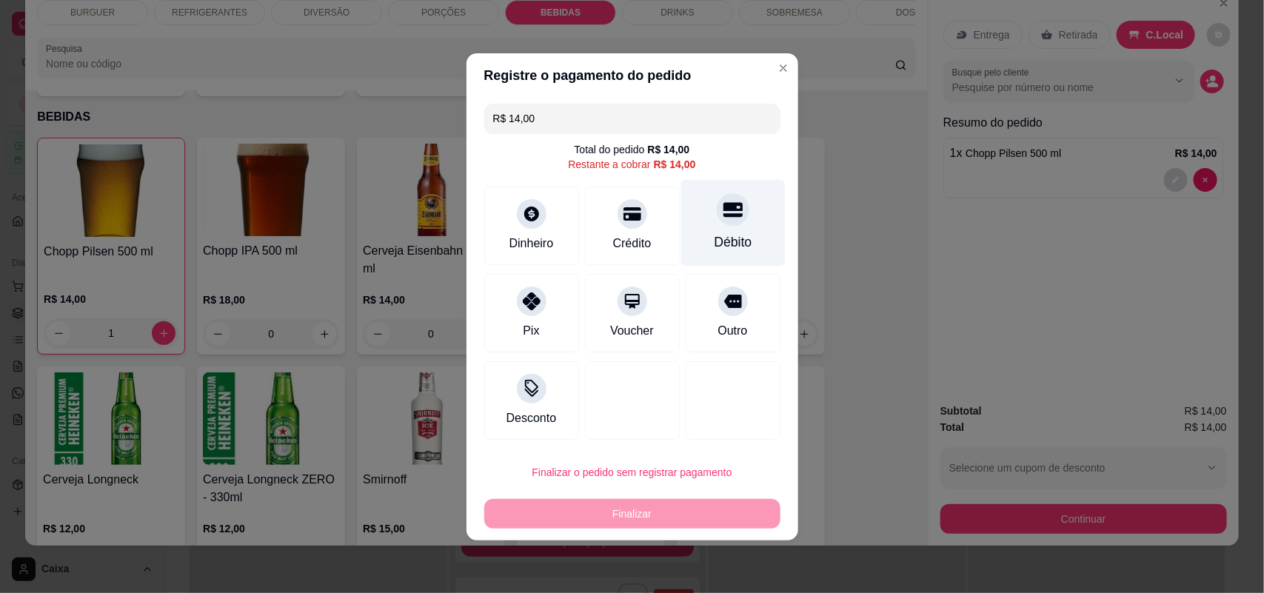
click at [711, 227] on div "Débito" at bounding box center [732, 222] width 104 height 87
type input "R$ 0,00"
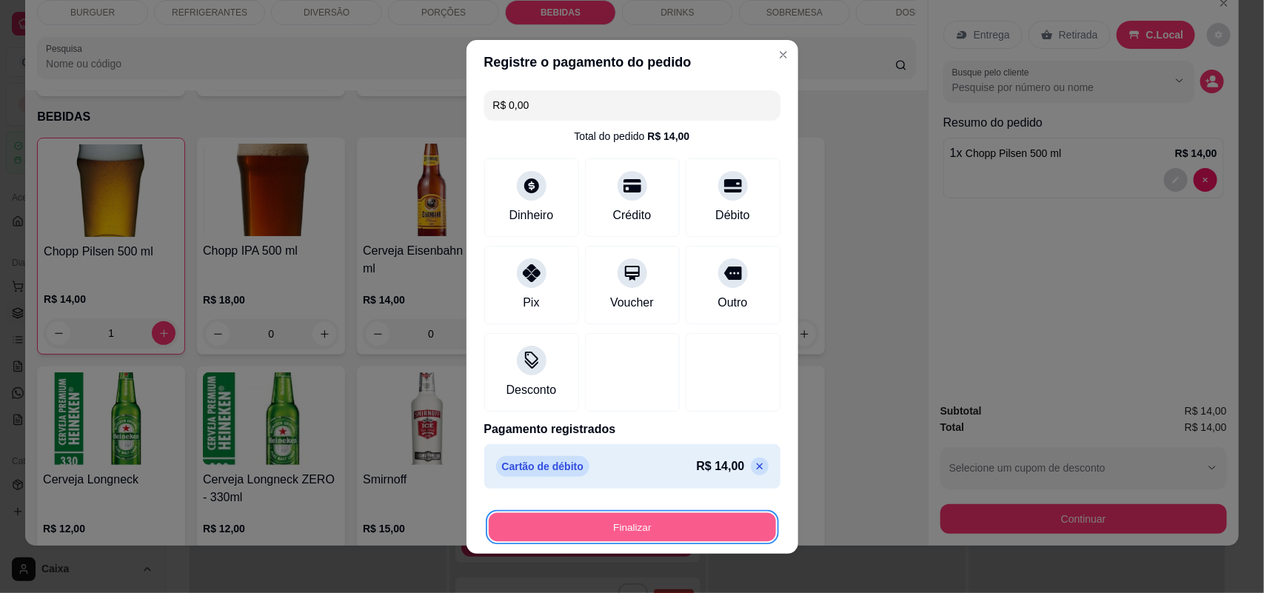
click at [638, 535] on button "Finalizar" at bounding box center [632, 526] width 287 height 29
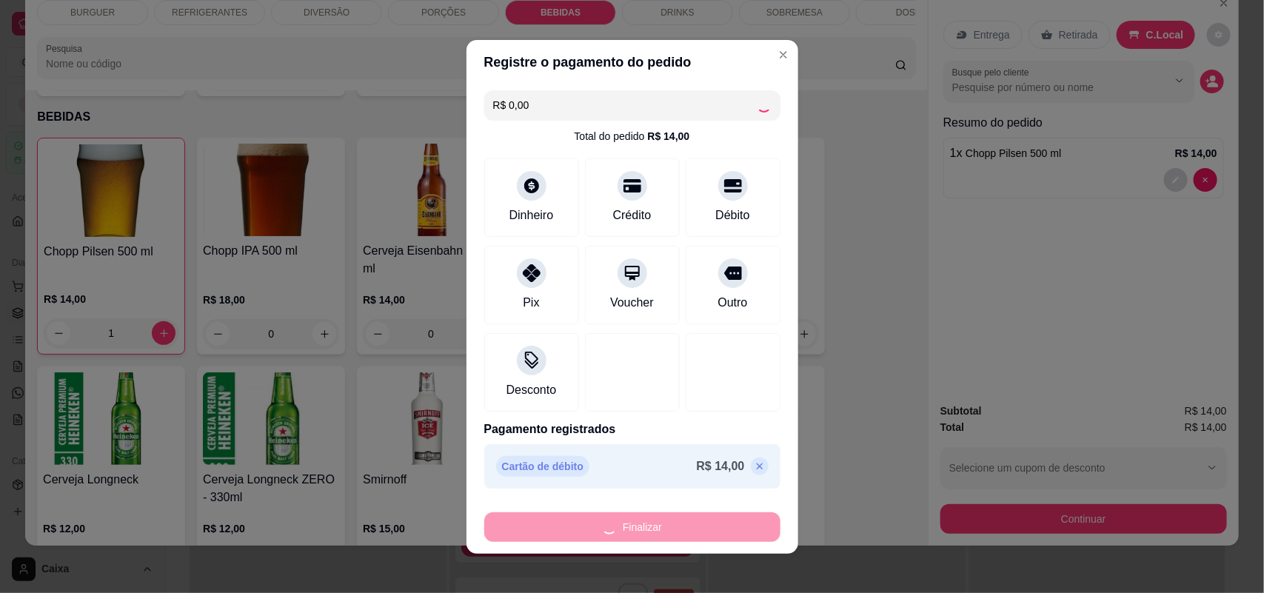
type input "0"
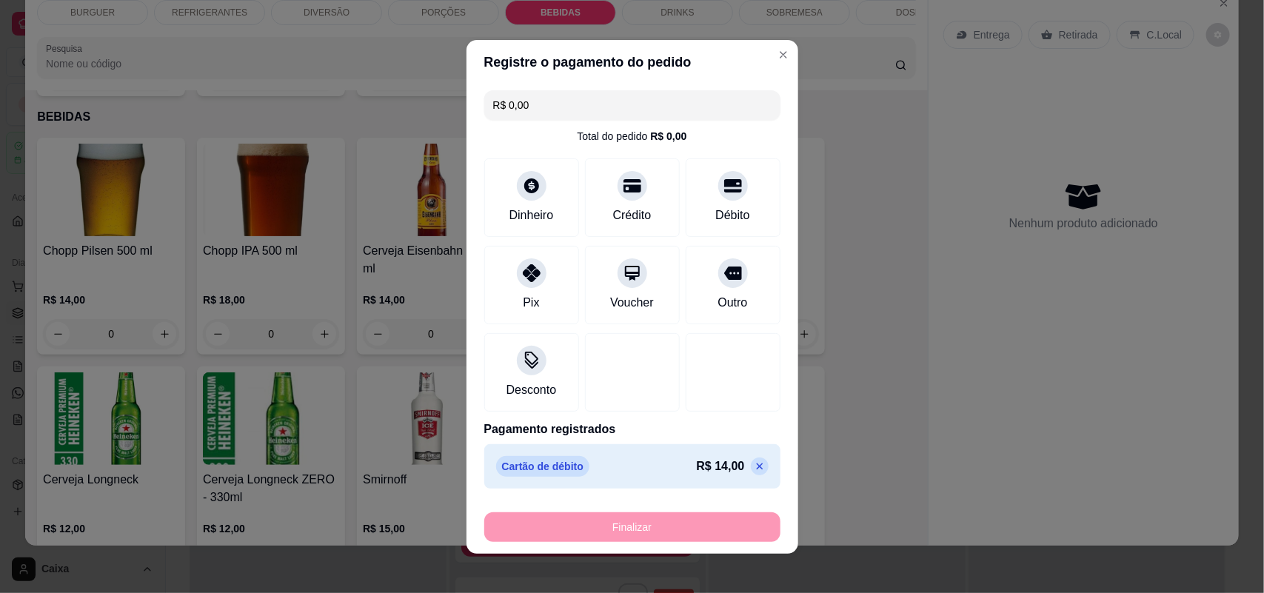
type input "-R$ 14,00"
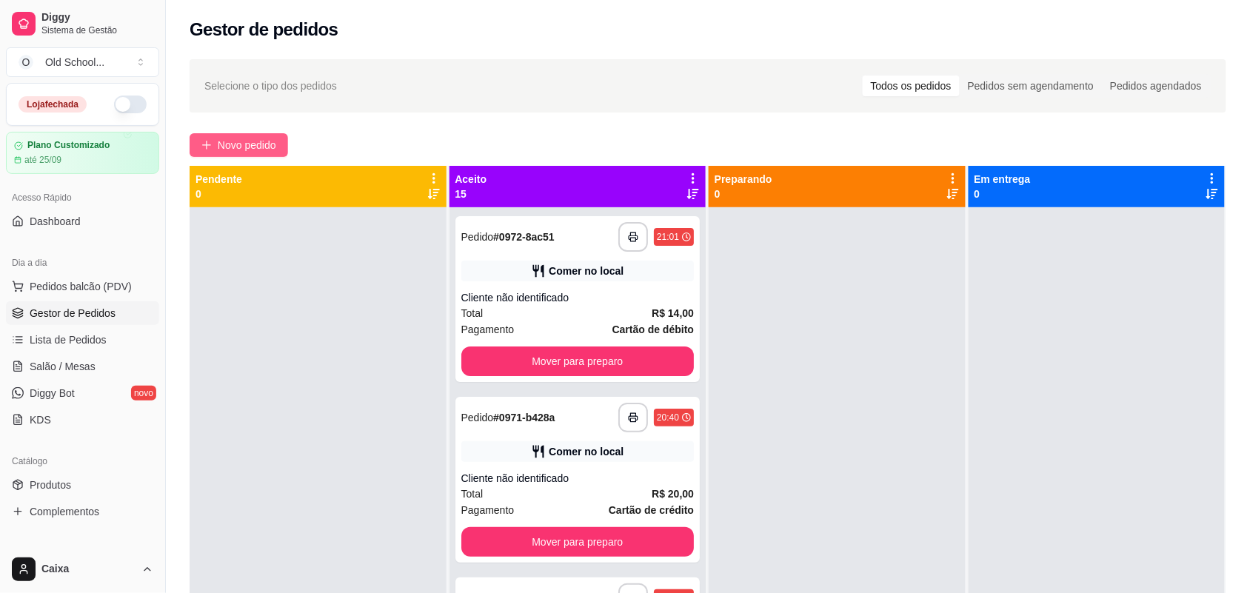
click at [211, 144] on icon "plus" at bounding box center [206, 145] width 10 height 10
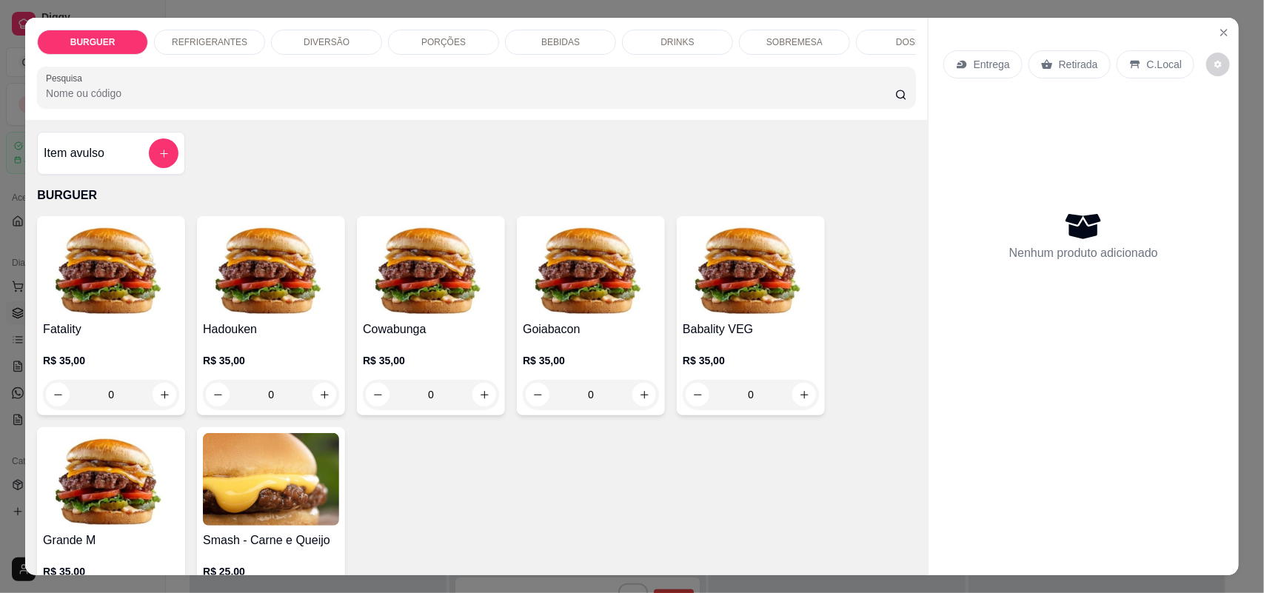
click at [566, 46] on p "BEBIDAS" at bounding box center [560, 42] width 39 height 12
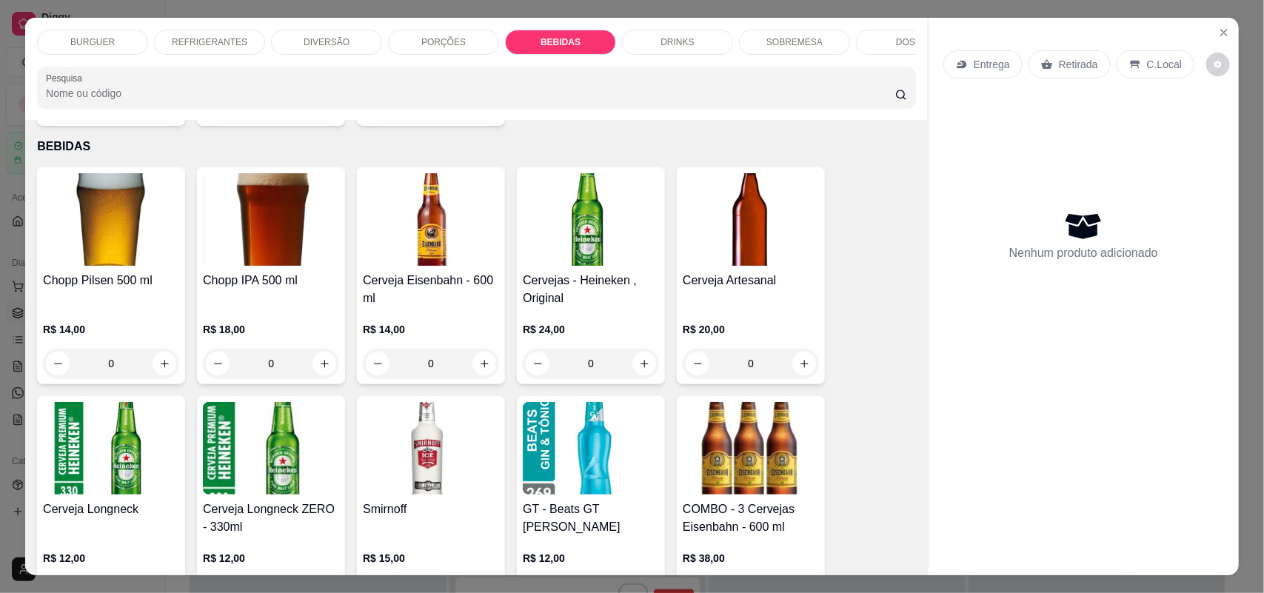
scroll to position [30, 0]
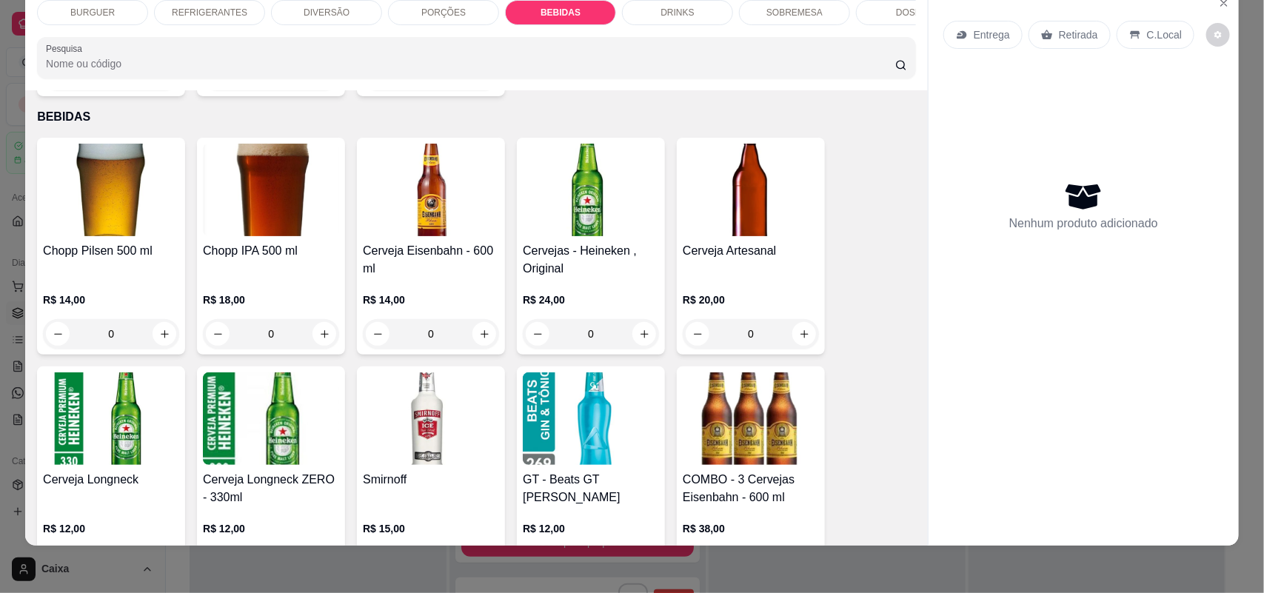
click at [144, 333] on input "0" at bounding box center [111, 334] width 83 height 30
click at [164, 333] on button "increase-product-quantity" at bounding box center [164, 334] width 23 height 23
click at [159, 329] on icon "increase-product-quantity" at bounding box center [164, 334] width 11 height 11
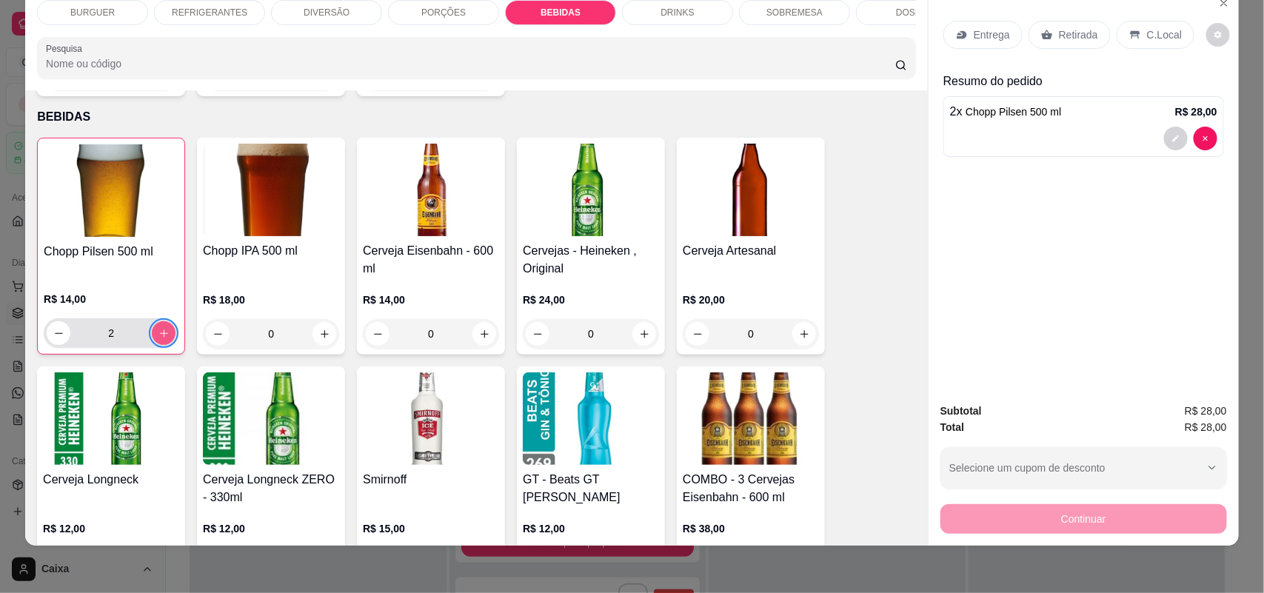
type input "2"
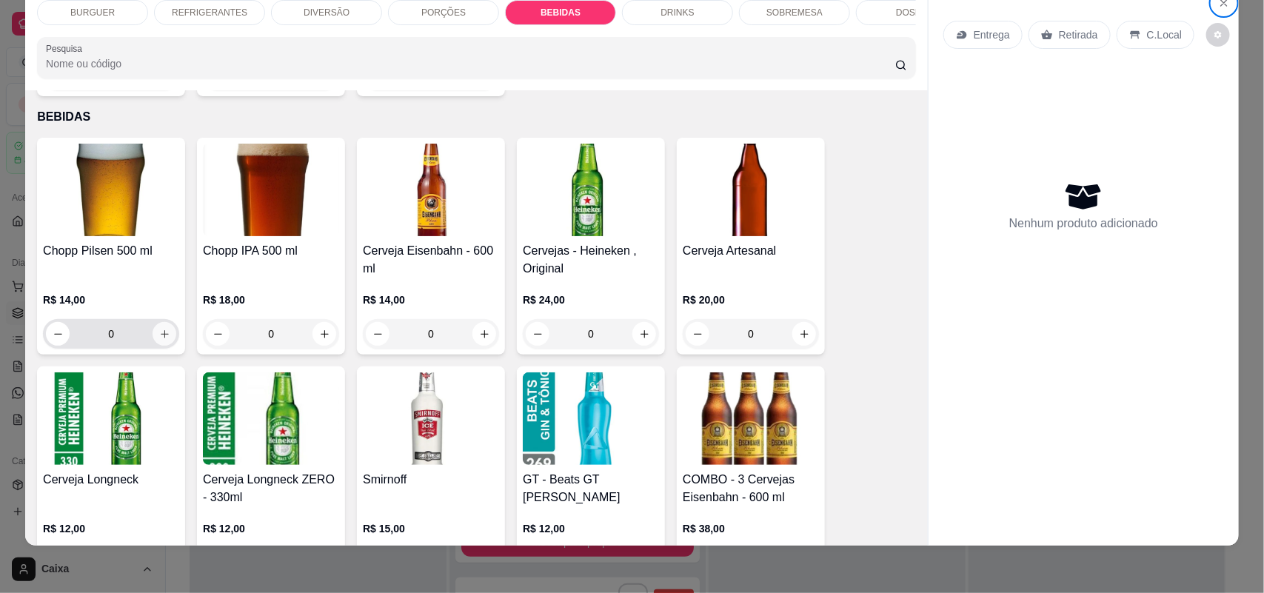
click at [159, 329] on icon "increase-product-quantity" at bounding box center [164, 334] width 11 height 11
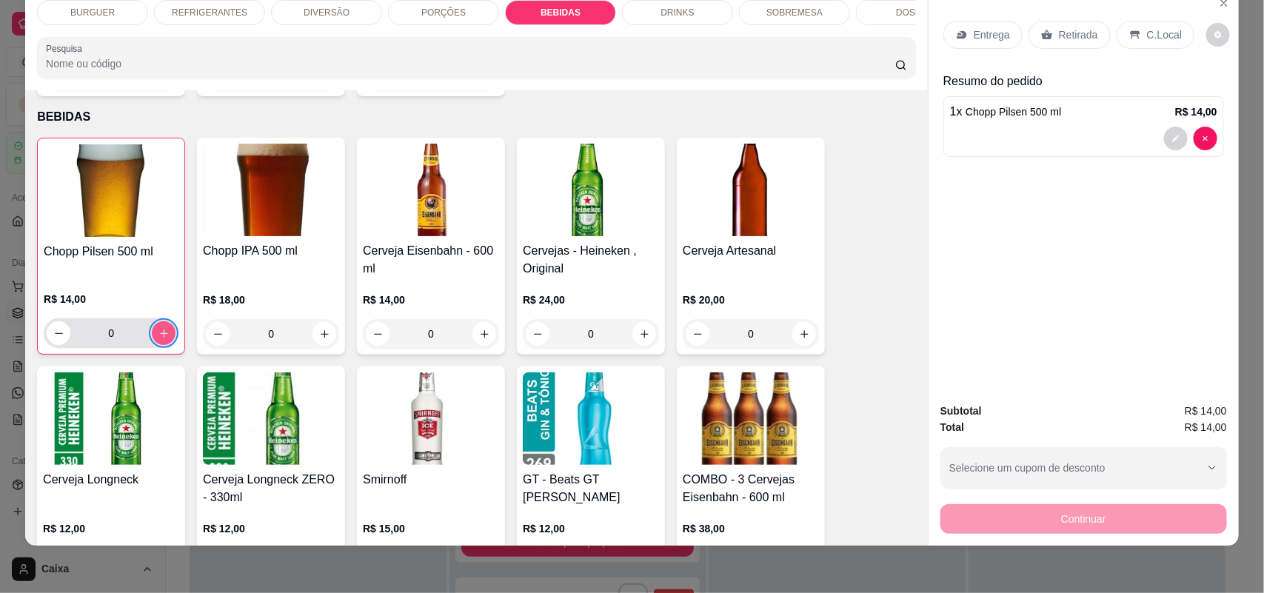
type input "1"
click at [1147, 28] on p "C.Local" at bounding box center [1164, 34] width 35 height 15
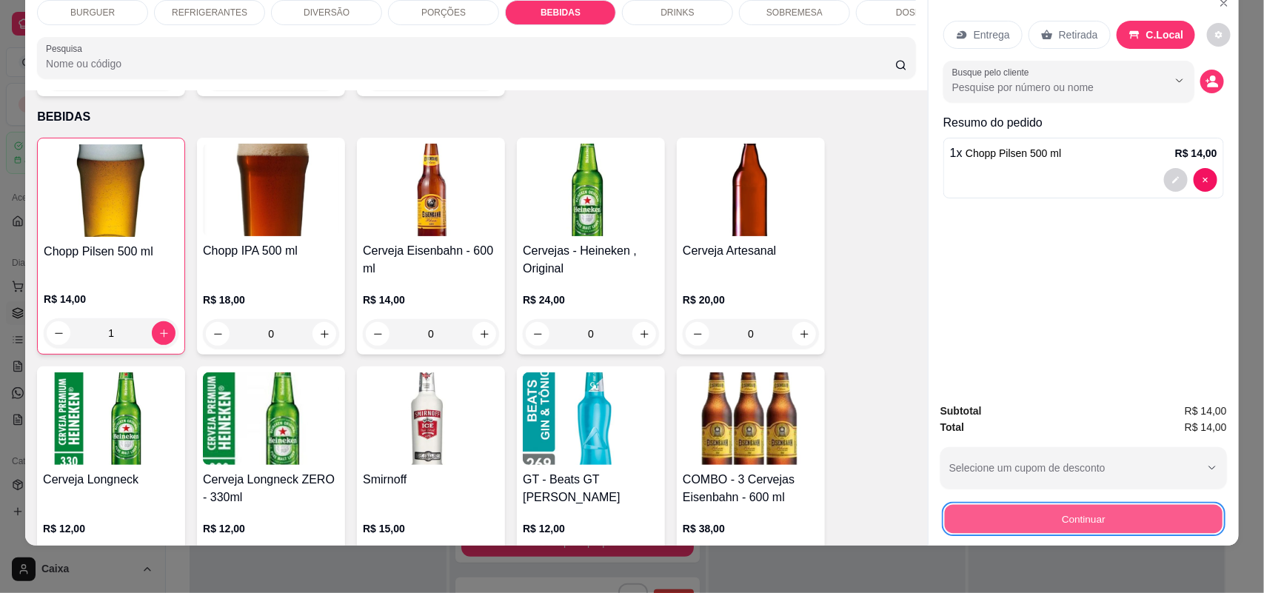
click at [1092, 526] on button "Continuar" at bounding box center [1084, 519] width 278 height 29
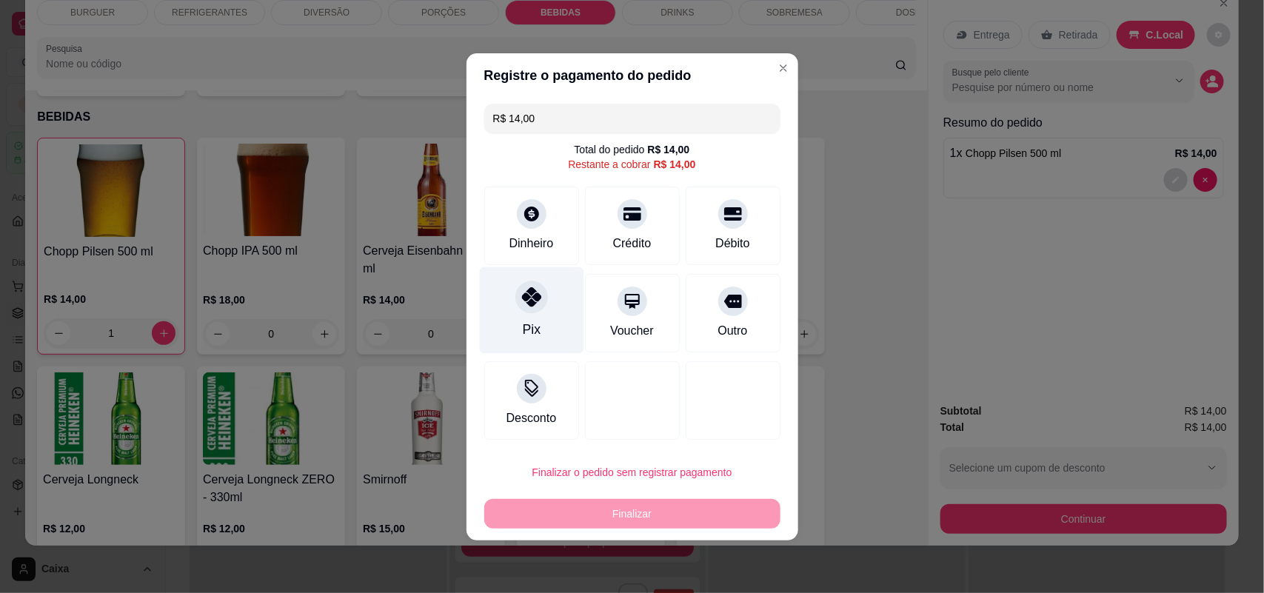
click at [521, 305] on icon at bounding box center [530, 296] width 19 height 19
type input "R$ 0,00"
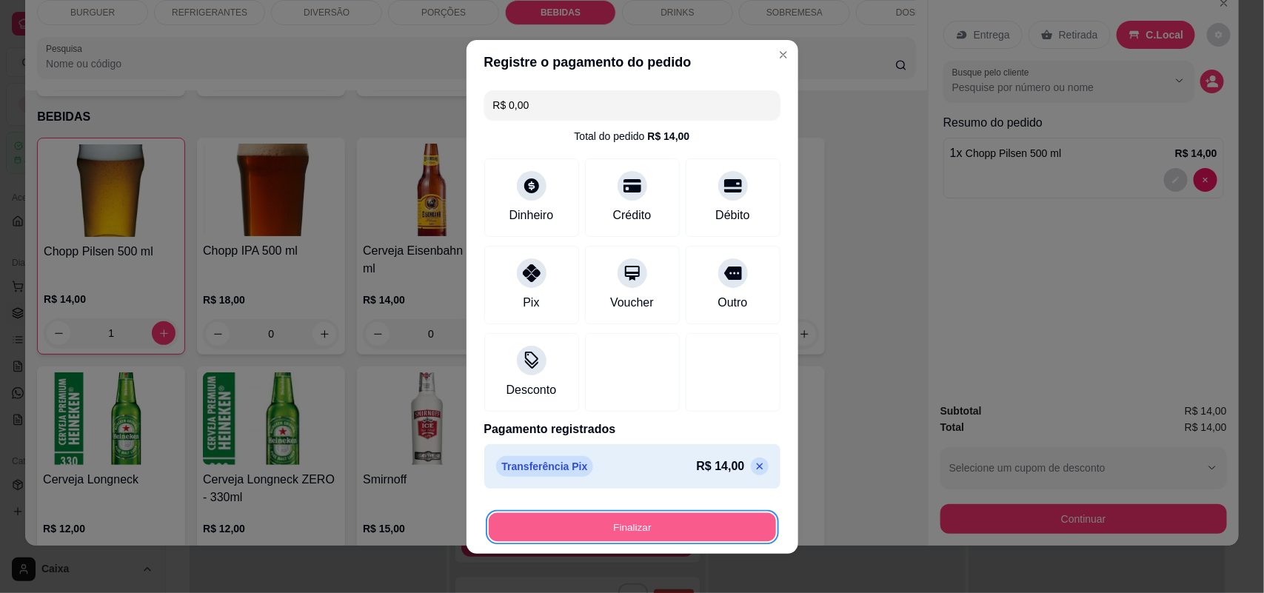
click at [626, 532] on button "Finalizar" at bounding box center [632, 526] width 287 height 29
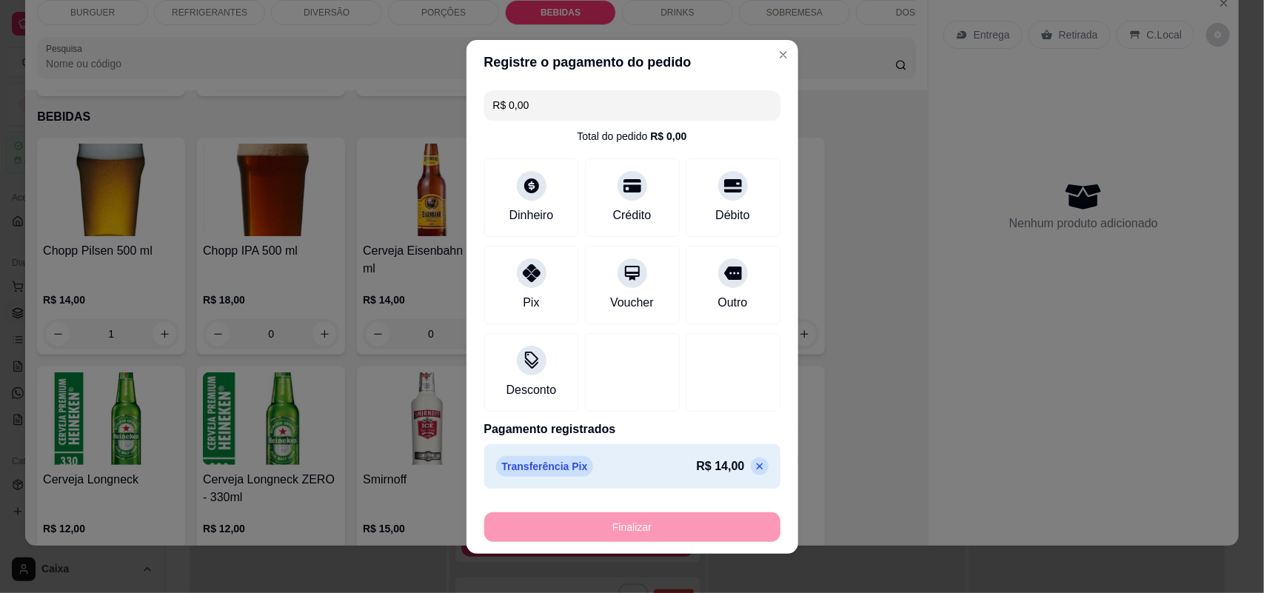
type input "0"
type input "-R$ 14,00"
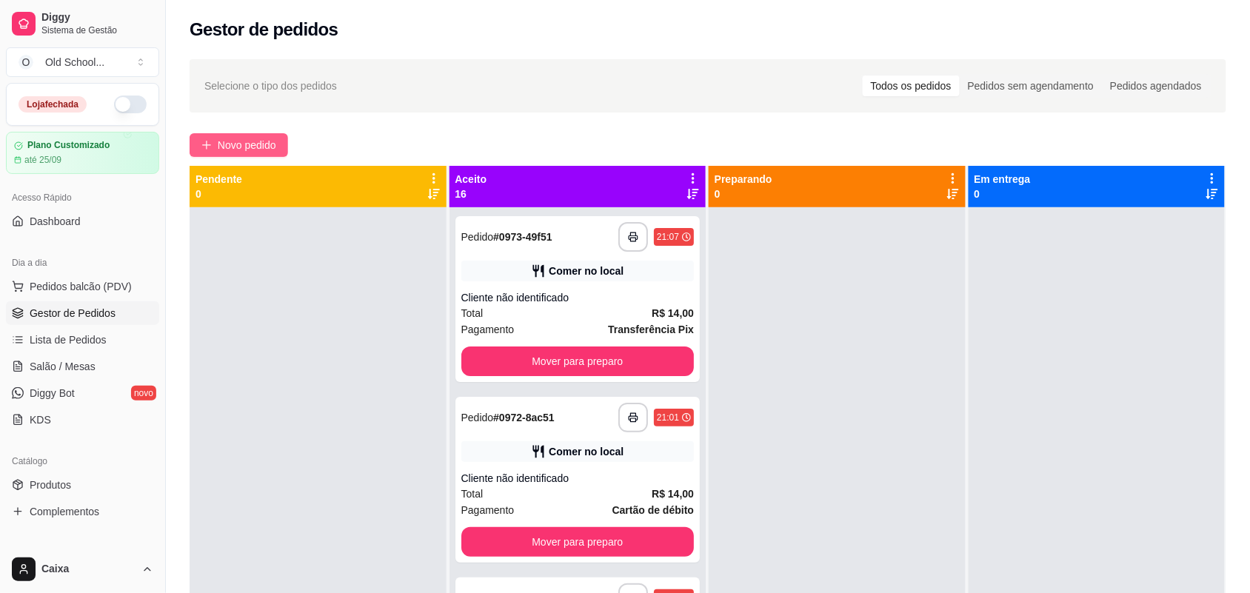
click at [253, 134] on button "Novo pedido" at bounding box center [239, 145] width 98 height 24
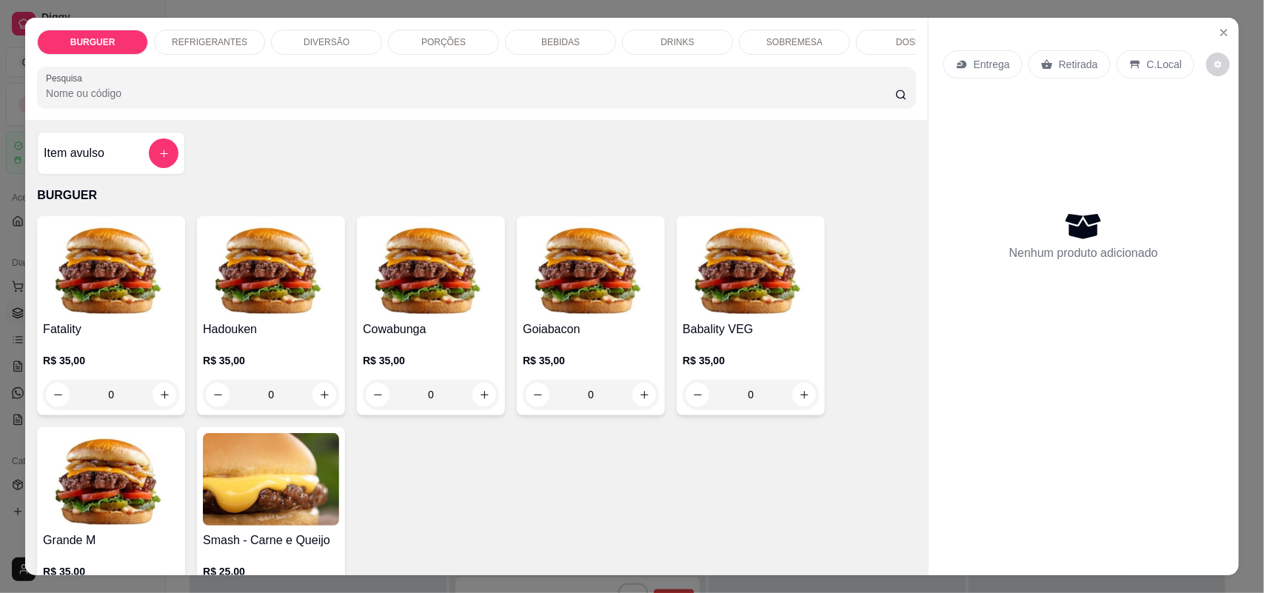
click at [554, 41] on p "BEBIDAS" at bounding box center [560, 42] width 39 height 12
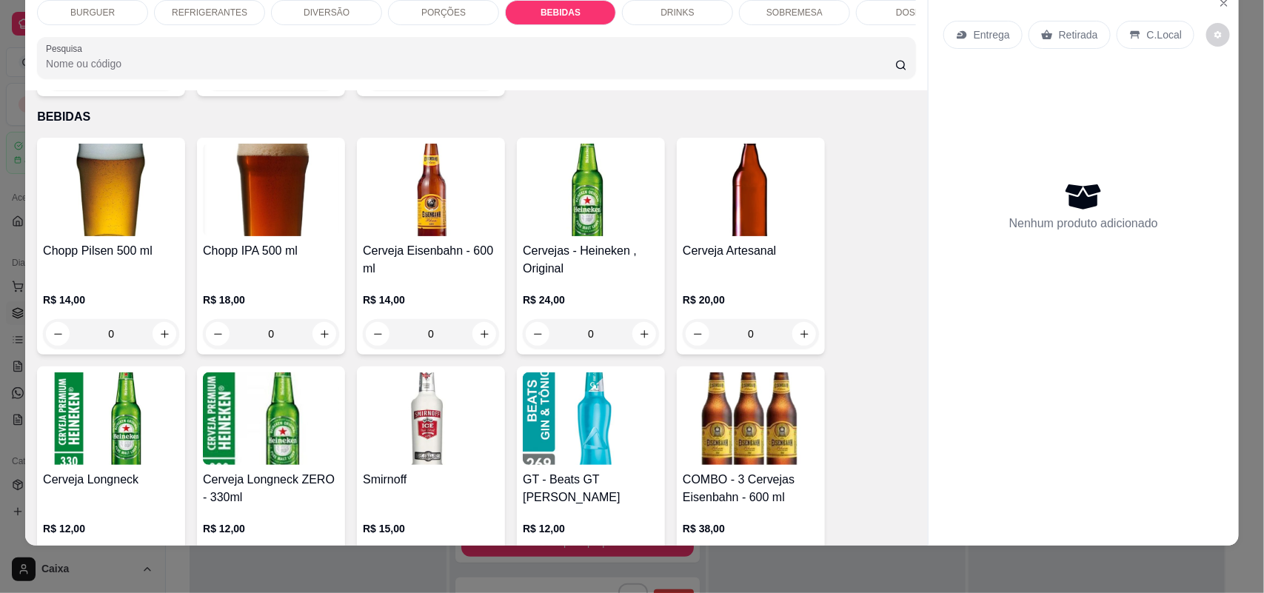
drag, startPoint x: 766, startPoint y: 330, endPoint x: 727, endPoint y: 324, distance: 39.7
click at [727, 324] on input "0" at bounding box center [750, 334] width 83 height 30
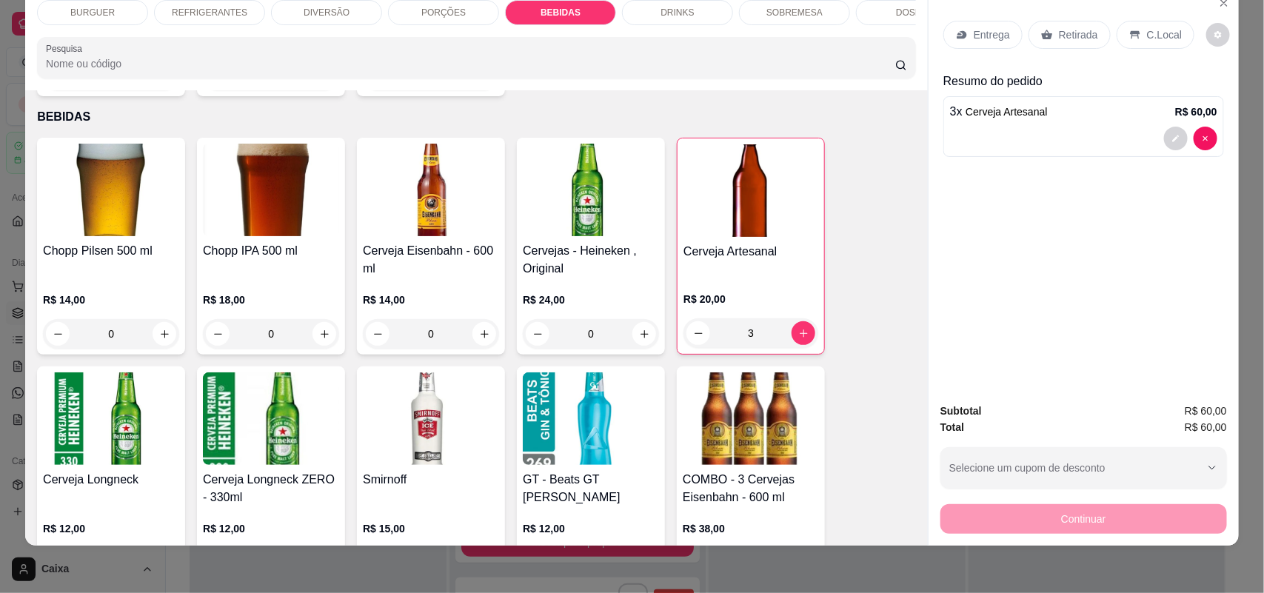
type input "3"
click at [1140, 42] on div "C.Local" at bounding box center [1156, 35] width 78 height 28
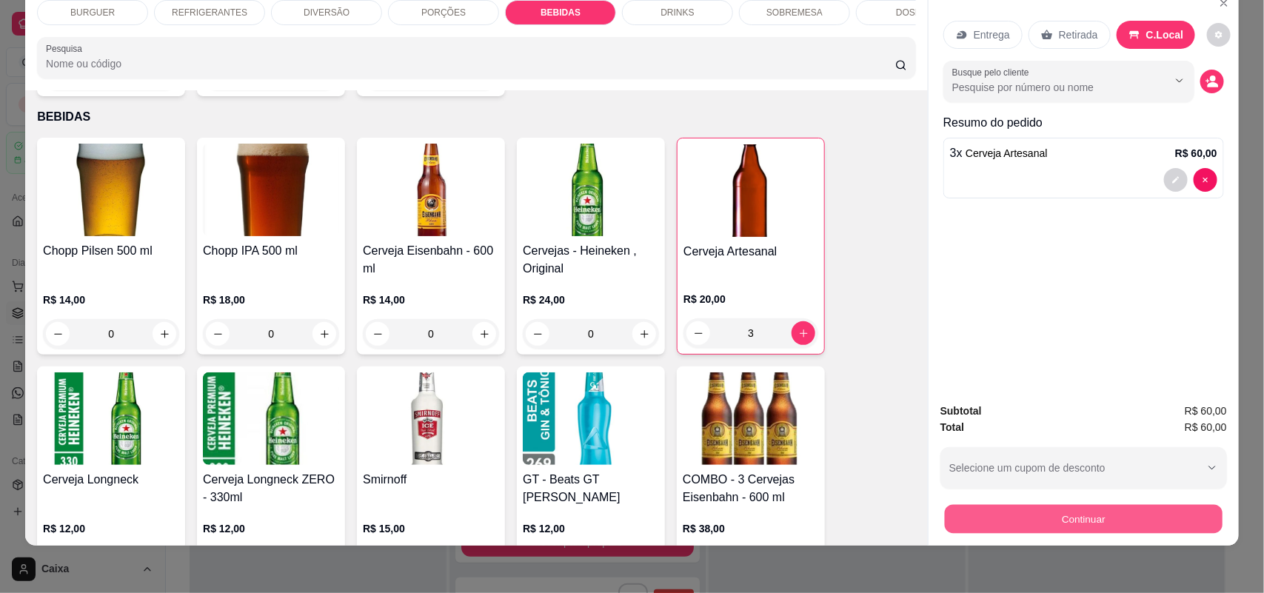
click at [1067, 505] on button "Continuar" at bounding box center [1084, 519] width 278 height 29
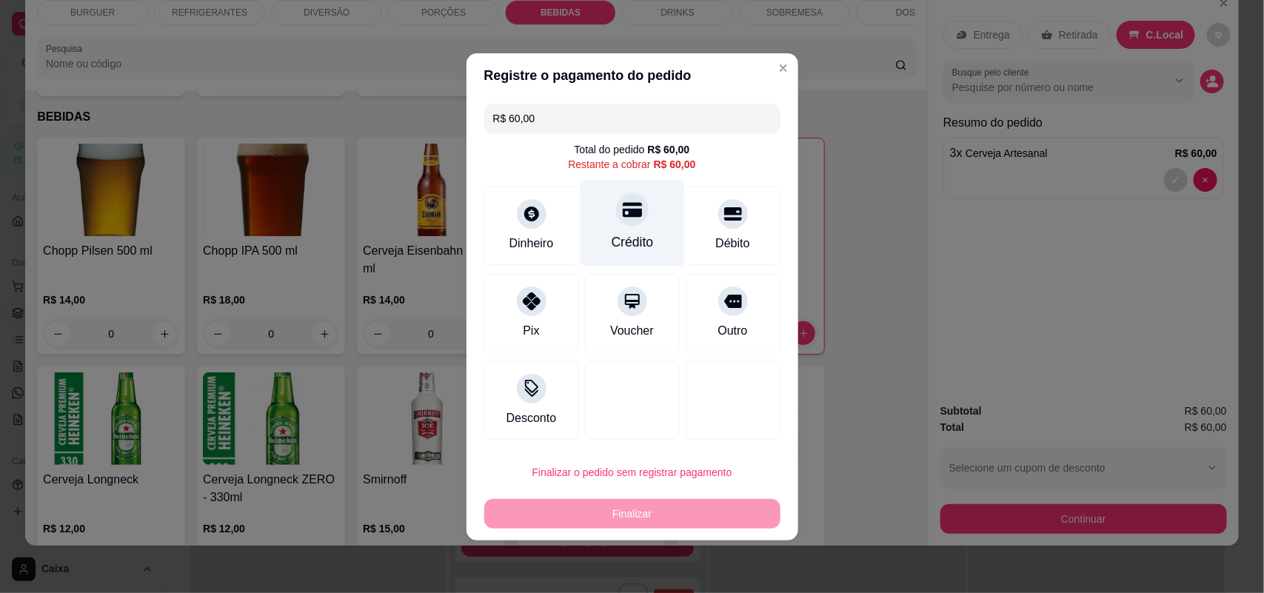
click at [620, 249] on div "Crédito" at bounding box center [632, 241] width 42 height 19
type input "R$ 0,00"
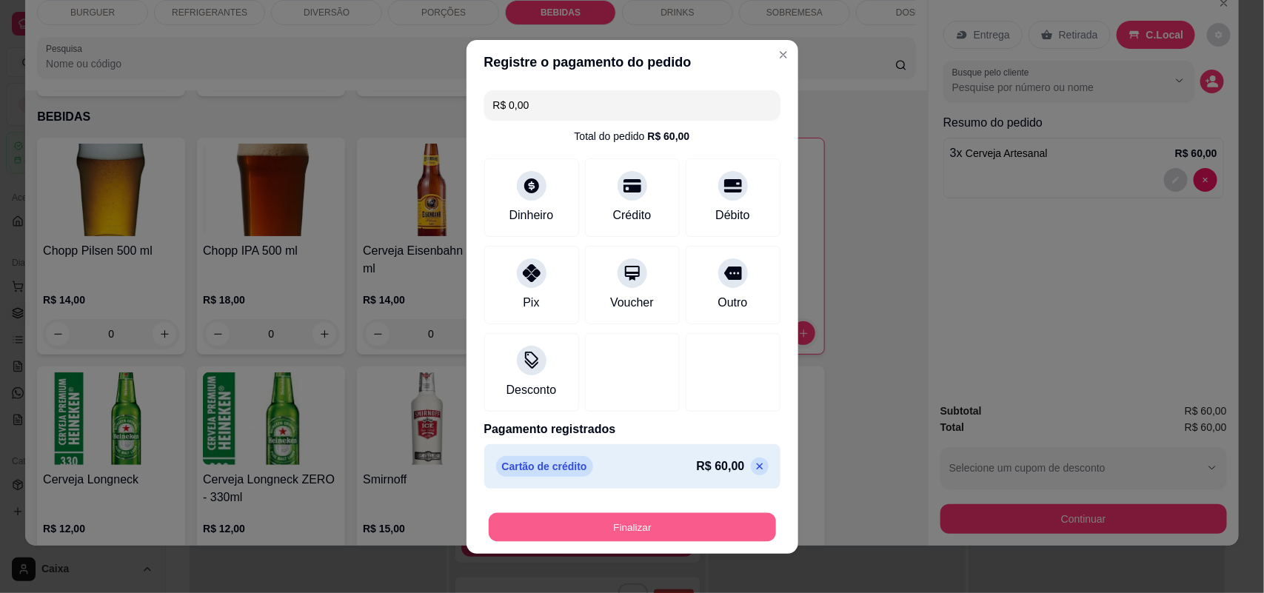
click at [631, 516] on button "Finalizar" at bounding box center [632, 526] width 287 height 29
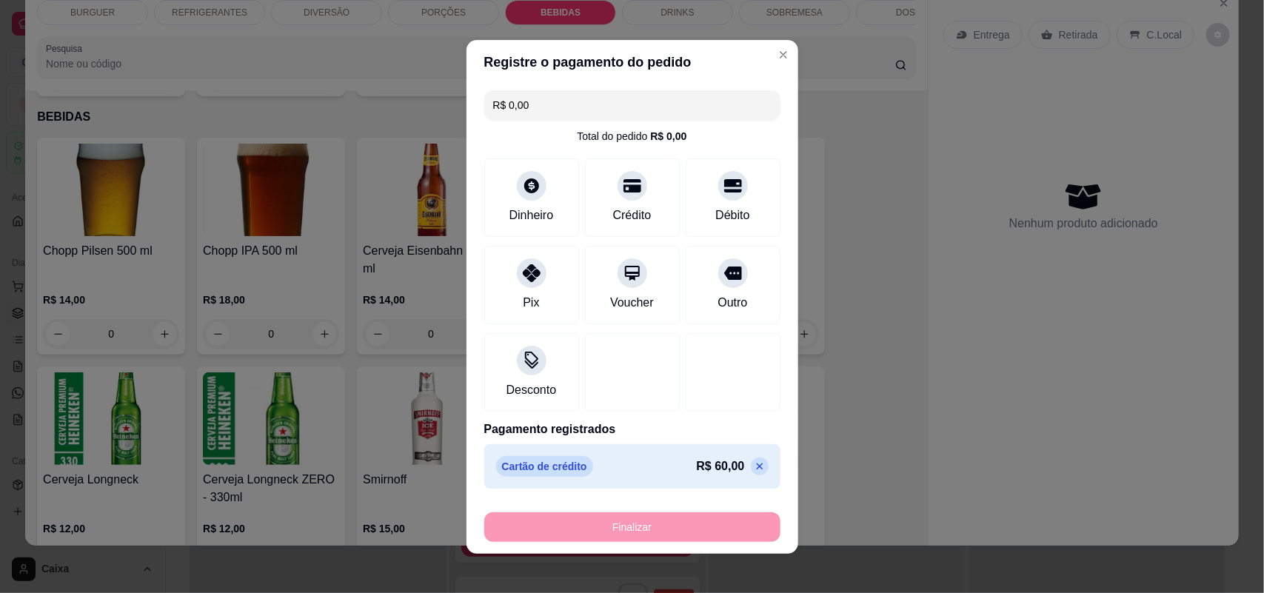
type input "0"
type input "-R$ 60,00"
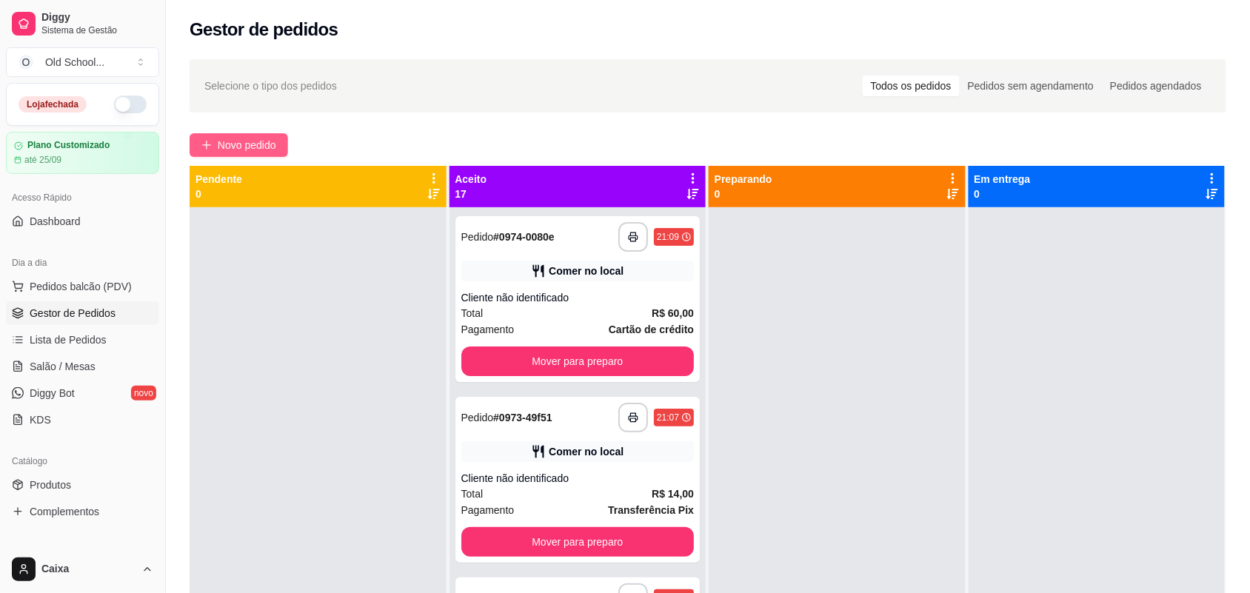
click at [252, 135] on button "Novo pedido" at bounding box center [239, 145] width 98 height 24
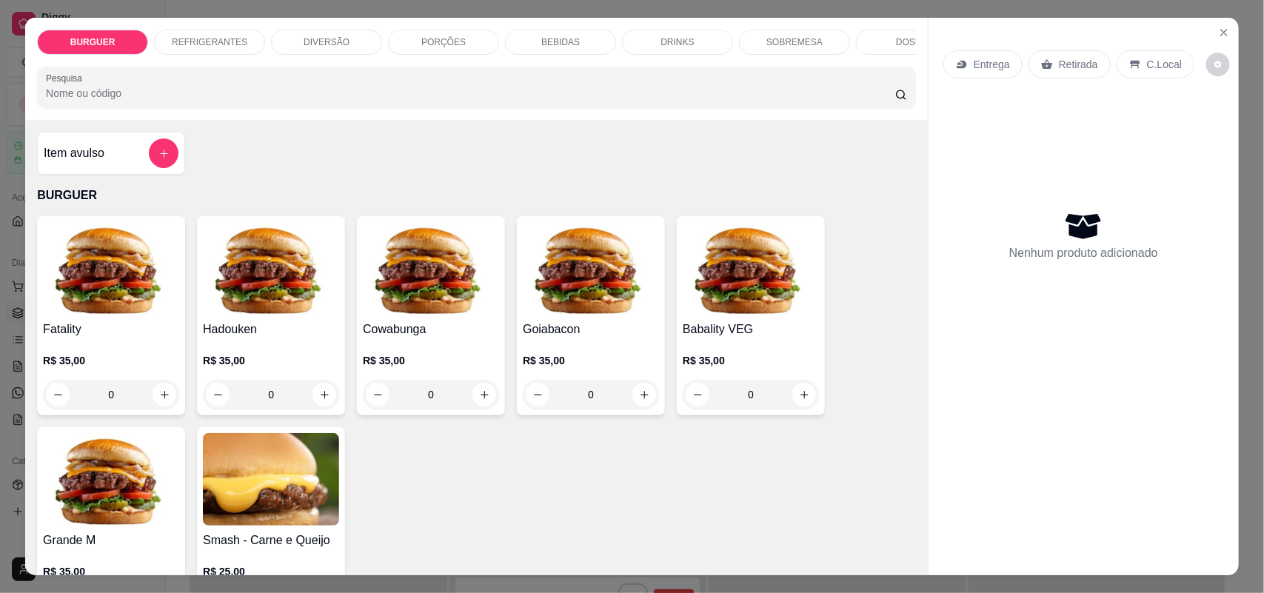
click at [441, 41] on p "PORÇÕES" at bounding box center [443, 42] width 44 height 12
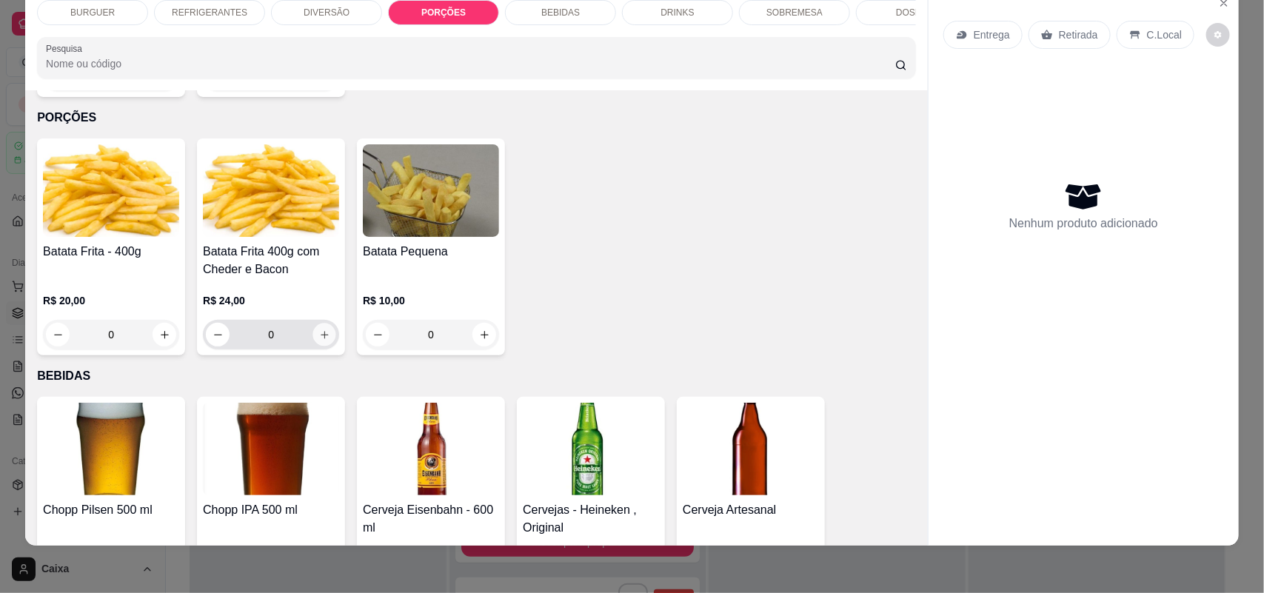
click at [319, 329] on icon "increase-product-quantity" at bounding box center [324, 334] width 11 height 11
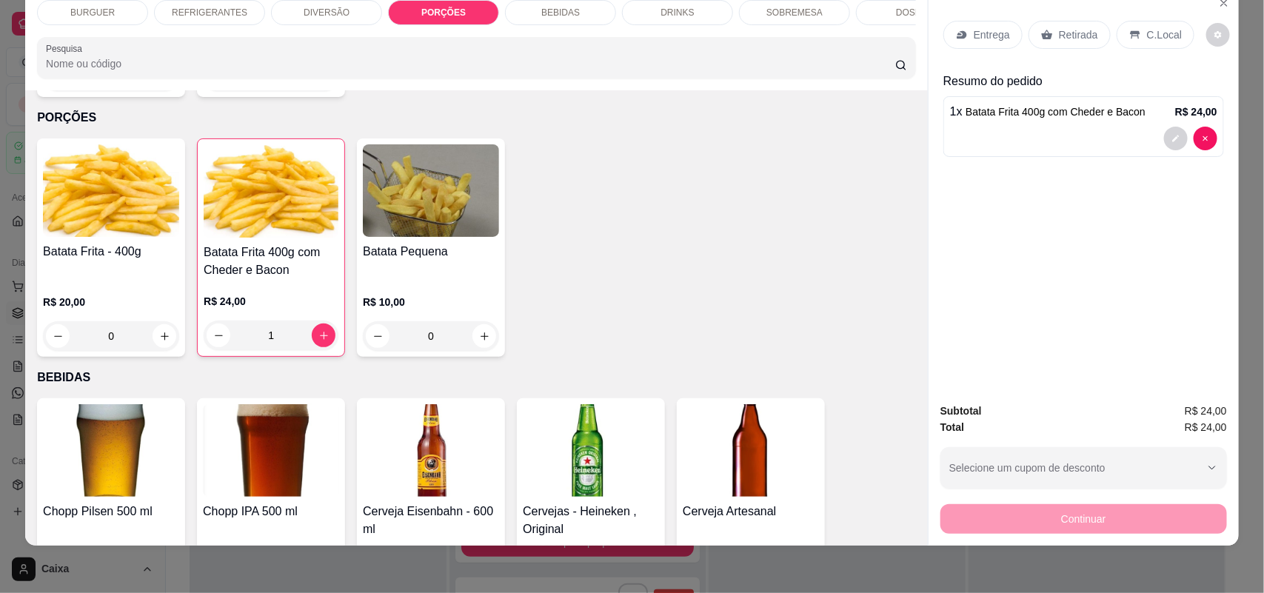
click at [583, 193] on div "Batata Frita - 400g R$ 20,00 0 Batata Frita 400g com Cheder e Bacon R$ 24,00 1 …" at bounding box center [476, 247] width 879 height 218
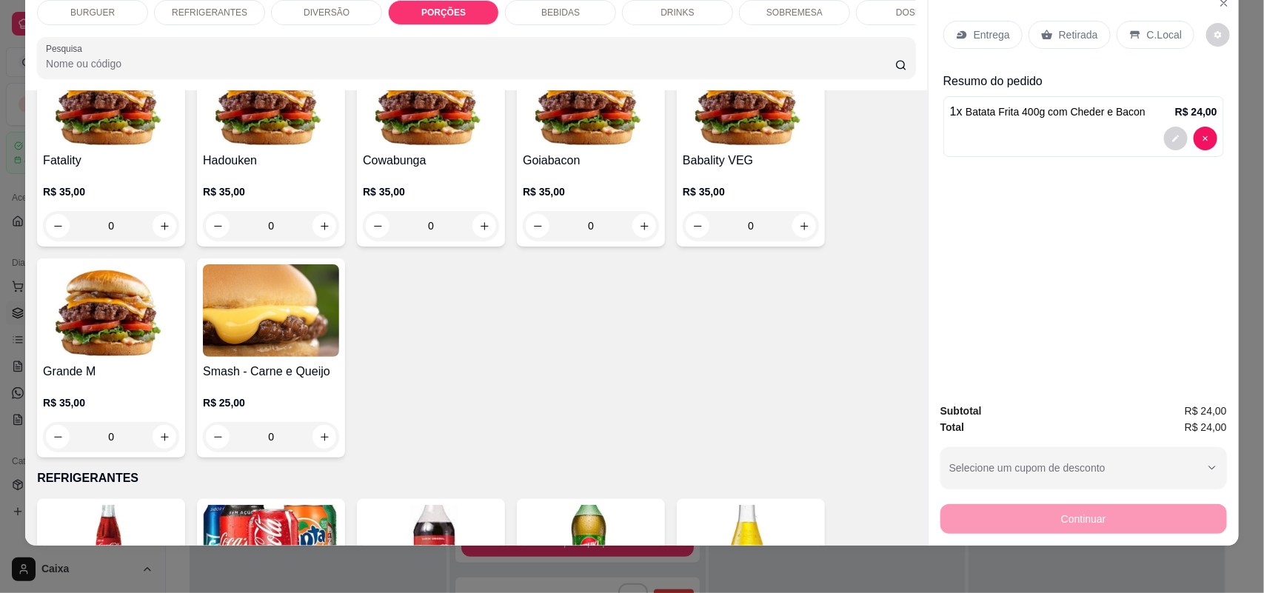
scroll to position [98, 0]
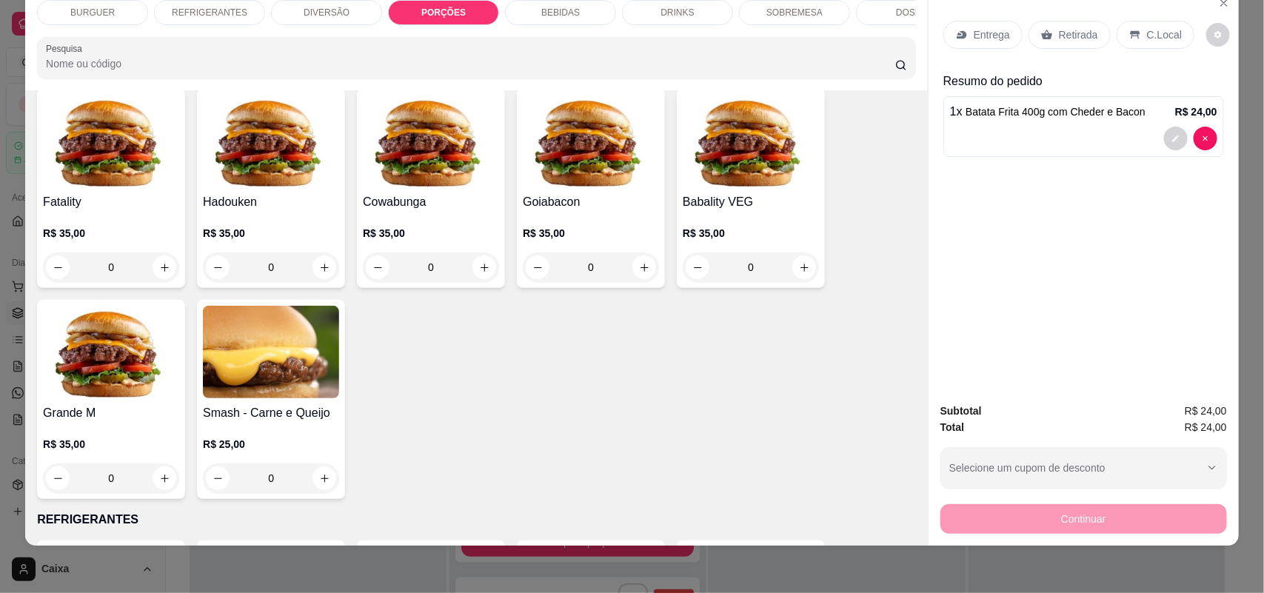
click at [85, 9] on p "BURGUER" at bounding box center [92, 13] width 44 height 12
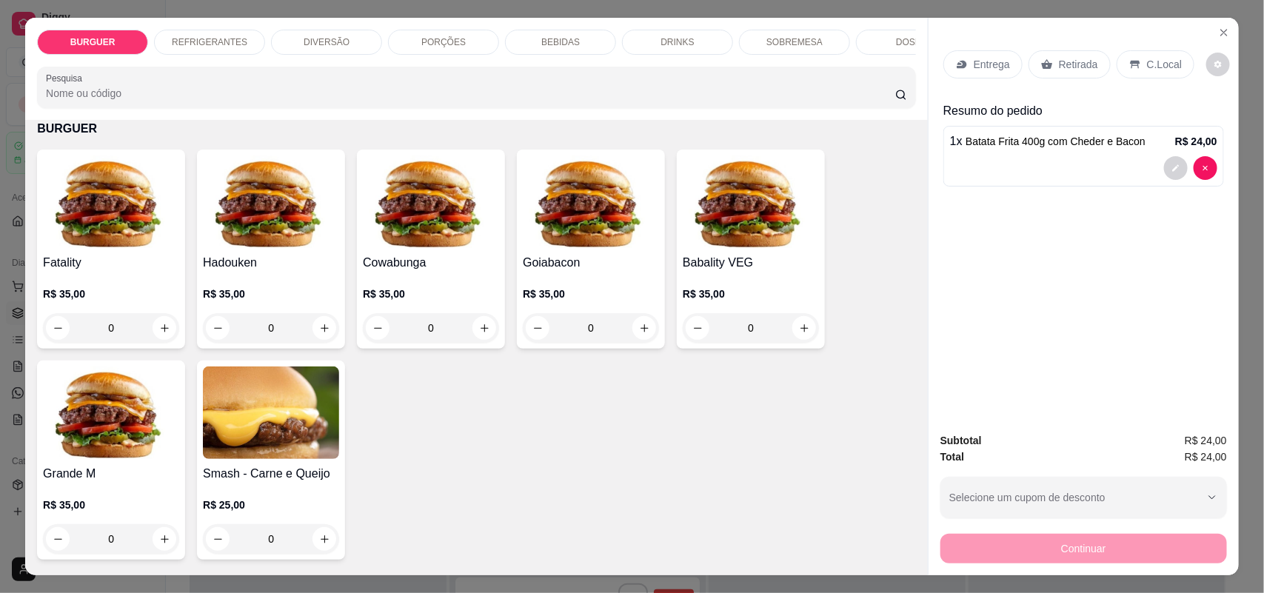
scroll to position [159, 0]
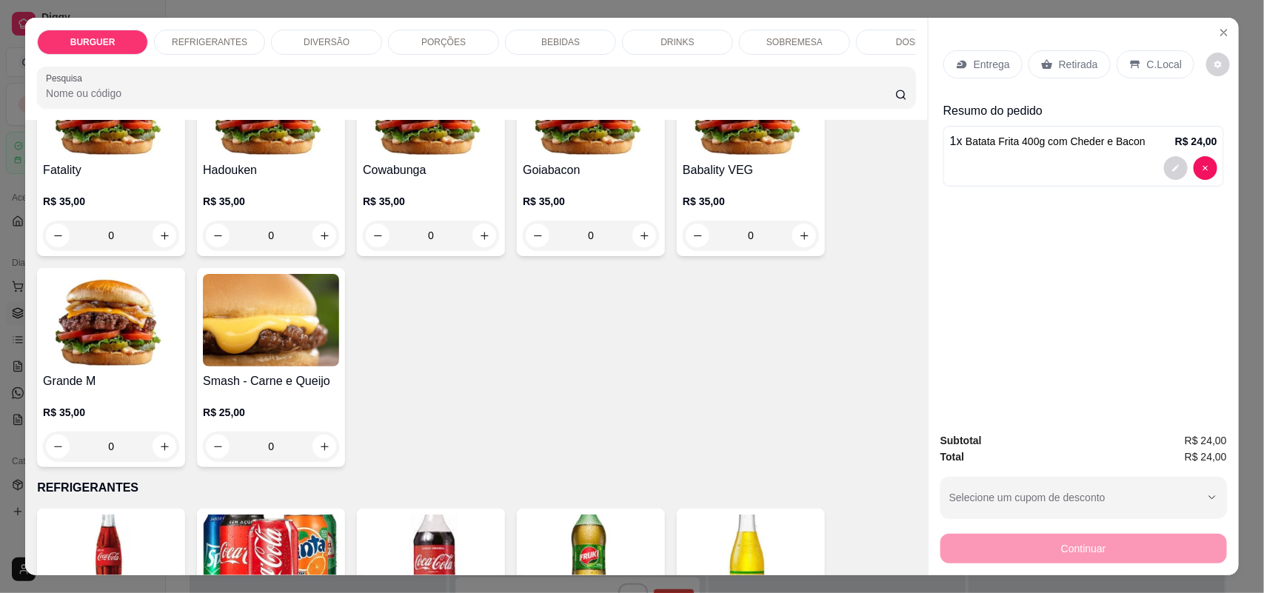
click at [431, 44] on p "PORÇÕES" at bounding box center [443, 42] width 44 height 12
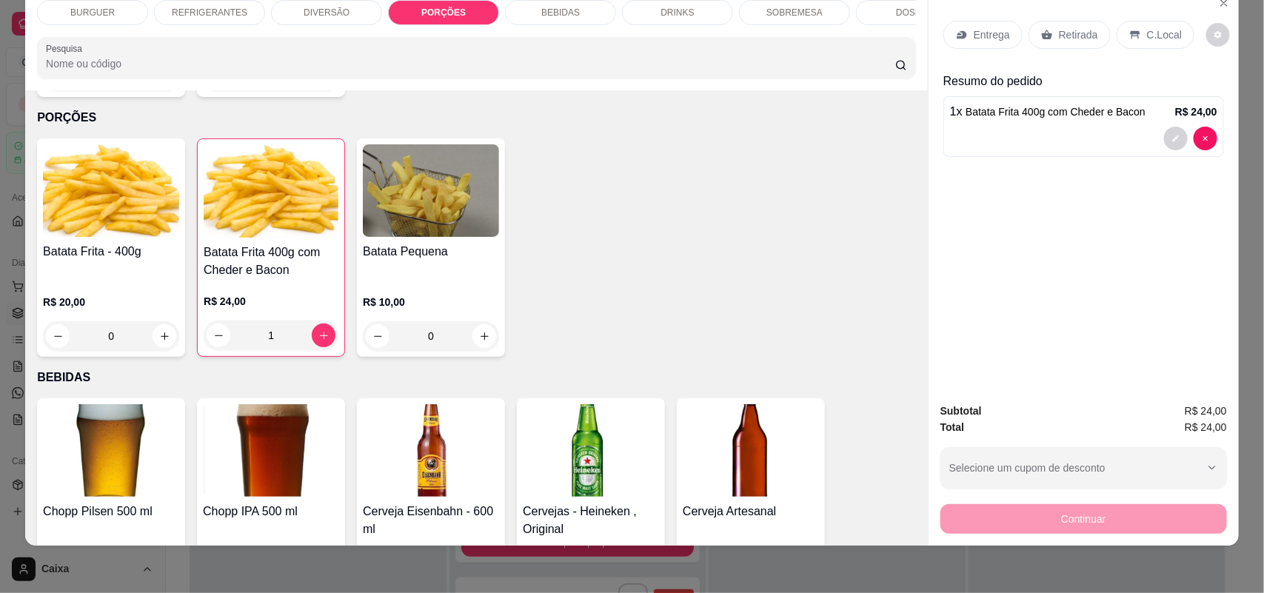
click at [549, 12] on p "BEBIDAS" at bounding box center [560, 13] width 39 height 12
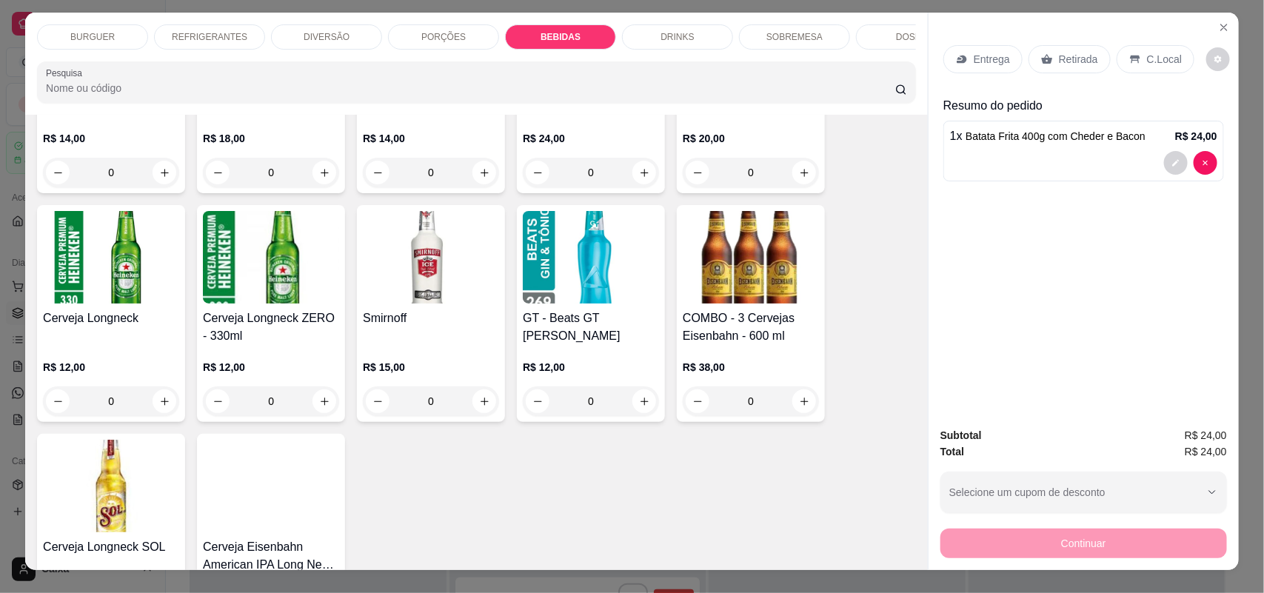
scroll to position [0, 0]
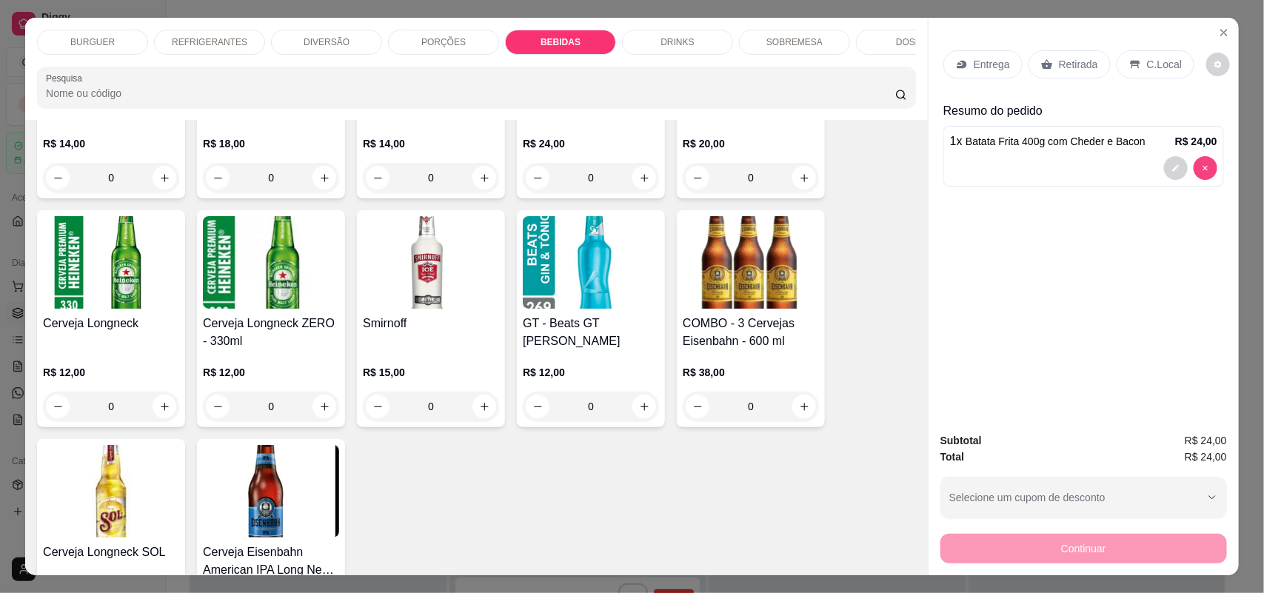
type input "0"
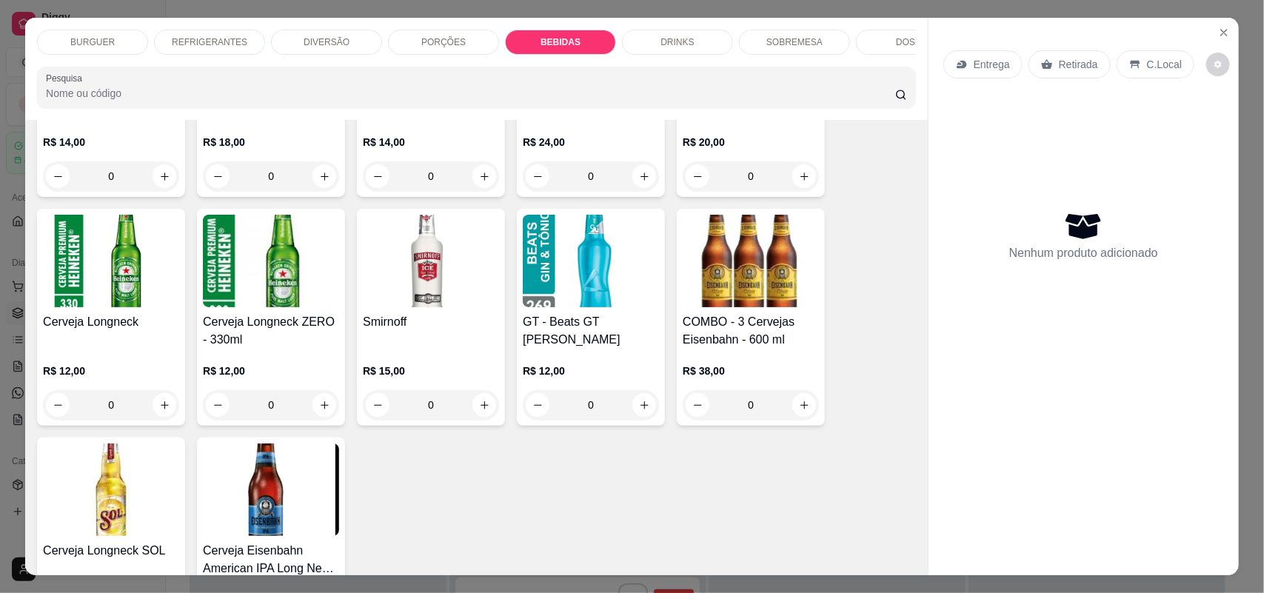
scroll to position [1930, 0]
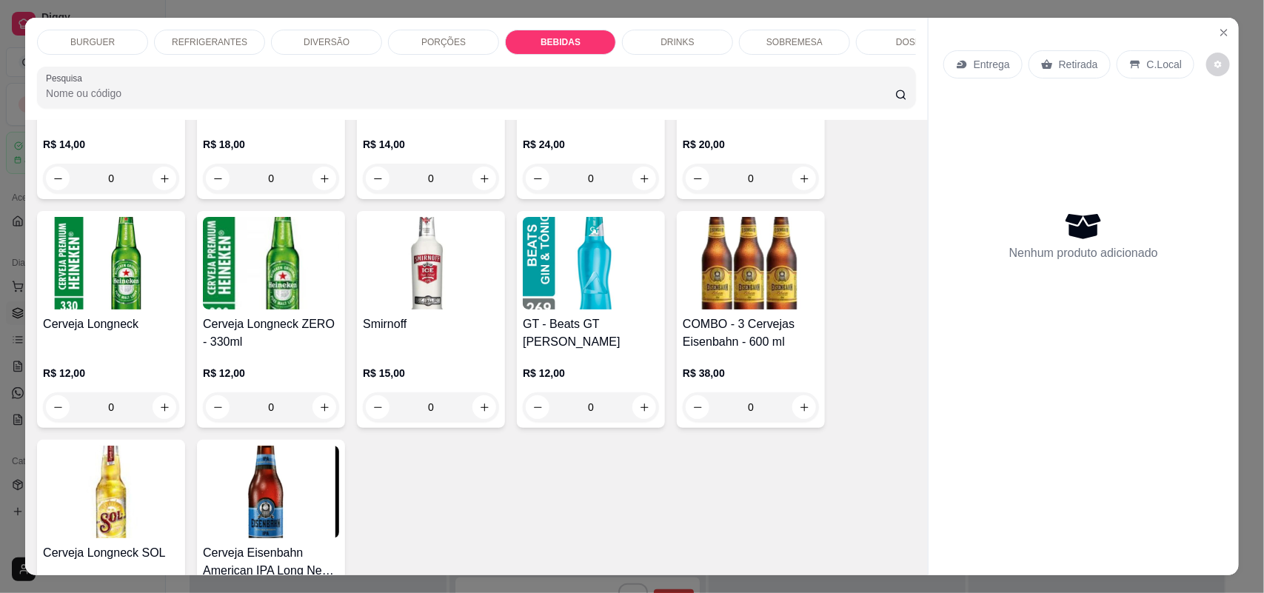
click at [93, 42] on p "BURGUER" at bounding box center [92, 42] width 44 height 12
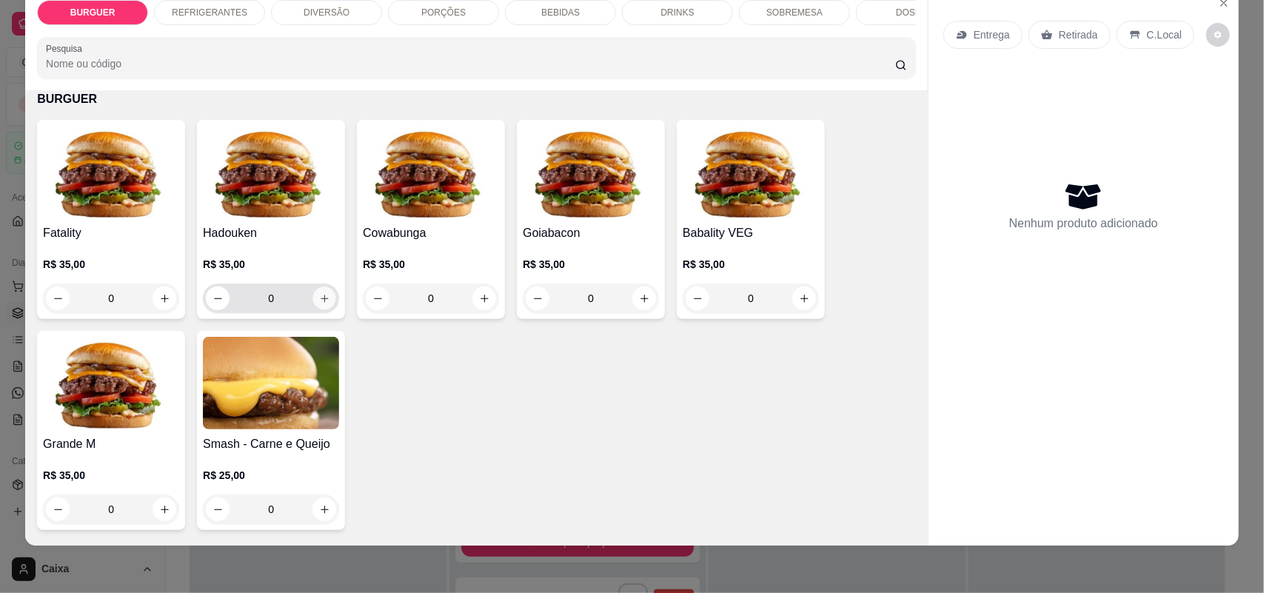
click at [321, 304] on icon "increase-product-quantity" at bounding box center [324, 298] width 11 height 11
type input "1"
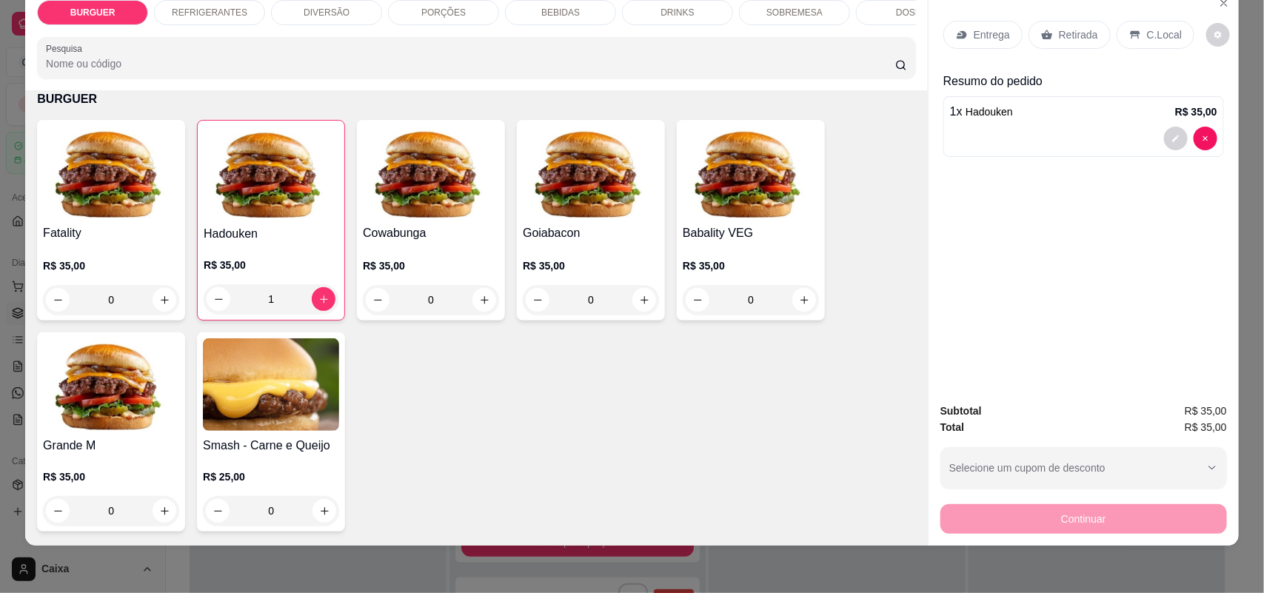
click at [297, 15] on div "DIVERSÃO" at bounding box center [326, 12] width 111 height 25
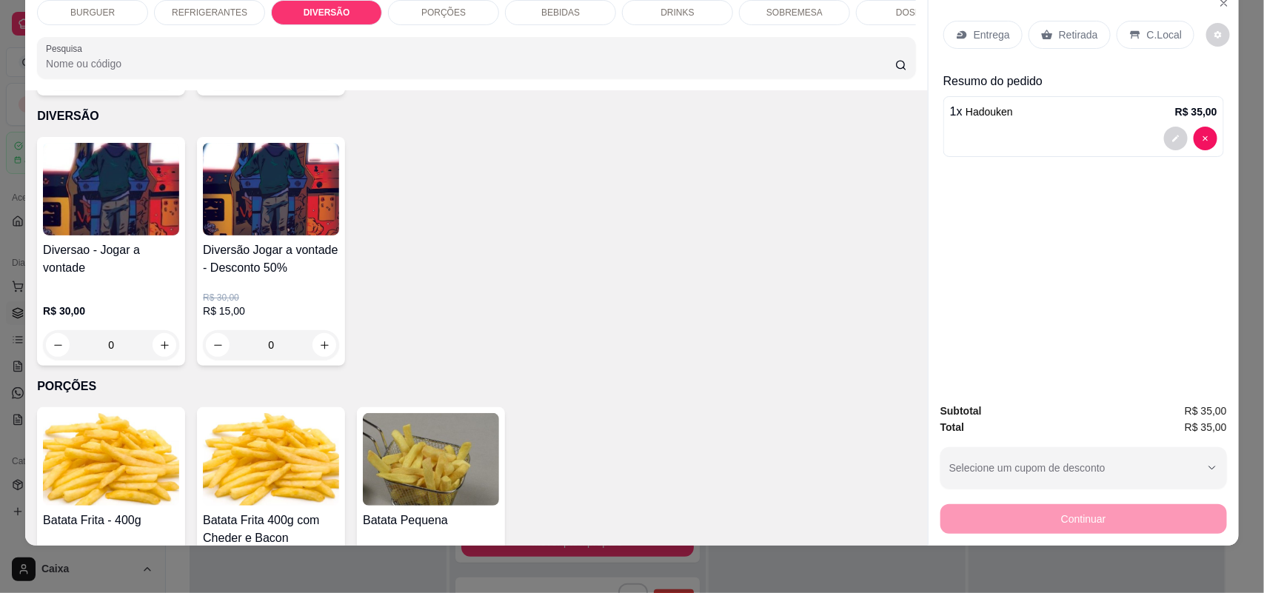
click at [1147, 38] on p "C.Local" at bounding box center [1164, 34] width 35 height 15
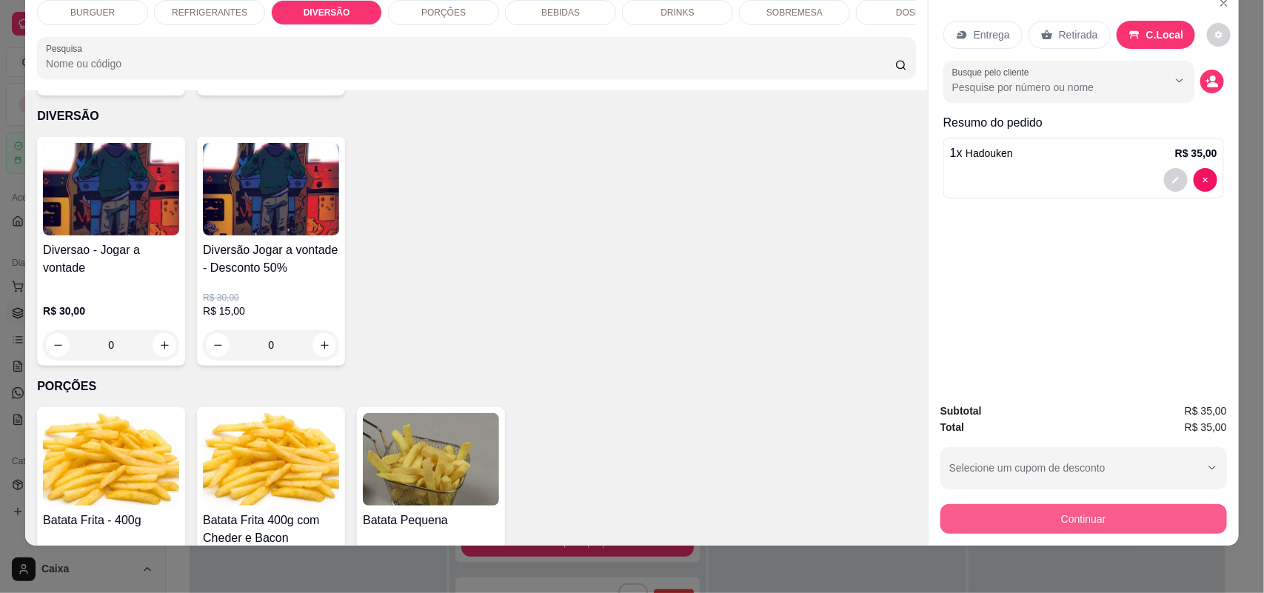
click at [1067, 520] on button "Continuar" at bounding box center [1083, 519] width 287 height 30
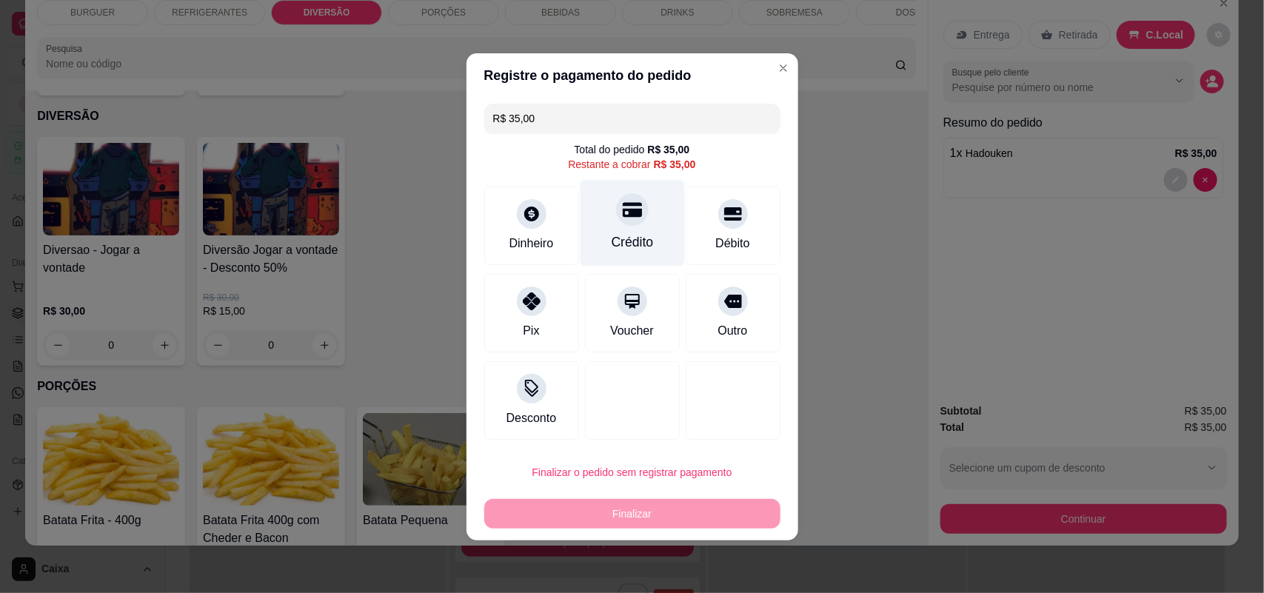
click at [615, 227] on div "Crédito" at bounding box center [632, 222] width 104 height 87
type input "R$ 0,00"
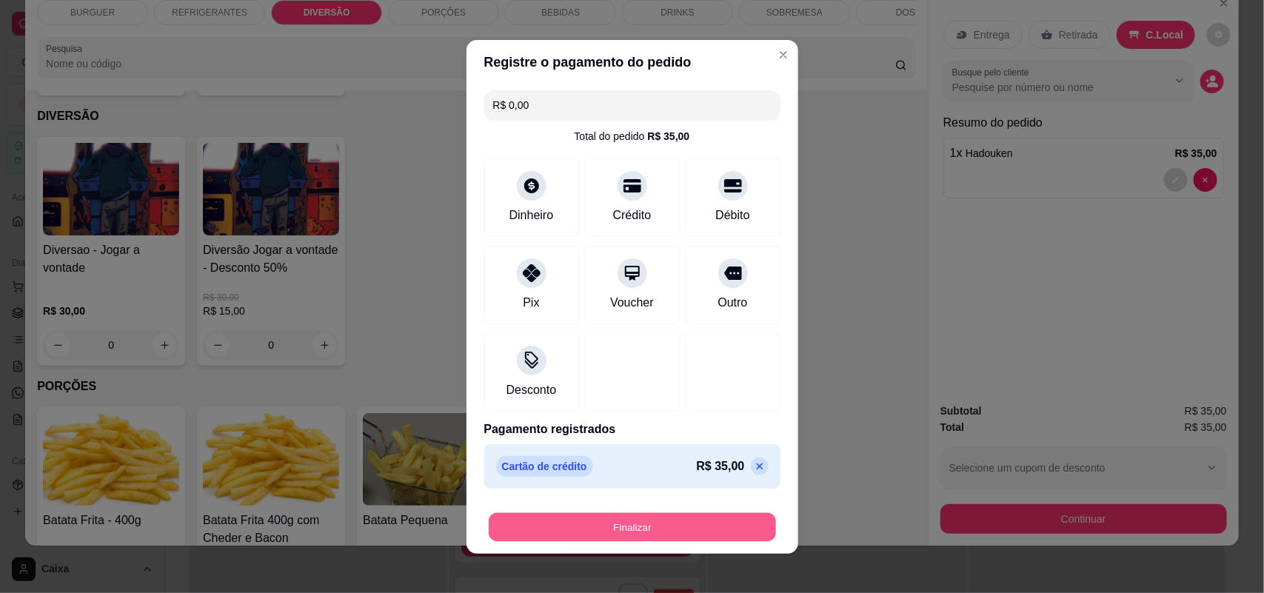
click at [657, 526] on button "Finalizar" at bounding box center [632, 526] width 287 height 29
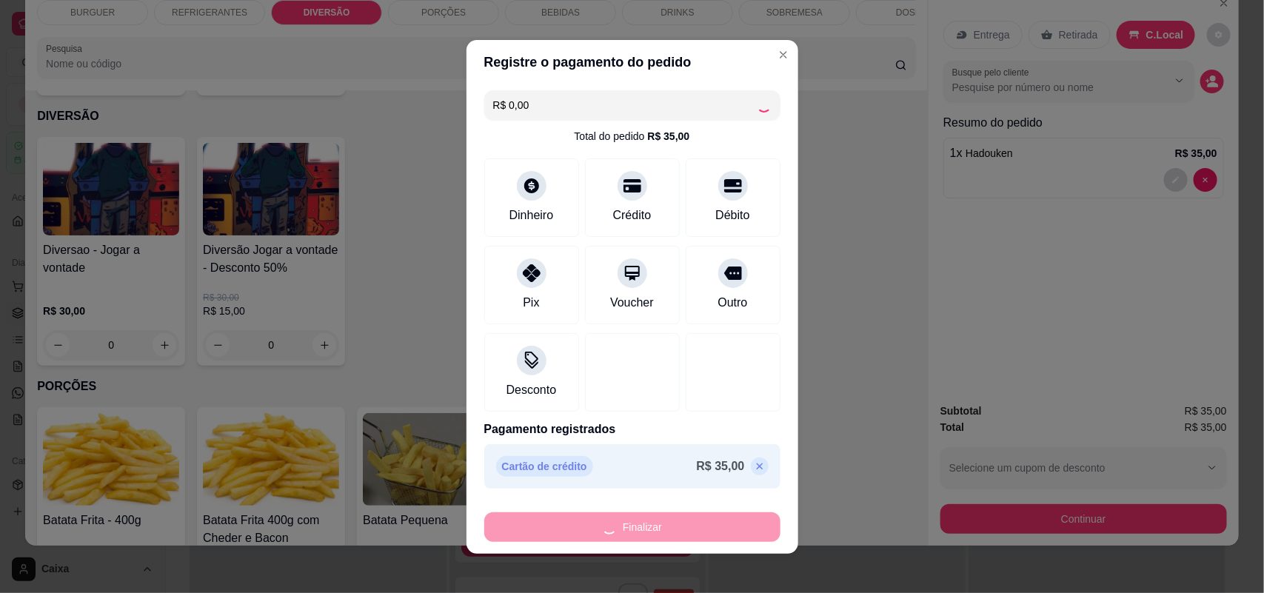
type input "0"
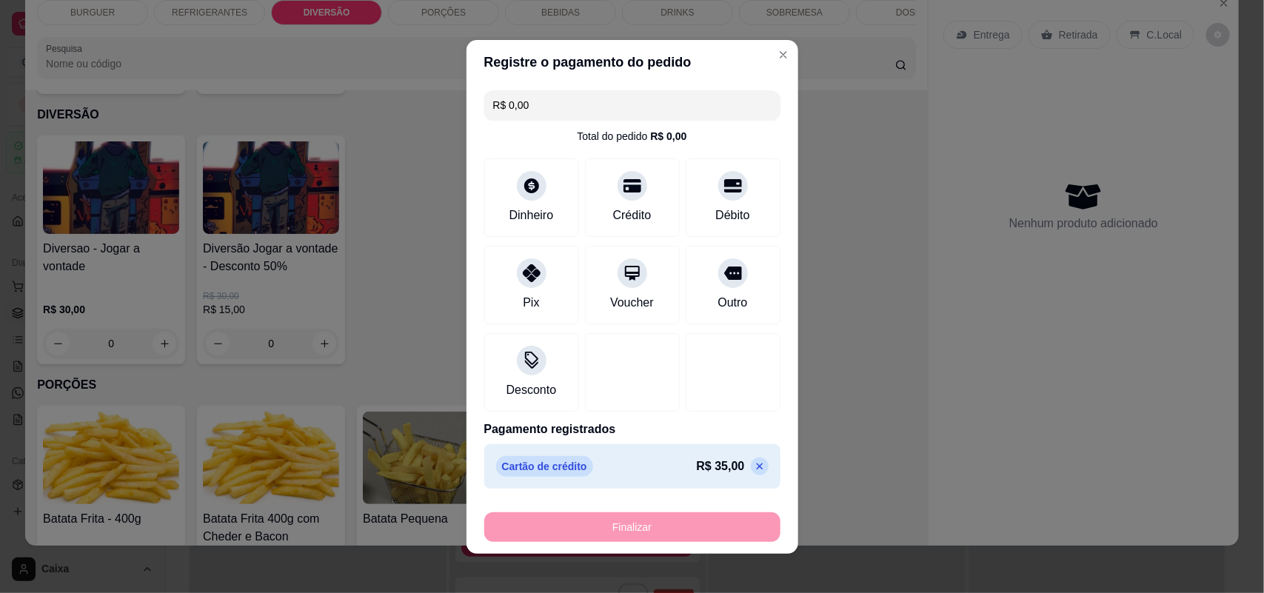
type input "-R$ 35,00"
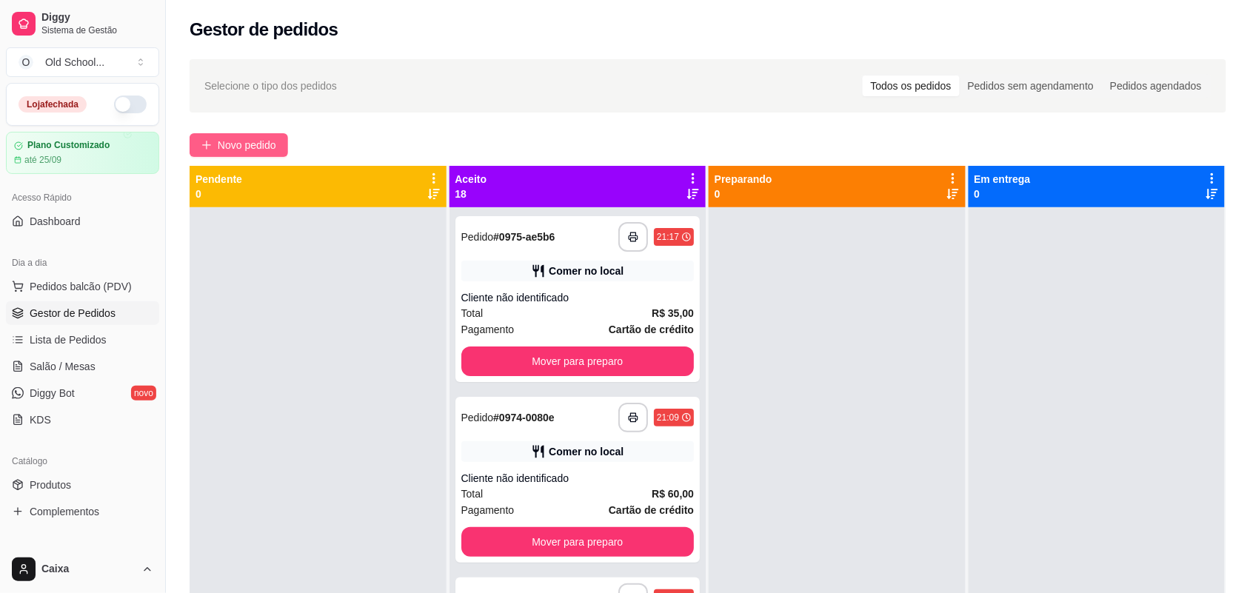
click at [250, 152] on span "Novo pedido" at bounding box center [247, 145] width 58 height 16
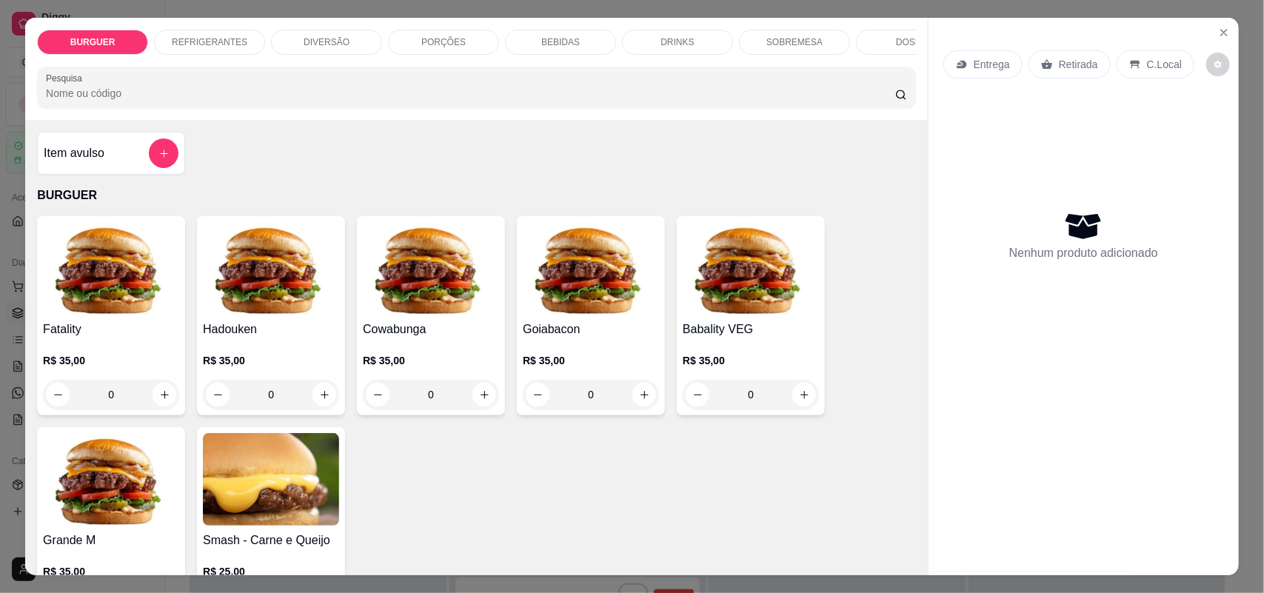
click at [430, 43] on p "PORÇÕES" at bounding box center [443, 42] width 44 height 12
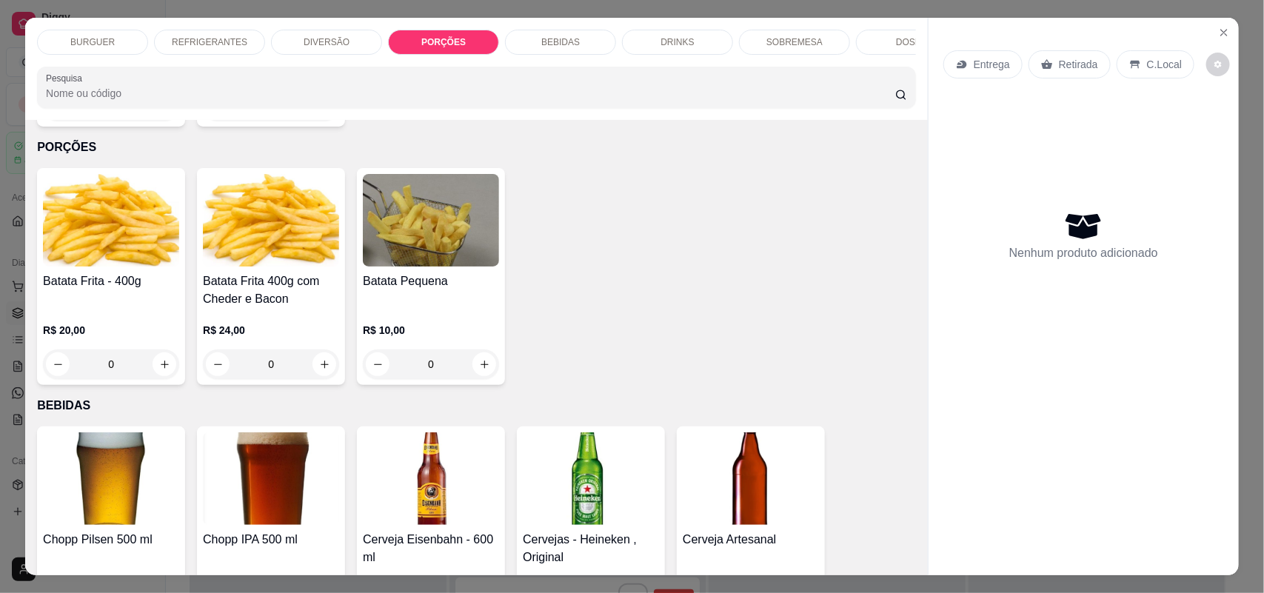
scroll to position [30, 0]
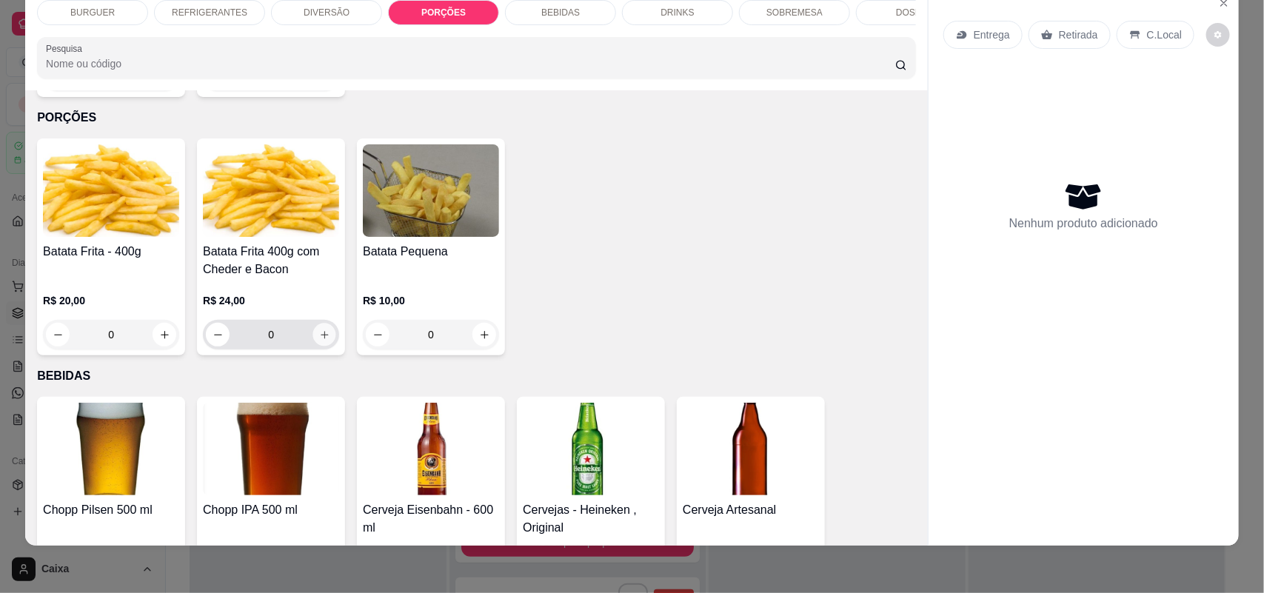
click at [321, 331] on icon "increase-product-quantity" at bounding box center [324, 334] width 7 height 7
type input "1"
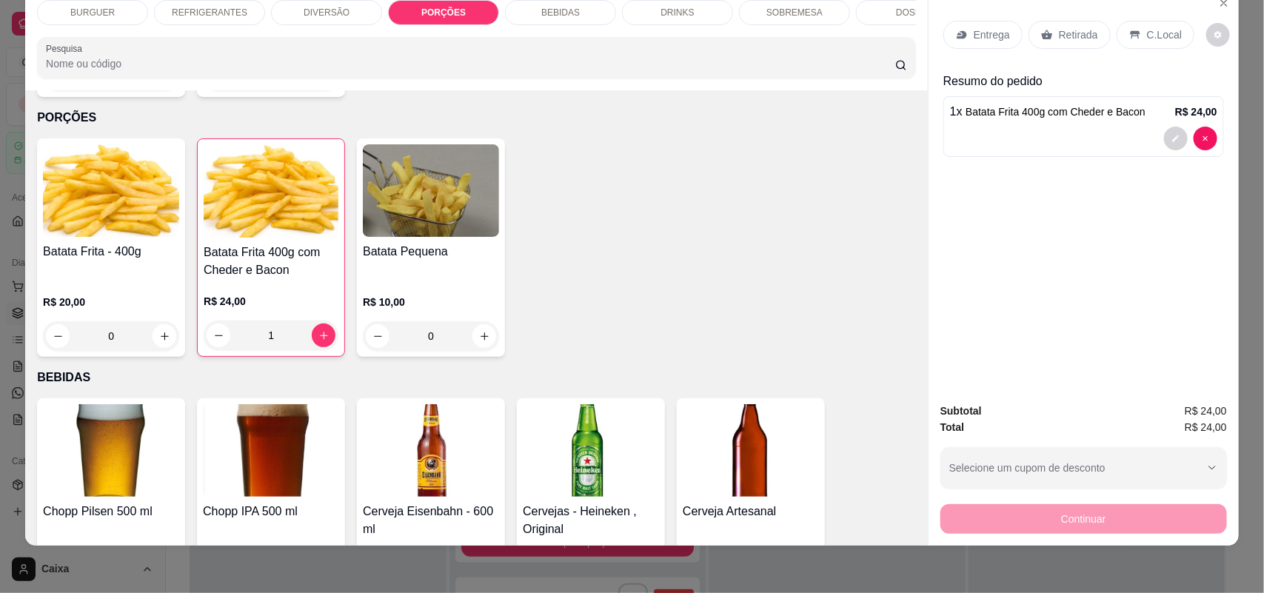
click at [560, 22] on div "BEBIDAS" at bounding box center [560, 12] width 111 height 25
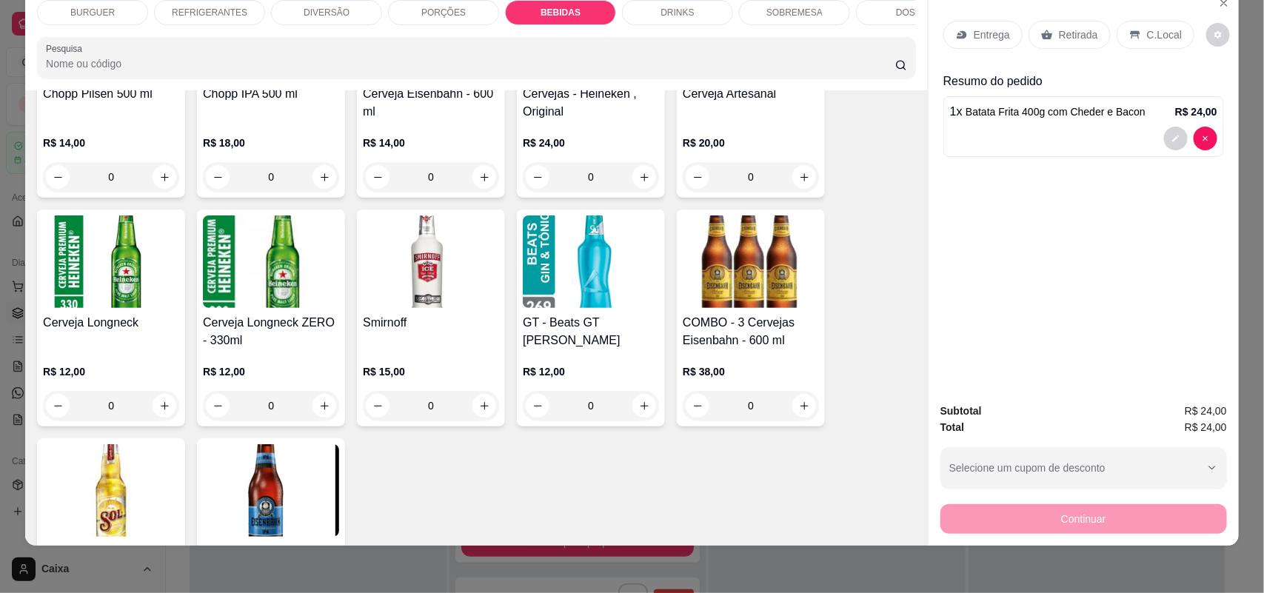
scroll to position [1912, 0]
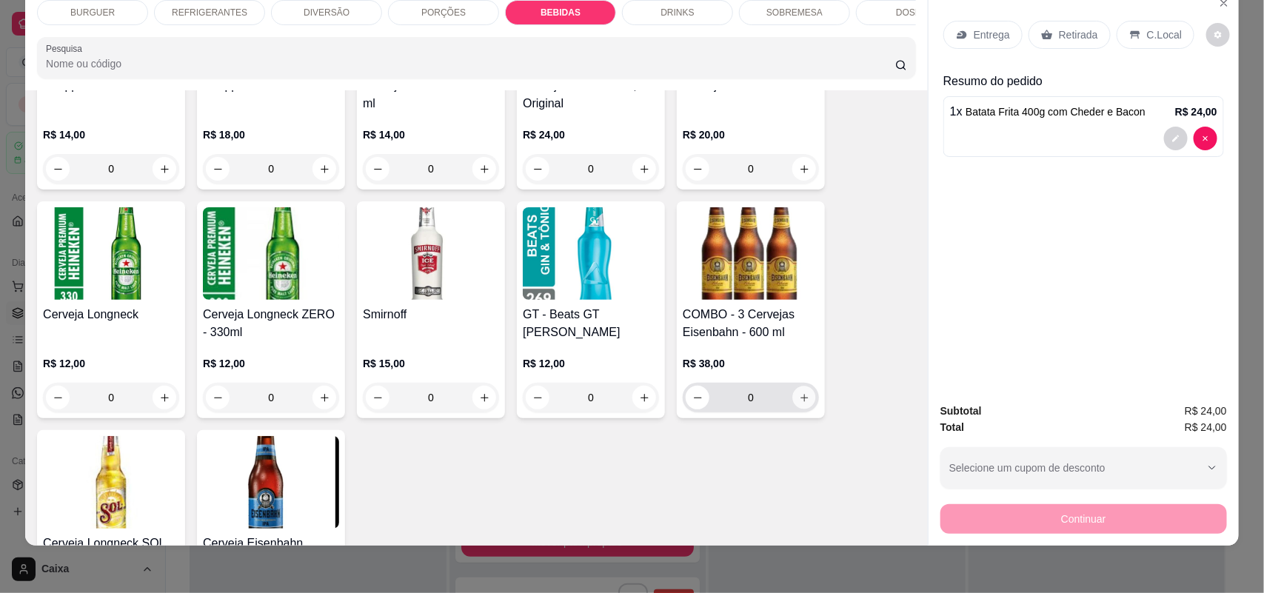
click at [799, 392] on icon "increase-product-quantity" at bounding box center [804, 397] width 11 height 11
type input "1"
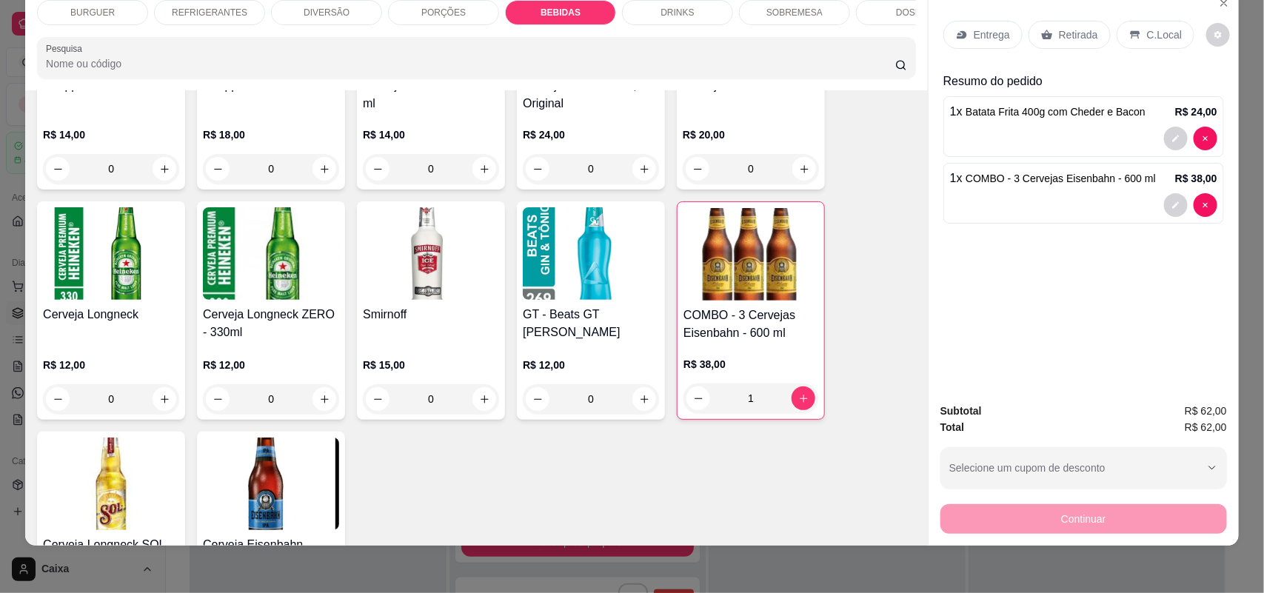
click at [304, 9] on p "DIVERSÃO" at bounding box center [327, 13] width 46 height 12
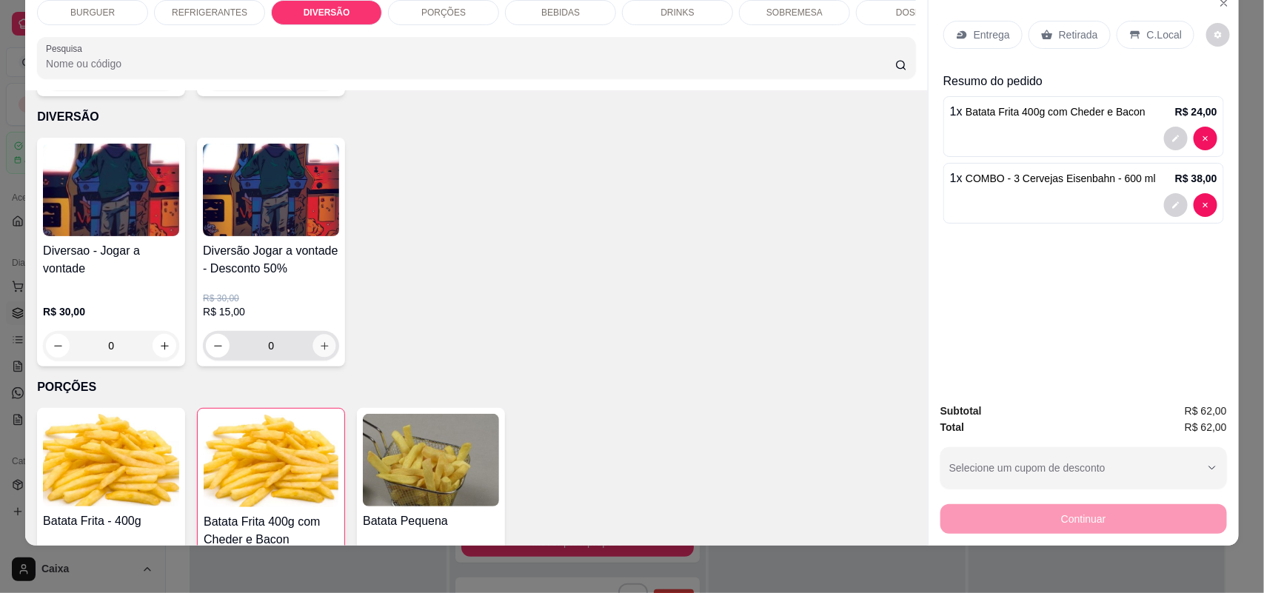
click at [313, 341] on button "increase-product-quantity" at bounding box center [324, 346] width 23 height 23
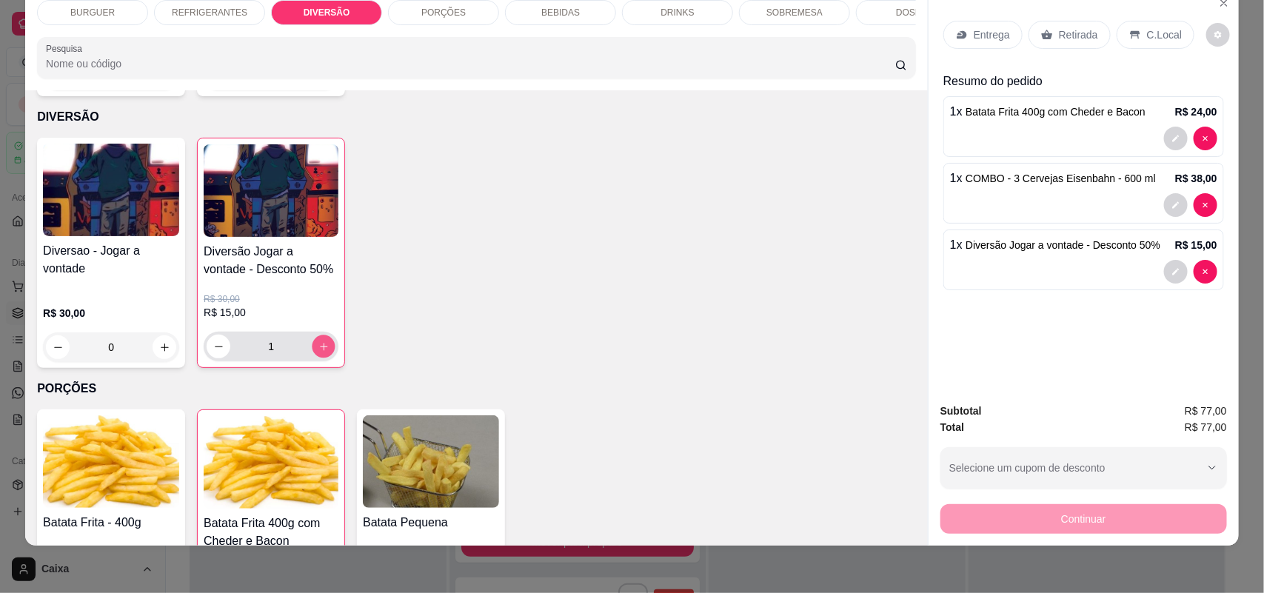
click at [318, 341] on icon "increase-product-quantity" at bounding box center [323, 346] width 11 height 11
type input "3"
click at [1135, 44] on div "C.Local" at bounding box center [1156, 35] width 78 height 28
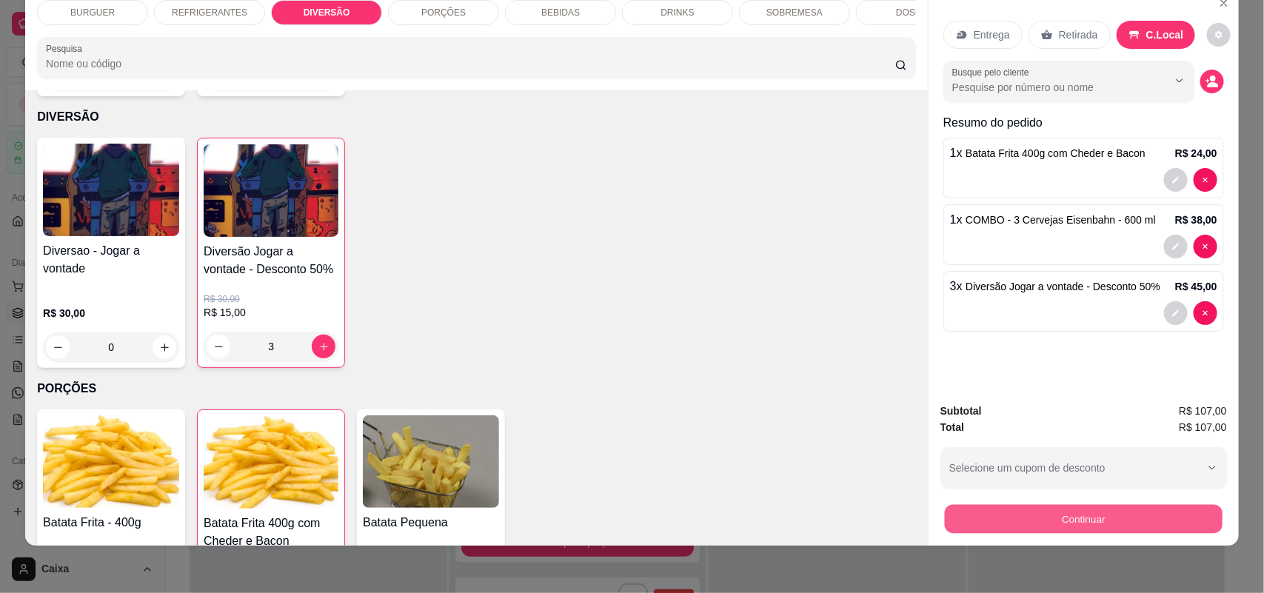
click at [1130, 512] on button "Continuar" at bounding box center [1084, 519] width 278 height 29
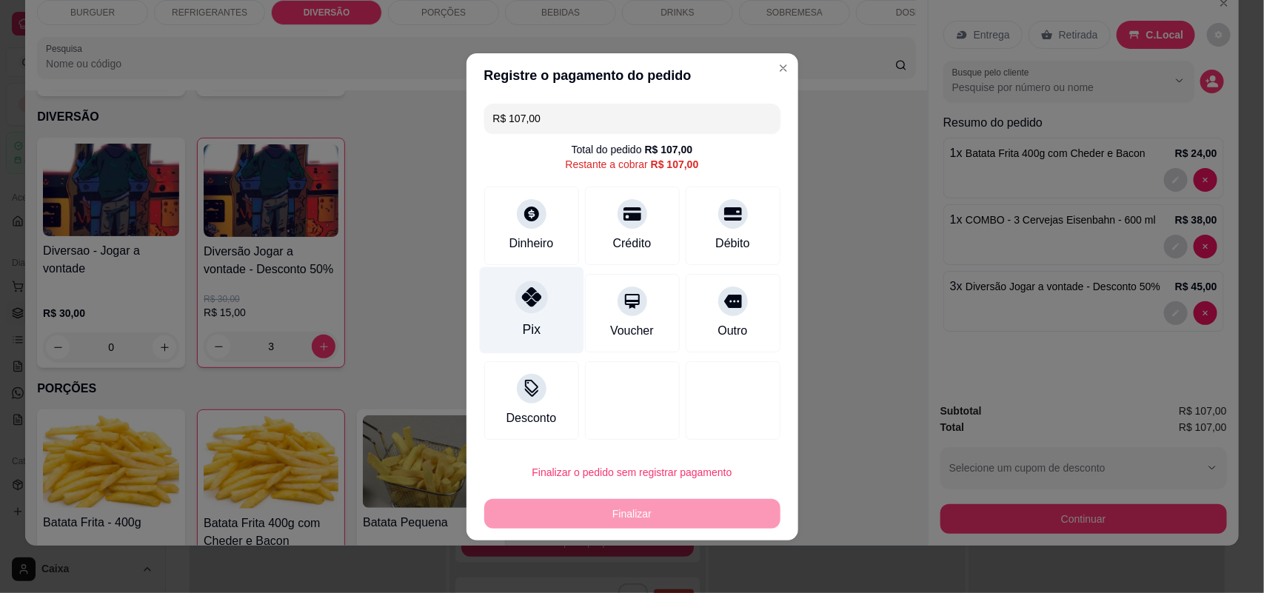
click at [535, 320] on div "Pix" at bounding box center [531, 329] width 18 height 19
type input "R$ 0,00"
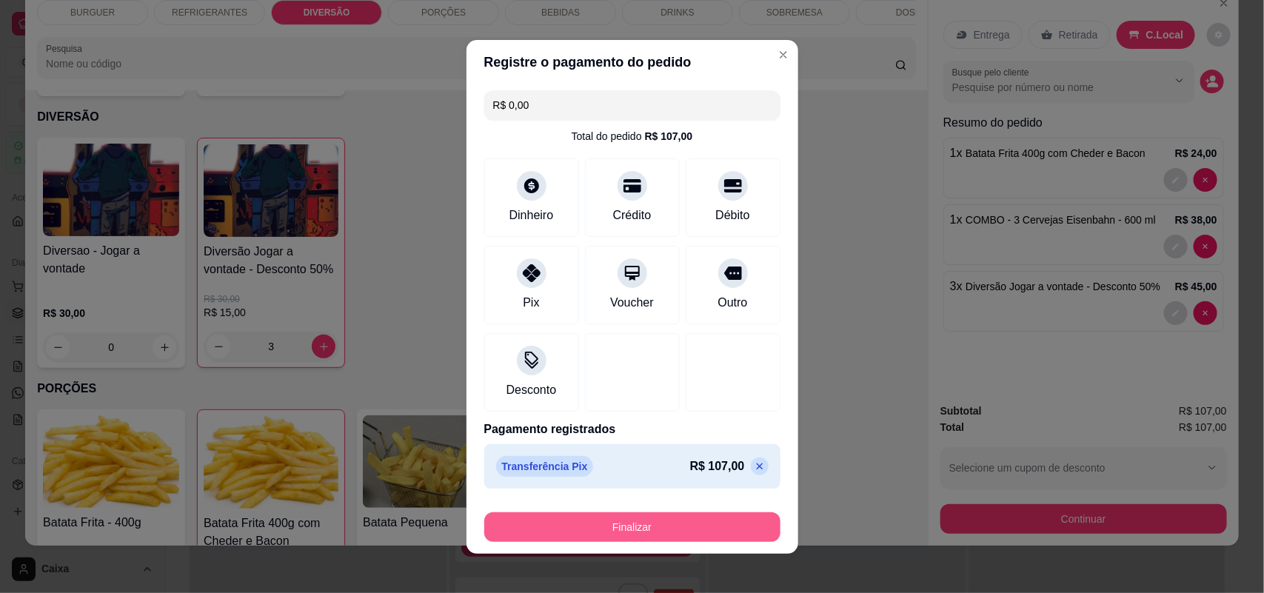
click at [676, 528] on button "Finalizar" at bounding box center [632, 527] width 296 height 30
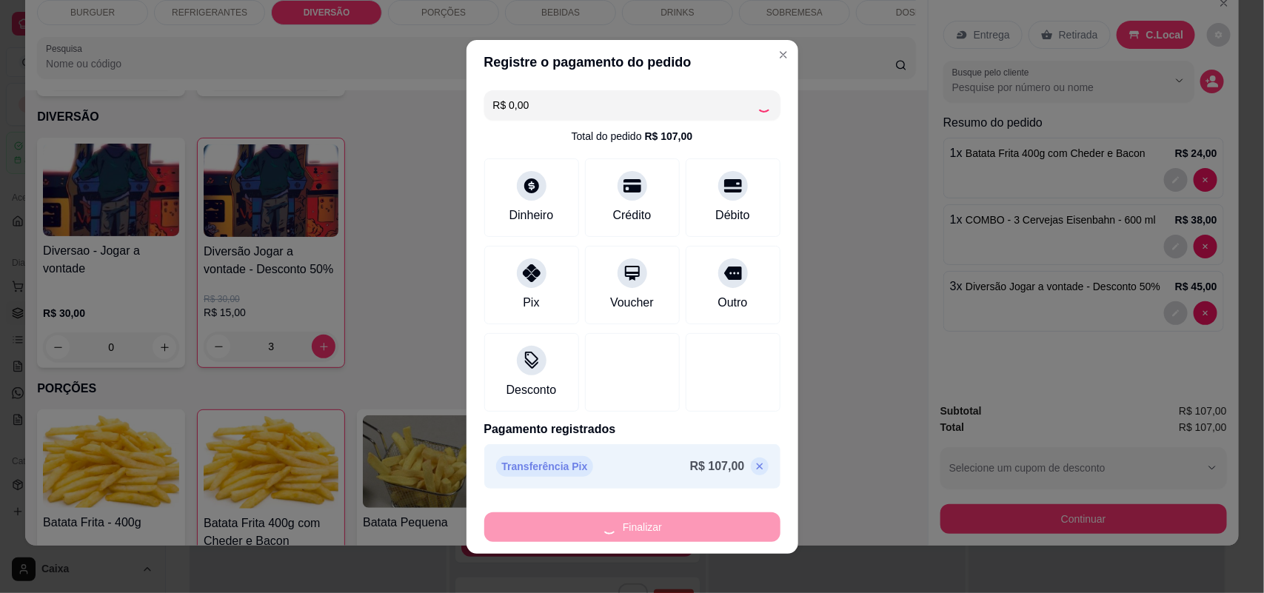
type input "0"
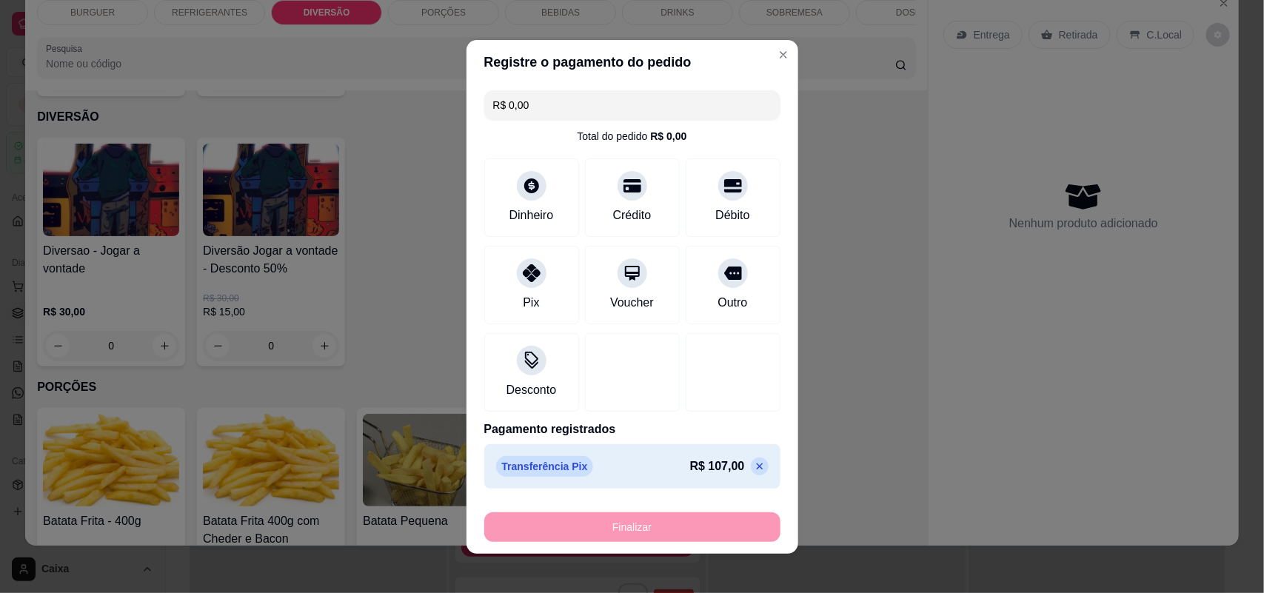
type input "-R$ 107,00"
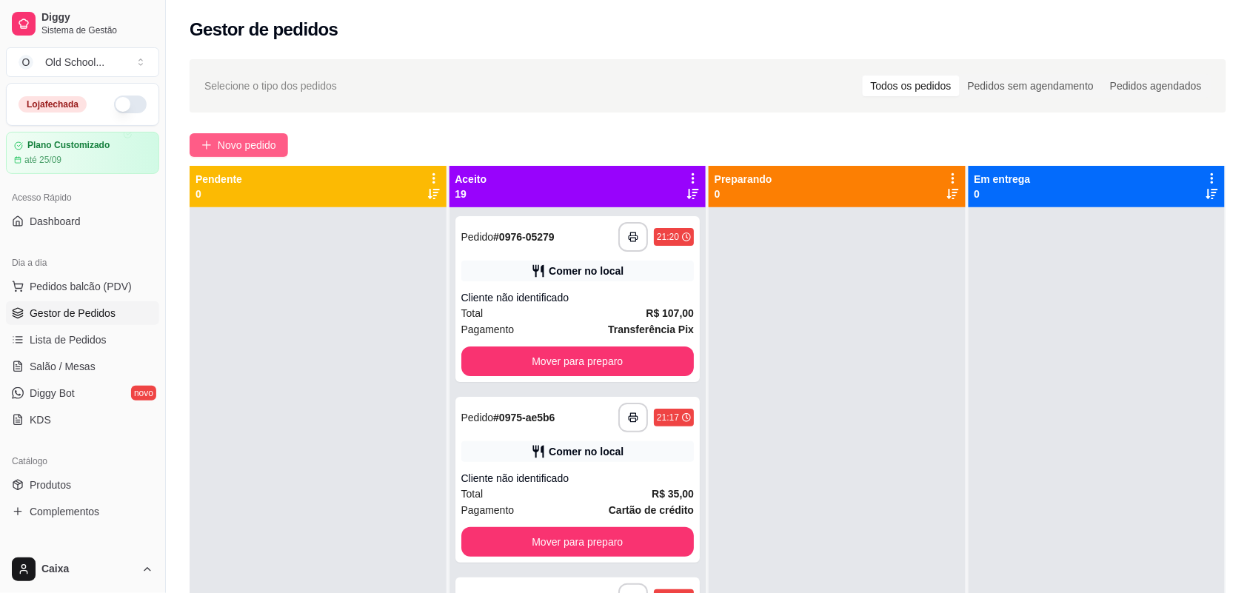
click at [224, 141] on span "Novo pedido" at bounding box center [247, 145] width 58 height 16
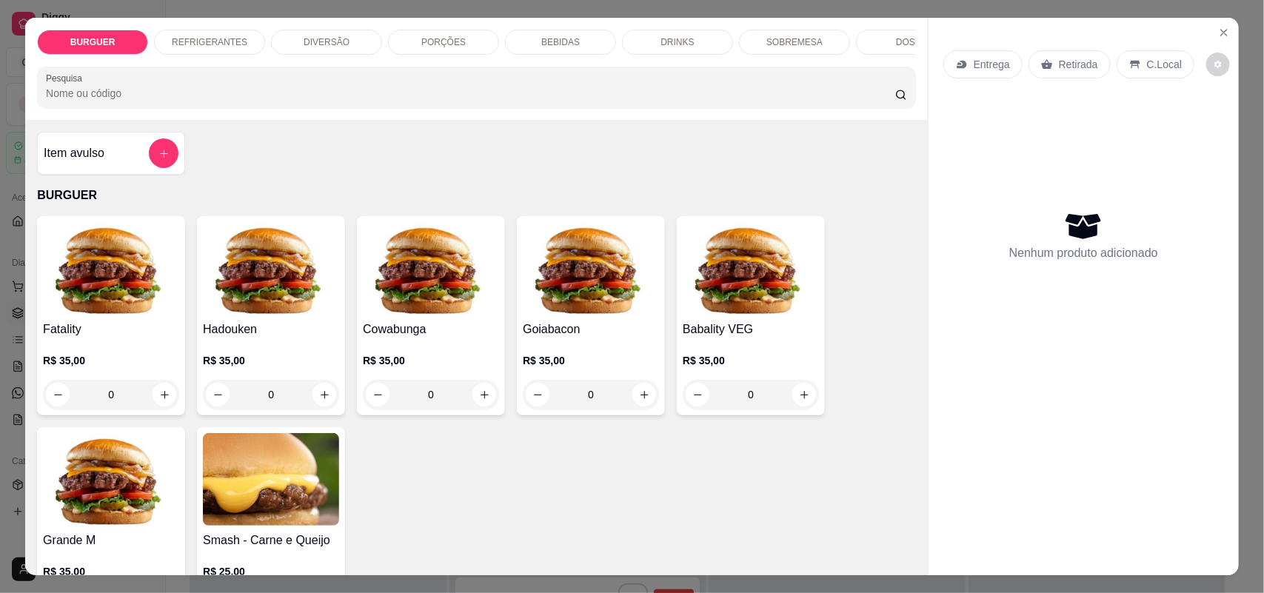
click at [556, 50] on div "BEBIDAS" at bounding box center [560, 42] width 111 height 25
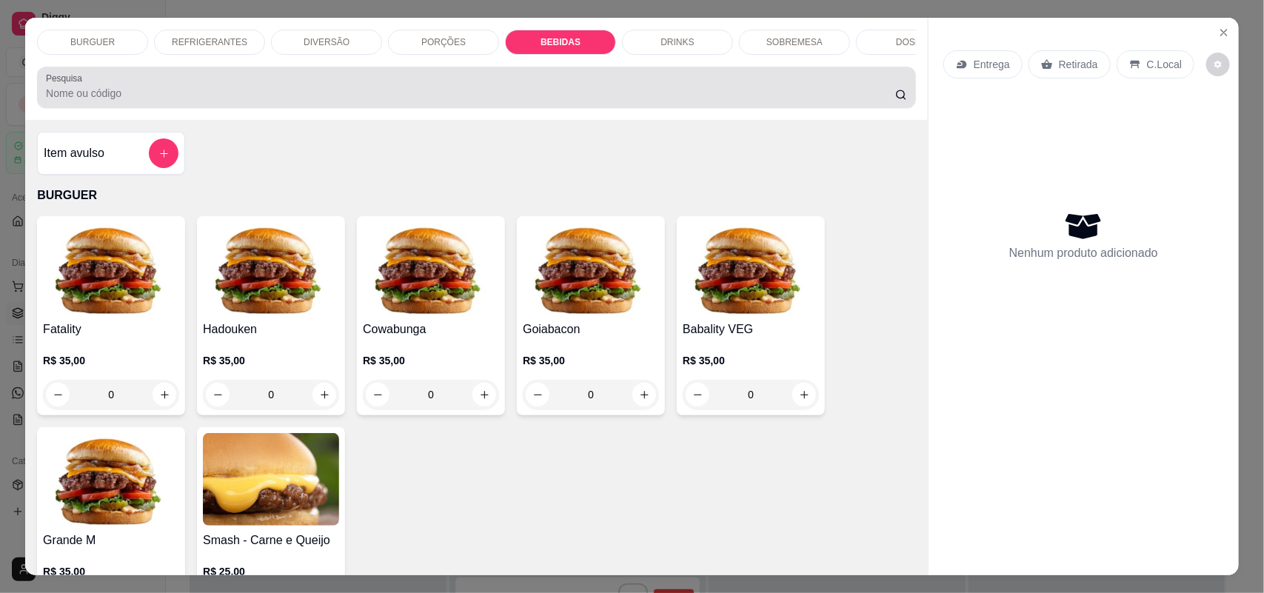
scroll to position [30, 0]
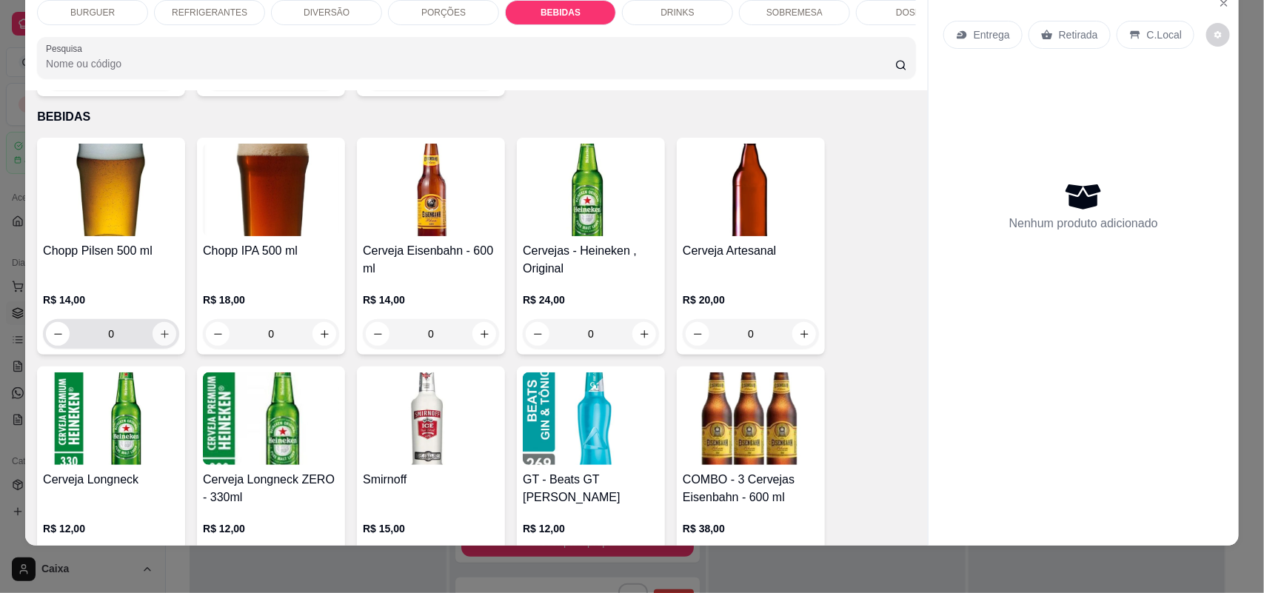
click at [164, 334] on button "increase-product-quantity" at bounding box center [165, 334] width 24 height 24
type input "1"
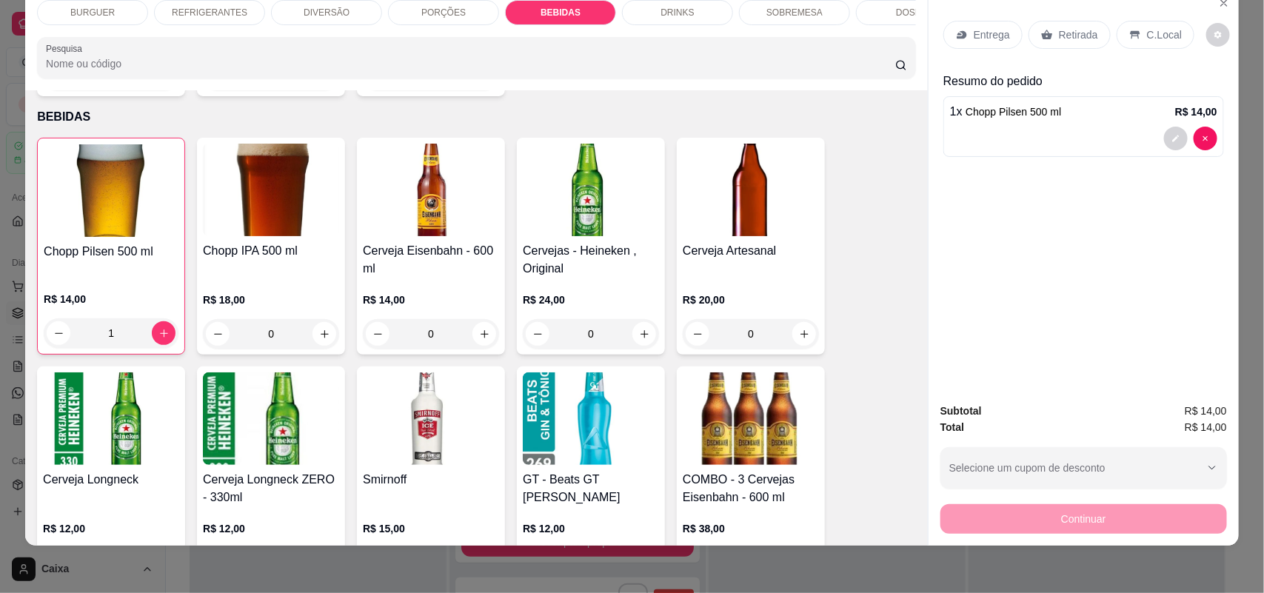
click at [1130, 31] on icon at bounding box center [1135, 35] width 10 height 8
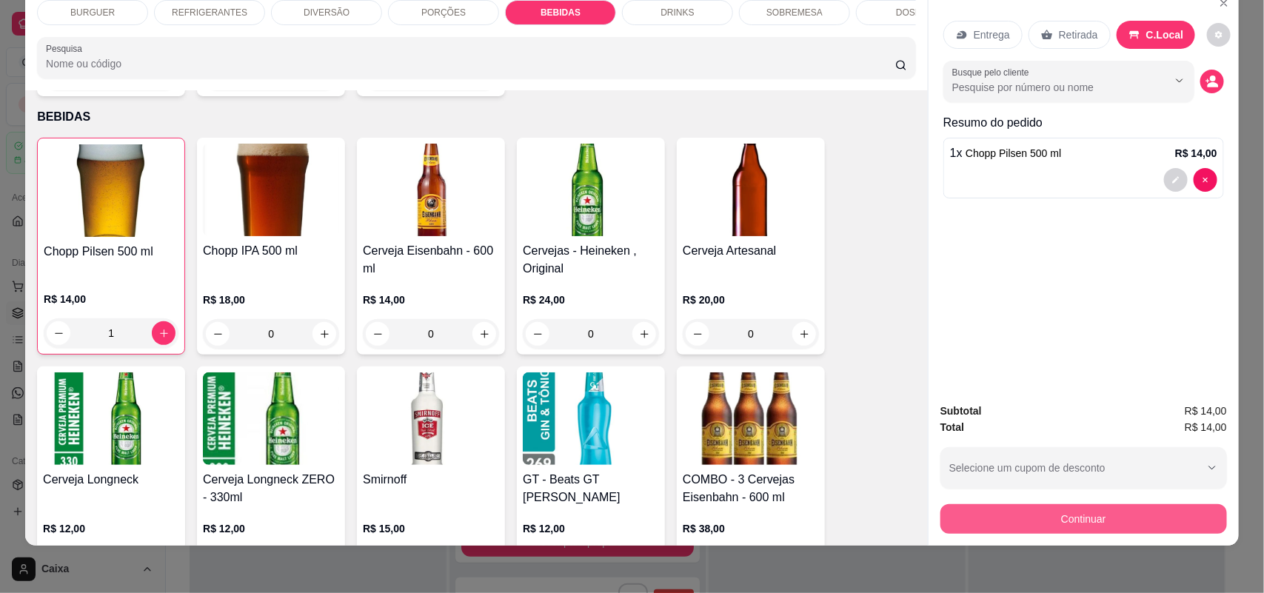
click at [1039, 520] on button "Continuar" at bounding box center [1083, 519] width 287 height 30
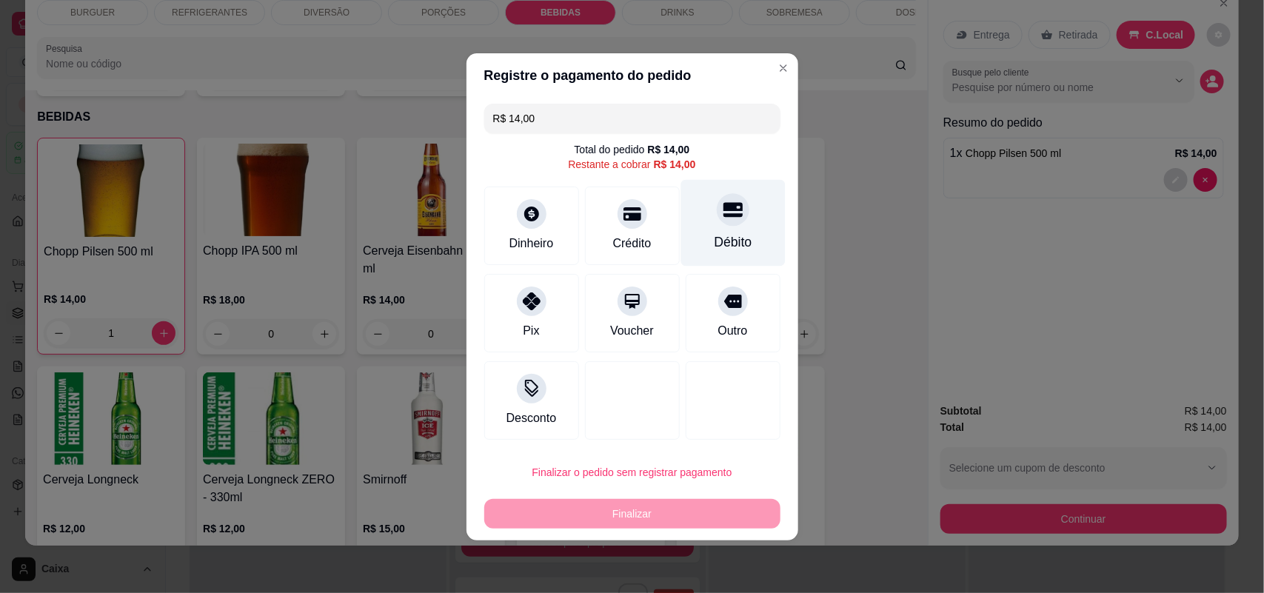
click at [735, 226] on div "Débito" at bounding box center [732, 222] width 104 height 87
type input "R$ 0,00"
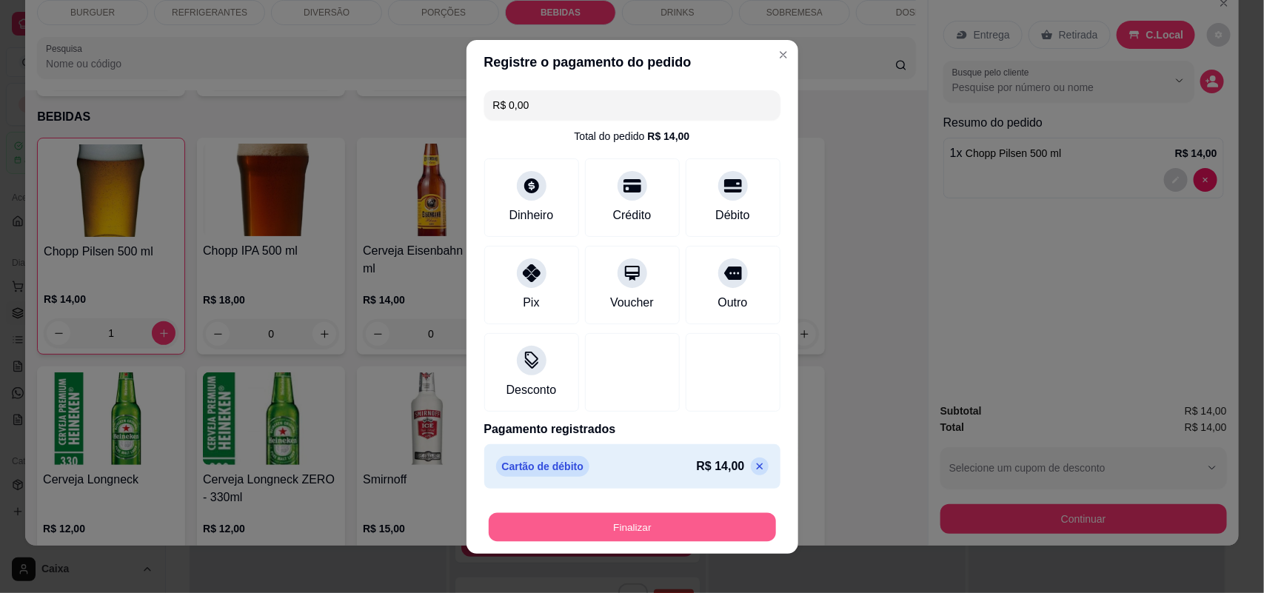
click at [596, 532] on button "Finalizar" at bounding box center [632, 526] width 287 height 29
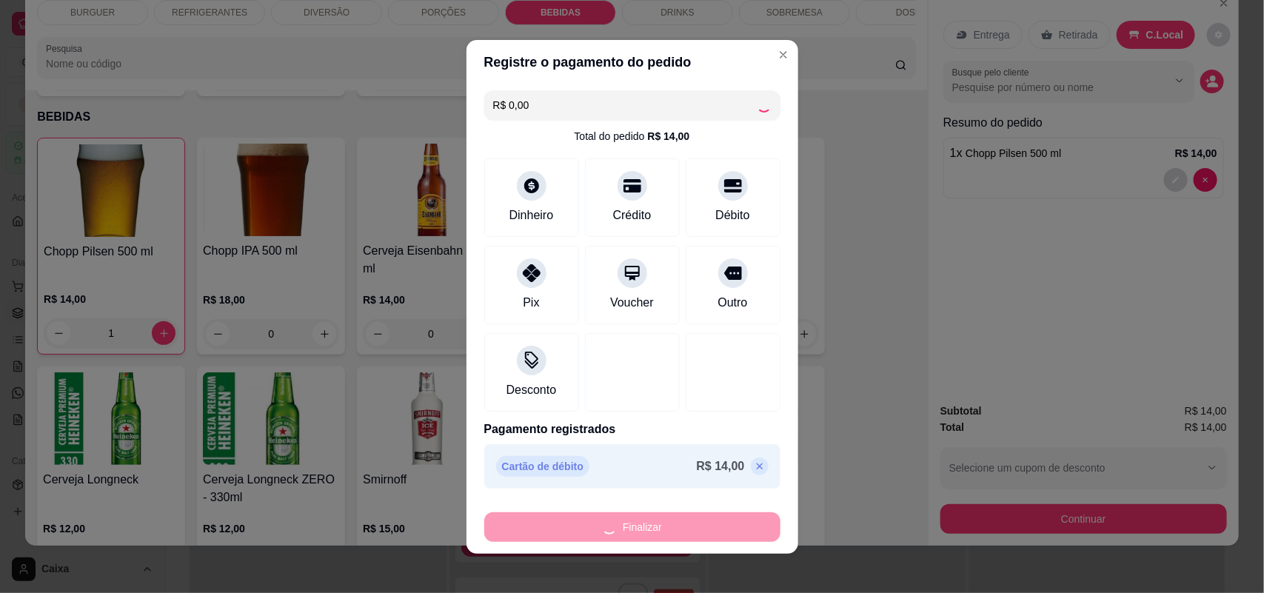
type input "0"
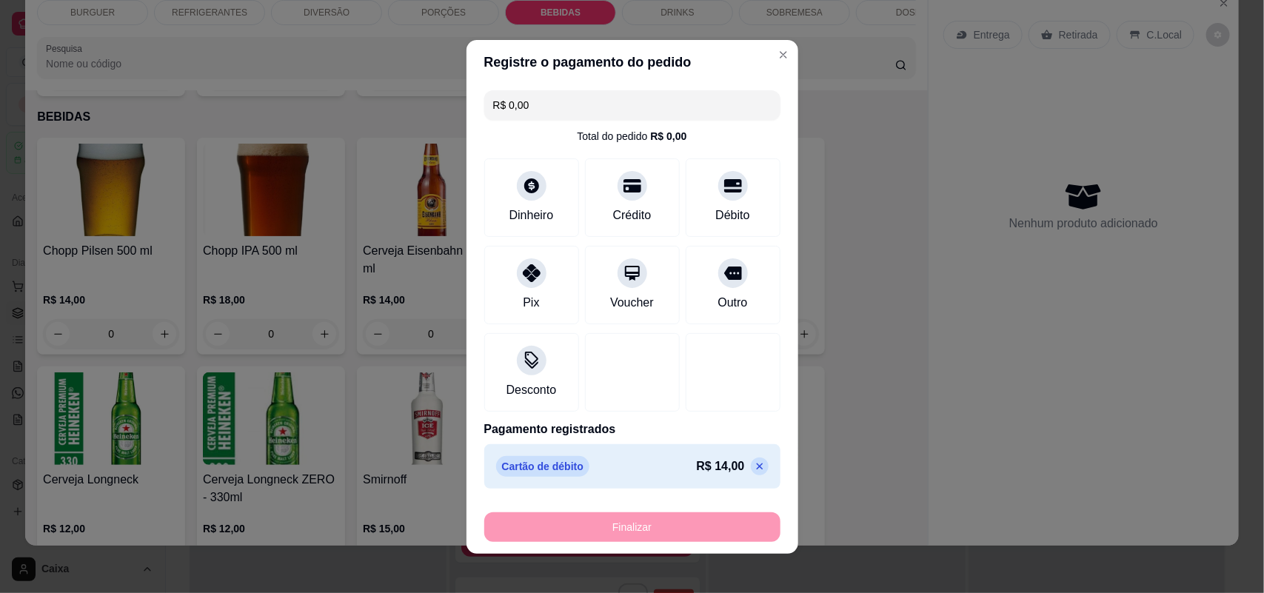
type input "-R$ 14,00"
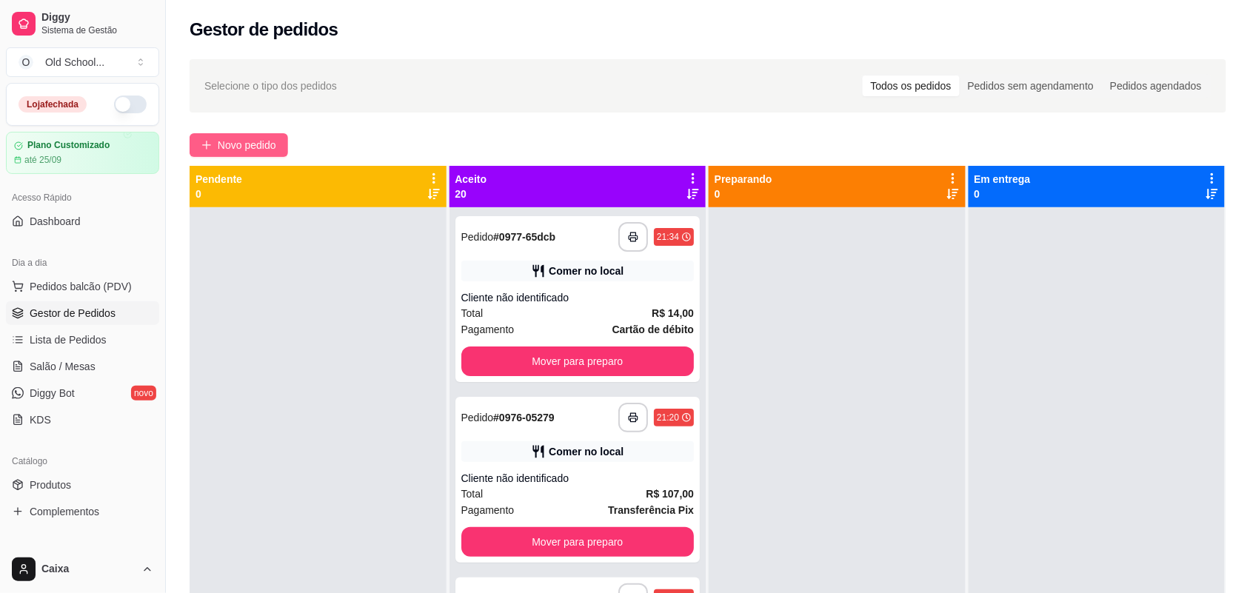
click at [275, 149] on span "Novo pedido" at bounding box center [247, 145] width 58 height 16
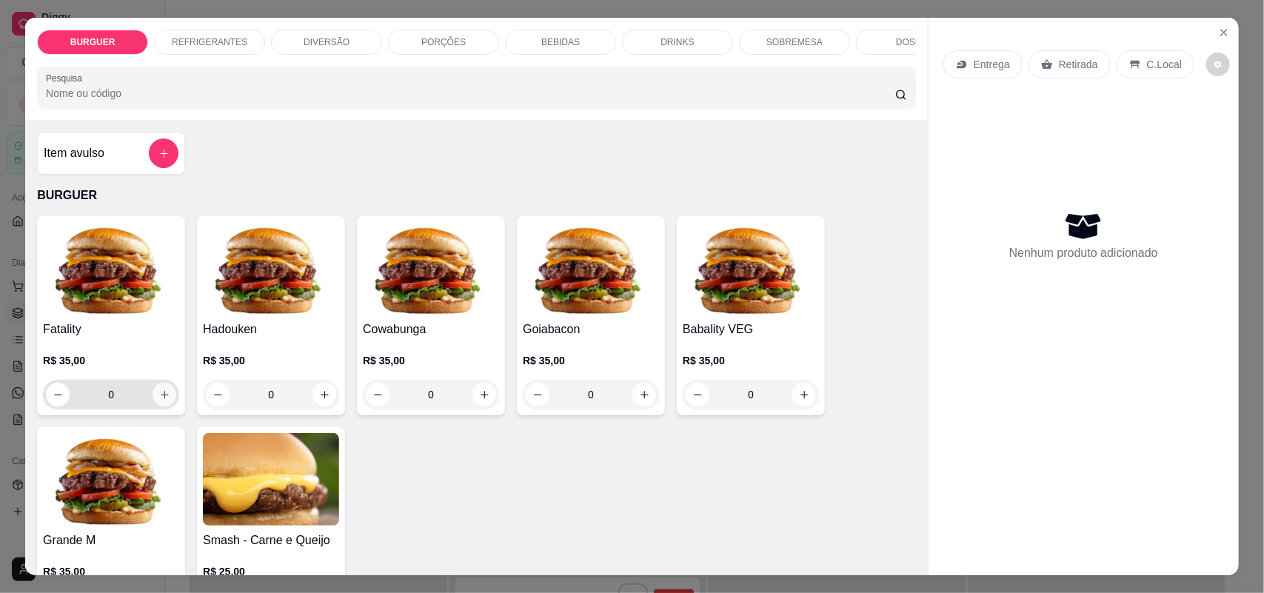
click at [153, 401] on button "increase-product-quantity" at bounding box center [165, 395] width 24 height 24
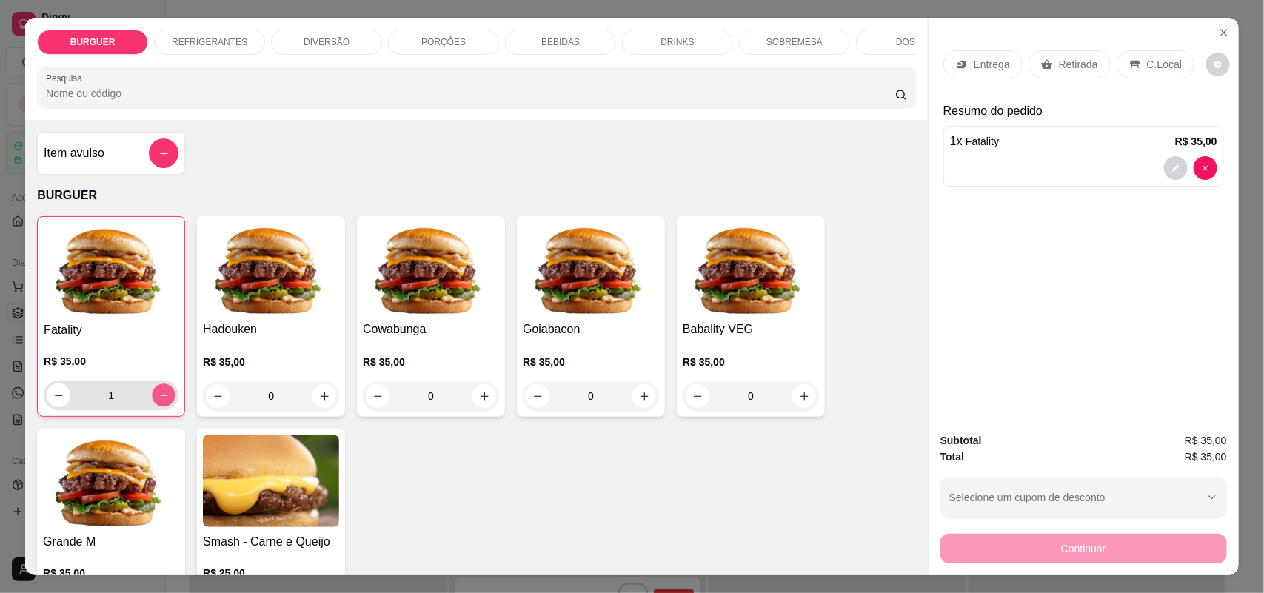
click at [160, 401] on icon "increase-product-quantity" at bounding box center [163, 395] width 11 height 11
type input "2"
click at [205, 45] on p "REFRIGERANTES" at bounding box center [210, 42] width 76 height 12
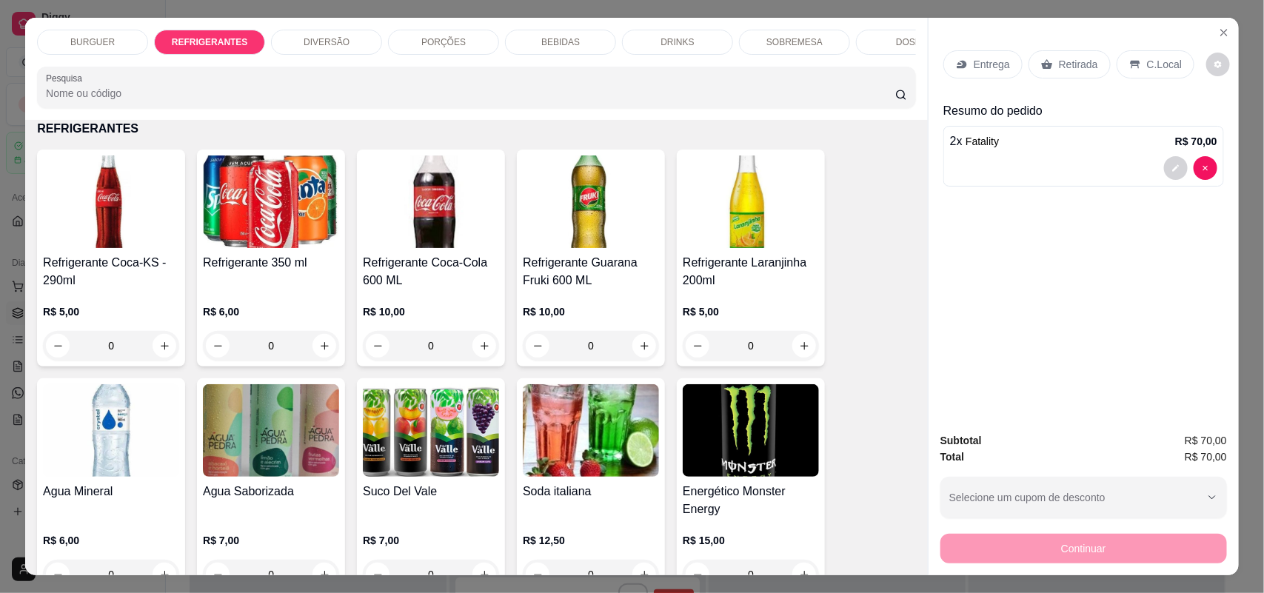
scroll to position [30, 0]
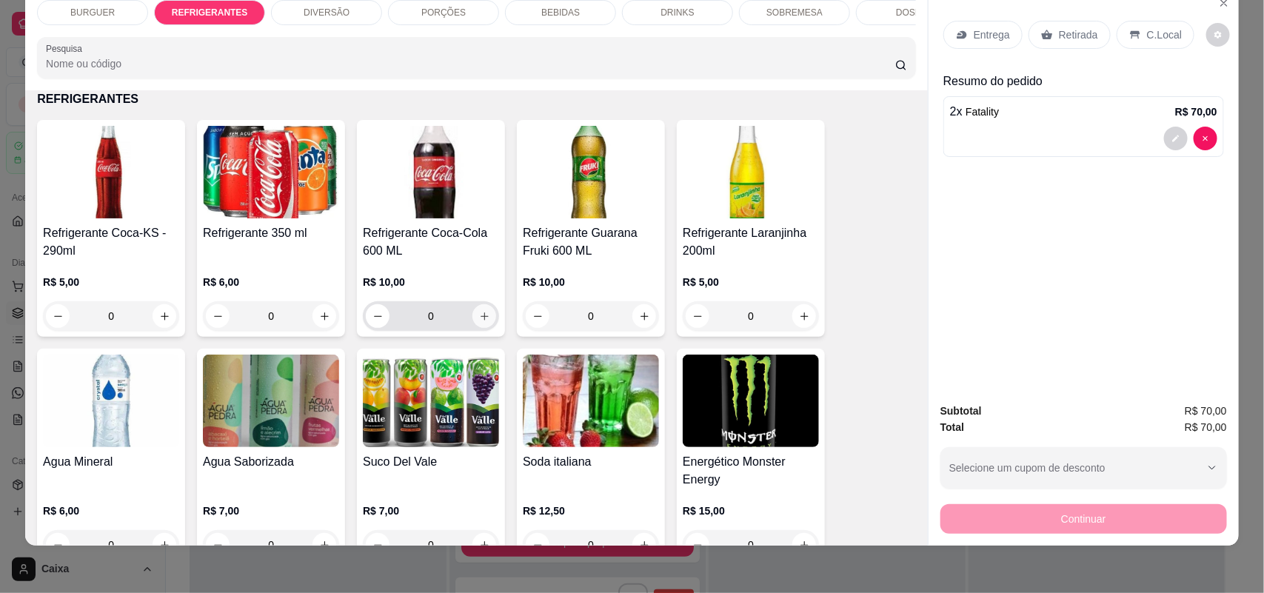
click at [475, 322] on button "increase-product-quantity" at bounding box center [484, 316] width 24 height 24
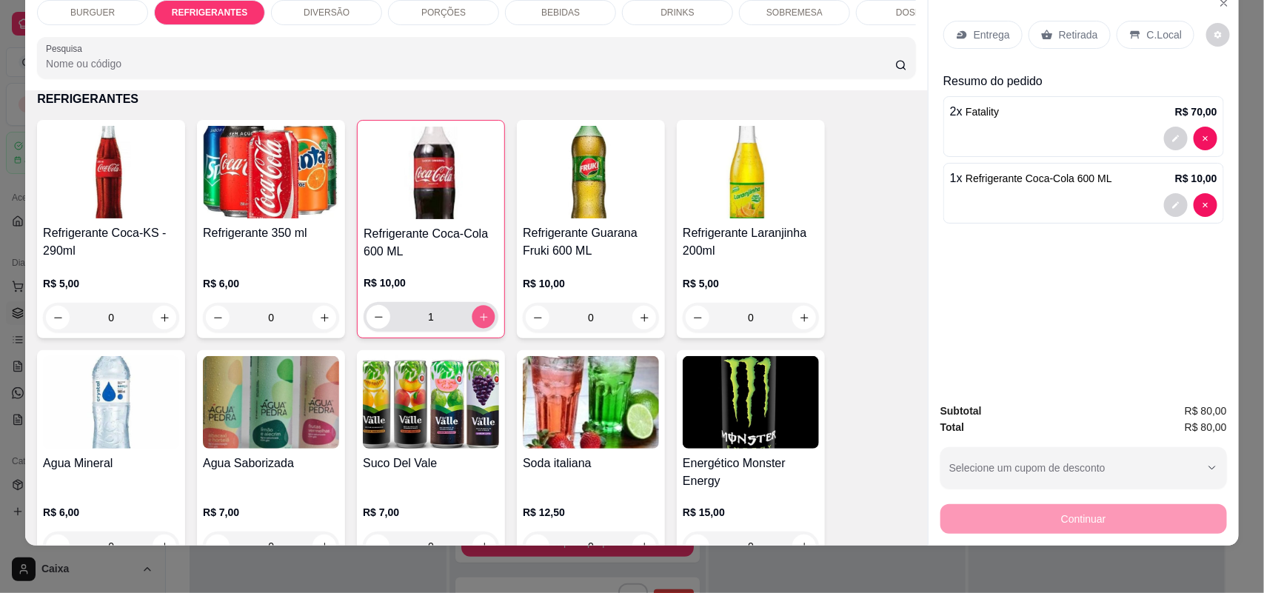
click at [475, 322] on button "increase-product-quantity" at bounding box center [483, 317] width 23 height 23
type input "2"
click at [464, 15] on div "PORÇÕES" at bounding box center [443, 12] width 111 height 25
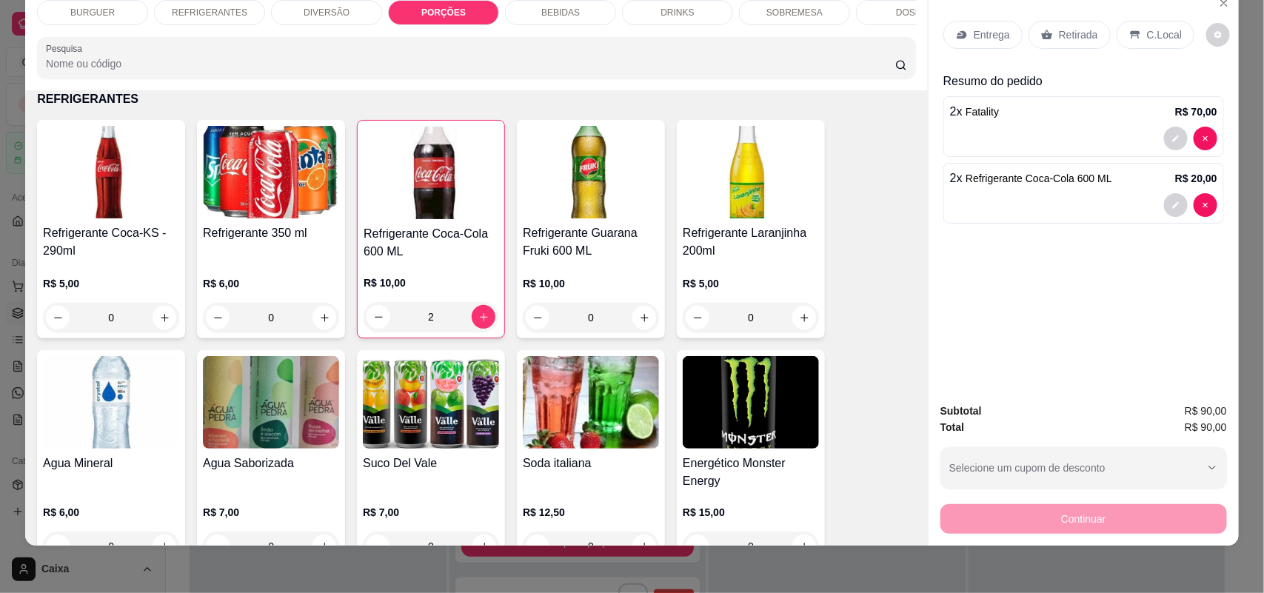
scroll to position [1490, 0]
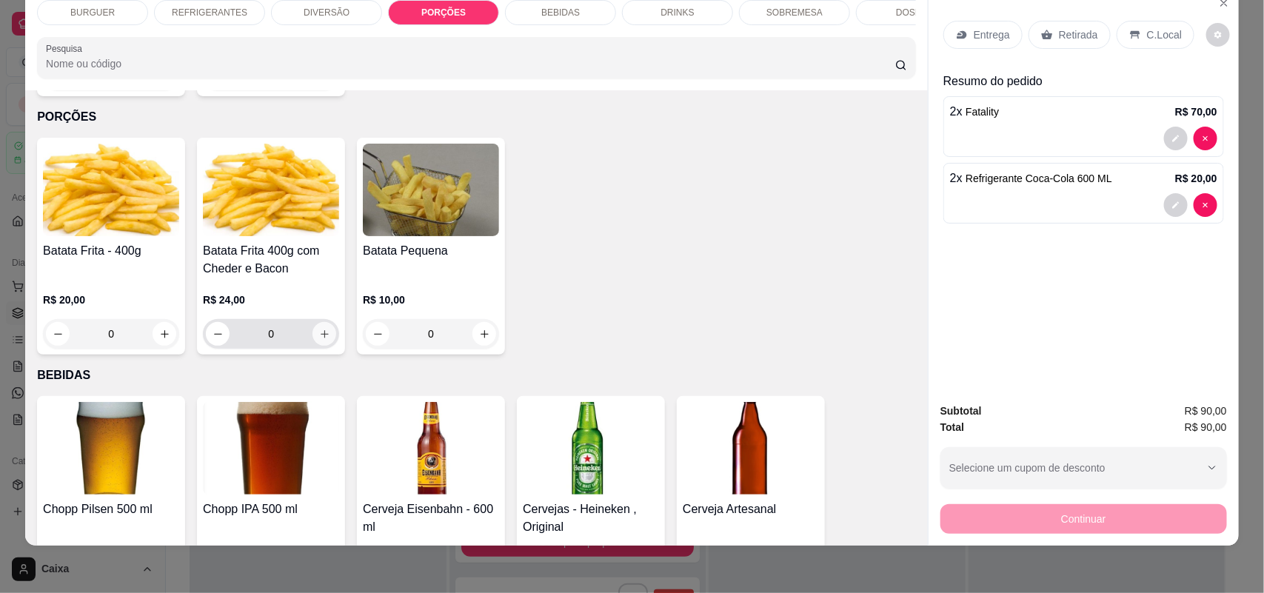
click at [319, 329] on icon "increase-product-quantity" at bounding box center [324, 334] width 11 height 11
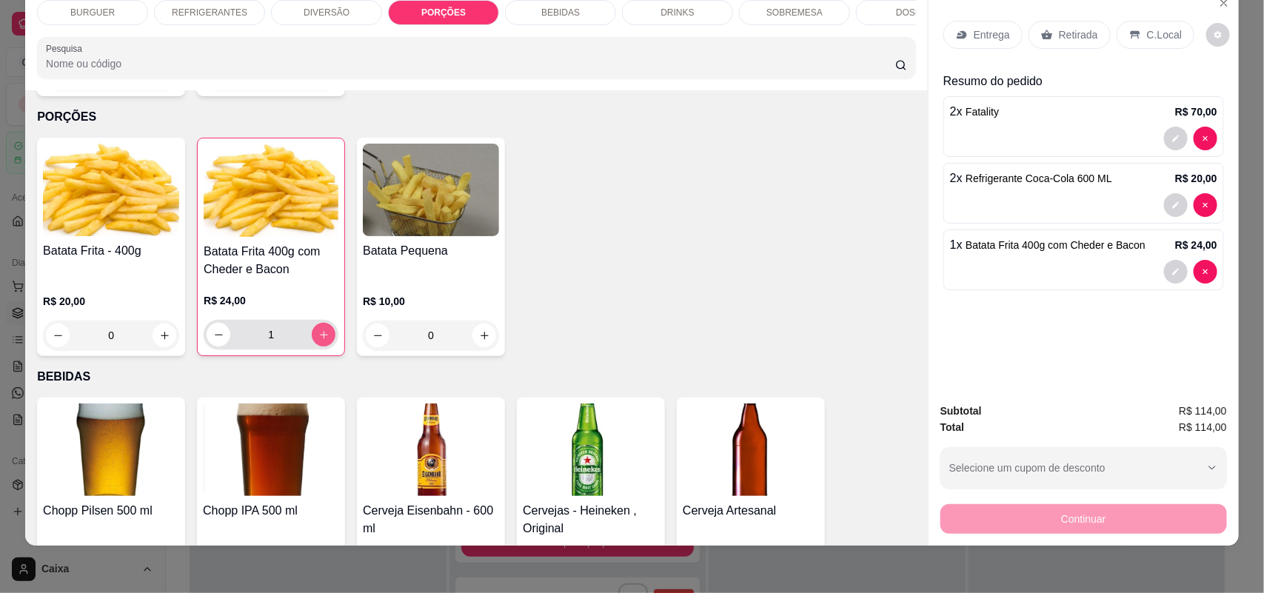
type input "1"
click at [1079, 268] on div at bounding box center [1083, 272] width 267 height 24
click at [301, 22] on div "DIVERSÃO" at bounding box center [326, 12] width 111 height 25
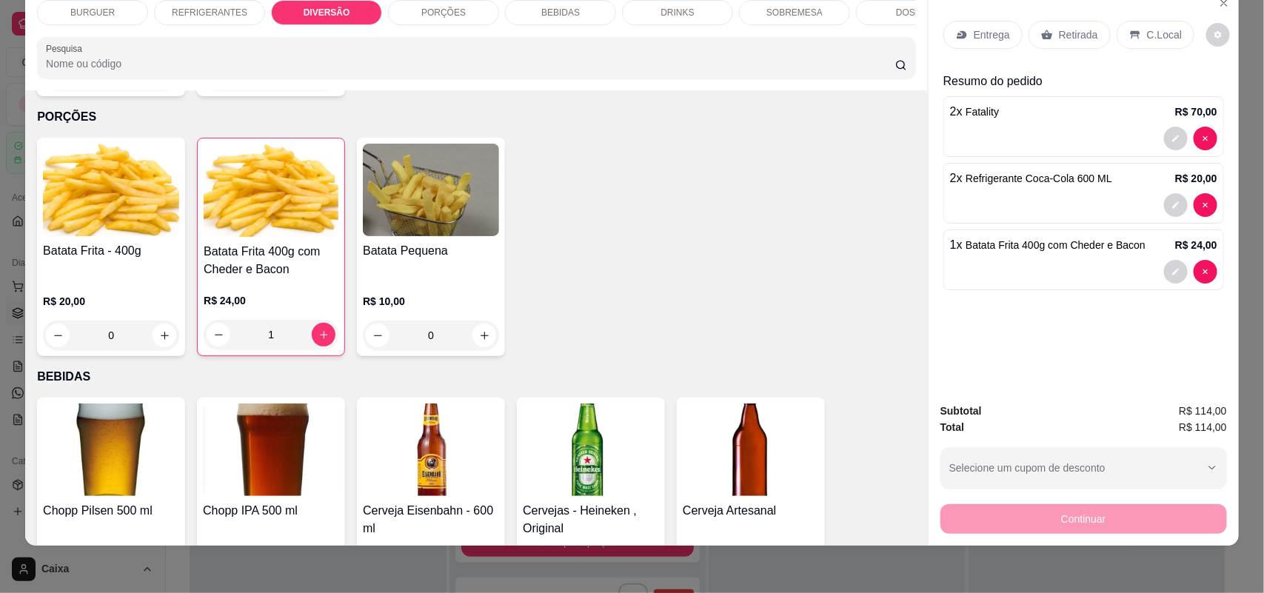
scroll to position [1220, 0]
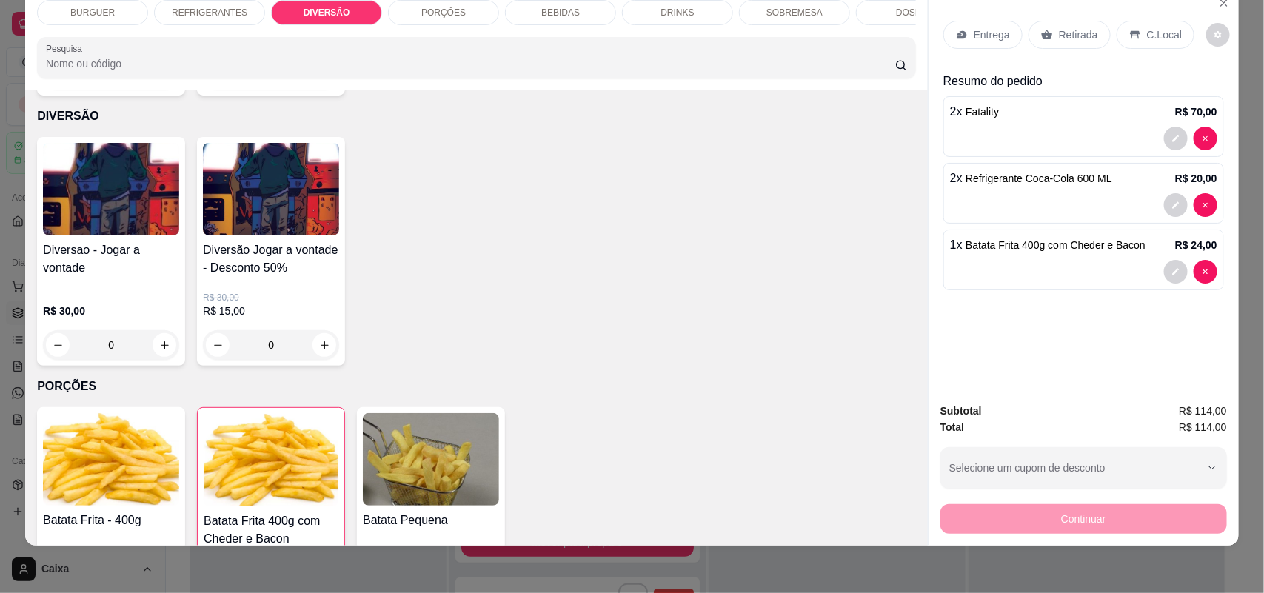
click at [1147, 36] on p "C.Local" at bounding box center [1164, 34] width 35 height 15
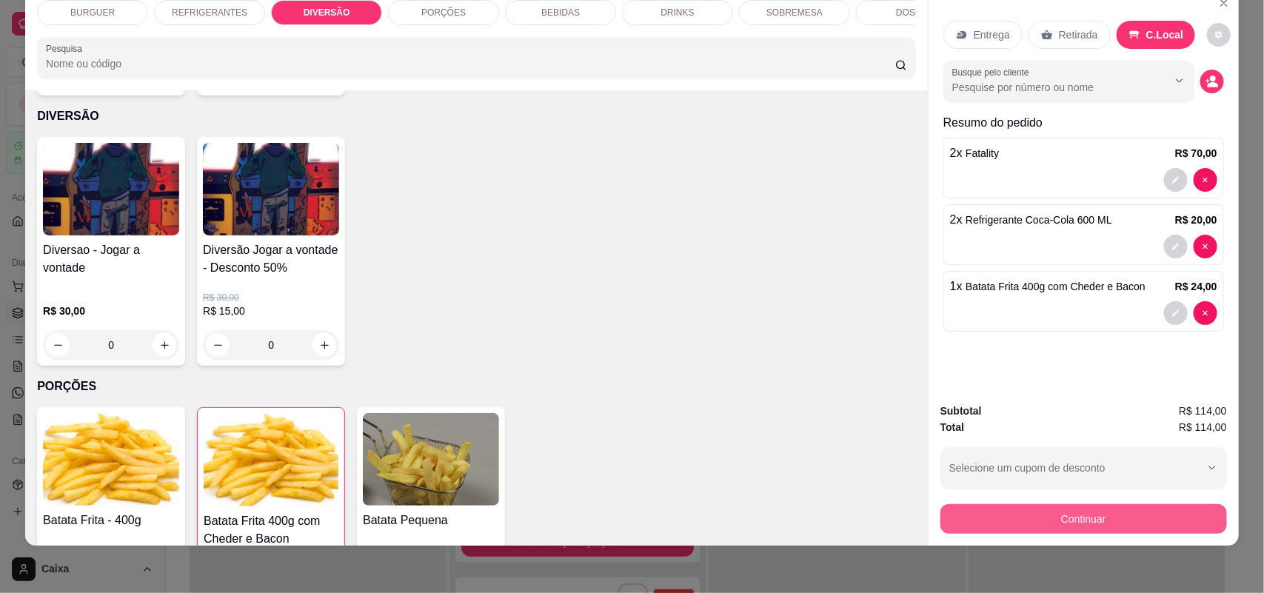
click at [1141, 528] on button "Continuar" at bounding box center [1083, 519] width 287 height 30
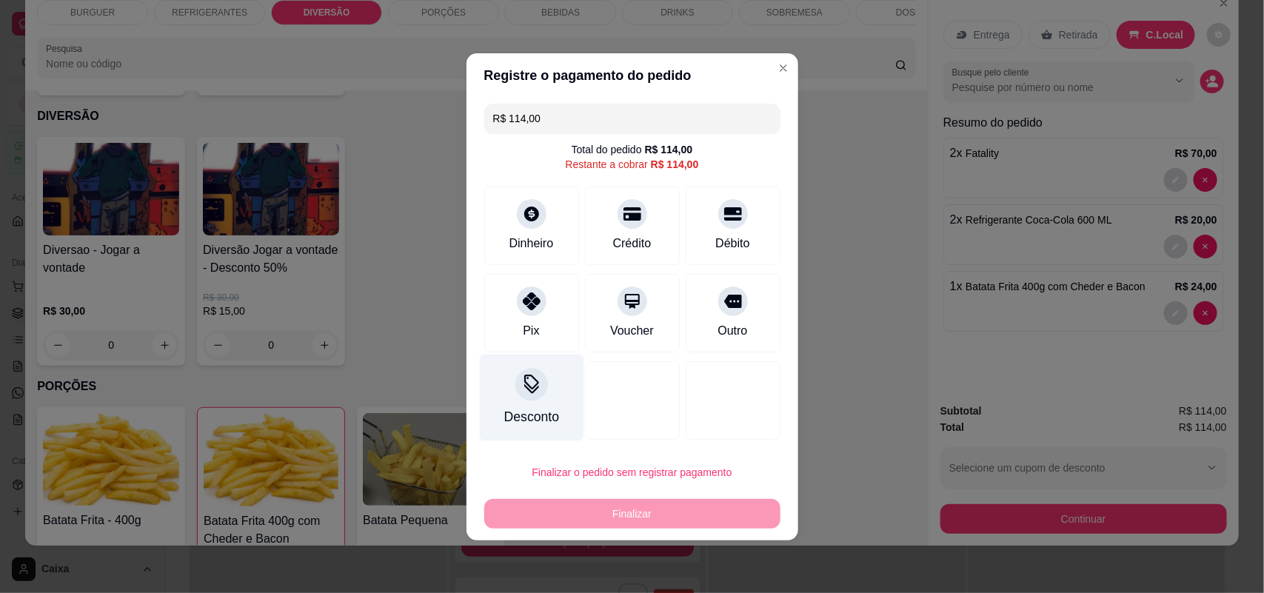
click at [537, 390] on icon at bounding box center [530, 384] width 19 height 19
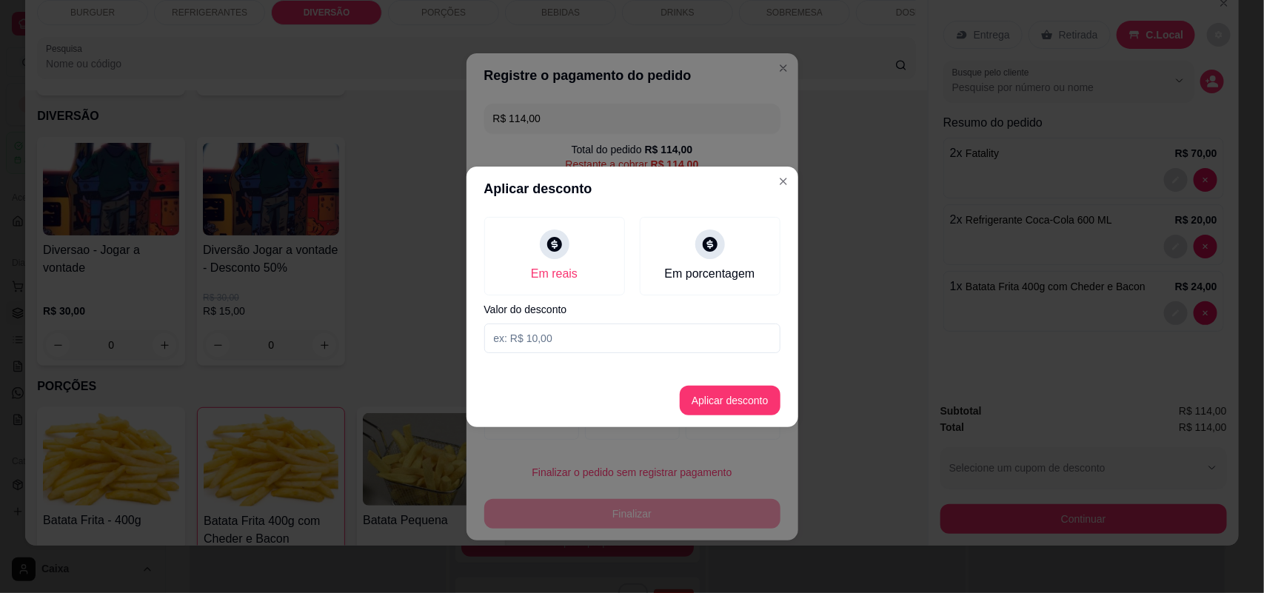
click at [545, 335] on input at bounding box center [632, 339] width 296 height 30
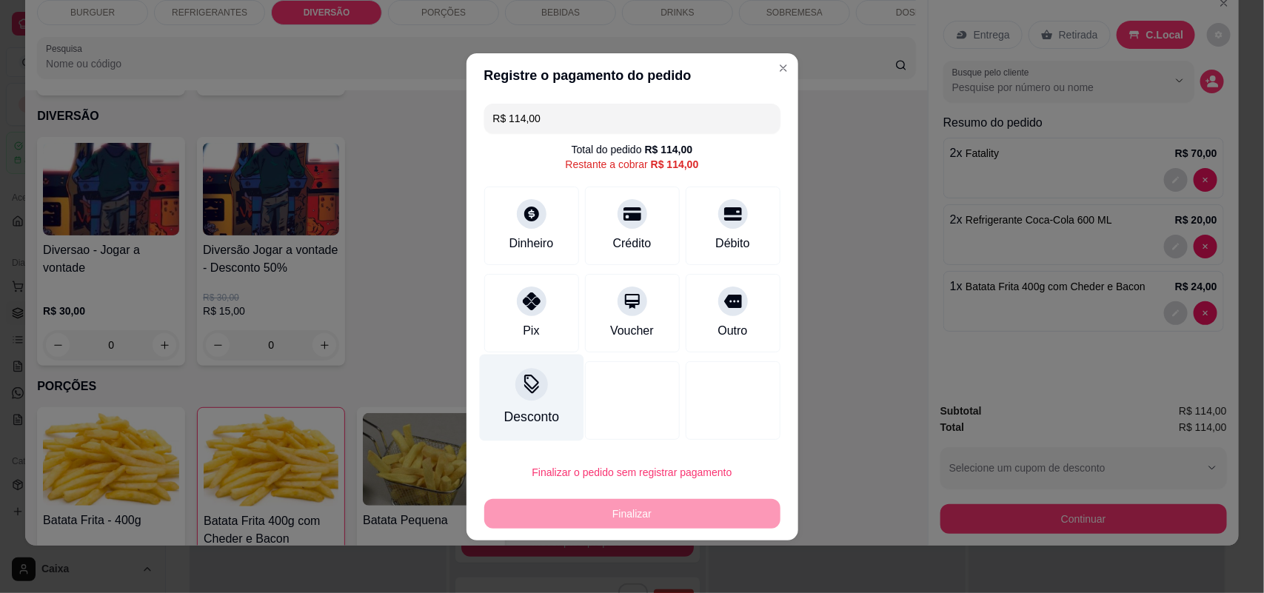
click at [527, 405] on div "Desconto" at bounding box center [531, 397] width 104 height 87
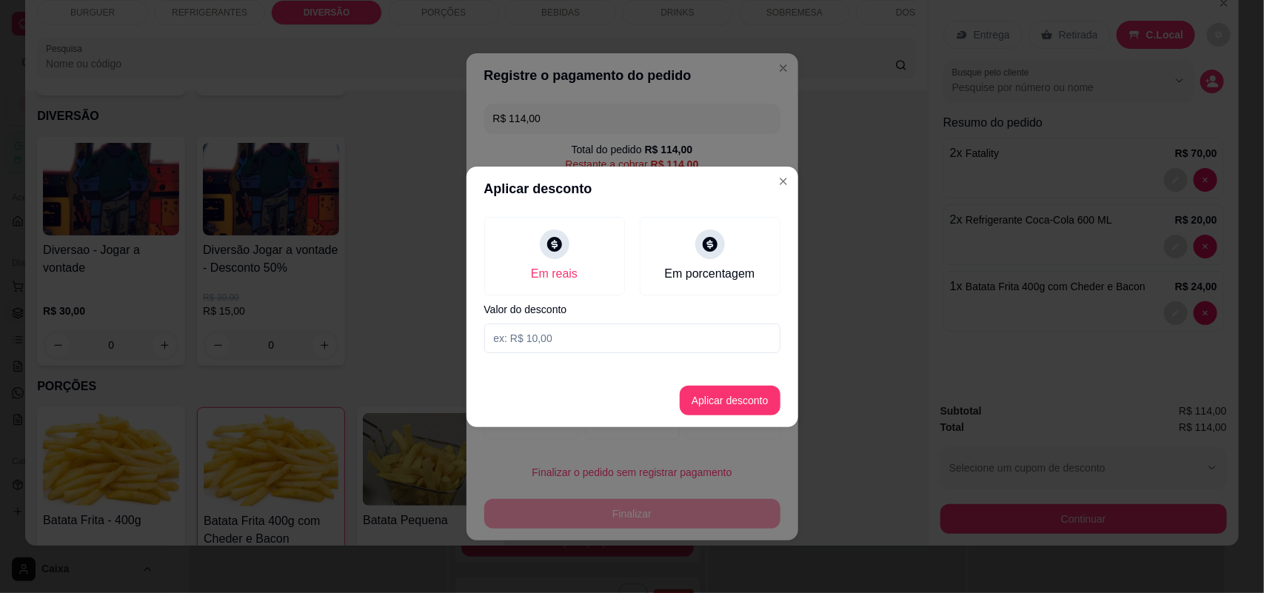
click at [518, 327] on input at bounding box center [632, 339] width 296 height 30
type input "12,00"
click at [763, 407] on button "Aplicar desconto" at bounding box center [729, 400] width 97 height 29
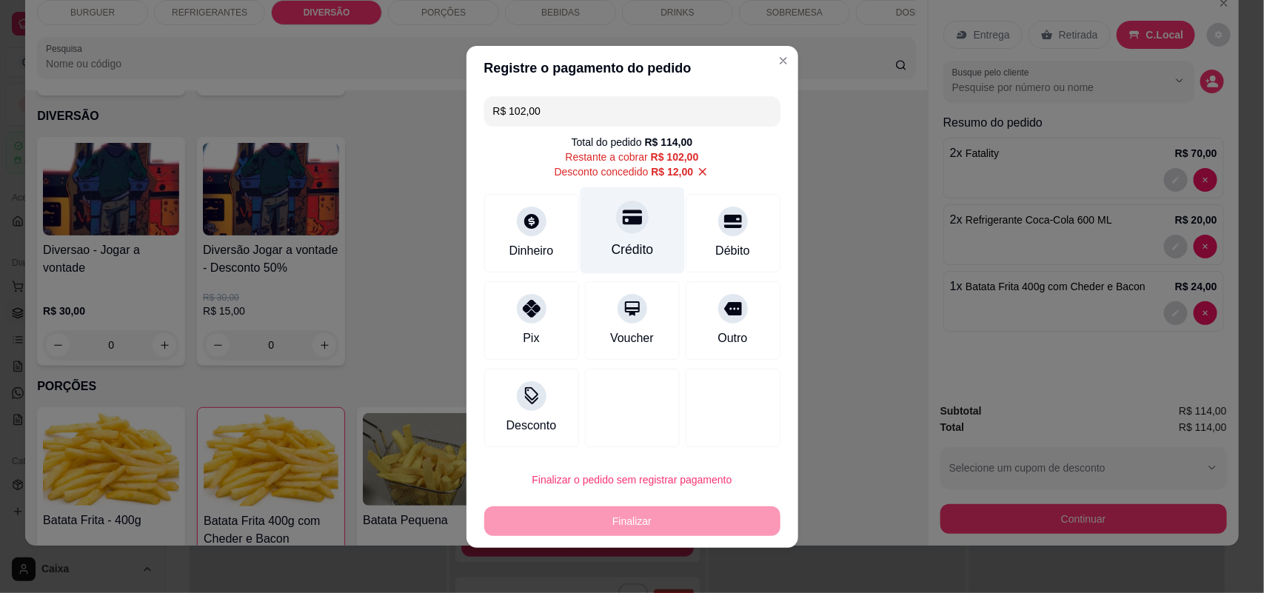
click at [611, 245] on div "Crédito" at bounding box center [632, 249] width 42 height 19
type input "R$ 0,00"
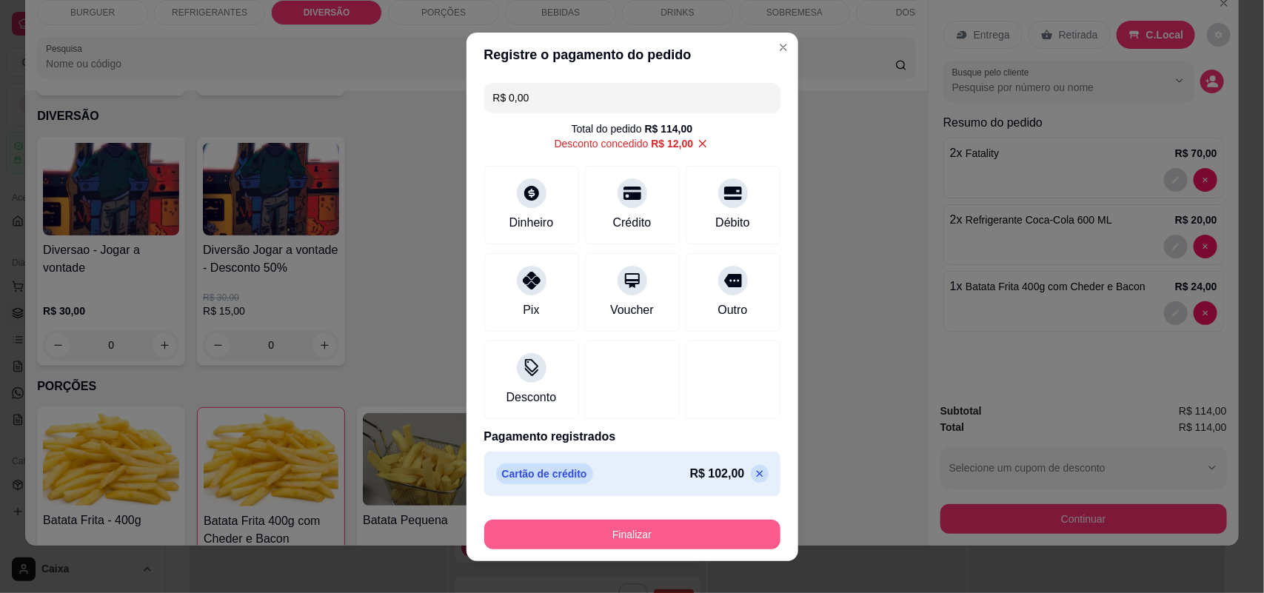
click at [687, 539] on button "Finalizar" at bounding box center [632, 535] width 296 height 30
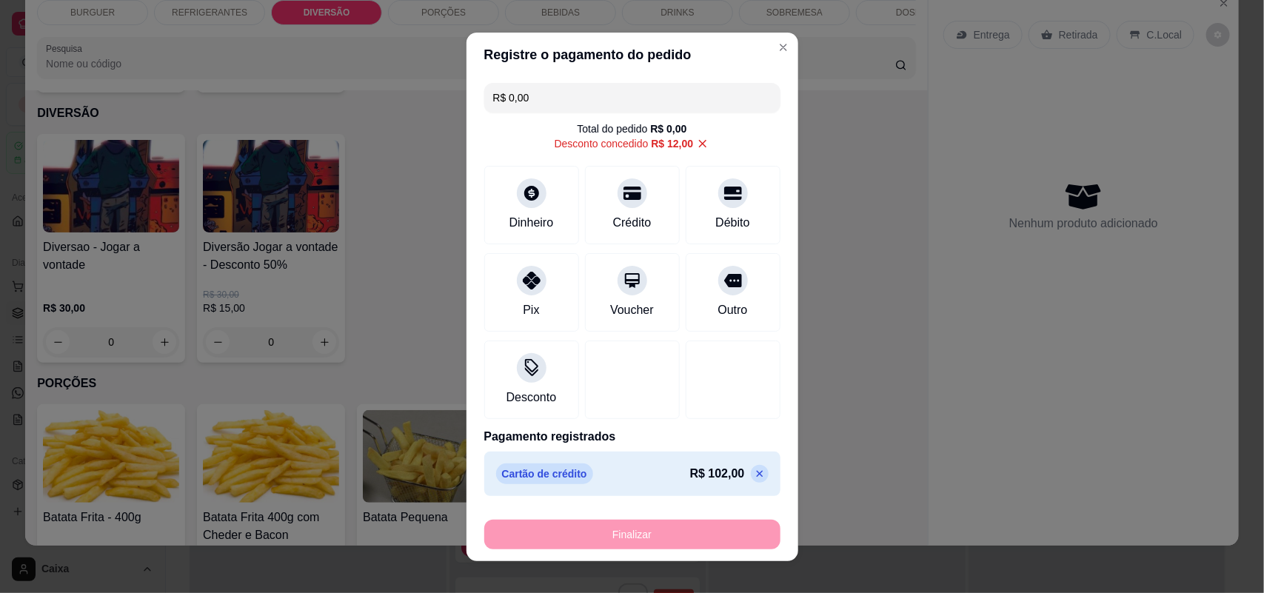
type input "0"
type input "-R$ 114,00"
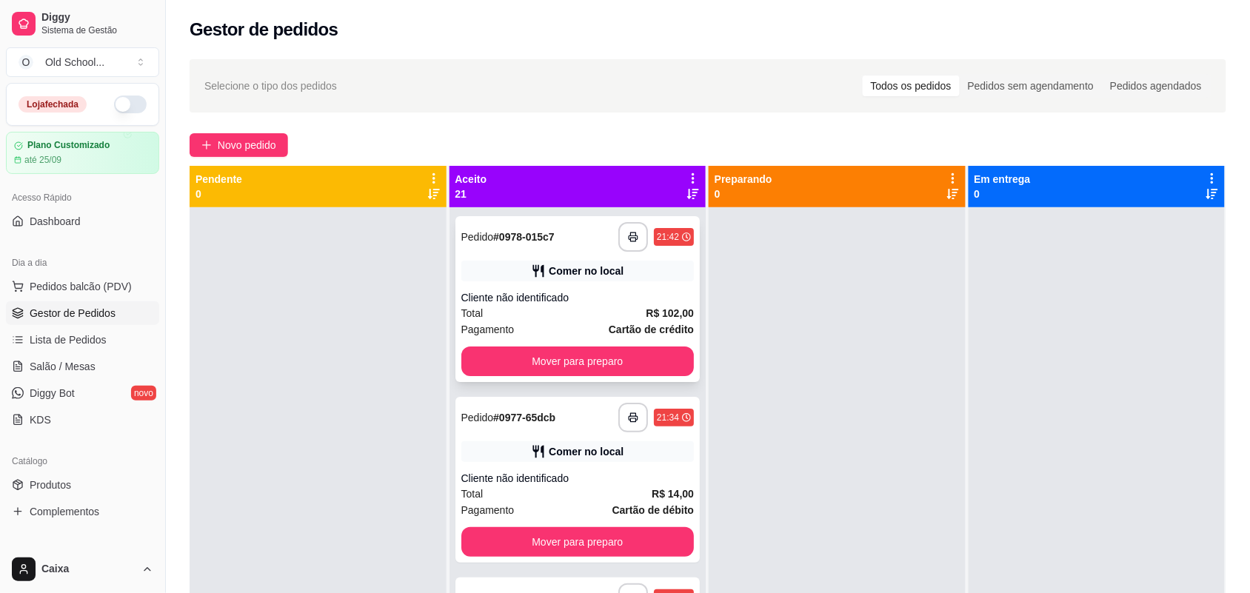
click at [526, 284] on div "**********" at bounding box center [577, 299] width 245 height 166
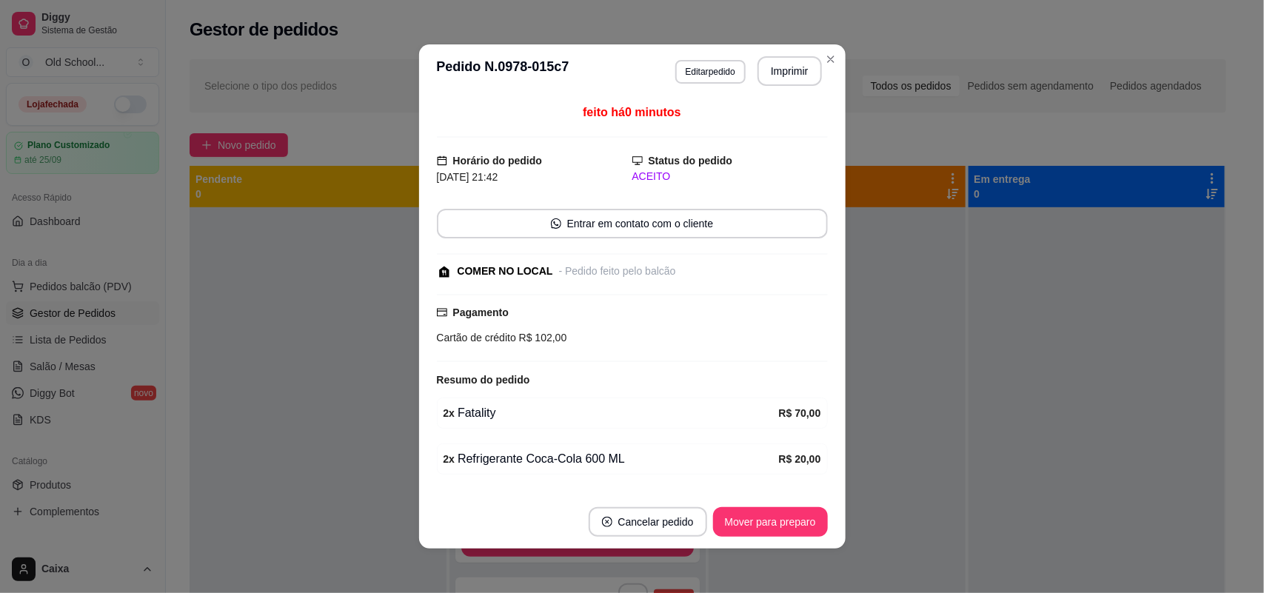
scroll to position [93, 0]
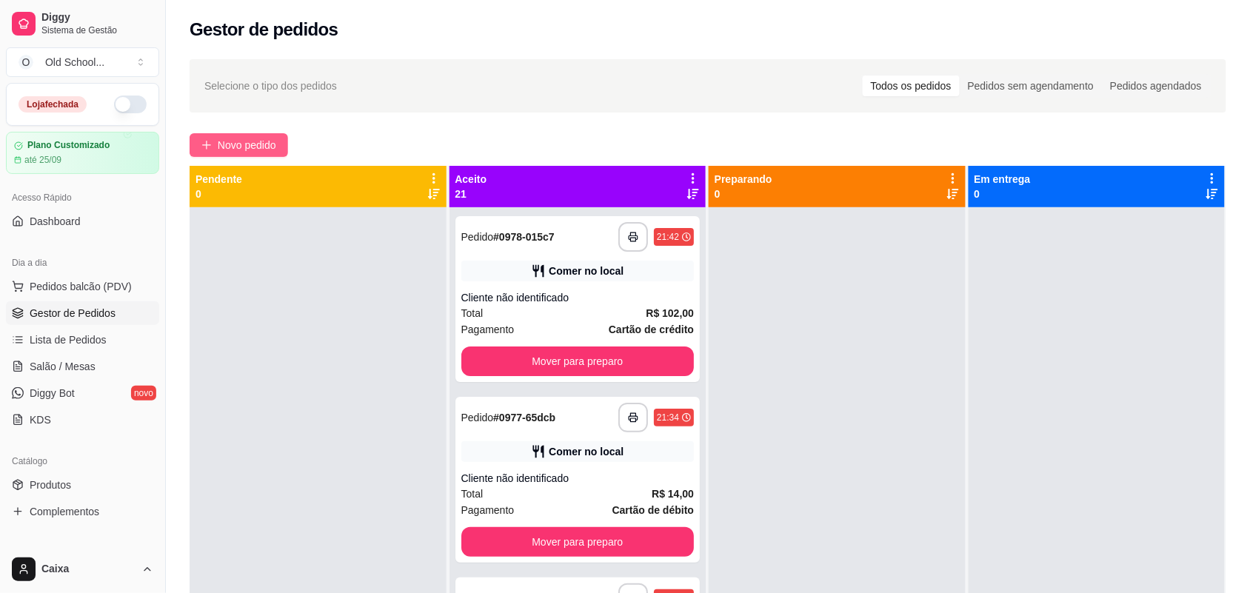
click at [271, 146] on span "Novo pedido" at bounding box center [247, 145] width 58 height 16
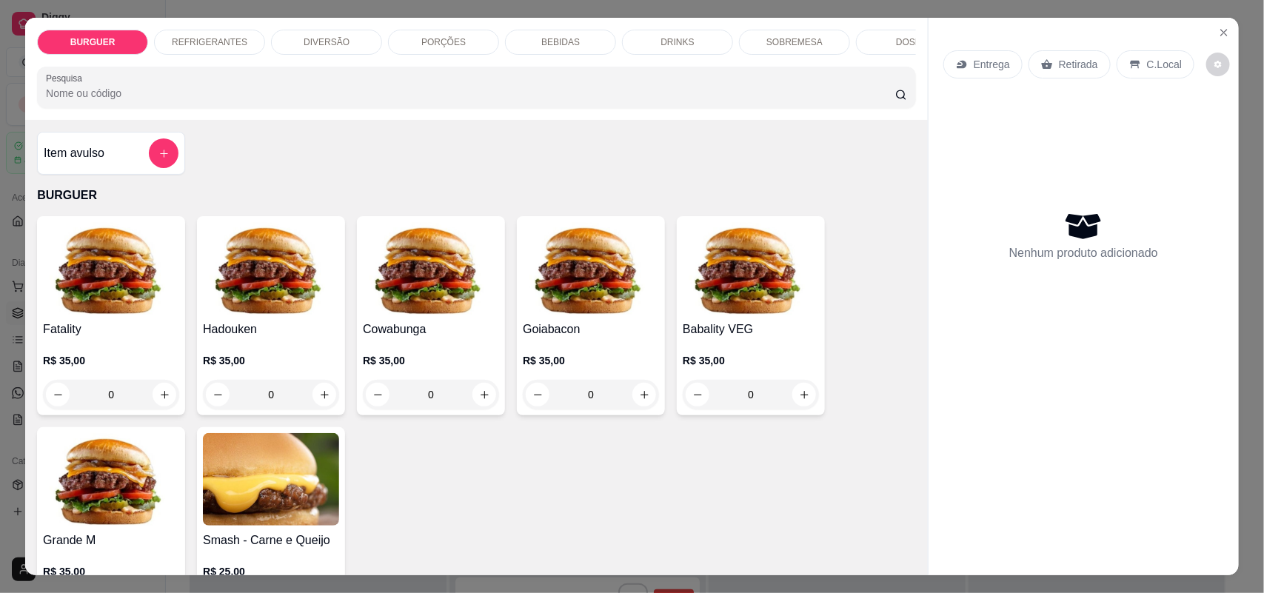
click at [349, 49] on div "DIVERSÃO" at bounding box center [326, 42] width 111 height 25
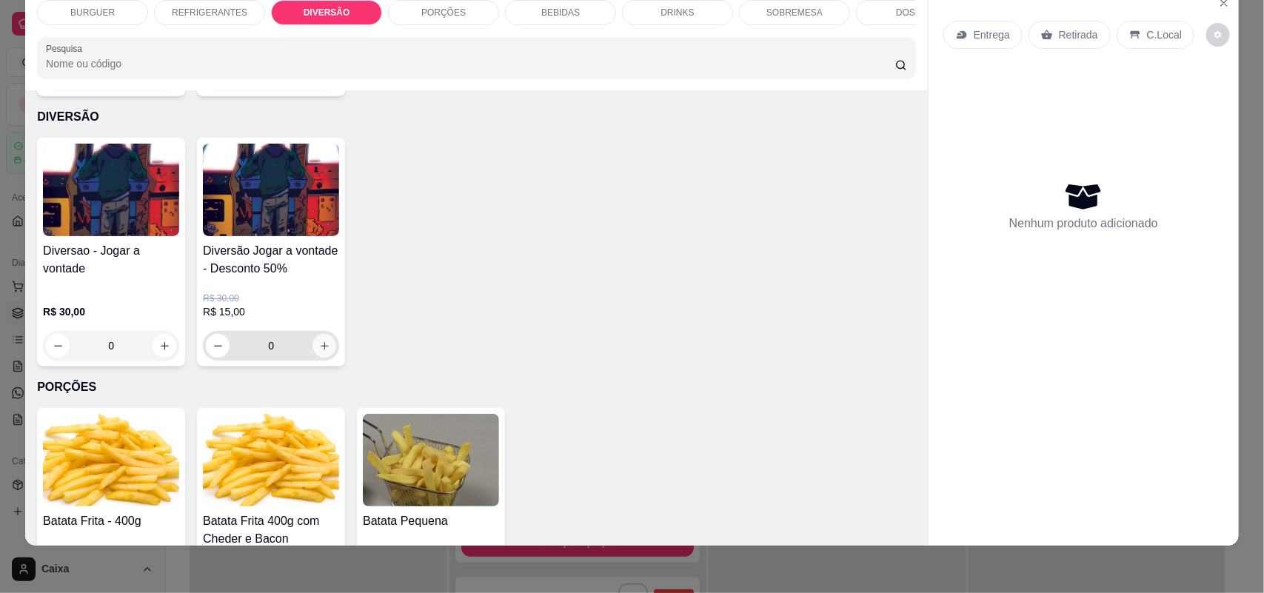
click at [321, 349] on button "increase-product-quantity" at bounding box center [324, 346] width 24 height 24
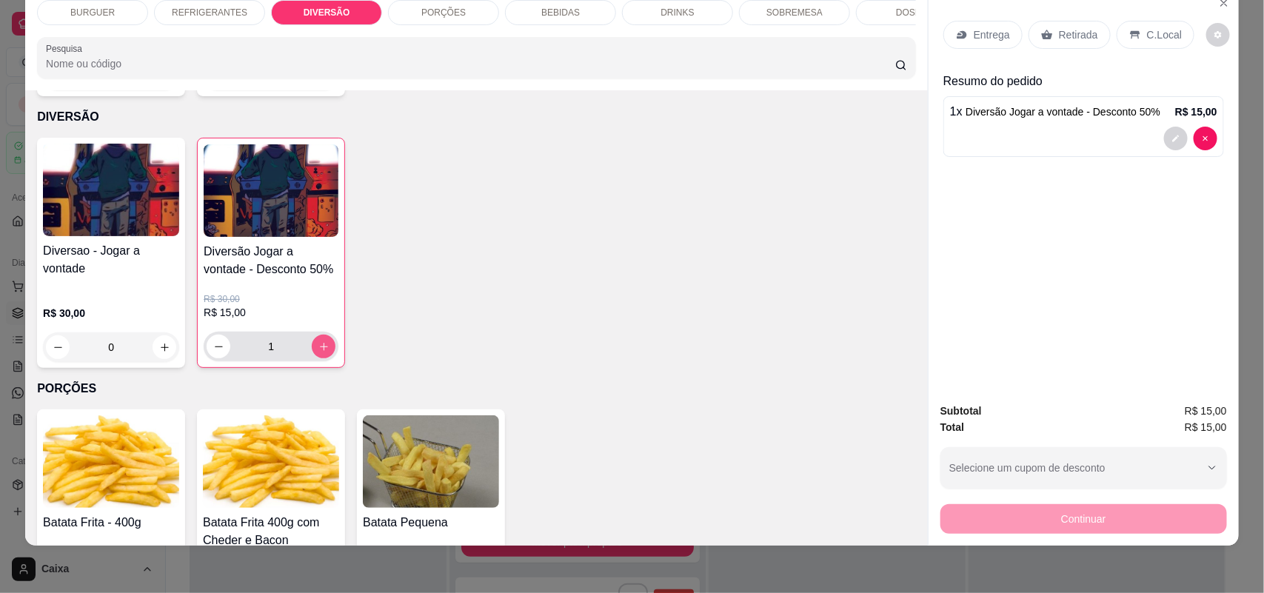
click at [321, 349] on button "increase-product-quantity" at bounding box center [324, 347] width 24 height 24
type input "3"
click at [1129, 39] on icon at bounding box center [1135, 35] width 12 height 12
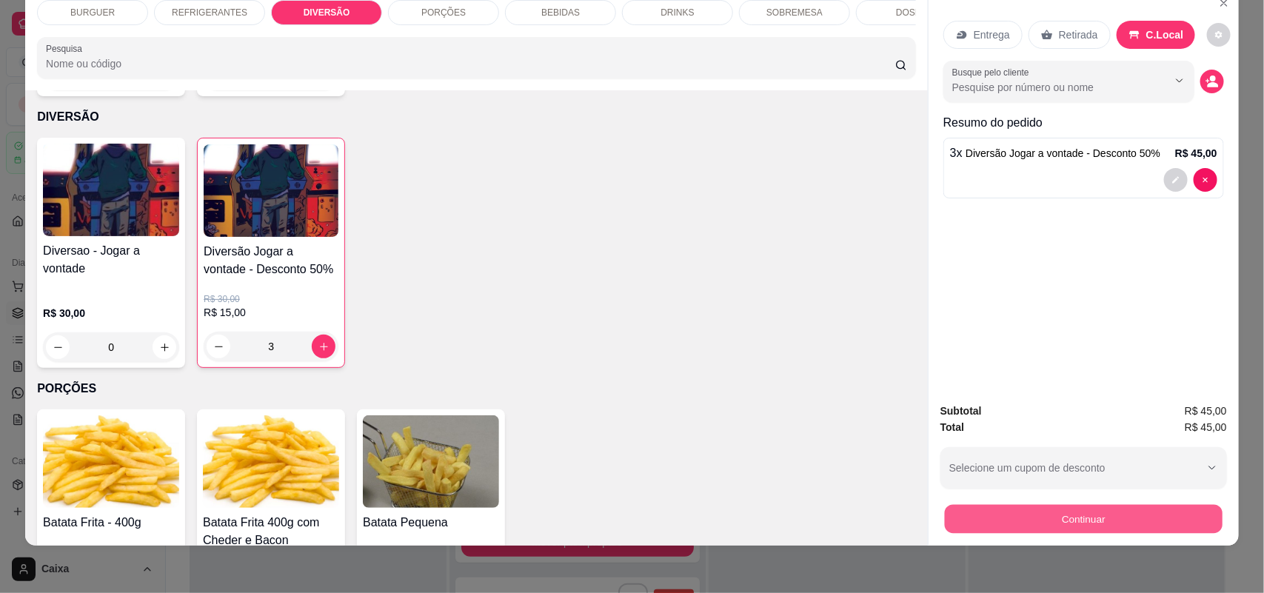
click at [1042, 507] on button "Continuar" at bounding box center [1084, 519] width 278 height 29
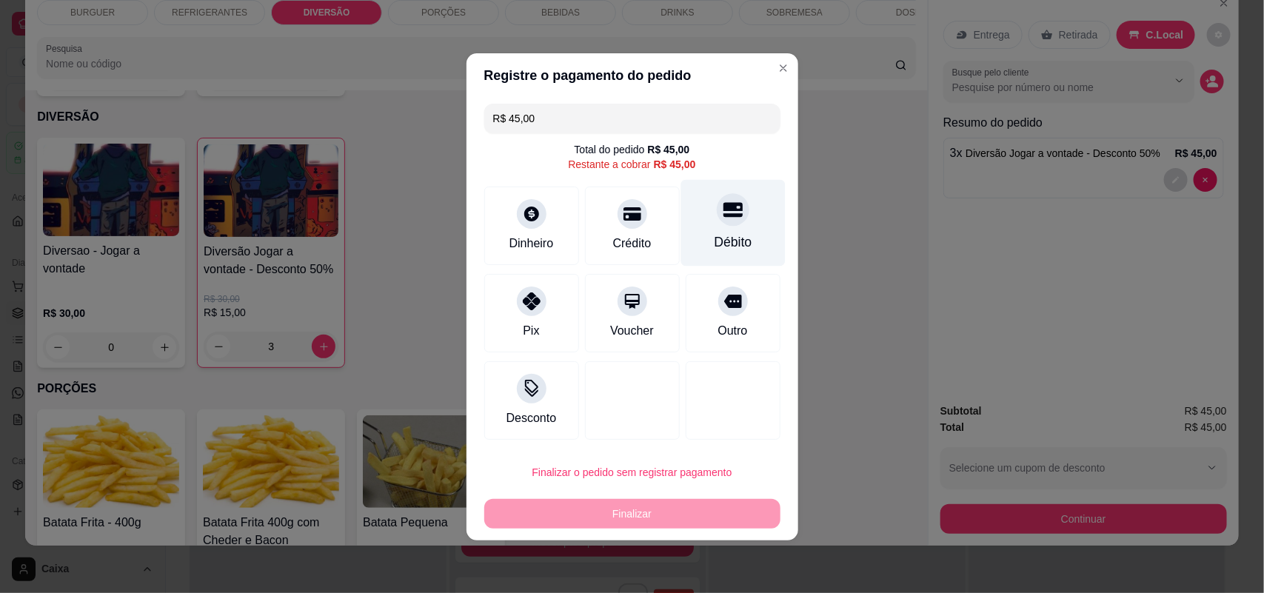
click at [727, 224] on div at bounding box center [733, 209] width 33 height 33
type input "R$ 0,00"
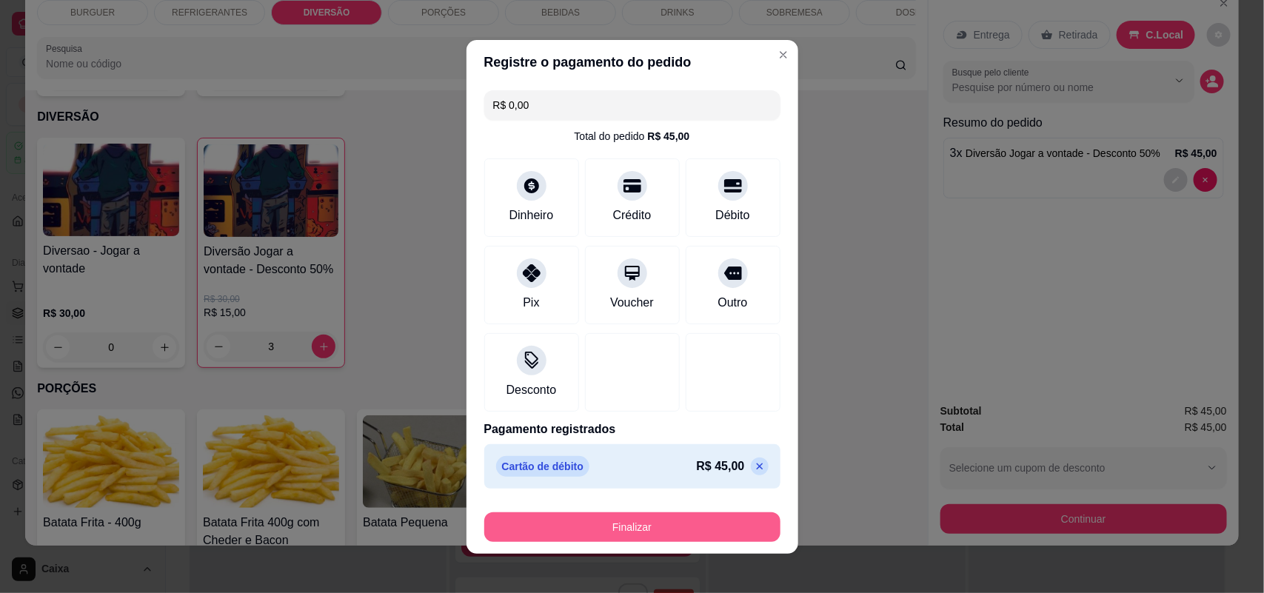
click at [670, 529] on button "Finalizar" at bounding box center [632, 527] width 296 height 30
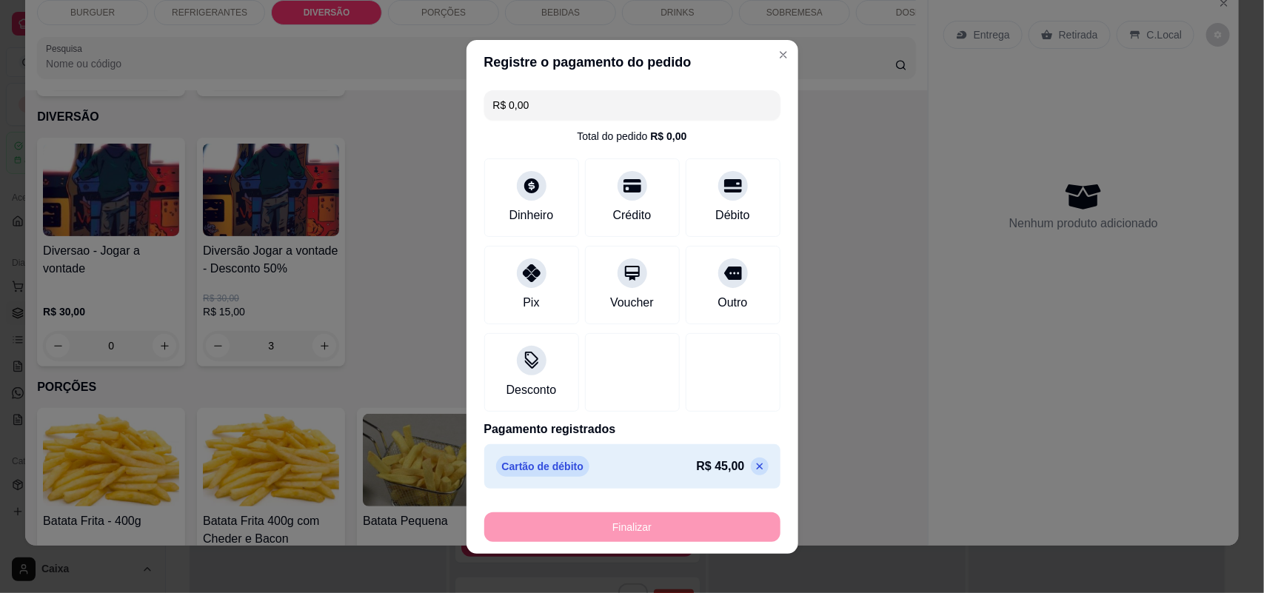
type input "0"
type input "-R$ 45,00"
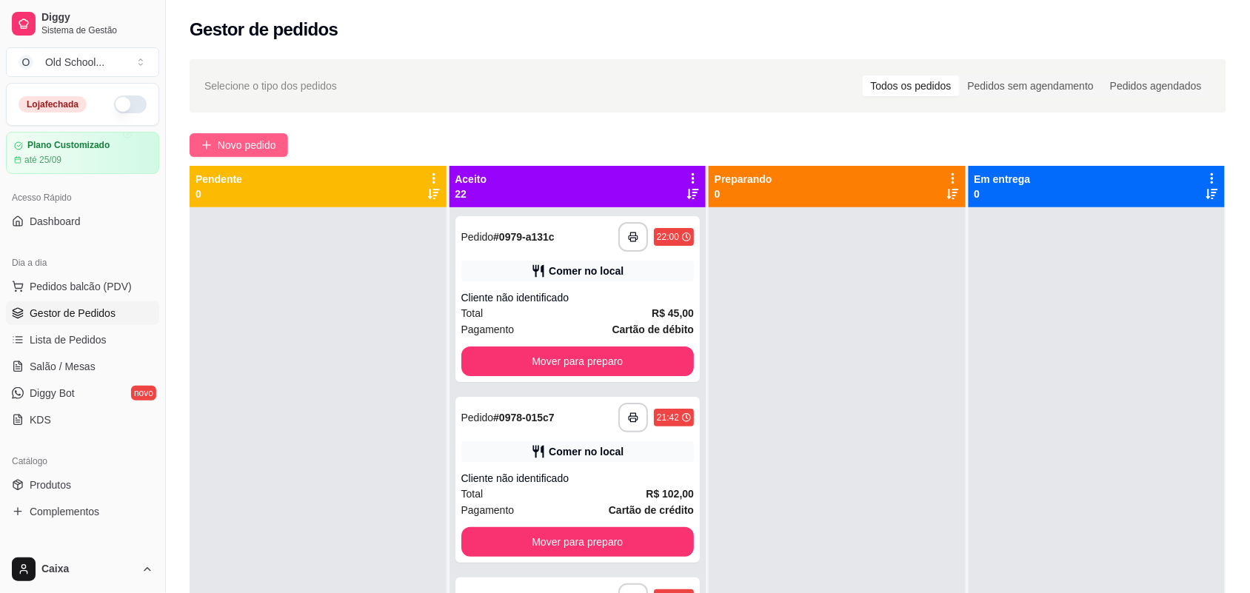
click at [265, 149] on span "Novo pedido" at bounding box center [247, 145] width 58 height 16
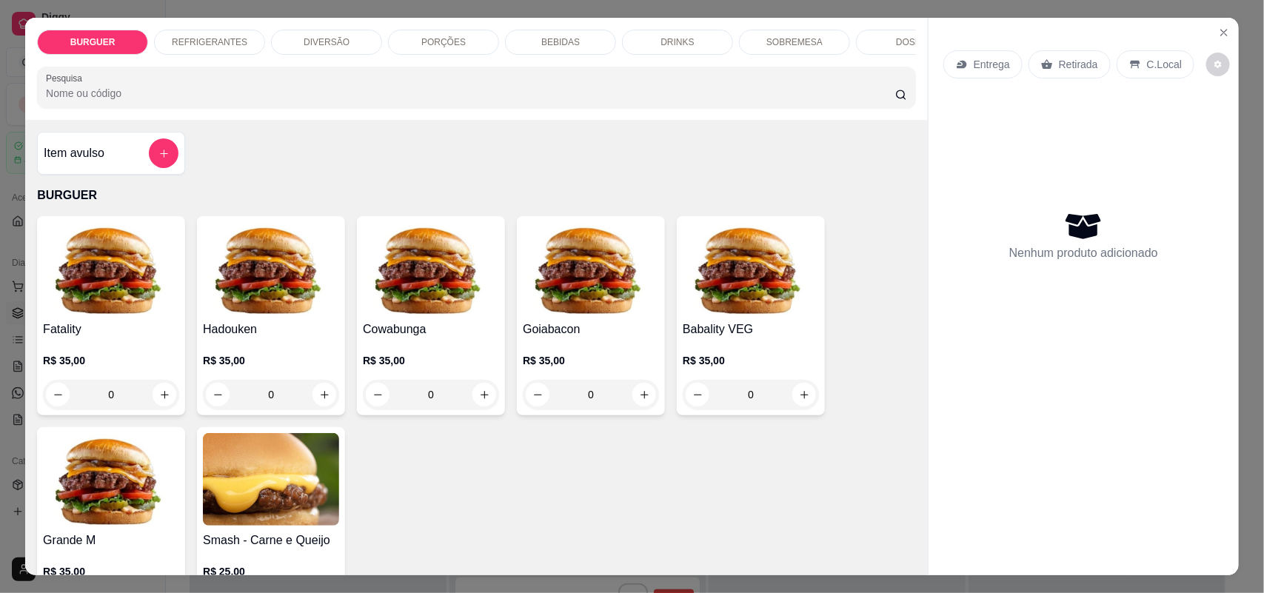
click at [319, 46] on p "DIVERSÃO" at bounding box center [327, 42] width 46 height 12
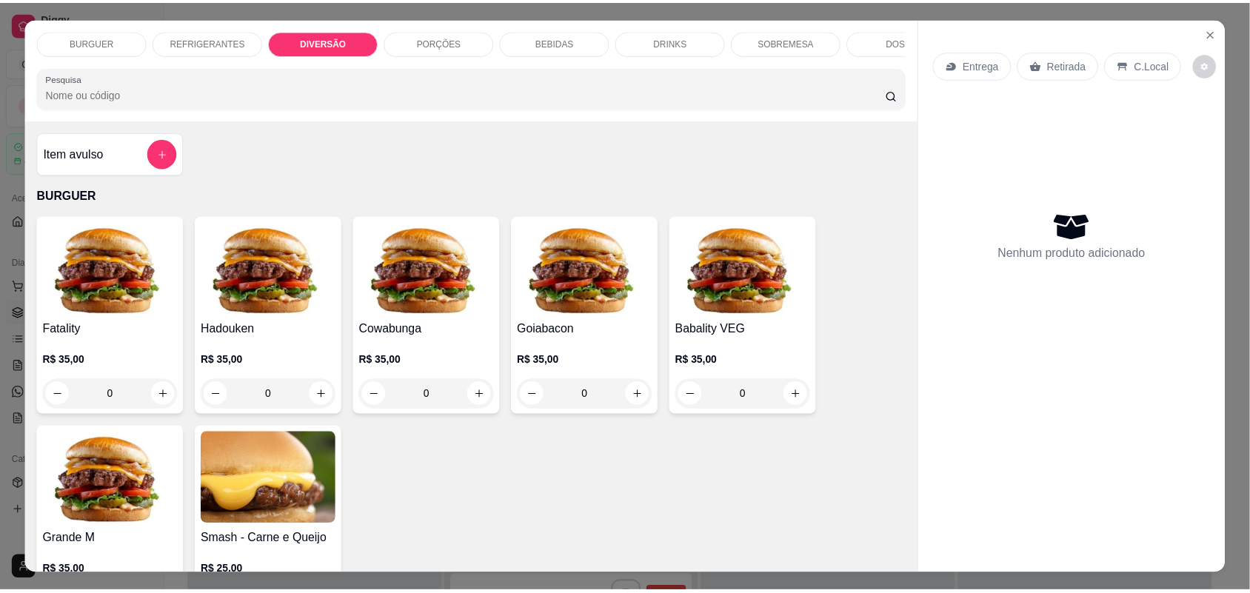
scroll to position [30, 0]
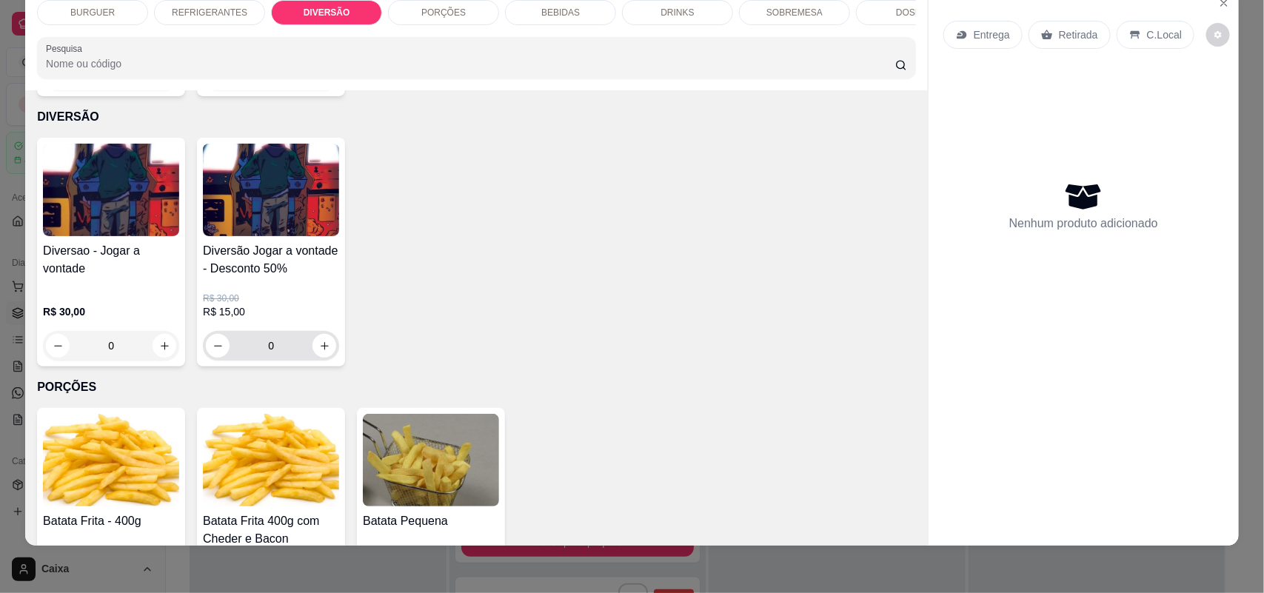
click at [320, 355] on div "0" at bounding box center [271, 346] width 130 height 30
click at [321, 342] on icon "increase-product-quantity" at bounding box center [325, 346] width 8 height 8
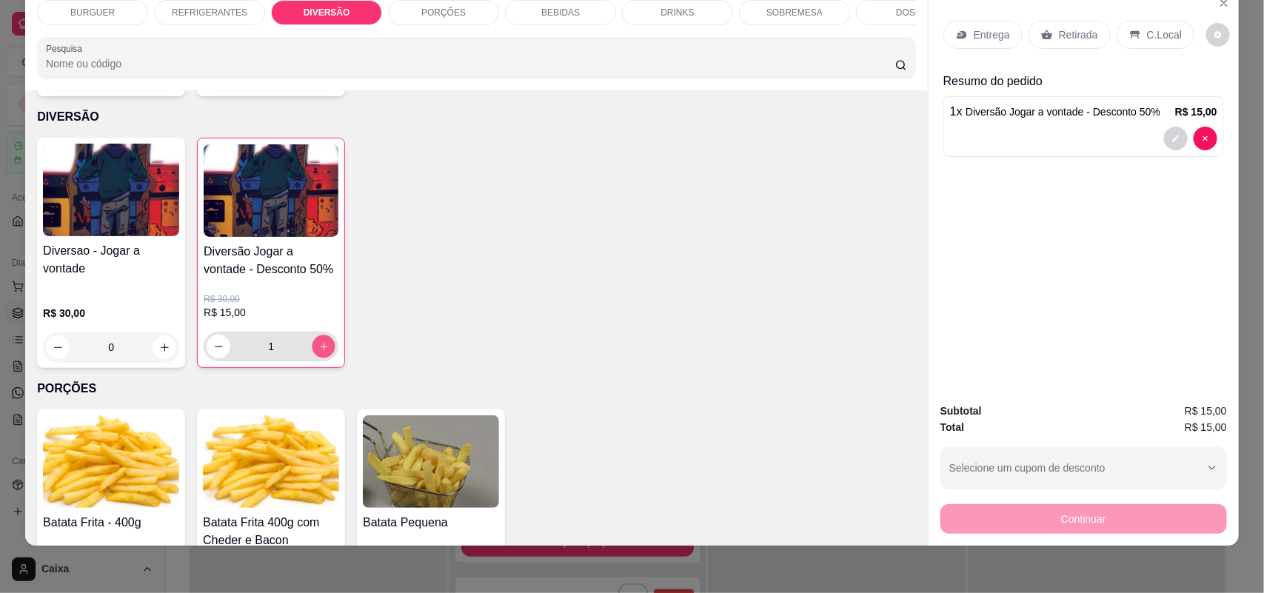
click at [318, 341] on icon "increase-product-quantity" at bounding box center [323, 346] width 11 height 11
type input "2"
click at [1011, 515] on div "Continuar" at bounding box center [1083, 517] width 287 height 33
click at [1148, 16] on div "Entrega Retirada C.Local" at bounding box center [1083, 35] width 281 height 52
click at [1149, 37] on p "C.Local" at bounding box center [1164, 34] width 35 height 15
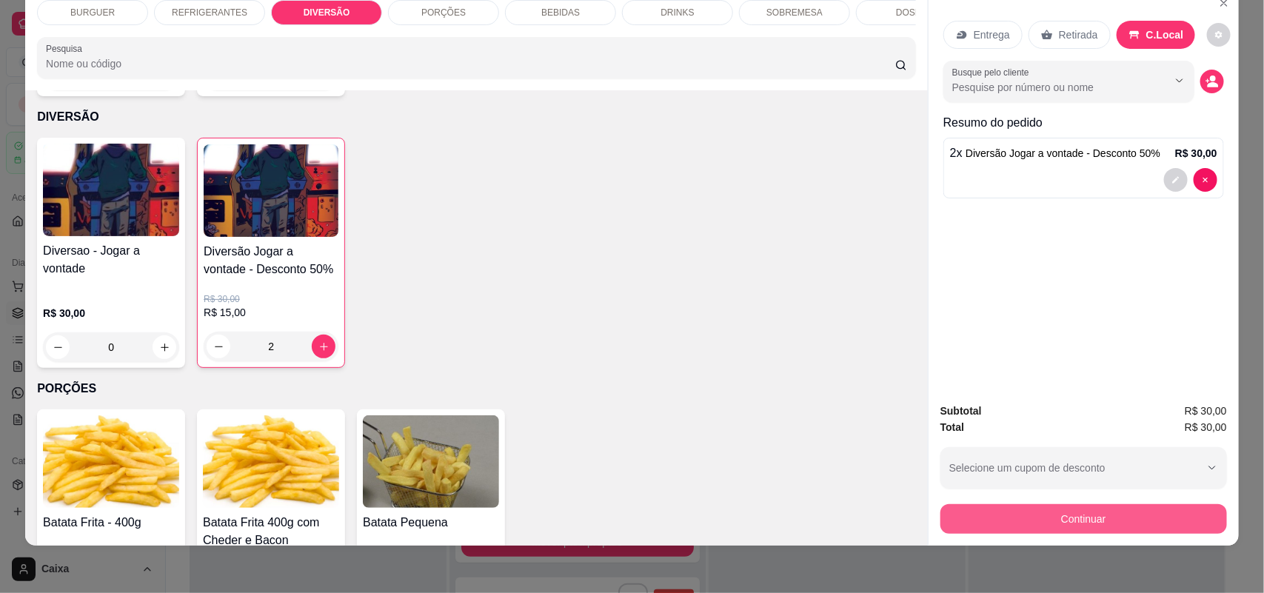
click at [1040, 518] on button "Continuar" at bounding box center [1083, 519] width 287 height 30
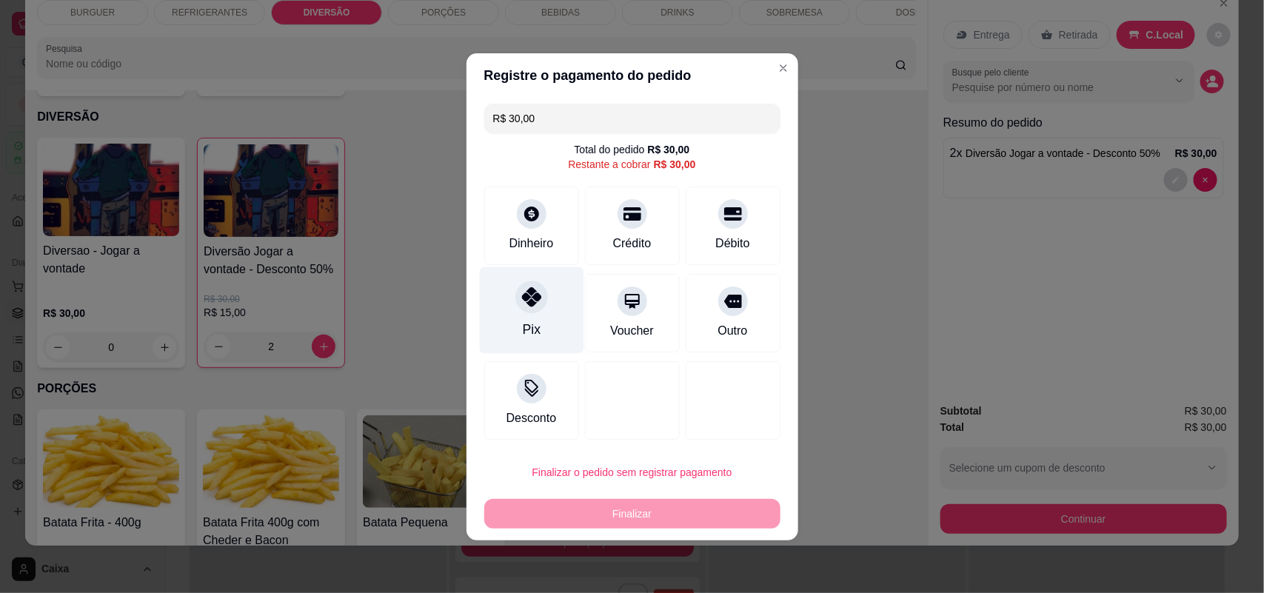
click at [519, 319] on div "Pix" at bounding box center [531, 310] width 104 height 87
type input "R$ 0,00"
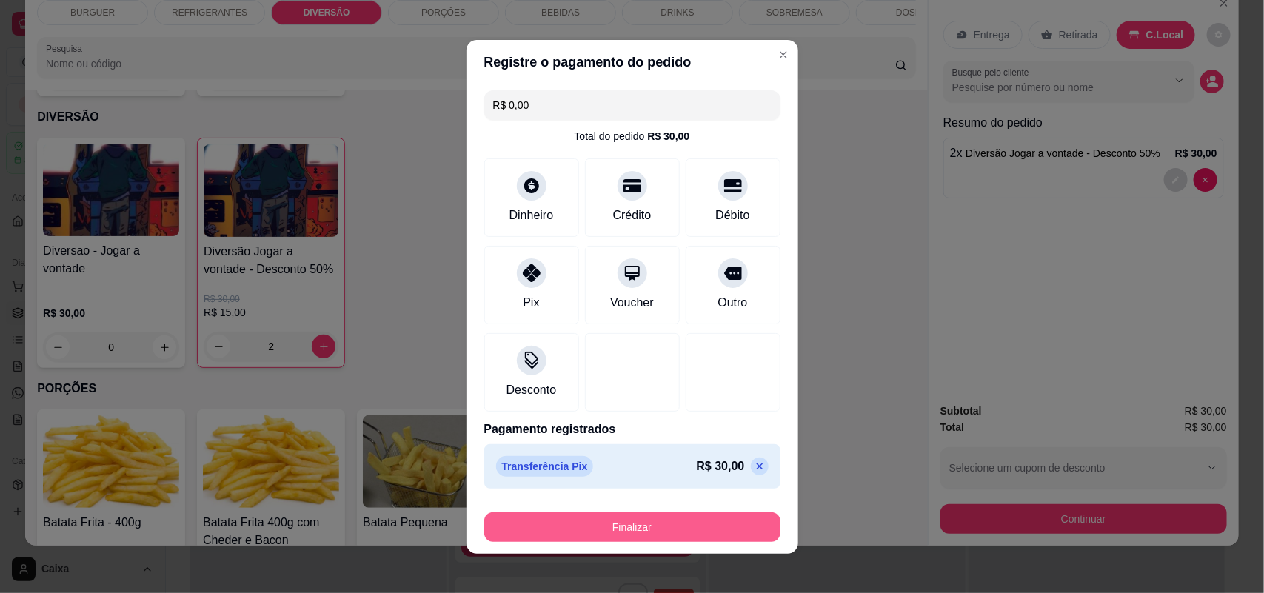
click at [608, 530] on button "Finalizar" at bounding box center [632, 527] width 296 height 30
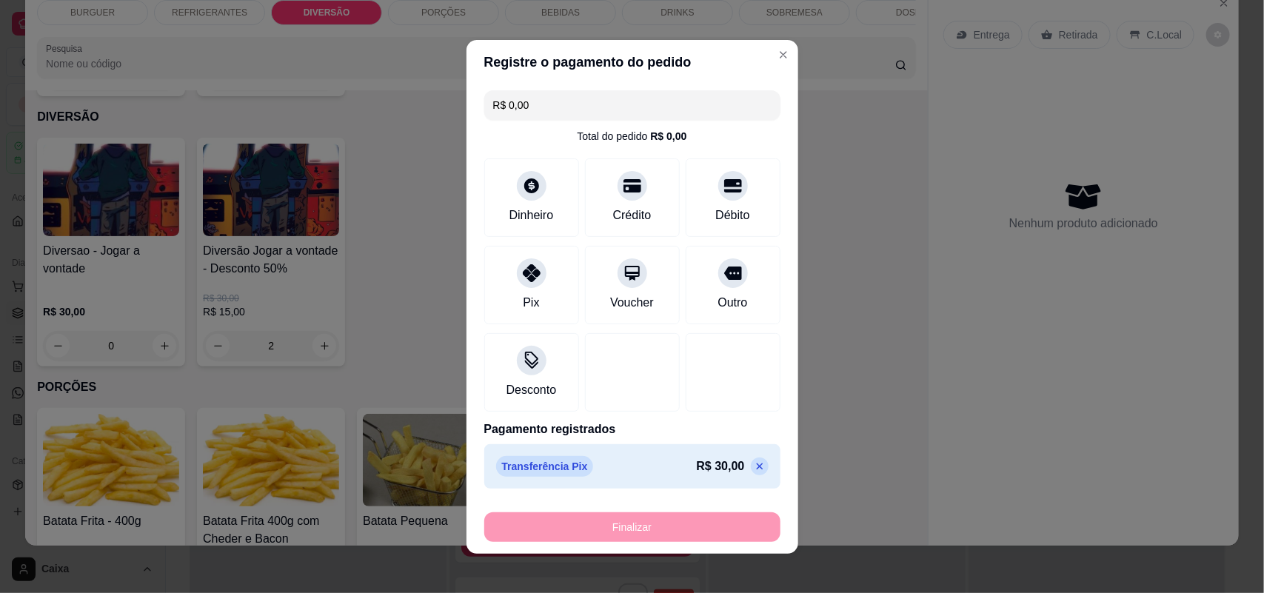
type input "0"
type input "-R$ 30,00"
